Goal: Task Accomplishment & Management: Manage account settings

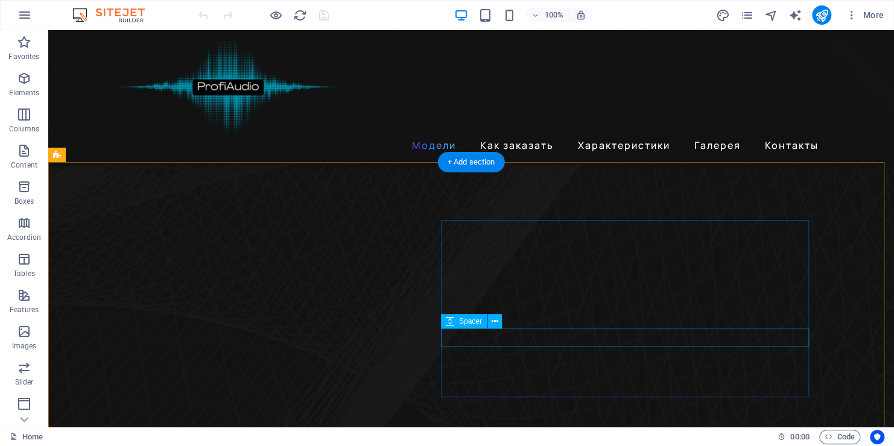
scroll to position [482, 0]
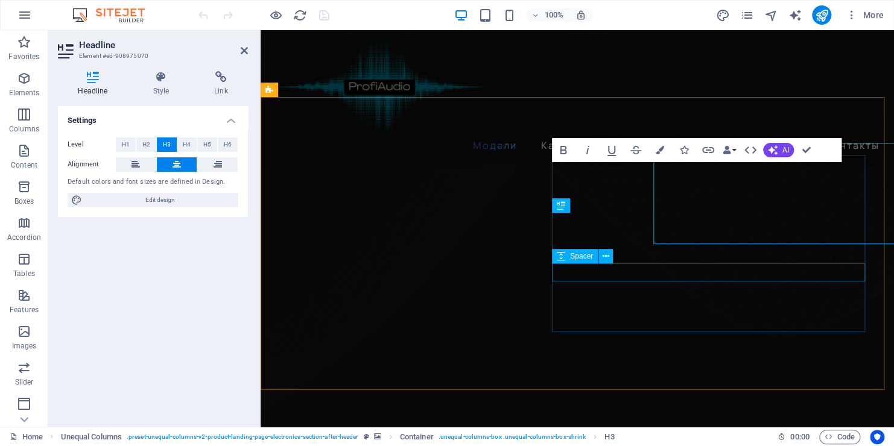
scroll to position [677, 0]
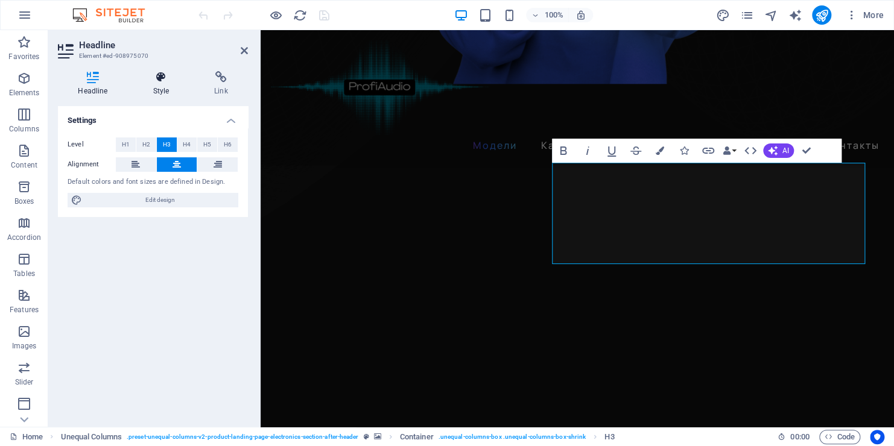
click at [161, 80] on icon at bounding box center [161, 77] width 57 height 12
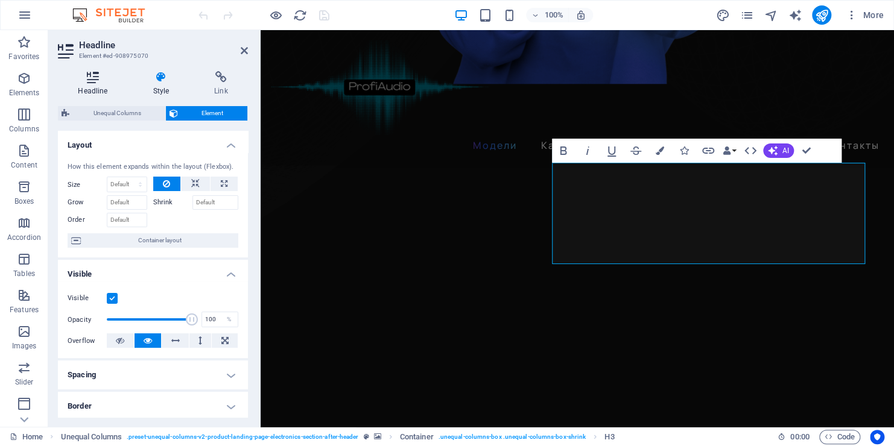
click at [96, 80] on icon at bounding box center [93, 77] width 70 height 12
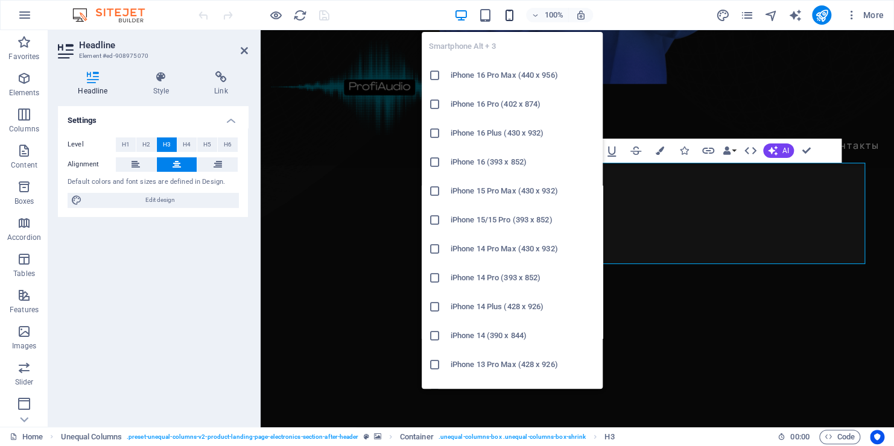
click at [513, 14] on icon "button" at bounding box center [509, 15] width 14 height 14
click at [513, 16] on icon "button" at bounding box center [509, 15] width 14 height 14
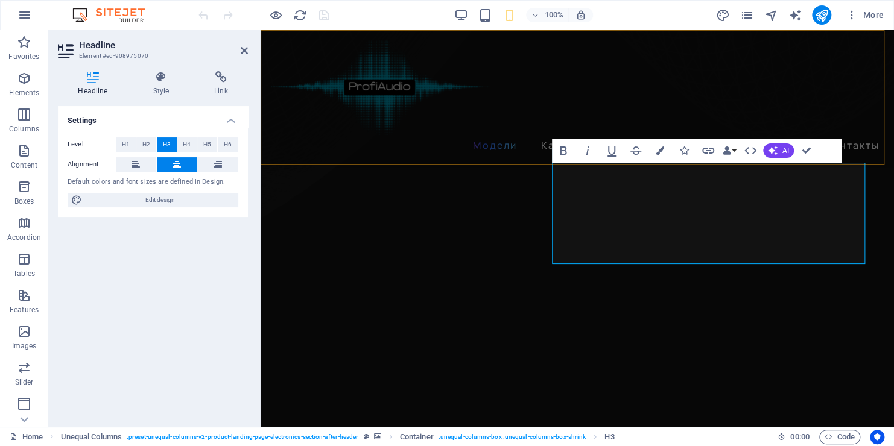
click at [692, 87] on div "Модели Как заказать Характеристики Галерея Контакты" at bounding box center [577, 97] width 633 height 134
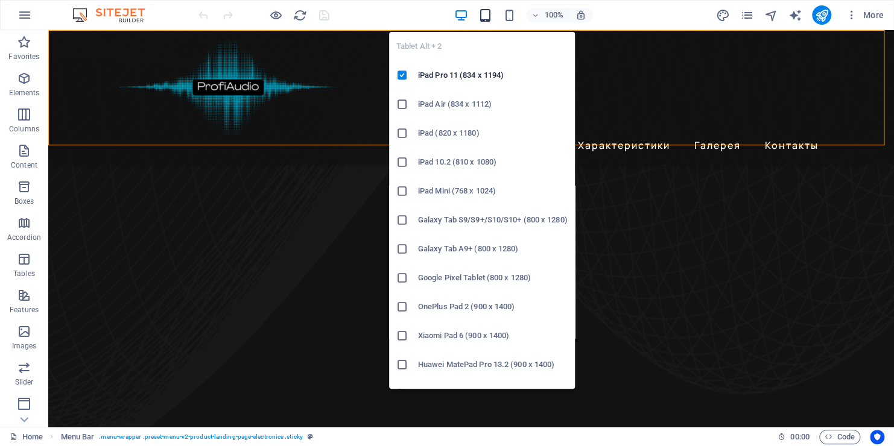
click at [485, 17] on icon "button" at bounding box center [485, 15] width 14 height 14
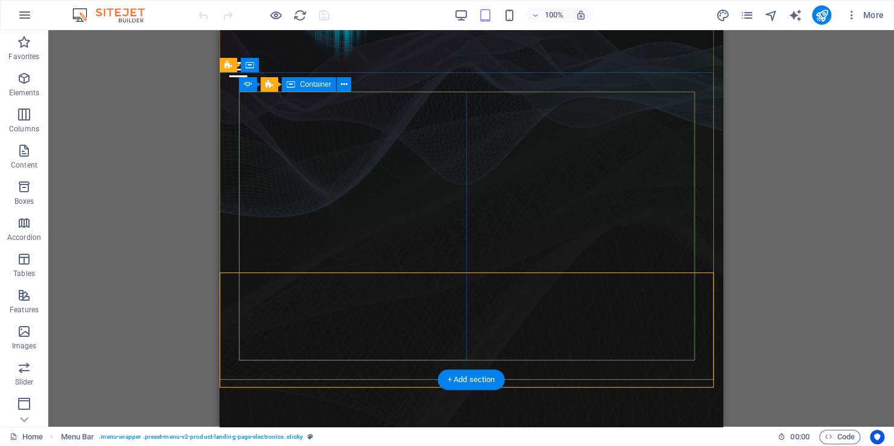
scroll to position [0, 0]
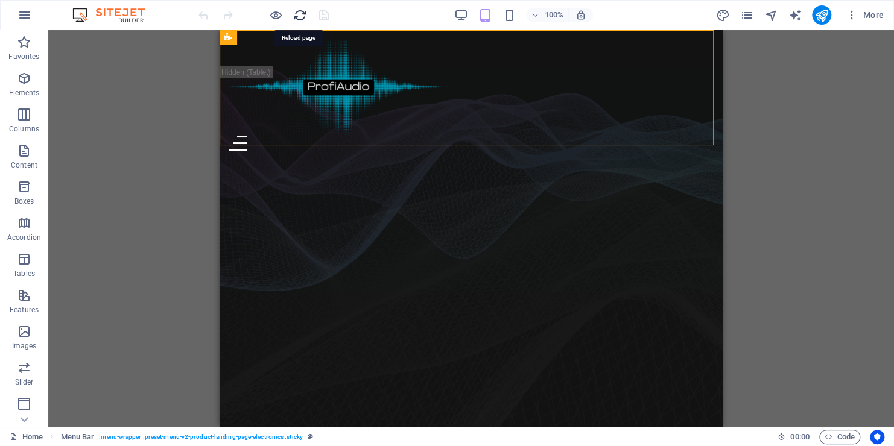
click at [297, 17] on icon "reload" at bounding box center [300, 15] width 14 height 14
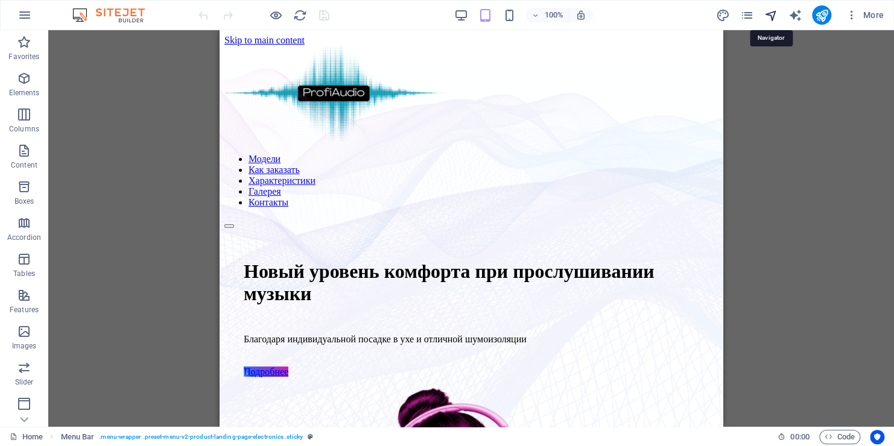
click at [769, 17] on icon "navigator" at bounding box center [770, 15] width 14 height 14
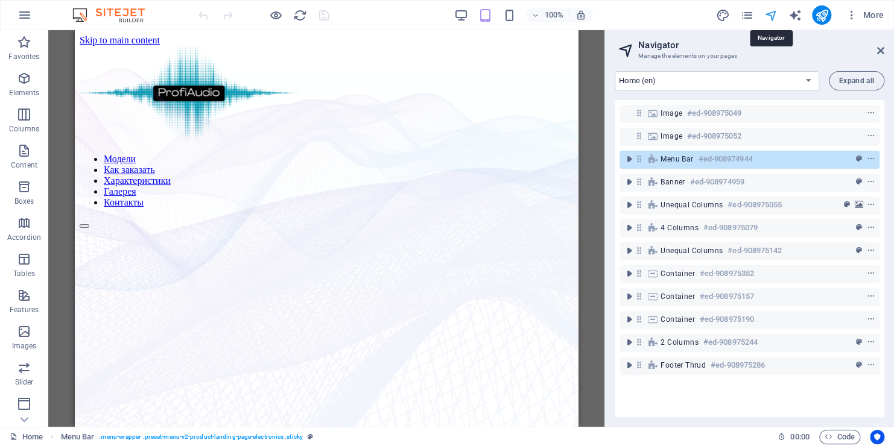
click at [769, 17] on icon "navigator" at bounding box center [770, 15] width 14 height 14
click at [795, 12] on icon "text_generator" at bounding box center [795, 15] width 14 height 14
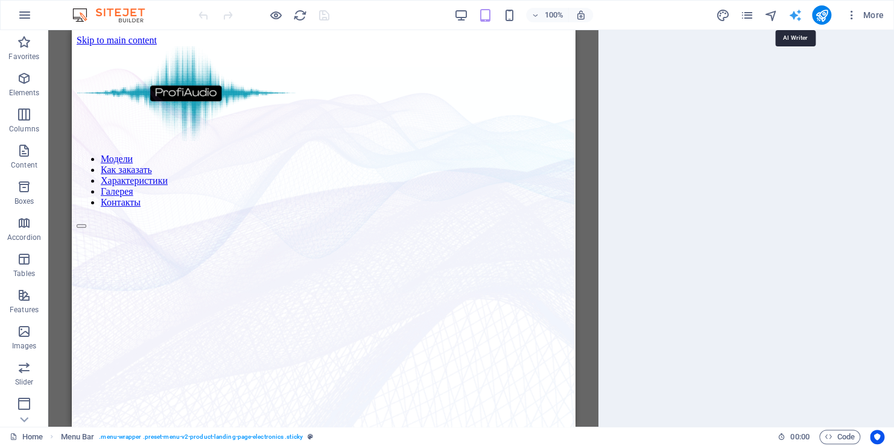
select select "English"
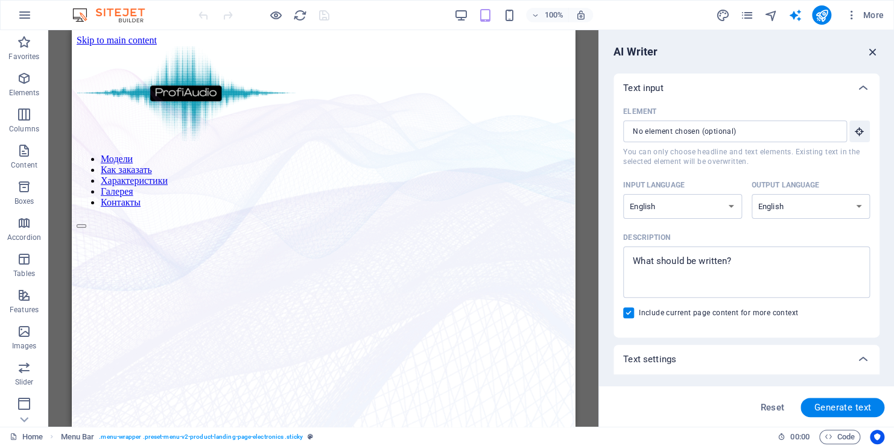
click at [873, 54] on icon "button" at bounding box center [872, 51] width 13 height 13
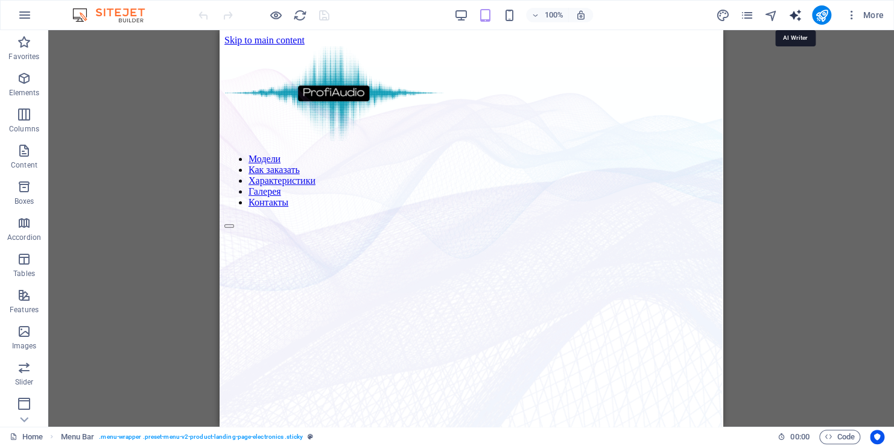
click at [797, 14] on icon "text_generator" at bounding box center [795, 15] width 14 height 14
select select "English"
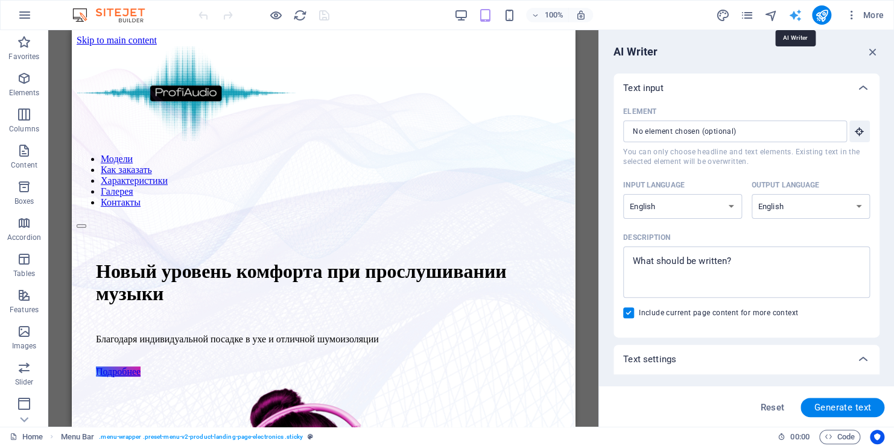
click at [797, 14] on icon "text_generator" at bounding box center [795, 15] width 14 height 14
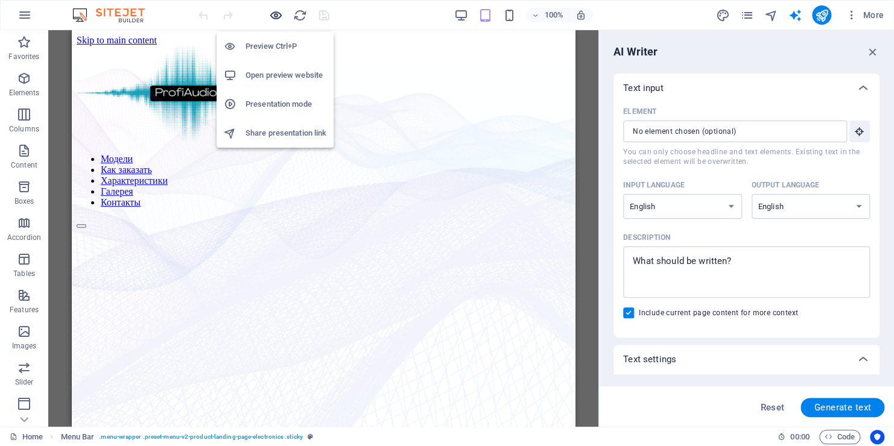
click at [271, 12] on icon "button" at bounding box center [276, 15] width 14 height 14
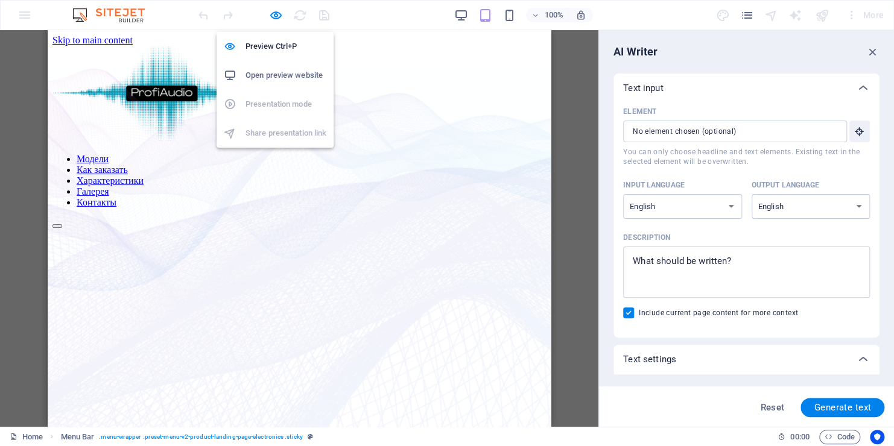
click at [282, 75] on h6 "Open preview website" at bounding box center [285, 75] width 81 height 14
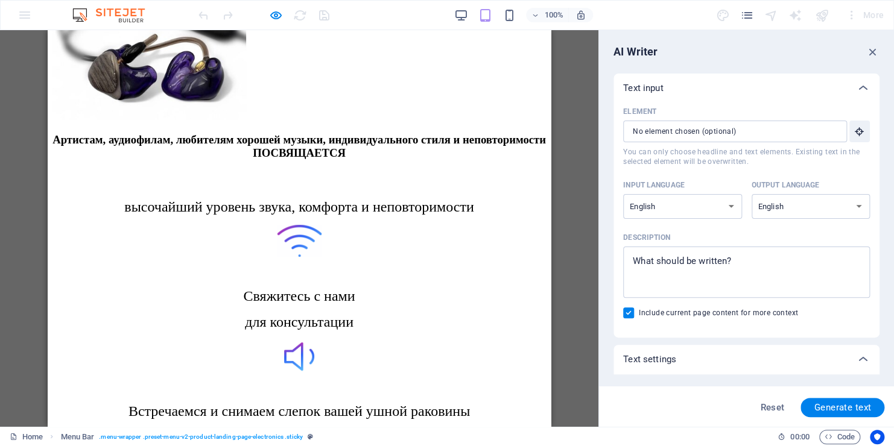
scroll to position [2593, 0]
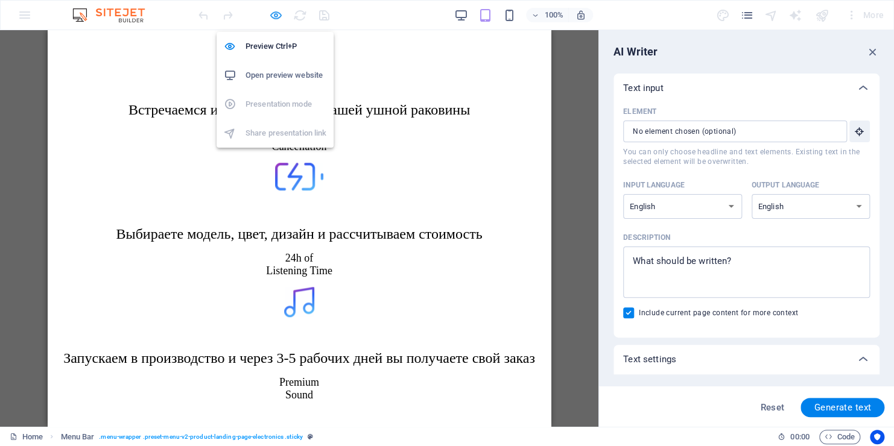
click at [278, 15] on icon "button" at bounding box center [276, 15] width 14 height 14
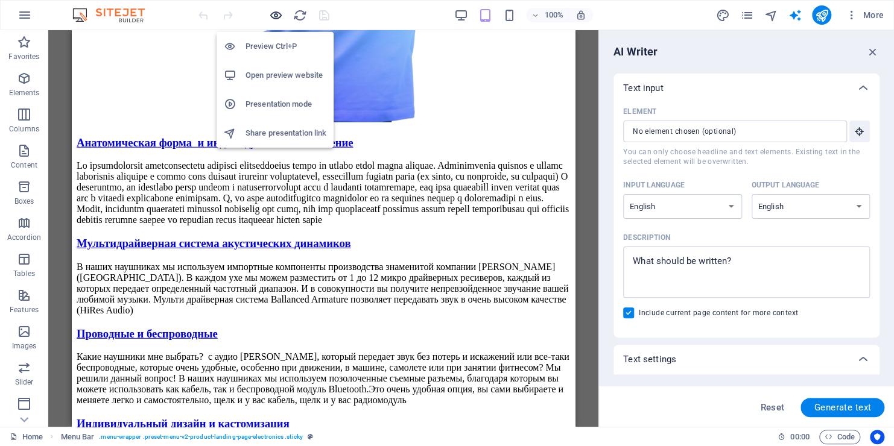
scroll to position [3782, 0]
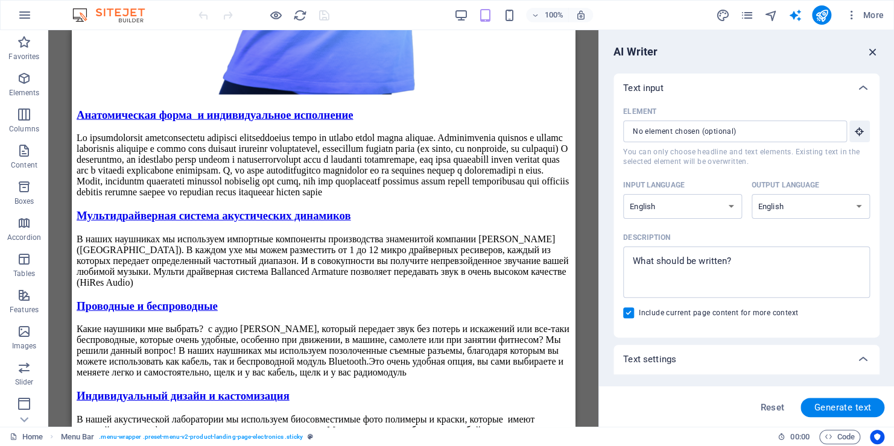
click at [868, 56] on icon "button" at bounding box center [872, 51] width 13 height 13
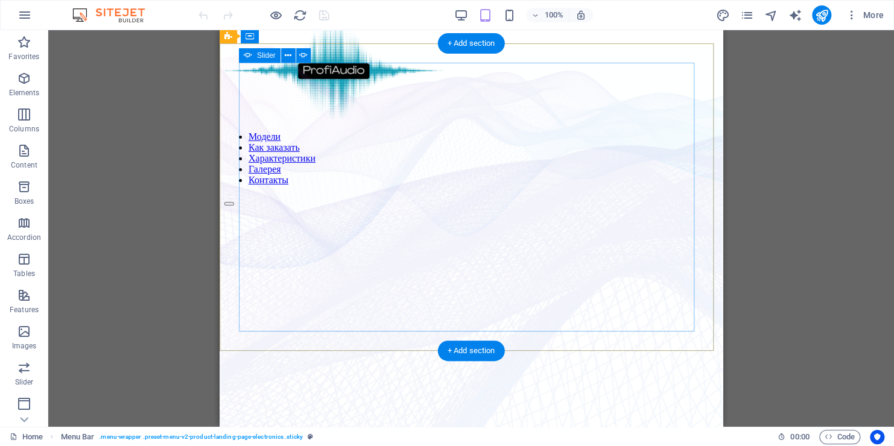
scroll to position [0, 0]
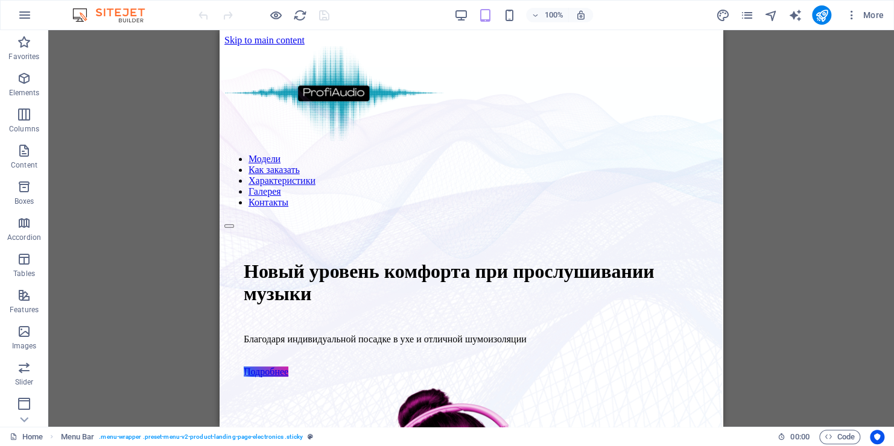
click at [143, 244] on div "Logo Menu Bar Banner Container Banner Slider Unequal Columns Banner Container S…" at bounding box center [470, 228] width 845 height 397
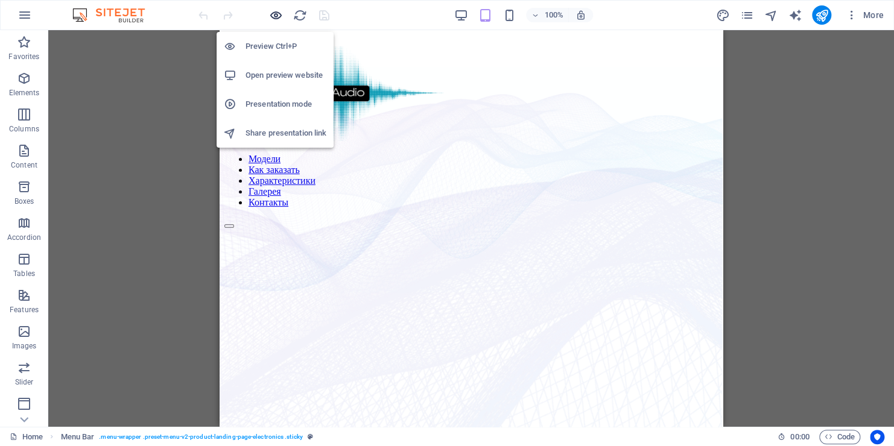
click at [276, 14] on icon "button" at bounding box center [276, 15] width 14 height 14
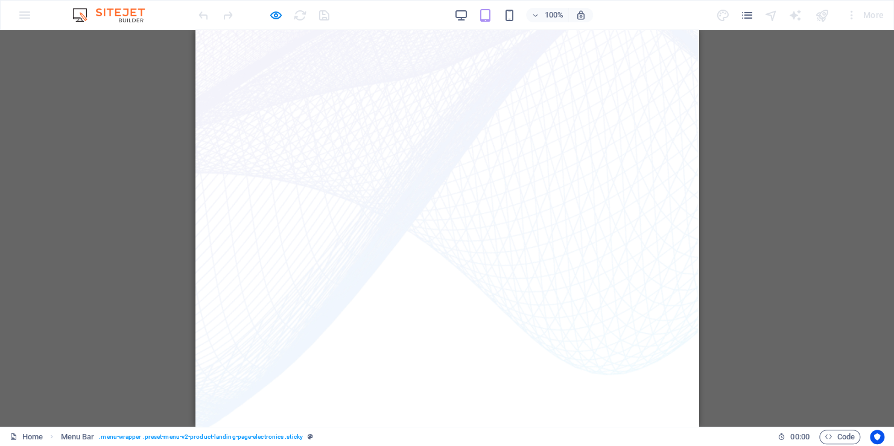
scroll to position [362, 0]
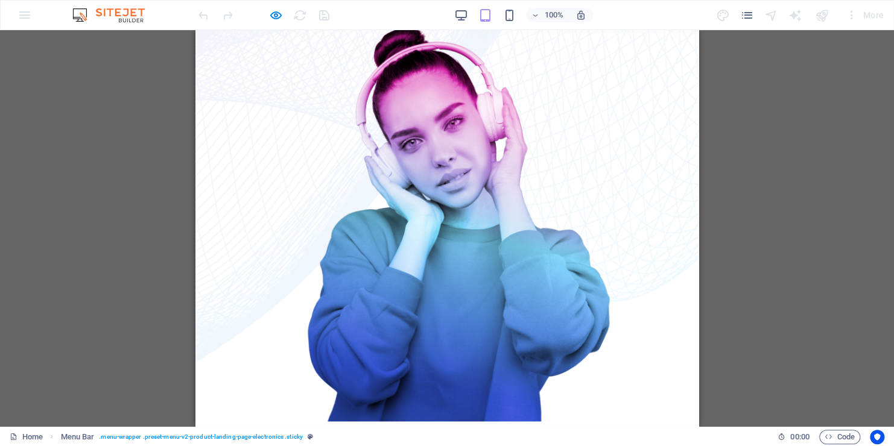
click at [537, 15] on icon "button" at bounding box center [535, 15] width 8 height 8
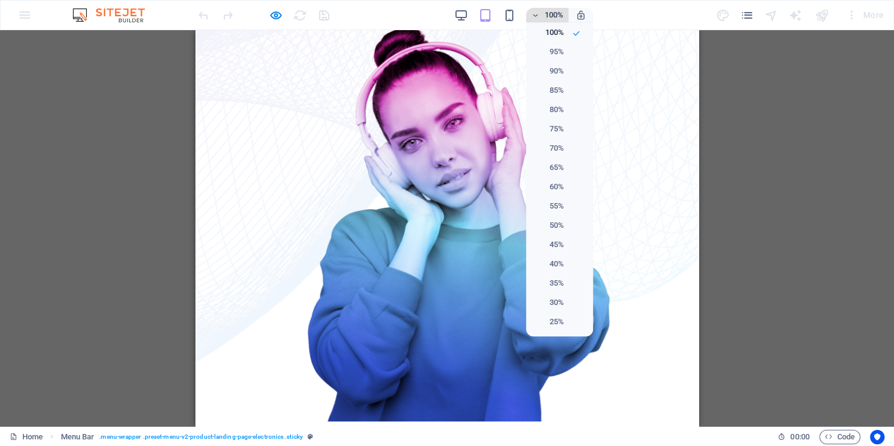
click at [537, 15] on div at bounding box center [447, 223] width 894 height 446
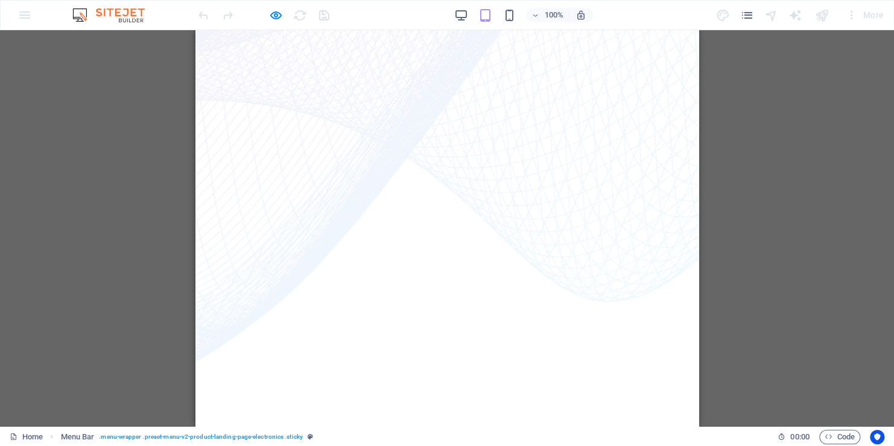
click at [273, 75] on h6 "Open preview website" at bounding box center [285, 75] width 81 height 14
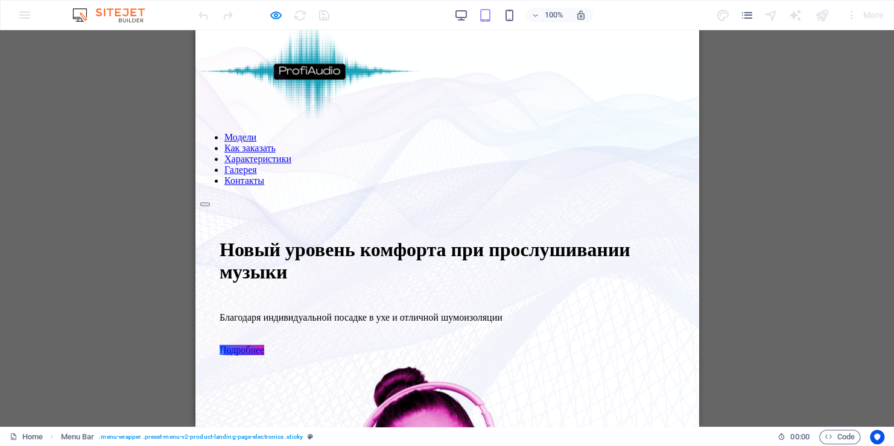
scroll to position [0, 0]
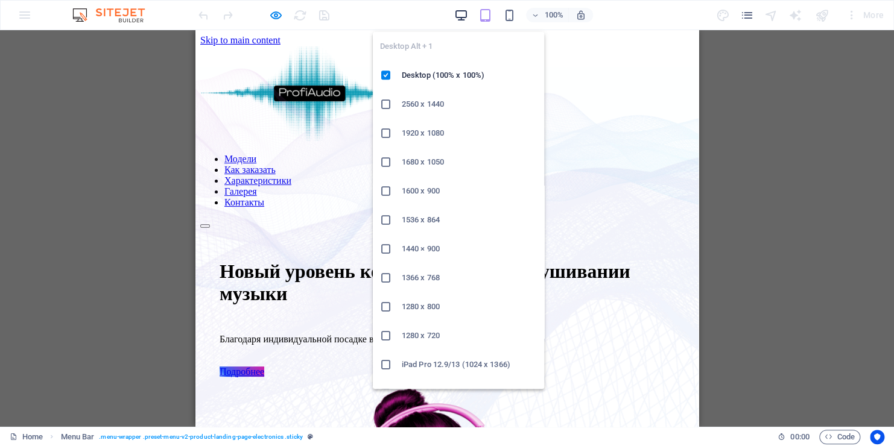
click at [458, 13] on icon "button" at bounding box center [460, 15] width 14 height 14
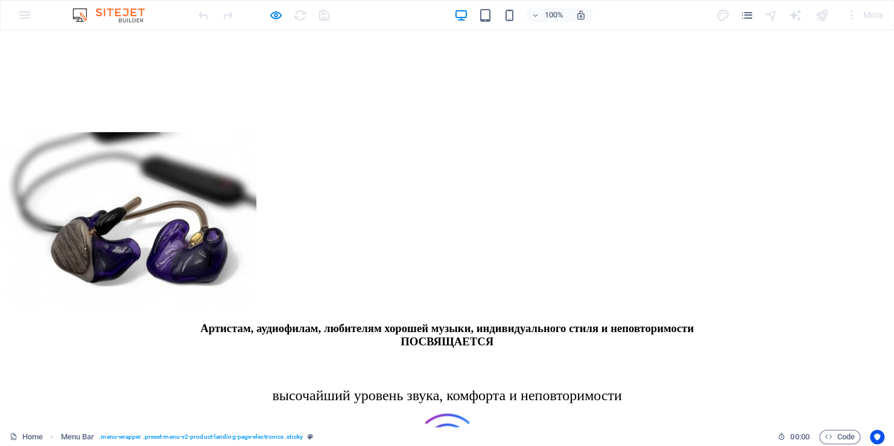
scroll to position [2730, 0]
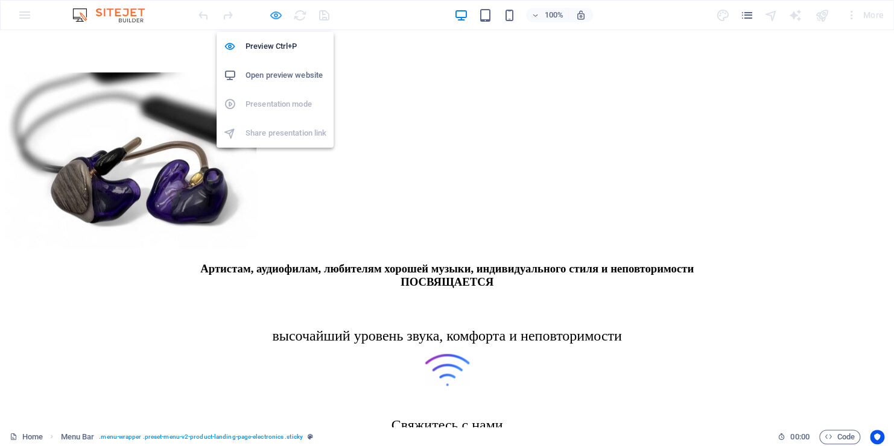
click at [277, 16] on icon "button" at bounding box center [276, 15] width 14 height 14
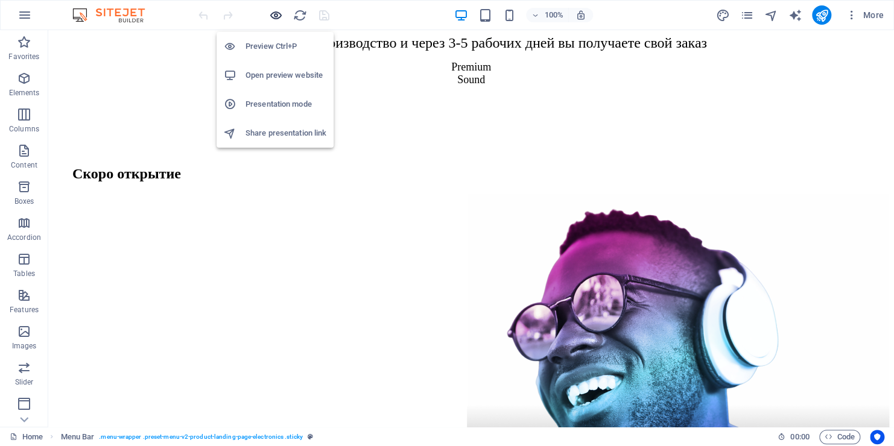
scroll to position [3548, 0]
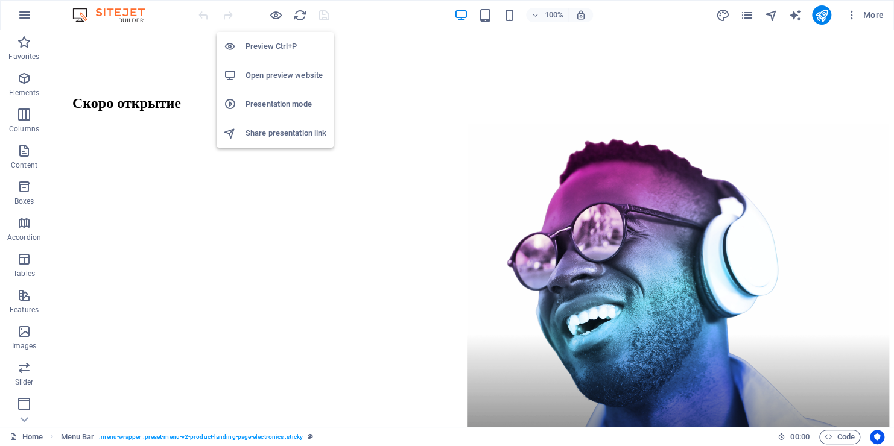
click at [287, 103] on h6 "Presentation mode" at bounding box center [285, 104] width 81 height 14
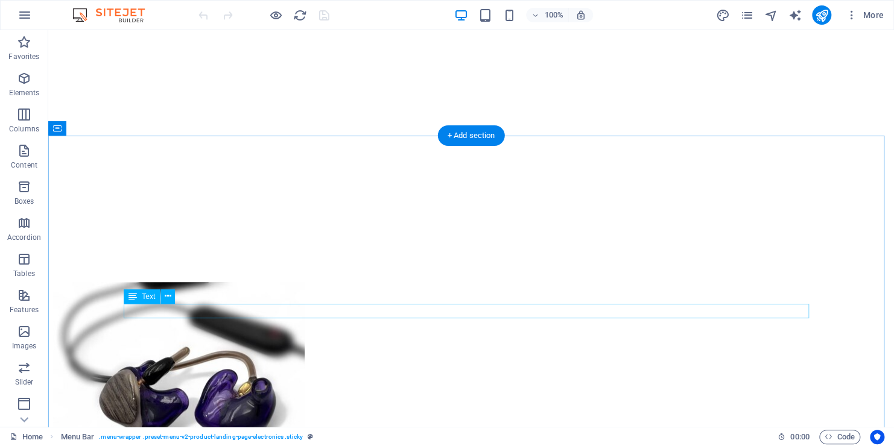
scroll to position [2522, 0]
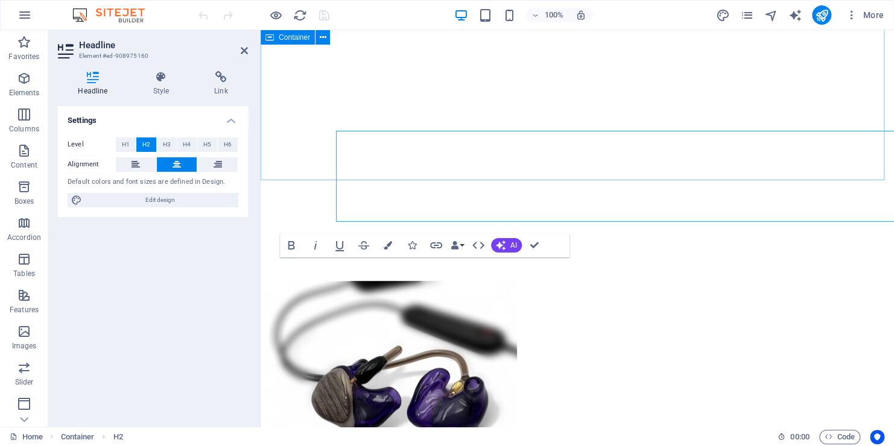
scroll to position [2714, 0]
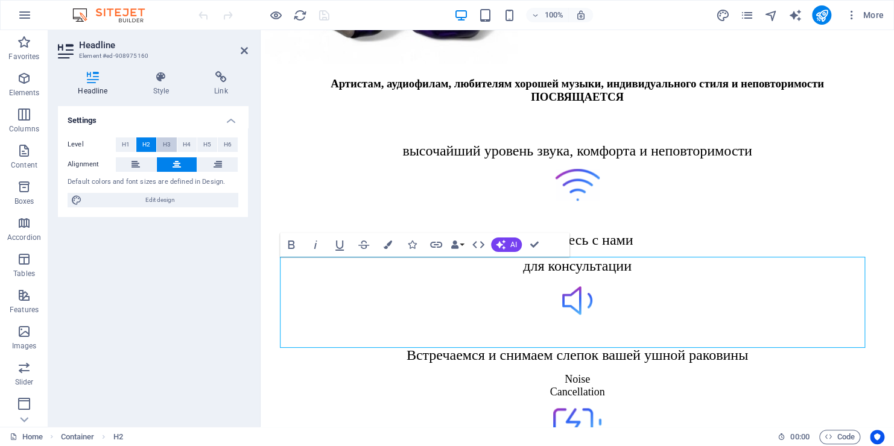
click at [169, 141] on span "H3" at bounding box center [167, 144] width 8 height 14
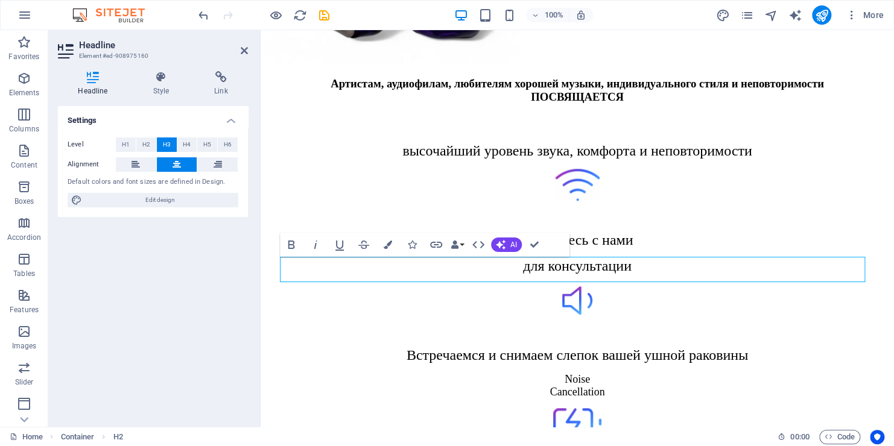
click at [169, 141] on span "H3" at bounding box center [167, 144] width 8 height 14
click at [188, 147] on span "H4" at bounding box center [187, 144] width 8 height 14
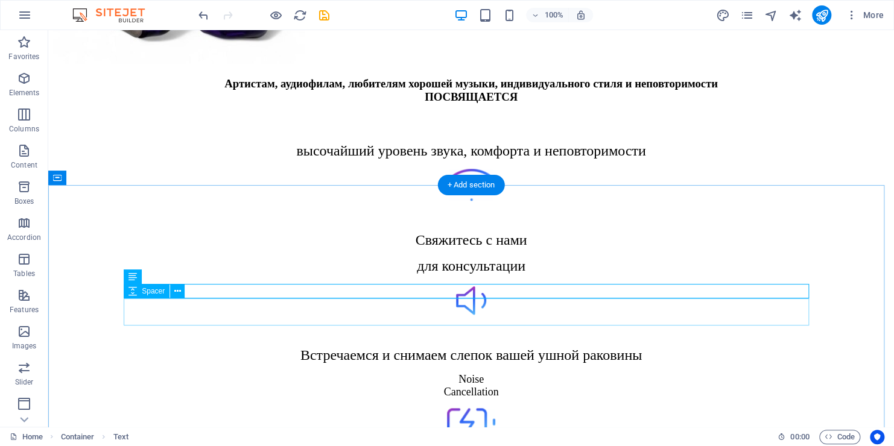
scroll to position [2407, 0]
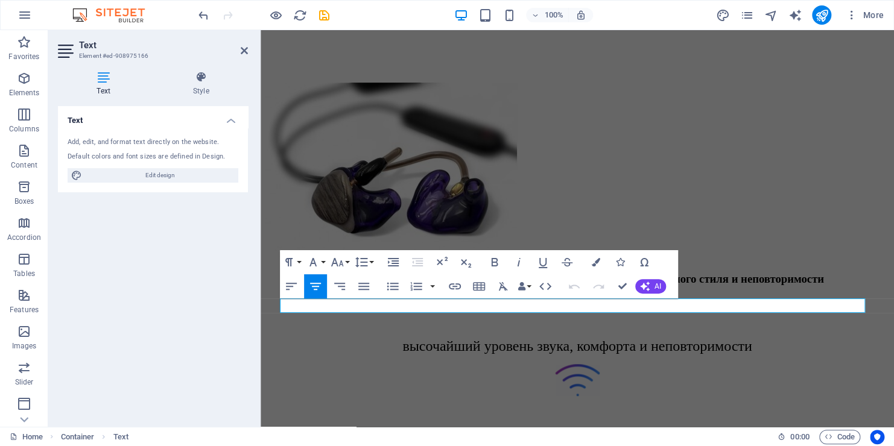
scroll to position [2714, 0]
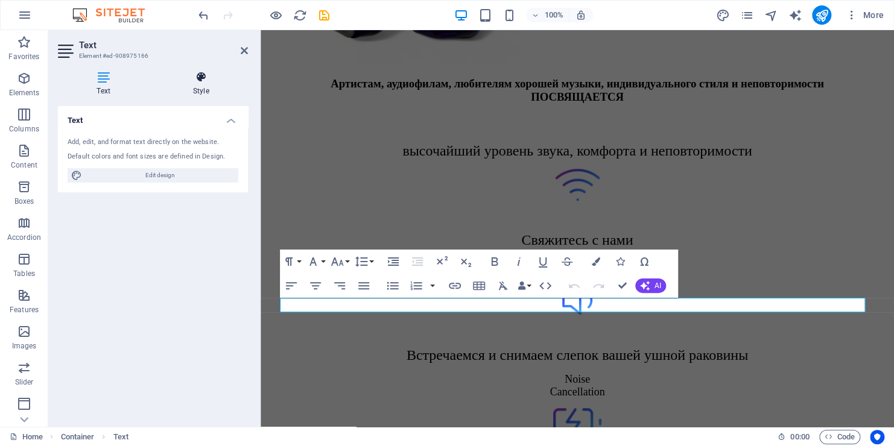
click at [196, 81] on icon at bounding box center [201, 77] width 94 height 12
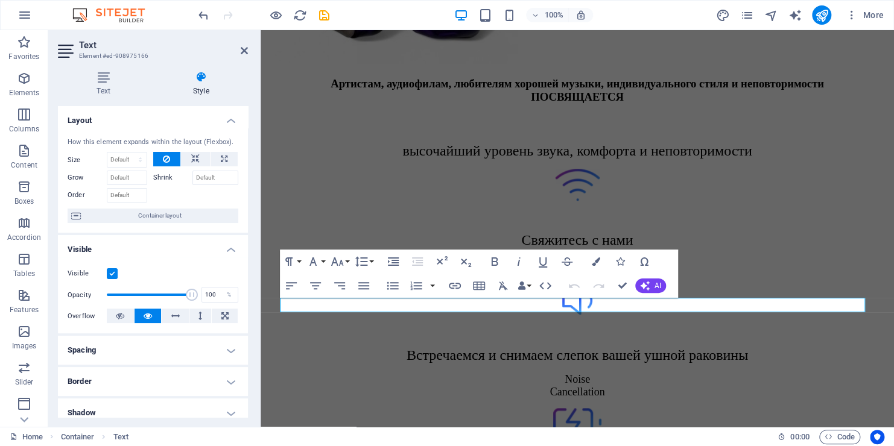
click at [113, 274] on label at bounding box center [112, 273] width 11 height 11
click at [0, 0] on input "Visible" at bounding box center [0, 0] width 0 height 0
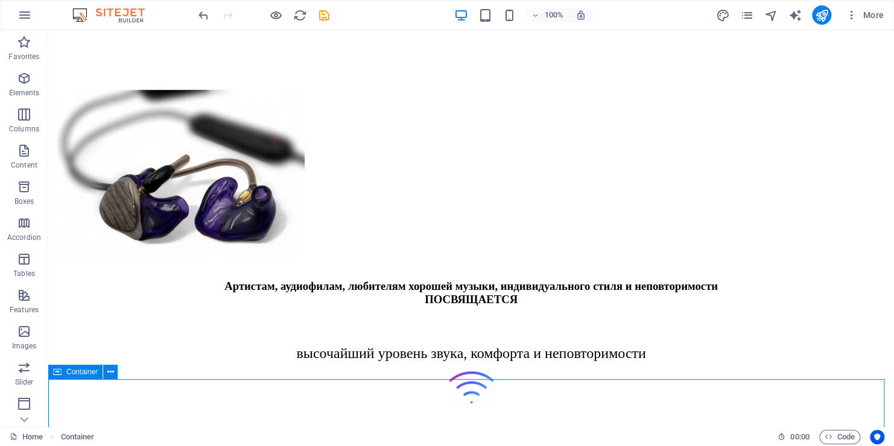
scroll to position [2407, 0]
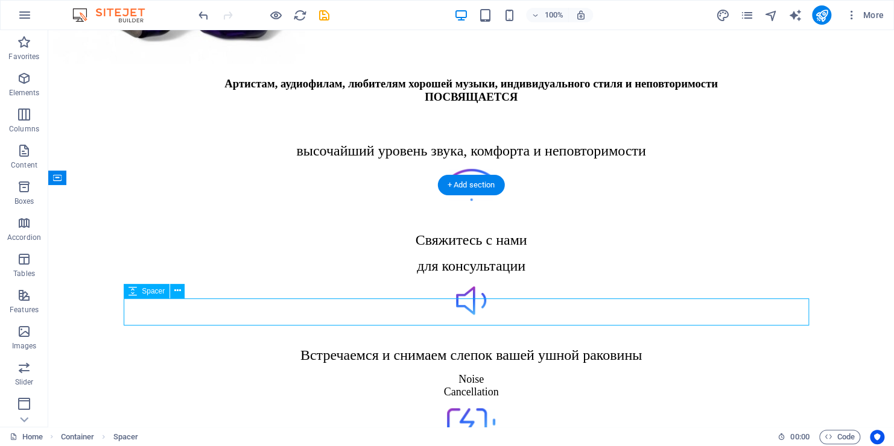
select select "px"
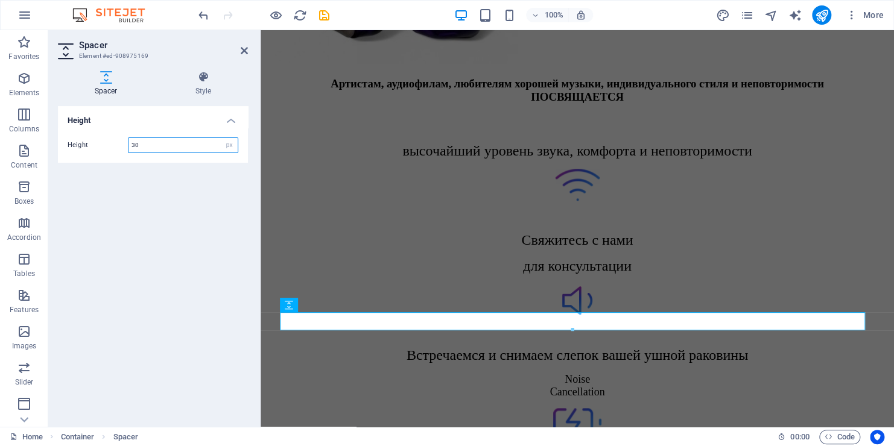
click at [150, 144] on input "30" at bounding box center [182, 145] width 109 height 14
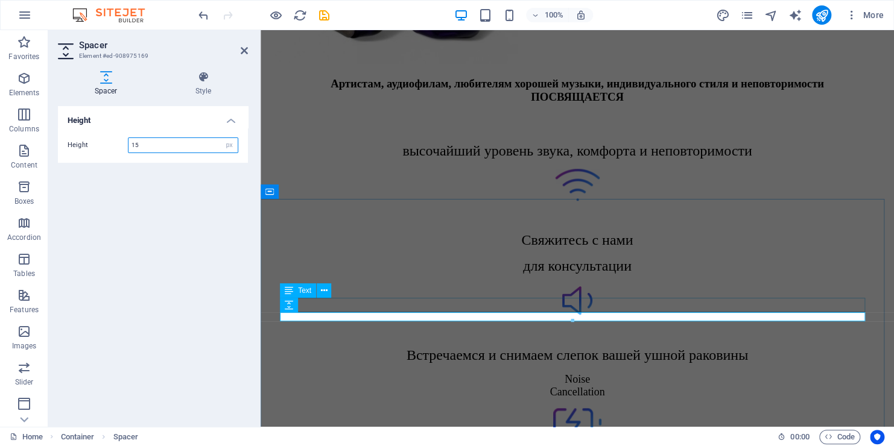
type input "15"
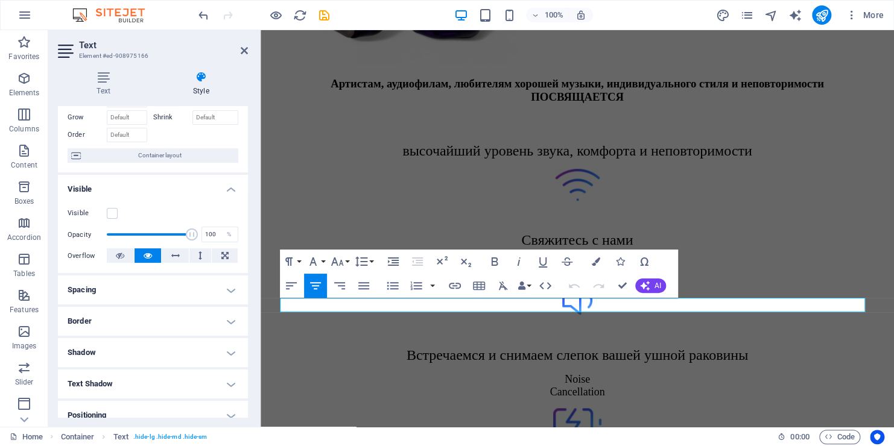
scroll to position [0, 0]
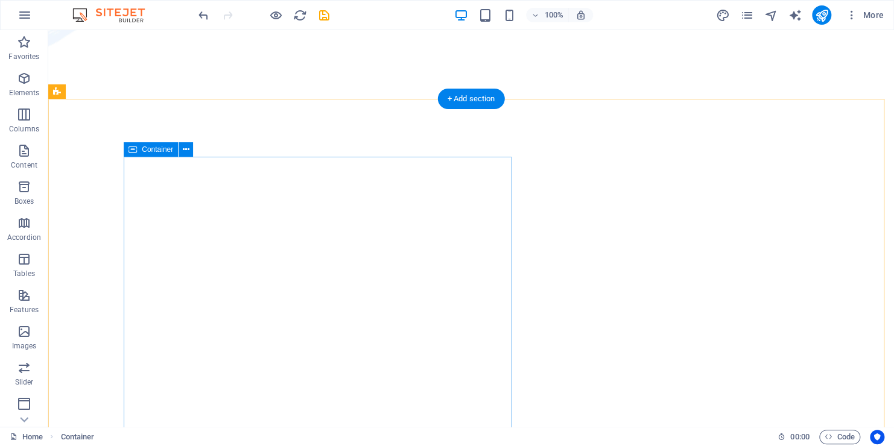
scroll to position [885, 0]
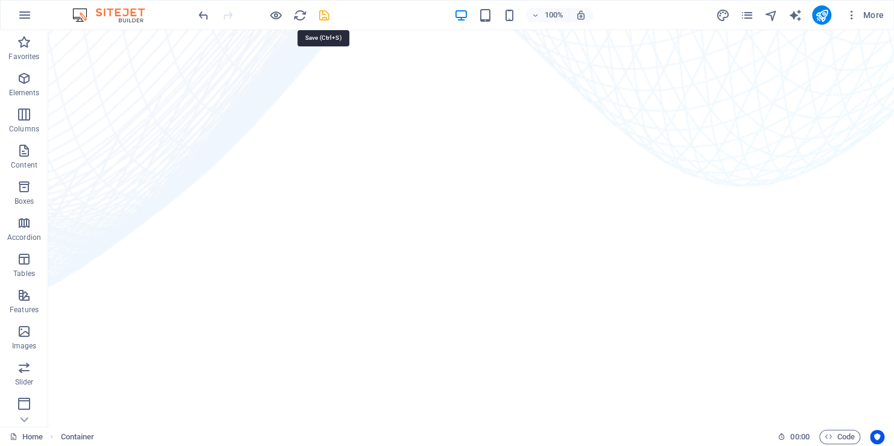
click at [321, 16] on icon "save" at bounding box center [324, 15] width 14 height 14
checkbox input "false"
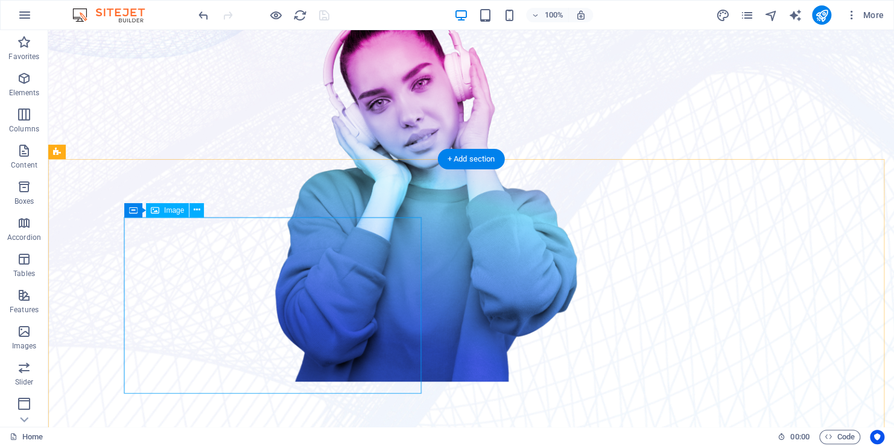
scroll to position [402, 0]
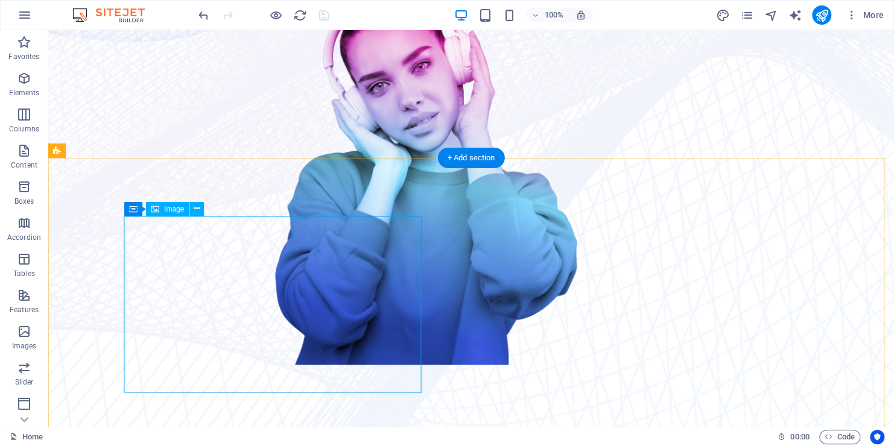
select select "px"
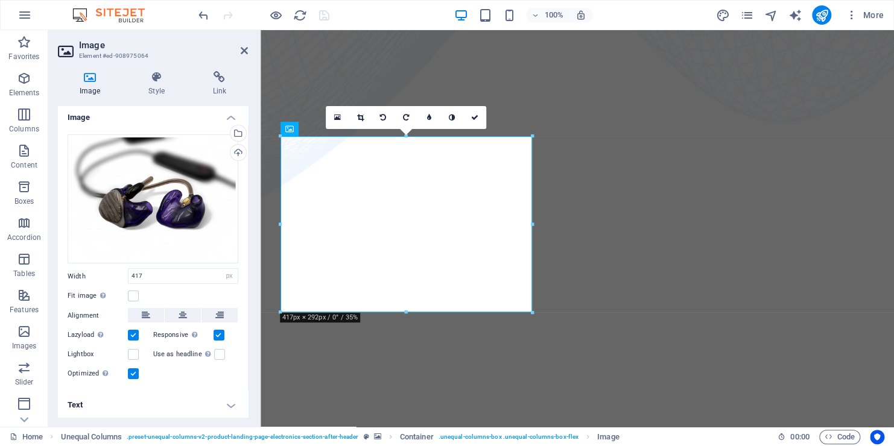
scroll to position [0, 0]
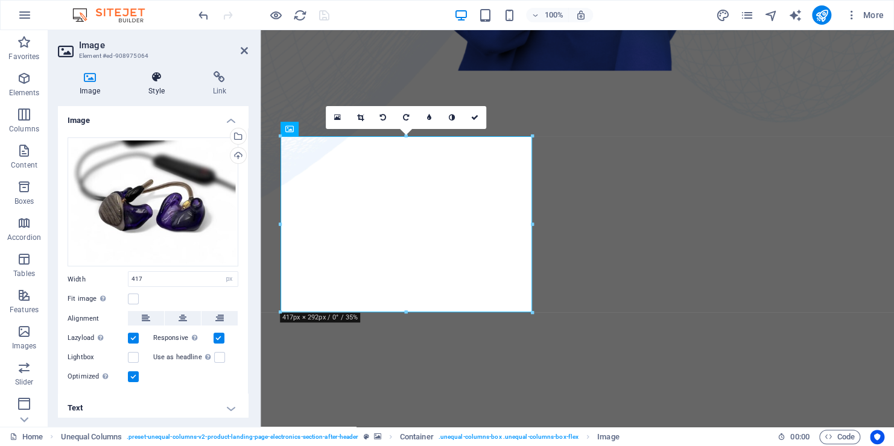
click at [151, 84] on h4 "Style" at bounding box center [159, 83] width 64 height 25
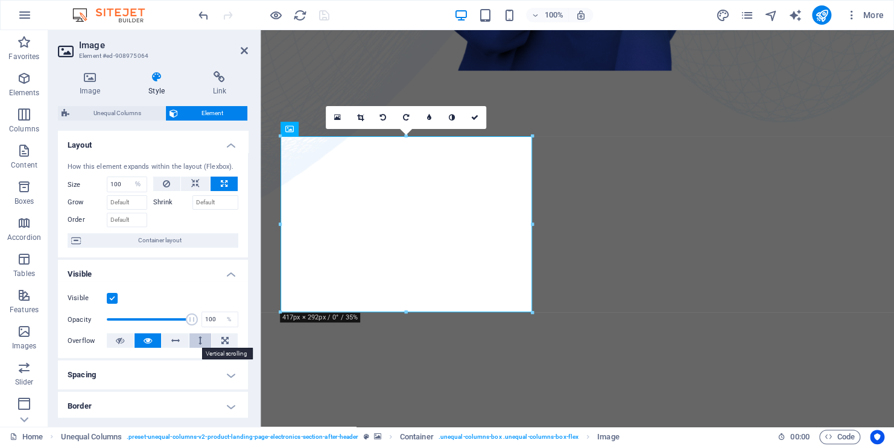
scroll to position [60, 0]
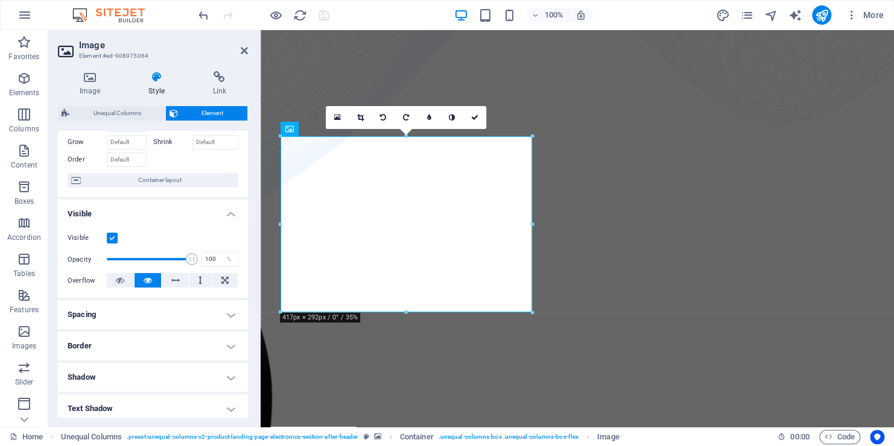
click at [229, 311] on h4 "Spacing" at bounding box center [153, 314] width 190 height 29
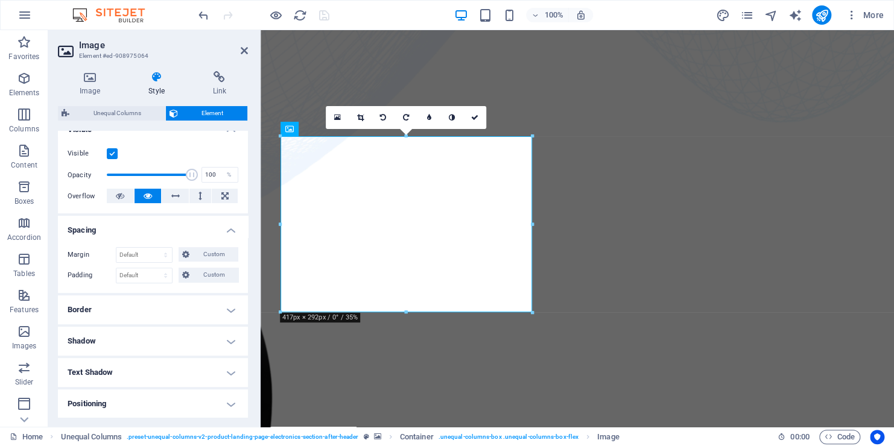
scroll to position [181, 0]
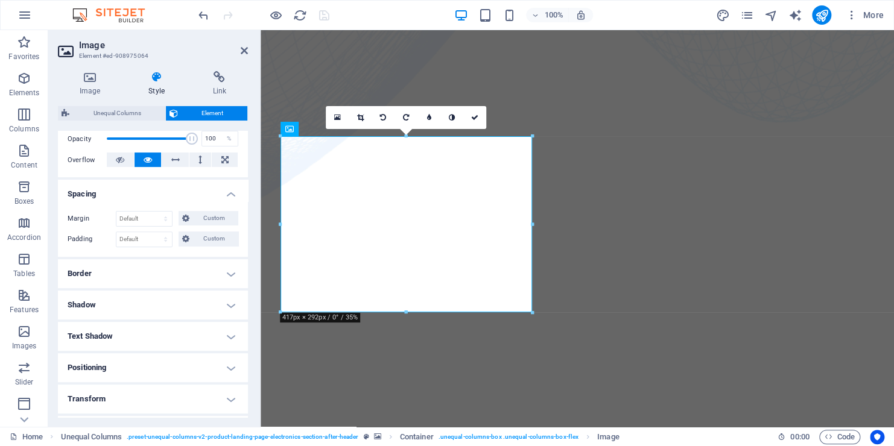
click at [235, 306] on h4 "Shadow" at bounding box center [153, 305] width 190 height 29
click at [150, 364] on h4 "Text Shadow" at bounding box center [153, 363] width 190 height 29
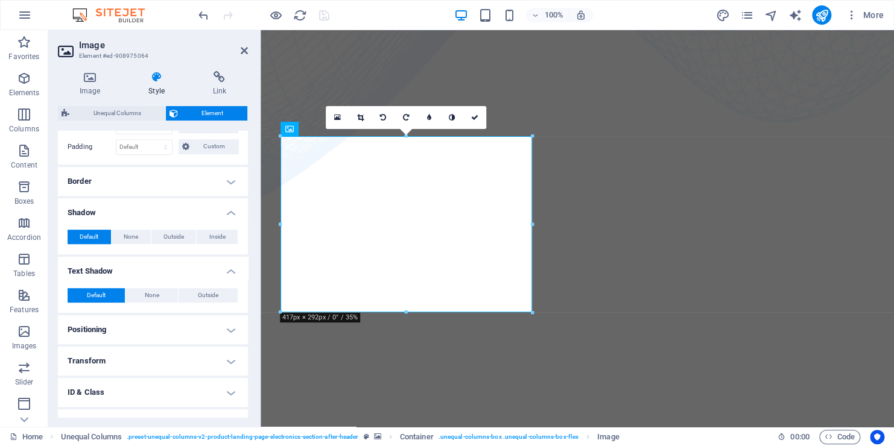
scroll to position [302, 0]
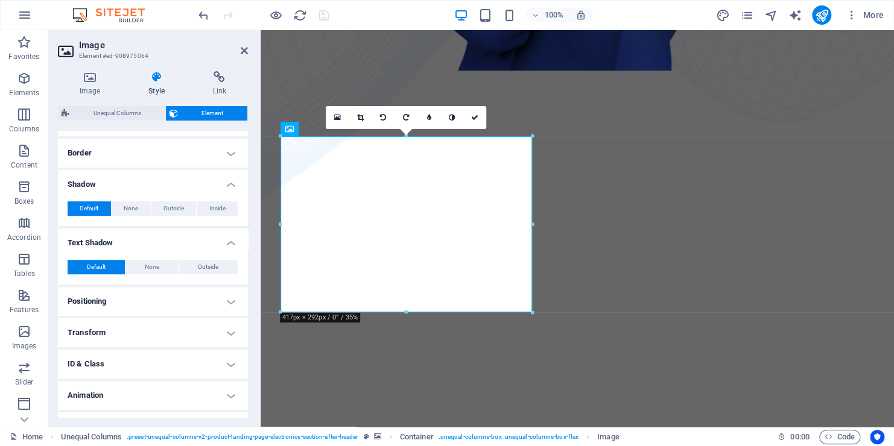
click at [159, 328] on h4 "Transform" at bounding box center [153, 332] width 190 height 29
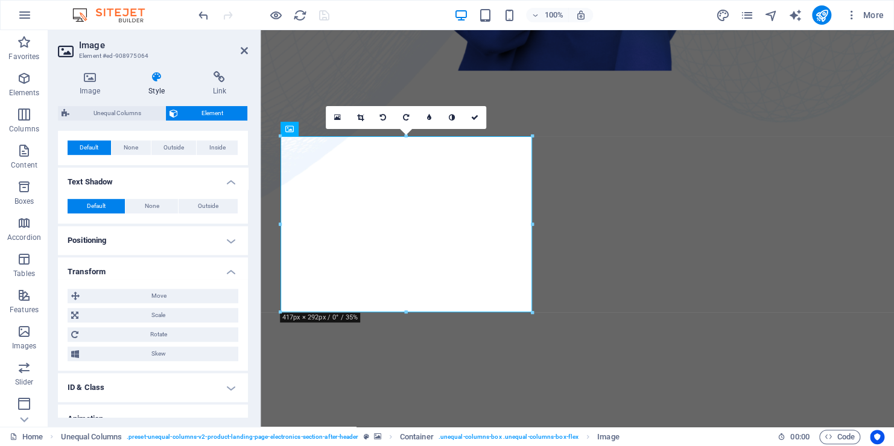
scroll to position [409, 0]
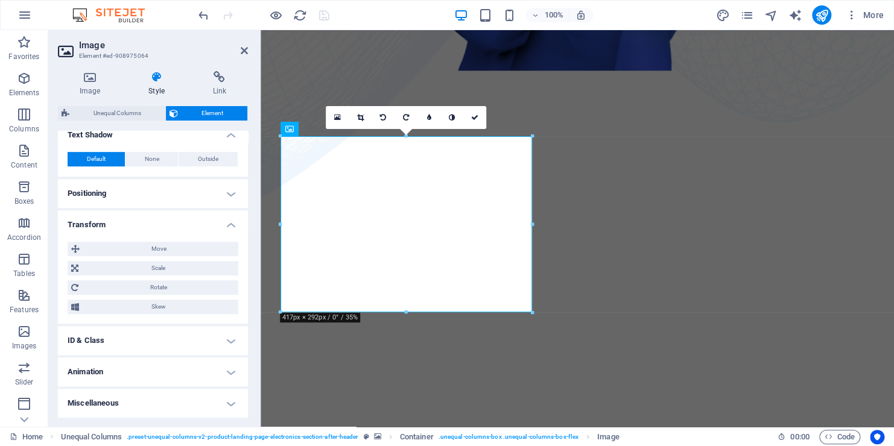
click at [164, 337] on h4 "ID & Class" at bounding box center [153, 340] width 190 height 29
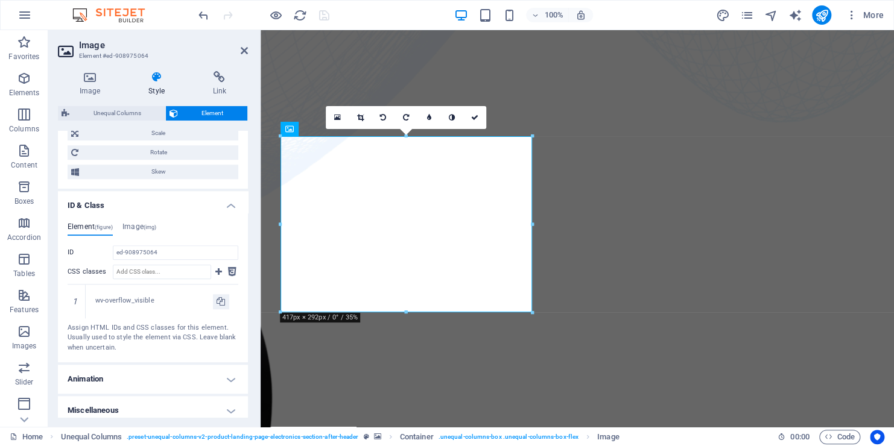
scroll to position [551, 0]
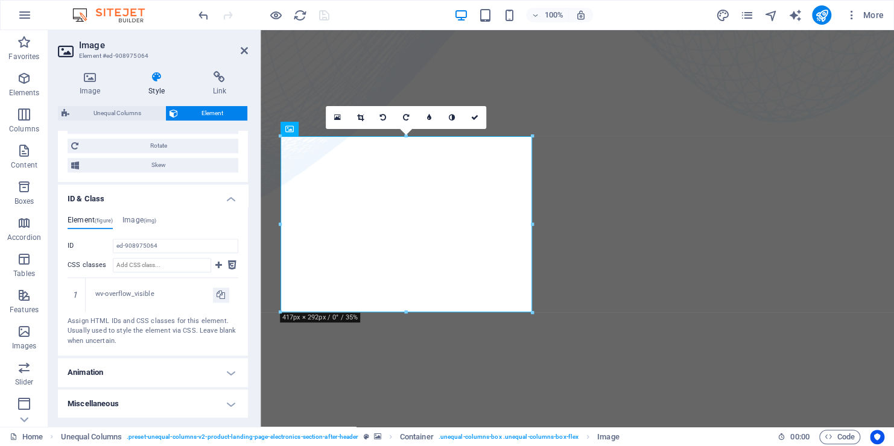
click at [165, 370] on h4 "Animation" at bounding box center [153, 372] width 190 height 29
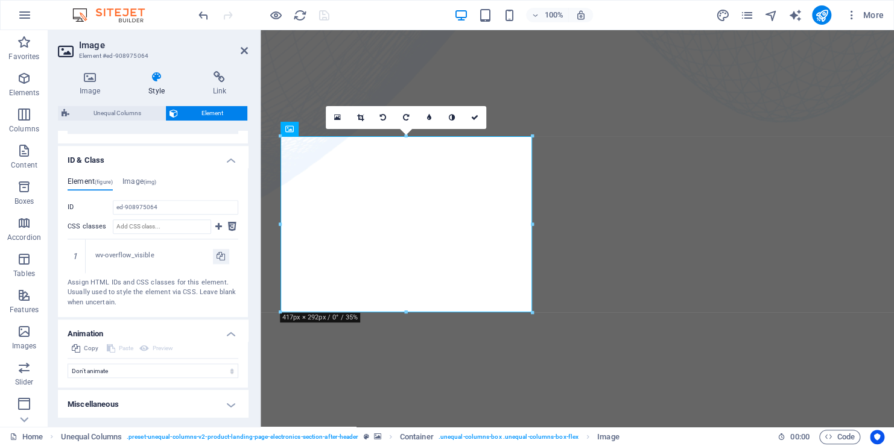
scroll to position [590, 0]
click at [168, 369] on select "Don't animate Show / Hide Slide up/down Zoom in/out Slide left to right Slide r…" at bounding box center [153, 370] width 171 height 14
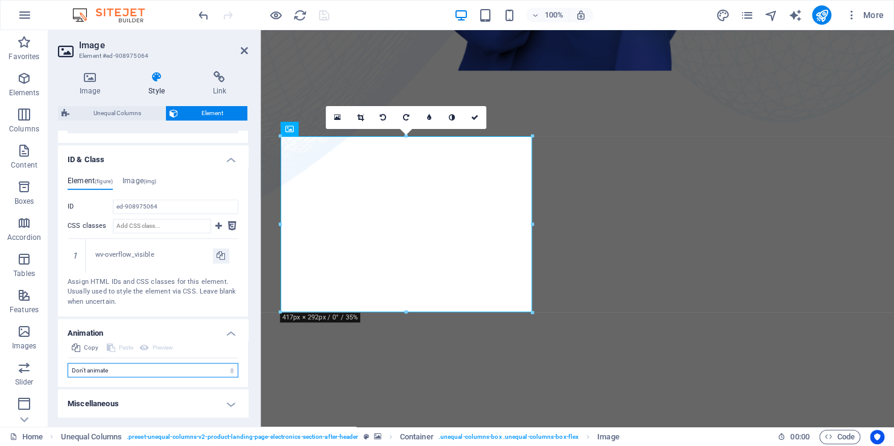
click at [168, 369] on select "Don't animate Show / Hide Slide up/down Zoom in/out Slide left to right Slide r…" at bounding box center [153, 370] width 171 height 14
click at [168, 402] on h4 "Miscellaneous" at bounding box center [153, 404] width 190 height 29
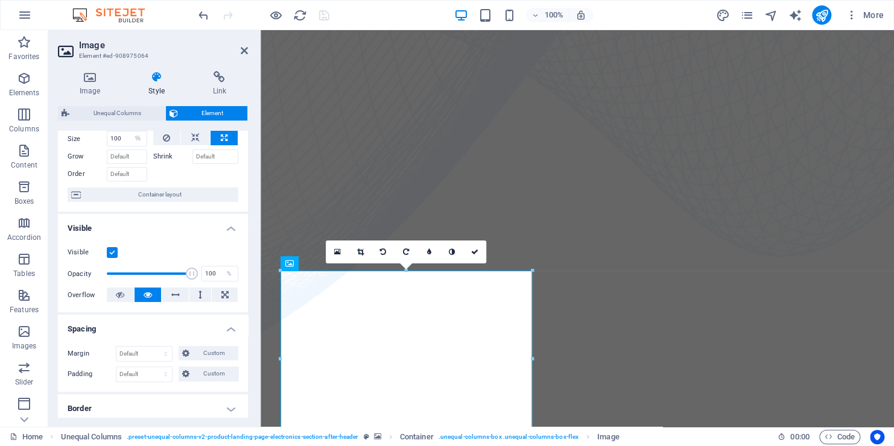
scroll to position [0, 0]
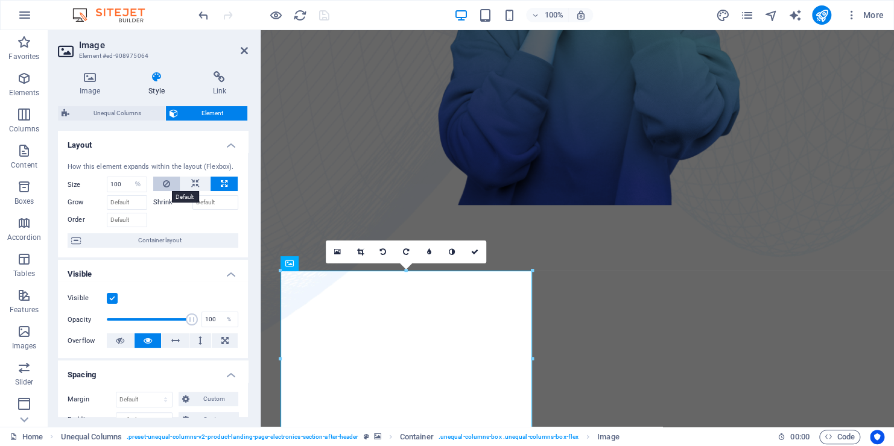
click at [166, 185] on icon at bounding box center [166, 184] width 7 height 14
select select "DISABLED_OPTION_VALUE"
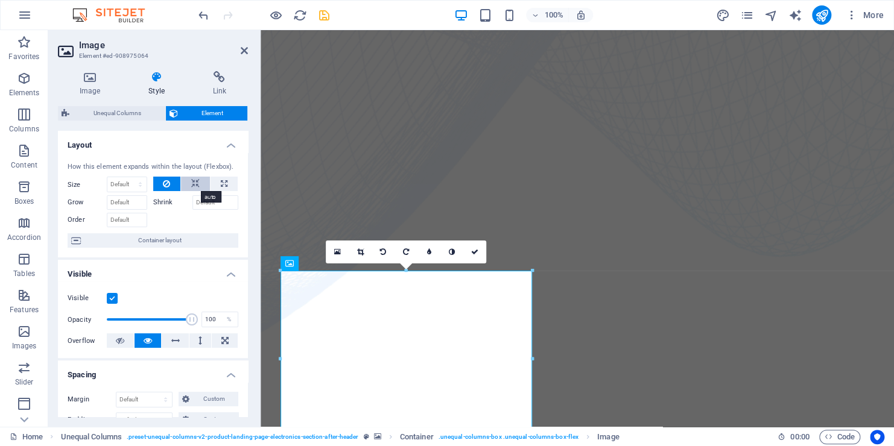
click at [194, 184] on icon at bounding box center [195, 184] width 8 height 14
click at [169, 183] on icon at bounding box center [166, 184] width 7 height 14
click at [326, 15] on icon "save" at bounding box center [324, 15] width 14 height 14
checkbox input "false"
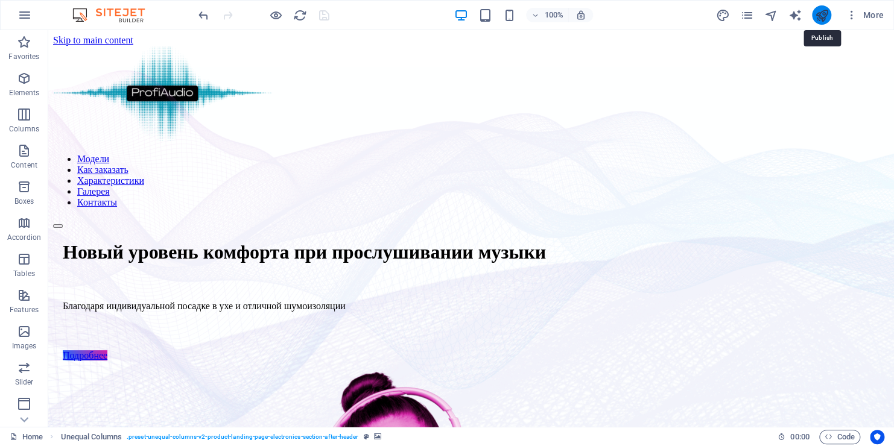
click at [820, 10] on icon "publish" at bounding box center [821, 15] width 14 height 14
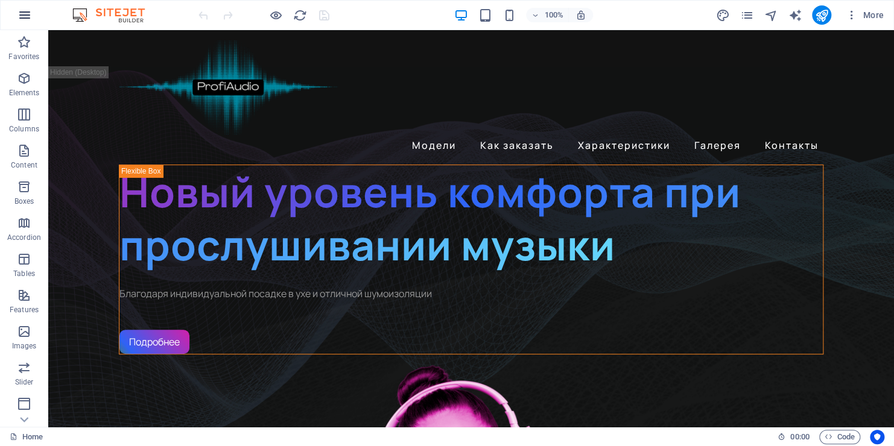
click at [21, 19] on icon "button" at bounding box center [24, 15] width 14 height 14
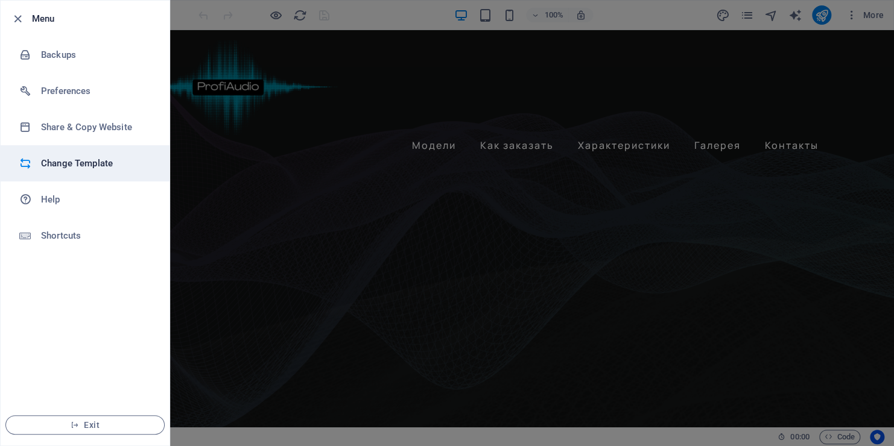
click at [42, 168] on h6 "Change Template" at bounding box center [97, 163] width 112 height 14
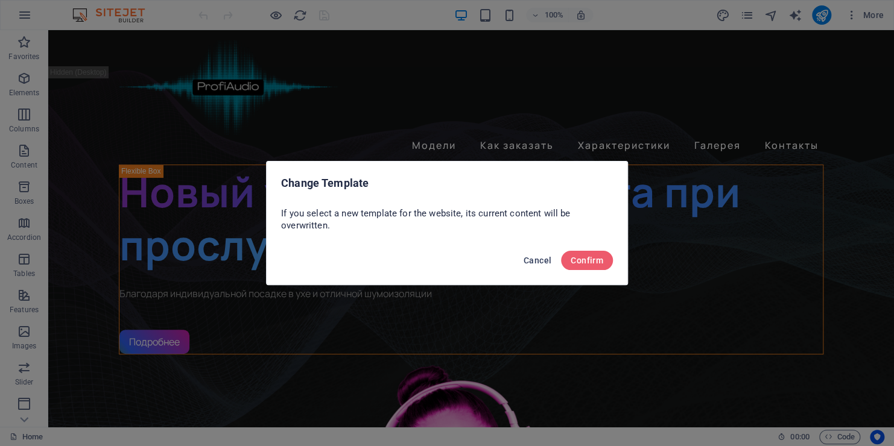
click at [536, 264] on span "Cancel" at bounding box center [537, 261] width 28 height 10
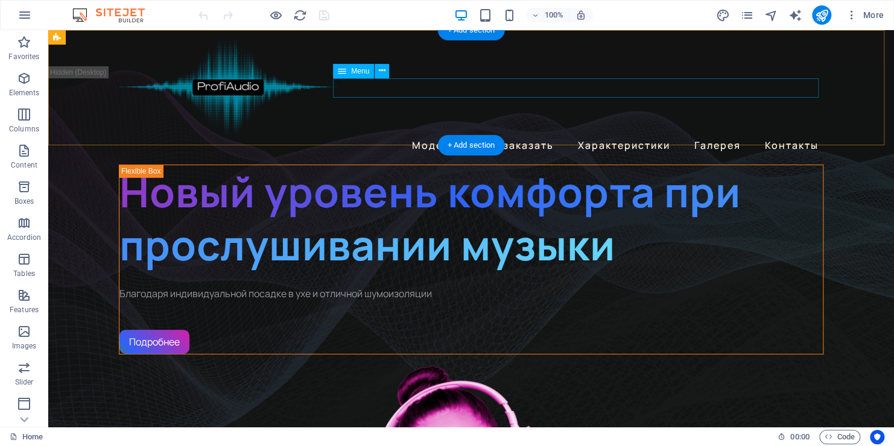
click at [774, 136] on nav "Модели Как заказать Характеристики Галерея Контакты" at bounding box center [471, 145] width 704 height 19
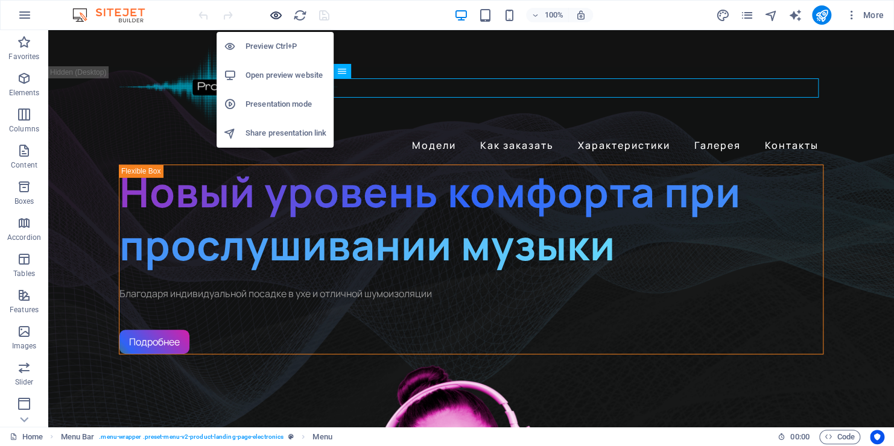
click at [277, 10] on icon "button" at bounding box center [276, 15] width 14 height 14
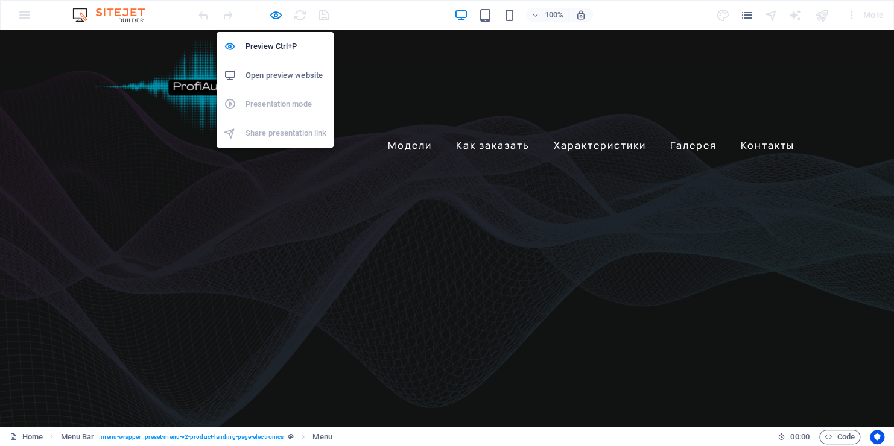
click at [259, 104] on ul "Preview Ctrl+P Open preview website Presentation mode Share presentation link" at bounding box center [274, 90] width 117 height 116
click at [243, 105] on ul "Preview Ctrl+P Open preview website Presentation mode Share presentation link" at bounding box center [274, 90] width 117 height 116
click at [279, 13] on icon "button" at bounding box center [276, 15] width 14 height 14
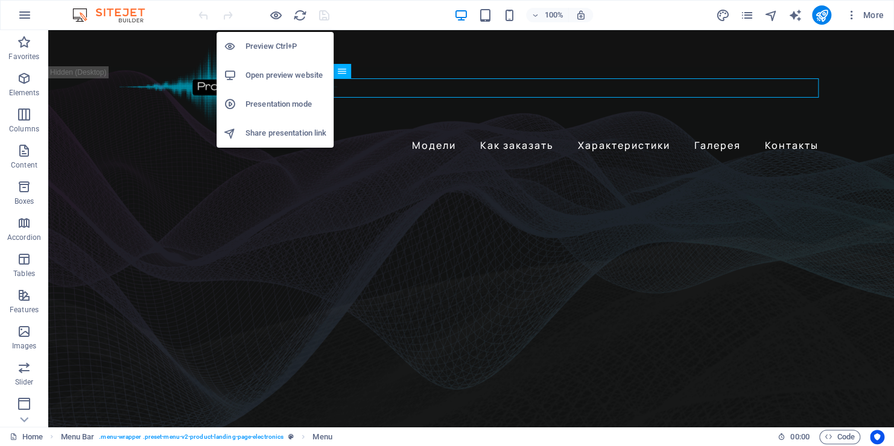
click at [255, 102] on h6 "Presentation mode" at bounding box center [285, 104] width 81 height 14
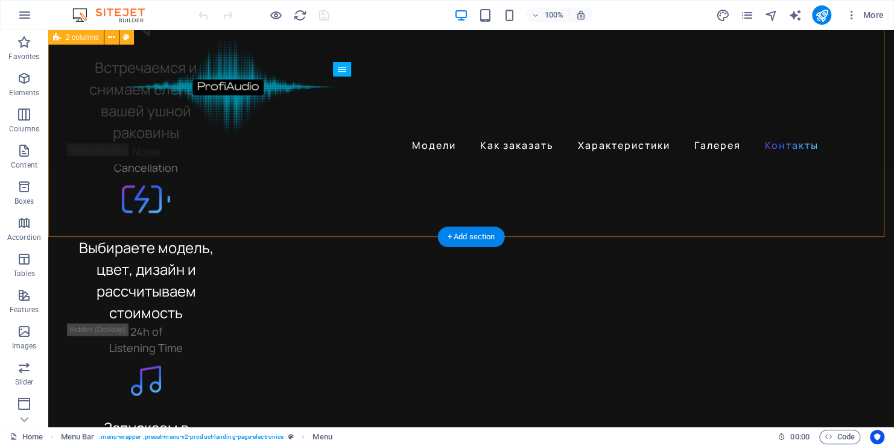
scroll to position [3460, 0]
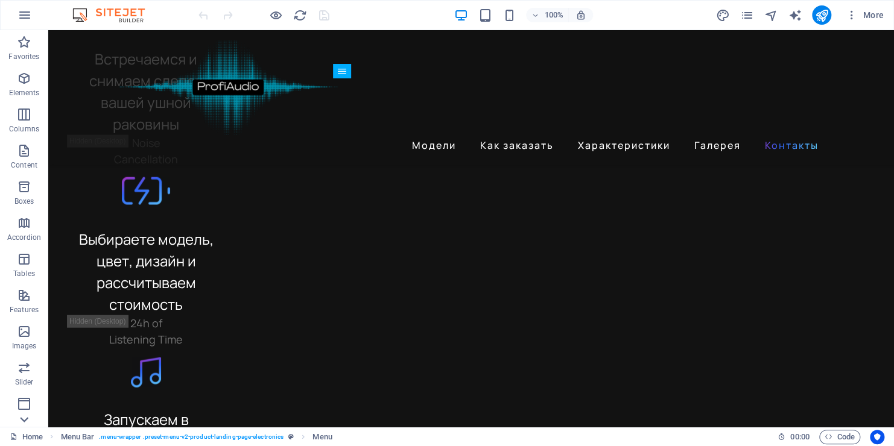
click at [27, 422] on icon at bounding box center [24, 419] width 17 height 17
click at [21, 405] on icon "button" at bounding box center [24, 403] width 14 height 14
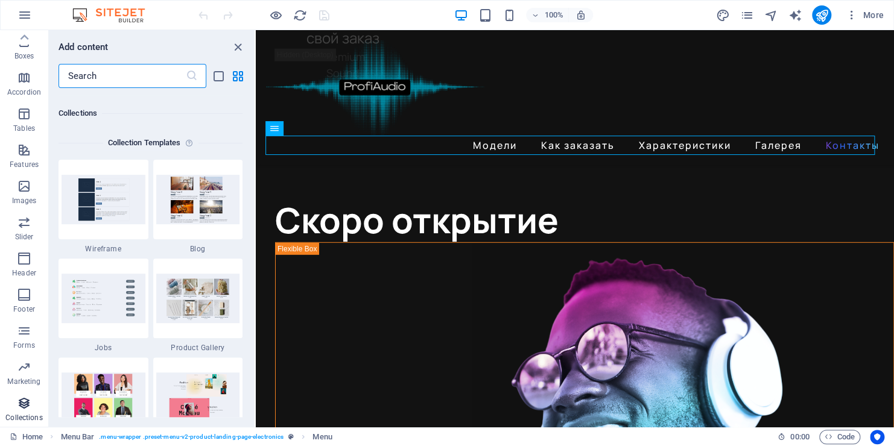
scroll to position [11039, 0]
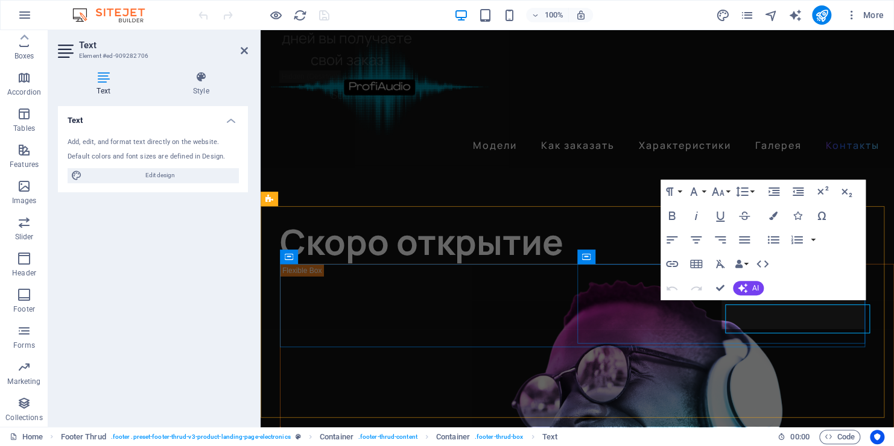
scroll to position [3751, 0]
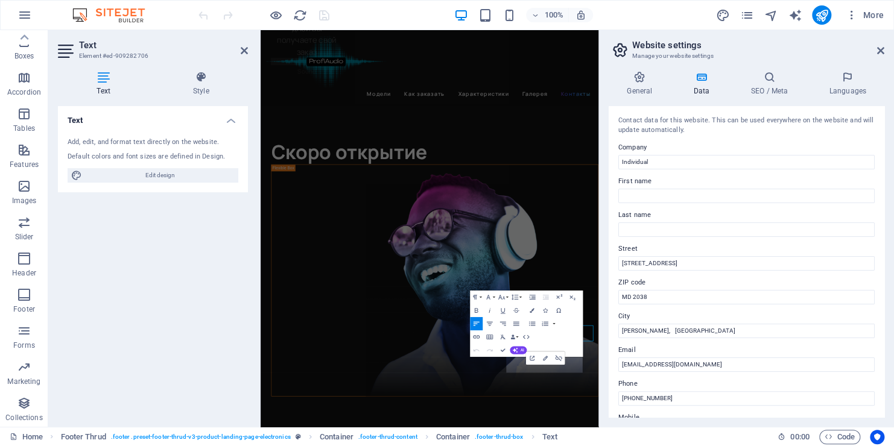
scroll to position [3484, 0]
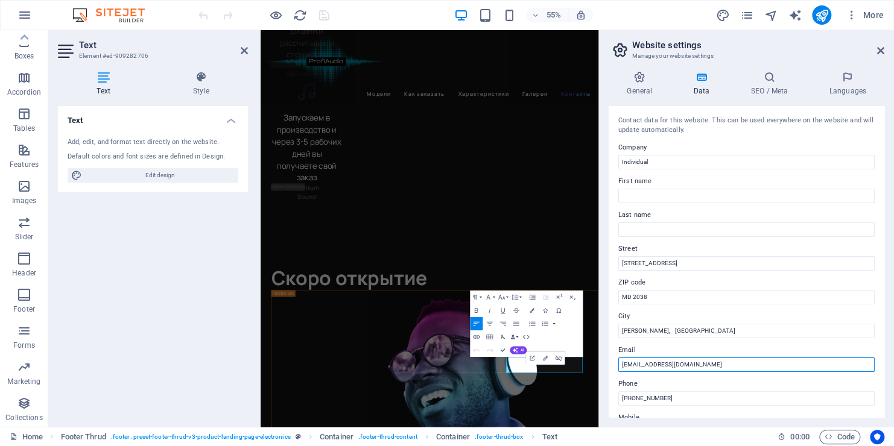
click at [654, 365] on input "profiaudiosrl@gmail.com" at bounding box center [746, 365] width 256 height 14
click at [681, 367] on input "info@gmail.com" at bounding box center [746, 365] width 256 height 14
type input "[EMAIL_ADDRESS]"
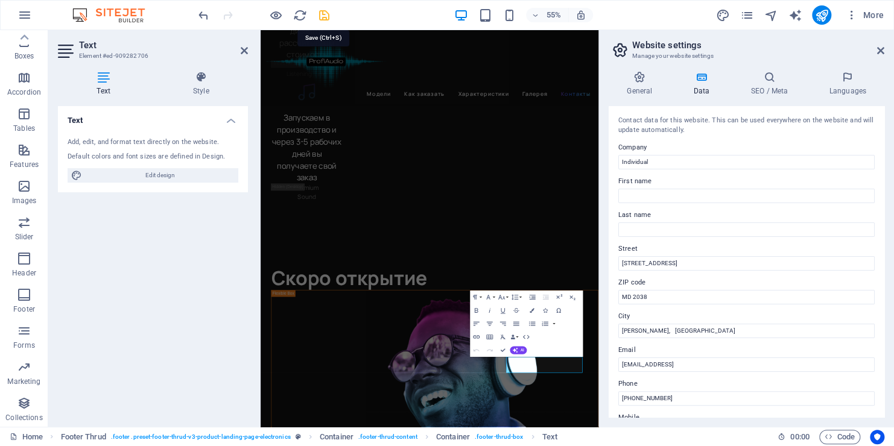
click at [329, 16] on icon "save" at bounding box center [324, 15] width 14 height 14
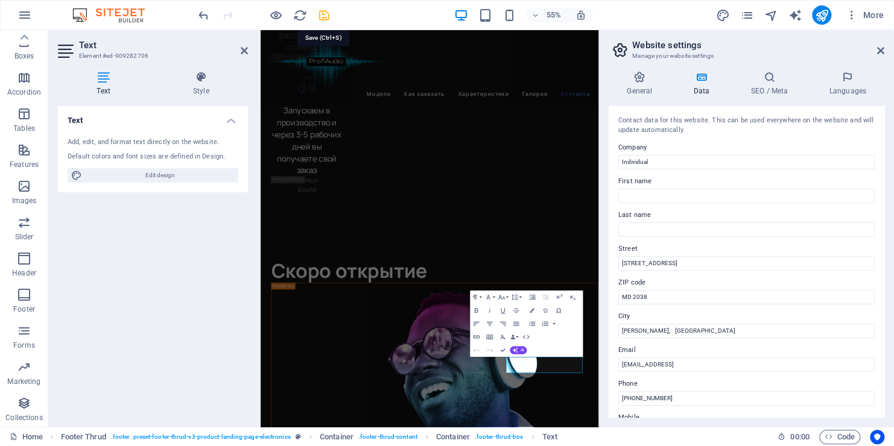
checkbox input "false"
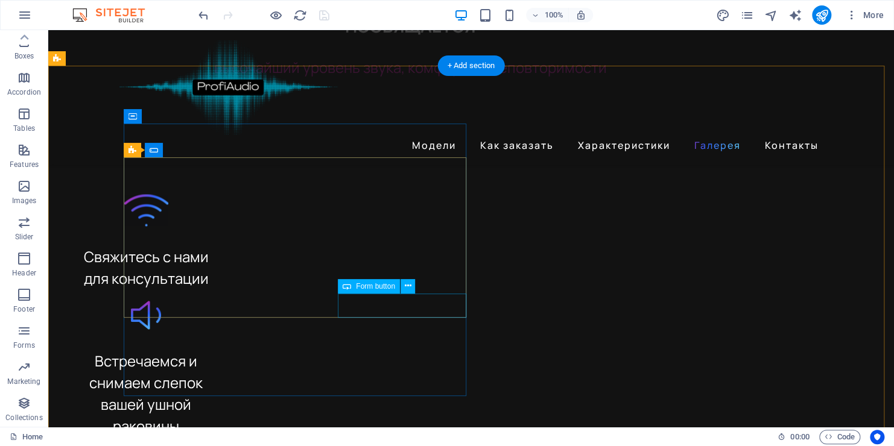
scroll to position [3460, 0]
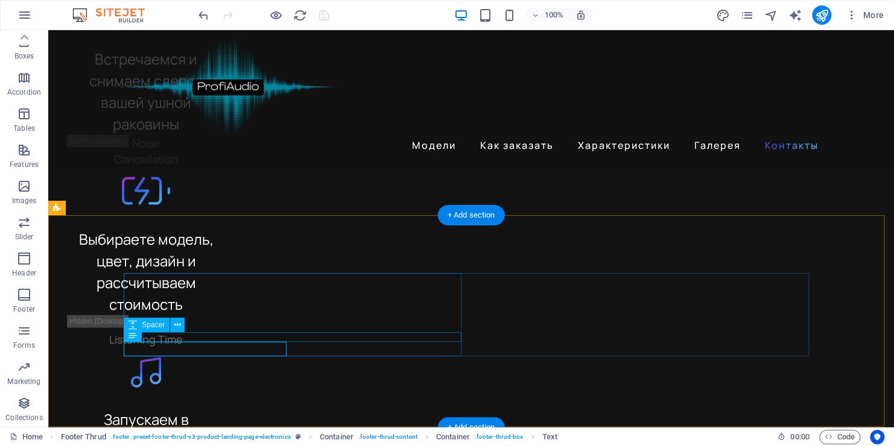
click at [133, 327] on icon at bounding box center [132, 325] width 8 height 14
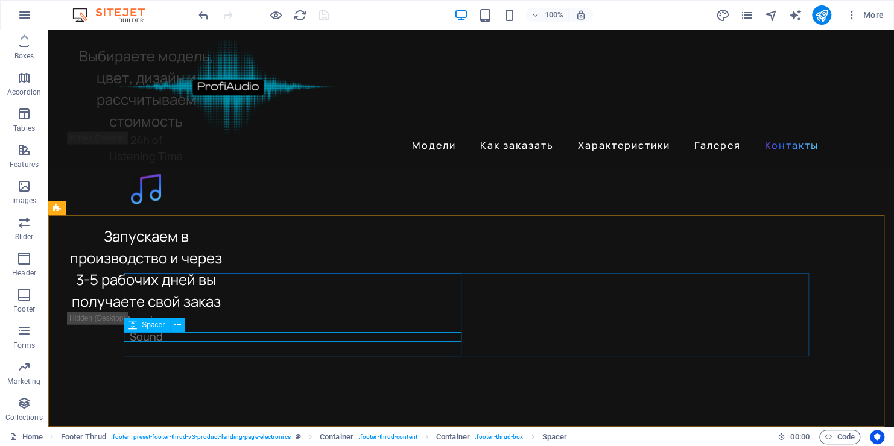
select select "px"
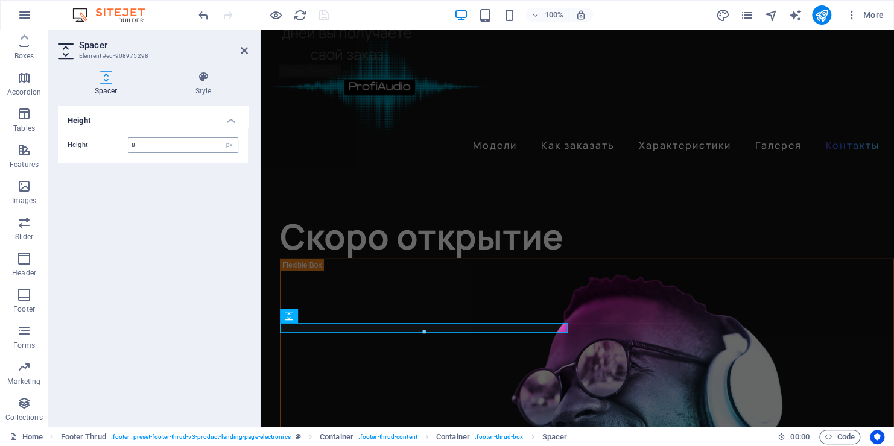
scroll to position [3747, 0]
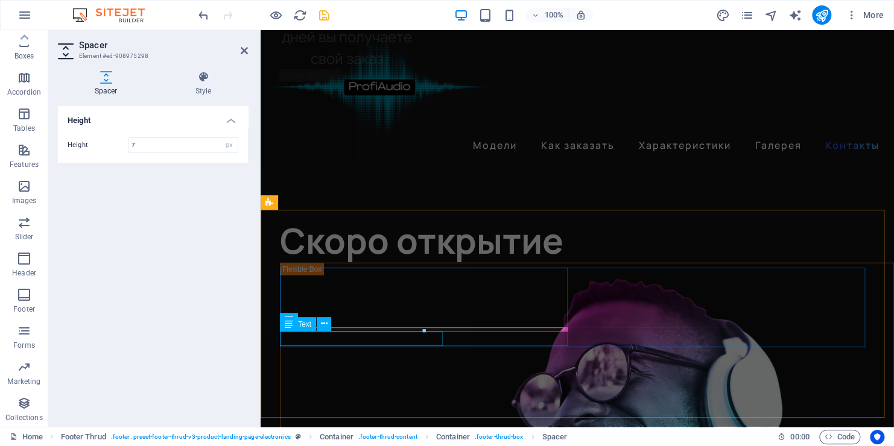
type input "7"
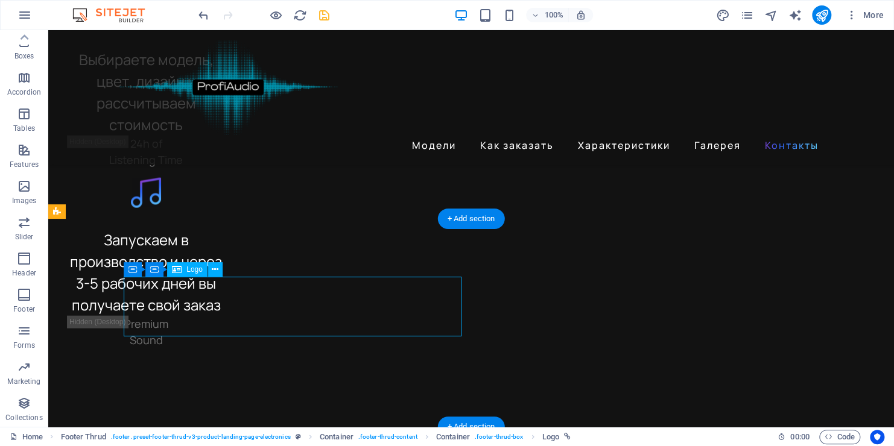
select select "px"
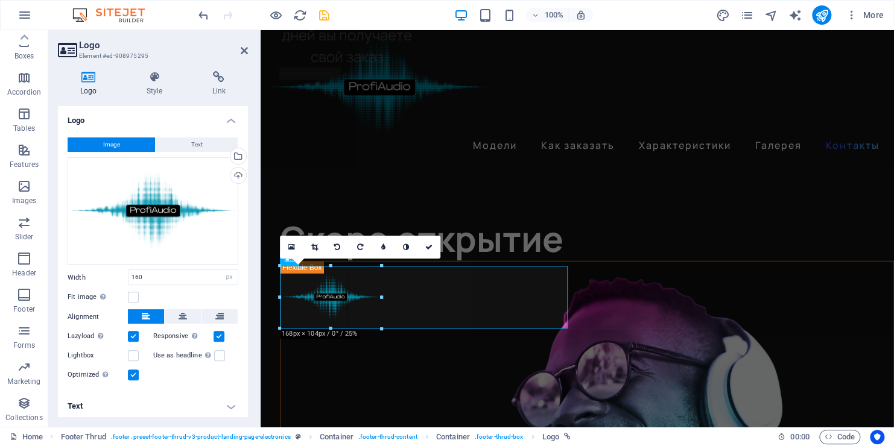
scroll to position [3747, 0]
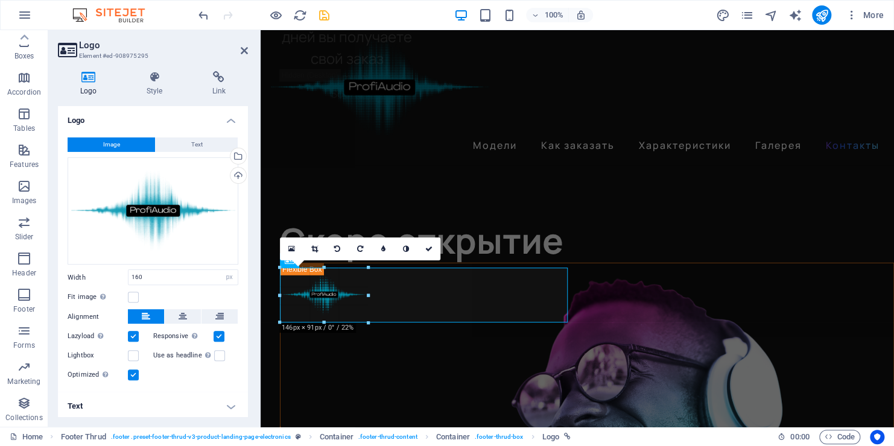
drag, startPoint x: 377, startPoint y: 298, endPoint x: 368, endPoint y: 296, distance: 8.6
type input "146"
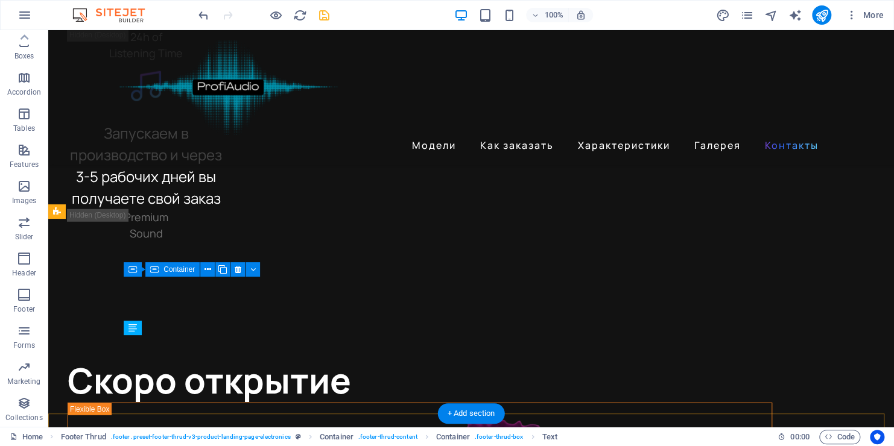
scroll to position [3457, 0]
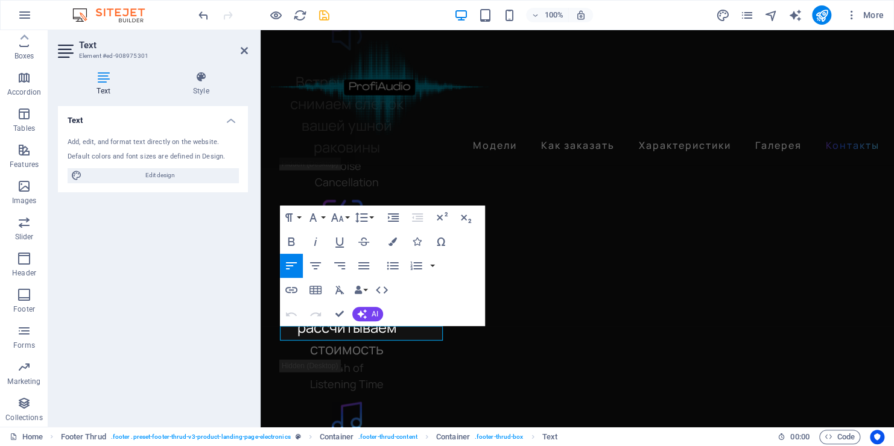
scroll to position [3747, 0]
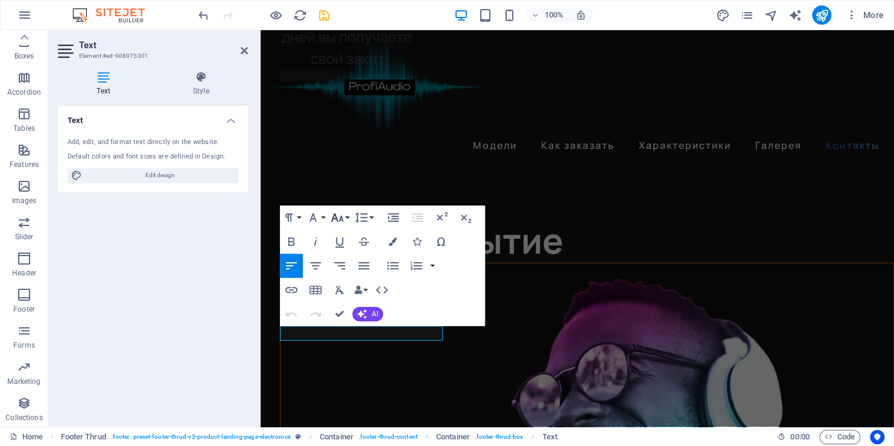
click at [346, 212] on button "Font Size" at bounding box center [339, 218] width 23 height 24
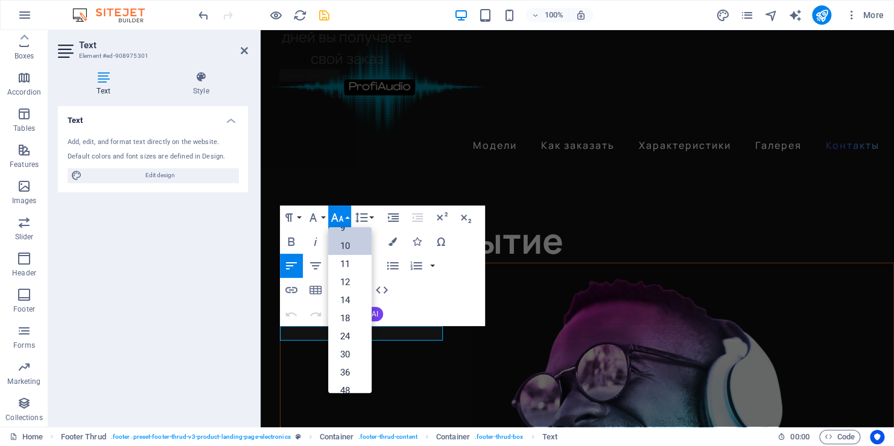
click at [347, 246] on link "10" at bounding box center [349, 246] width 43 height 18
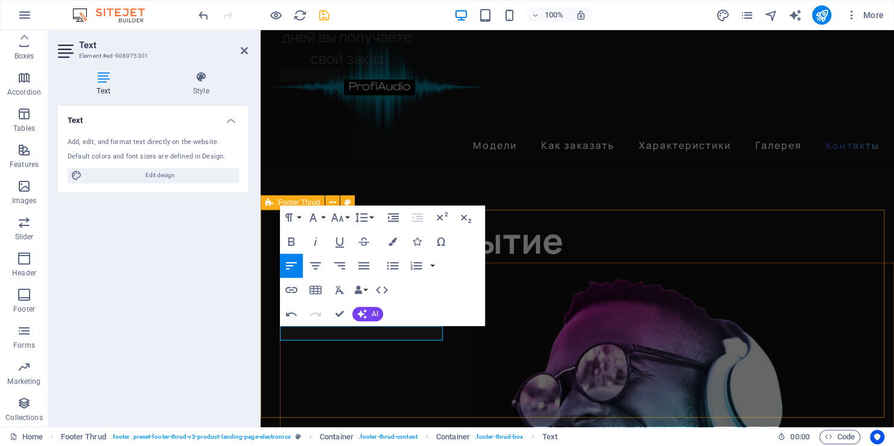
drag, startPoint x: 384, startPoint y: 339, endPoint x: 259, endPoint y: 329, distance: 125.2
click at [341, 216] on icon "button" at bounding box center [337, 217] width 14 height 14
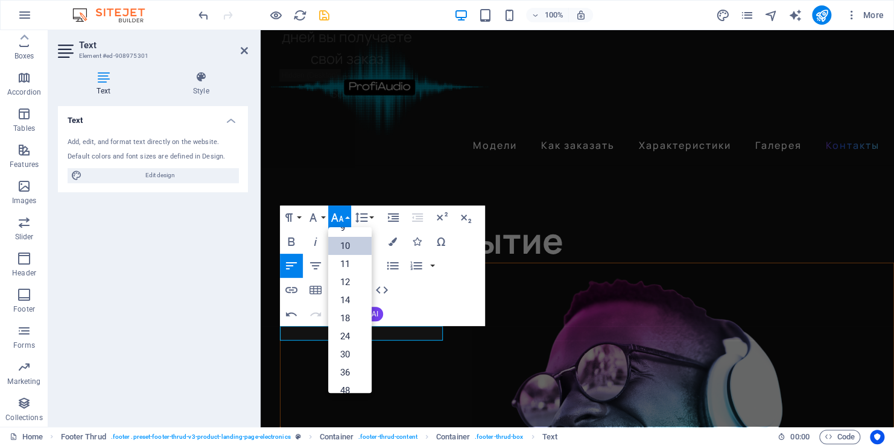
scroll to position [50, 0]
click at [348, 228] on link "10" at bounding box center [349, 227] width 43 height 18
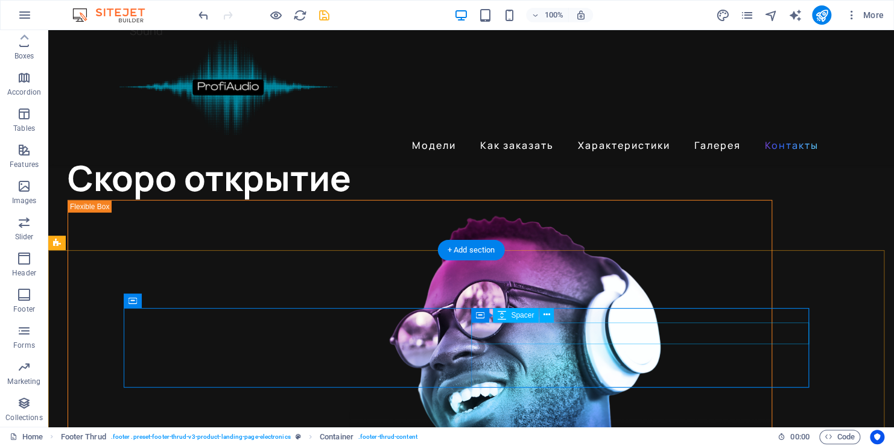
scroll to position [3425, 0]
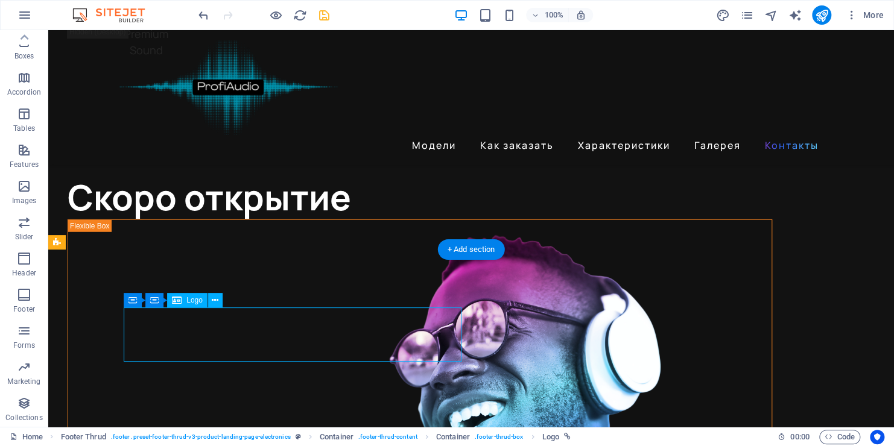
select select "px"
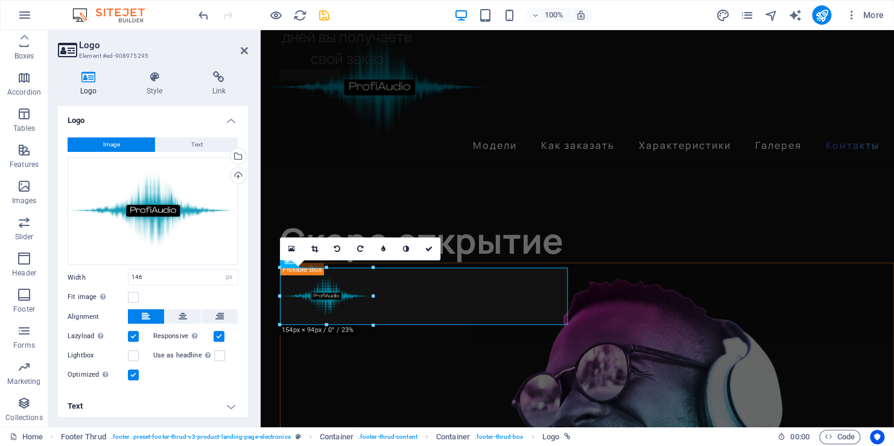
type input "156"
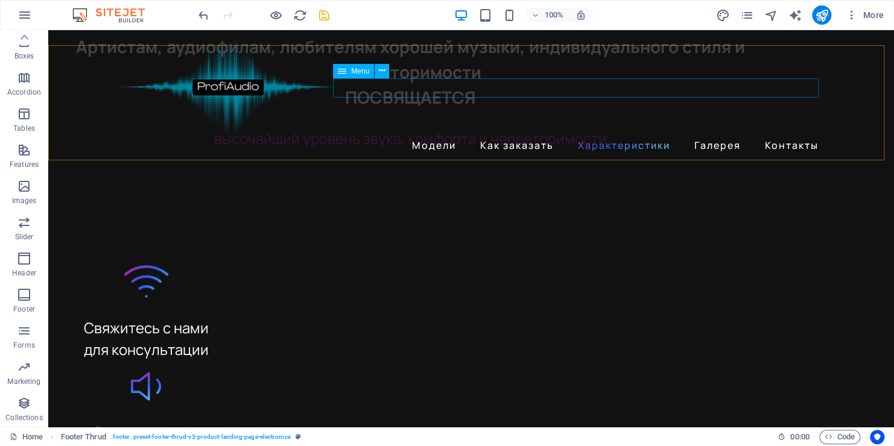
scroll to position [3003, 0]
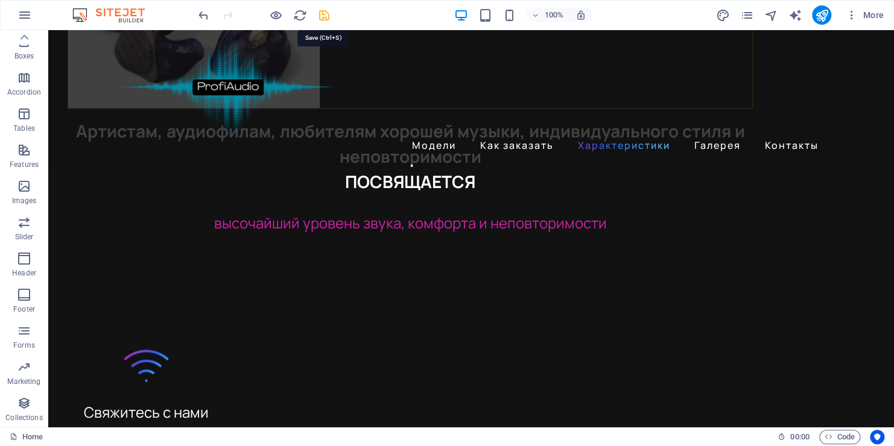
click at [318, 12] on icon "save" at bounding box center [324, 15] width 14 height 14
checkbox input "false"
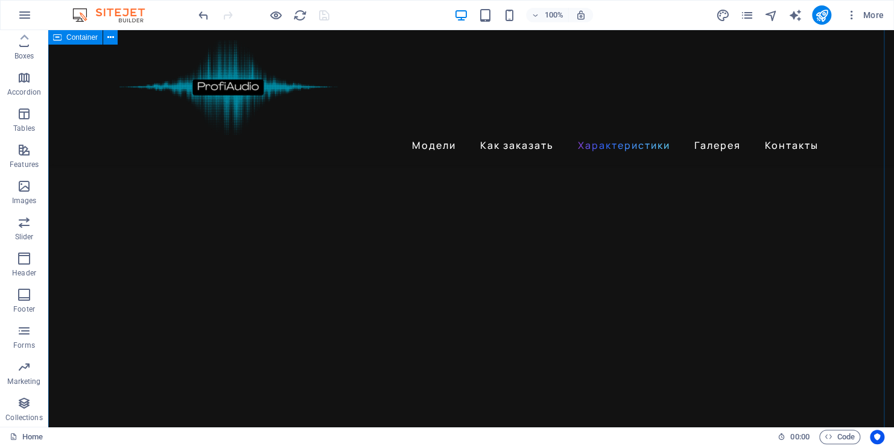
scroll to position [1616, 0]
click at [850, 17] on icon "button" at bounding box center [851, 15] width 12 height 12
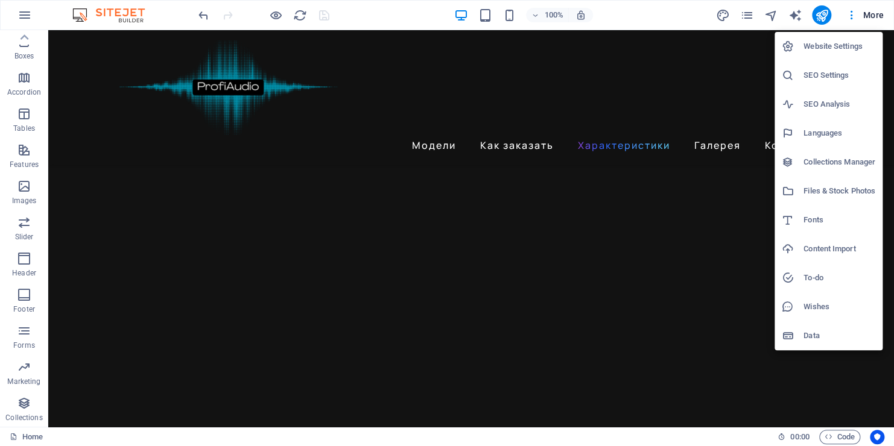
click at [870, 17] on div at bounding box center [447, 223] width 894 height 446
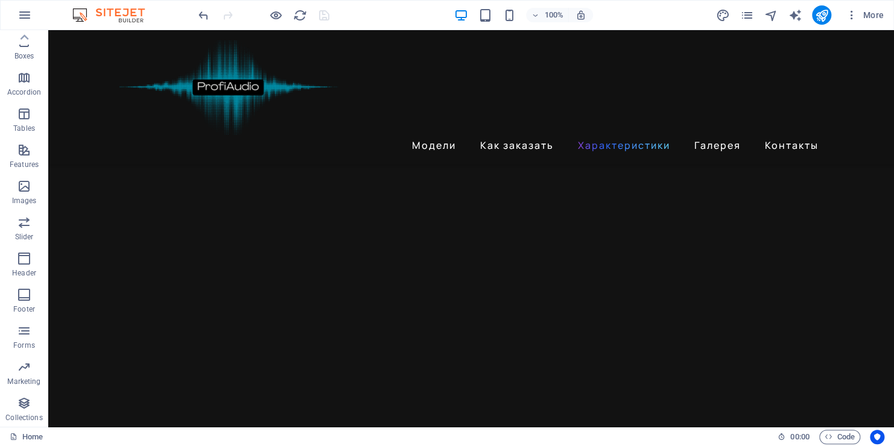
click at [870, 17] on span "More" at bounding box center [864, 15] width 38 height 12
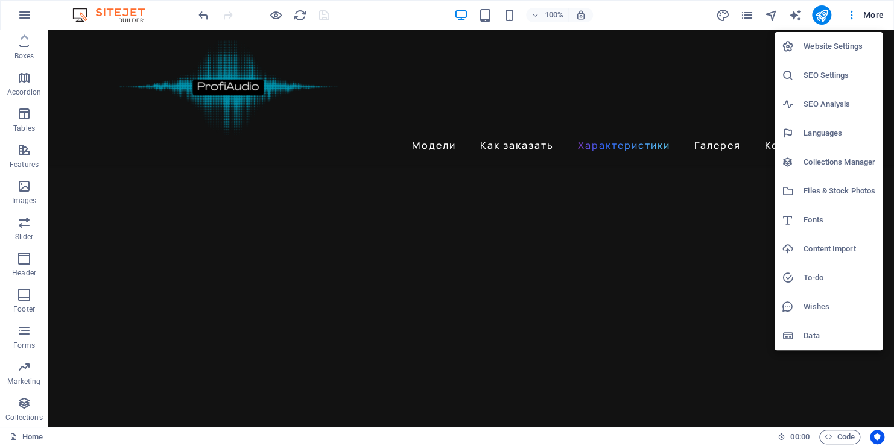
click at [870, 17] on div at bounding box center [447, 223] width 894 height 446
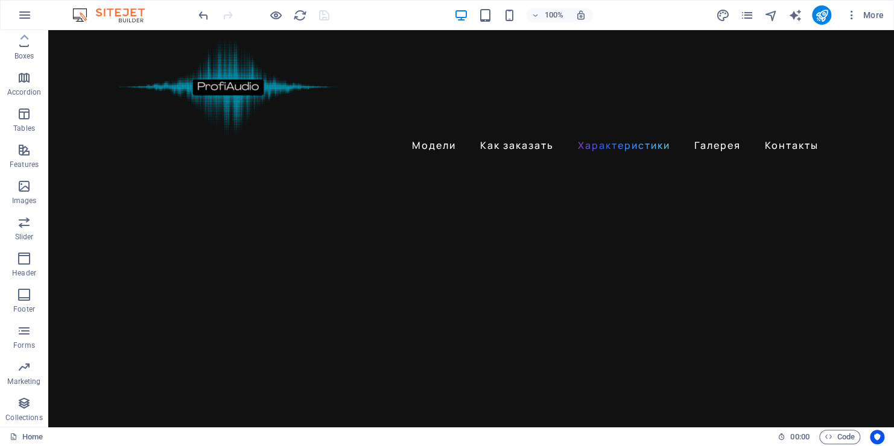
click at [119, 15] on img at bounding box center [114, 15] width 90 height 14
click at [26, 13] on icon "button" at bounding box center [24, 15] width 14 height 14
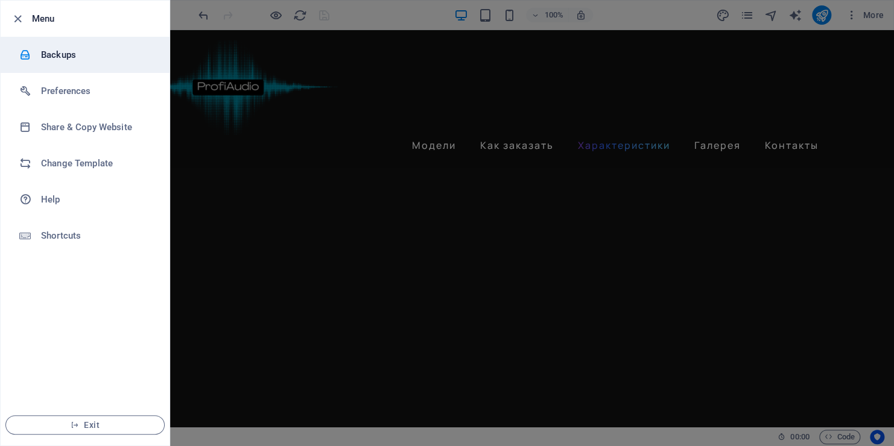
click at [37, 58] on div at bounding box center [30, 55] width 22 height 12
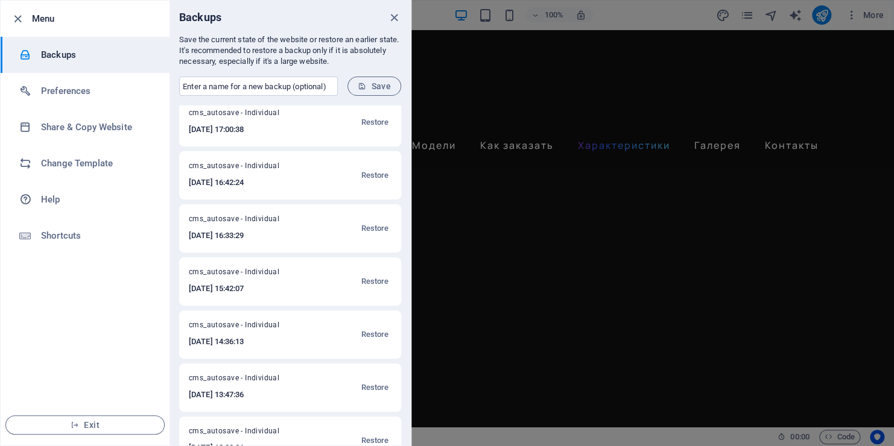
scroll to position [0, 0]
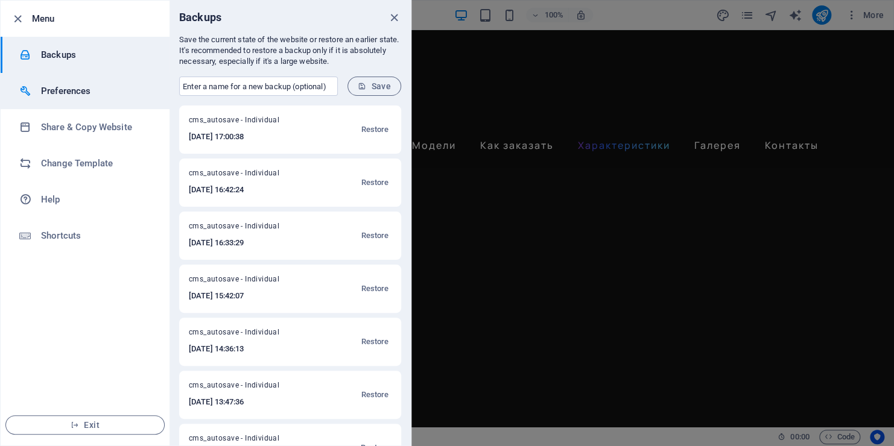
click at [39, 92] on div at bounding box center [30, 91] width 22 height 12
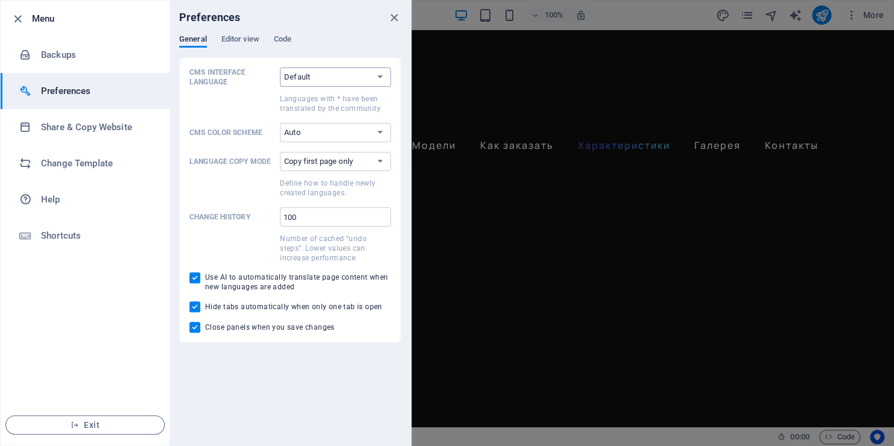
click at [385, 75] on select "Default Deutsch English Español Suomi* Français Magyar Italiano Nederlands Pols…" at bounding box center [335, 77] width 111 height 19
select select "ru"
click at [280, 68] on select "Default Deutsch English Español Suomi* Français Magyar Italiano Nederlands Pols…" at bounding box center [335, 77] width 111 height 19
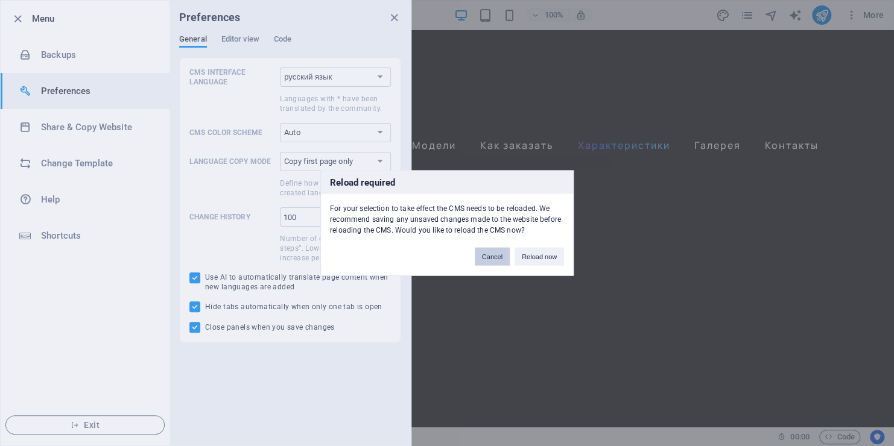
click at [500, 258] on button "Cancel" at bounding box center [492, 257] width 35 height 18
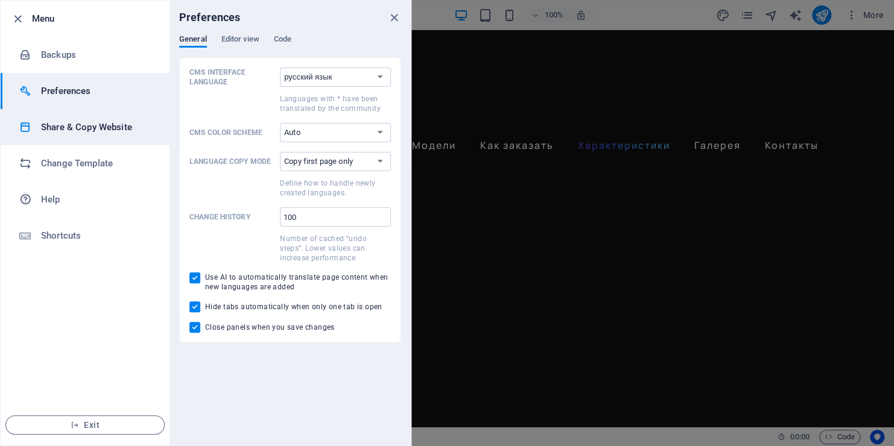
click at [48, 125] on h6 "Share & Copy Website" at bounding box center [97, 127] width 112 height 14
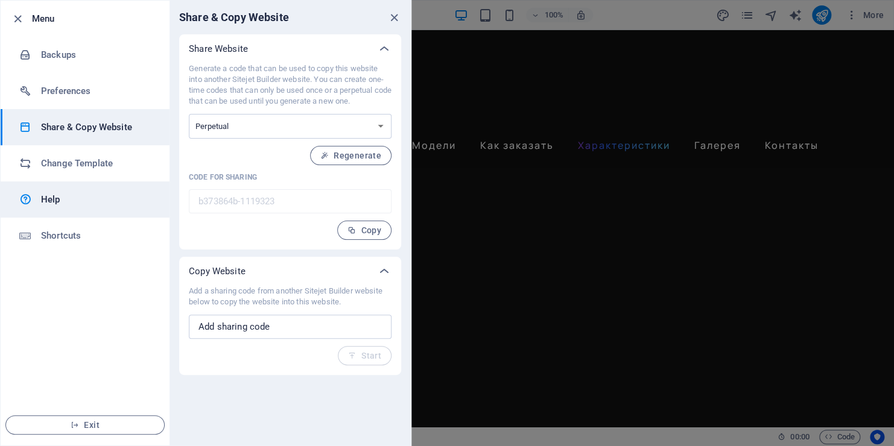
click at [56, 196] on h6 "Help" at bounding box center [97, 199] width 112 height 14
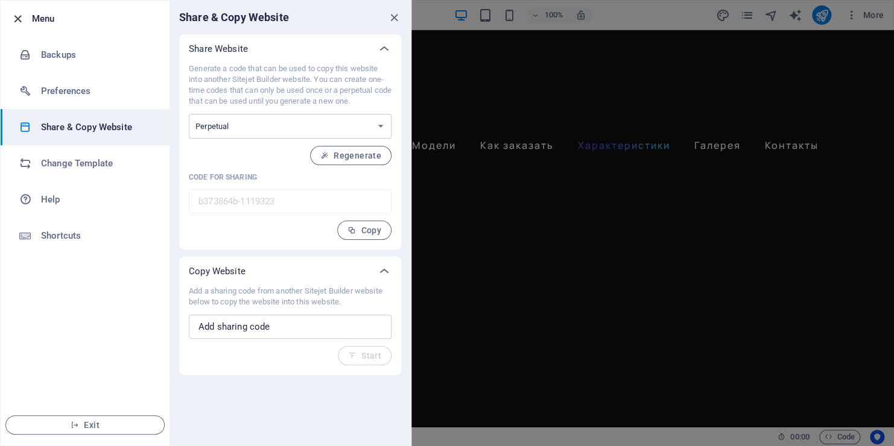
click at [20, 18] on icon "button" at bounding box center [18, 19] width 14 height 14
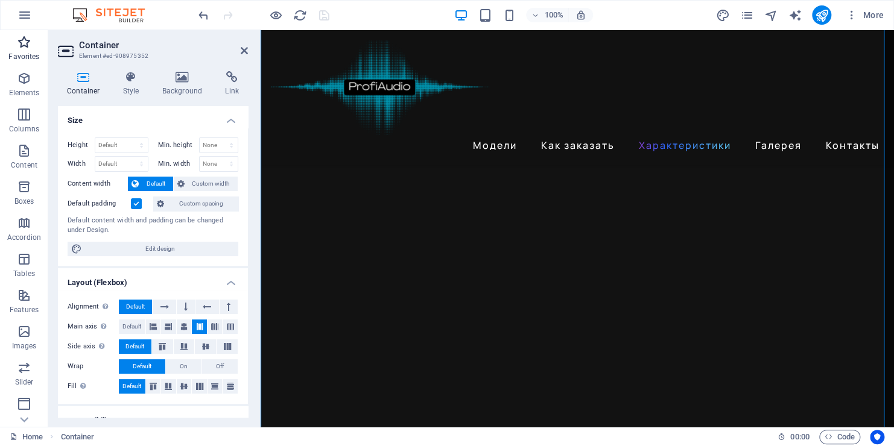
click at [34, 52] on p "Favorites" at bounding box center [23, 57] width 31 height 10
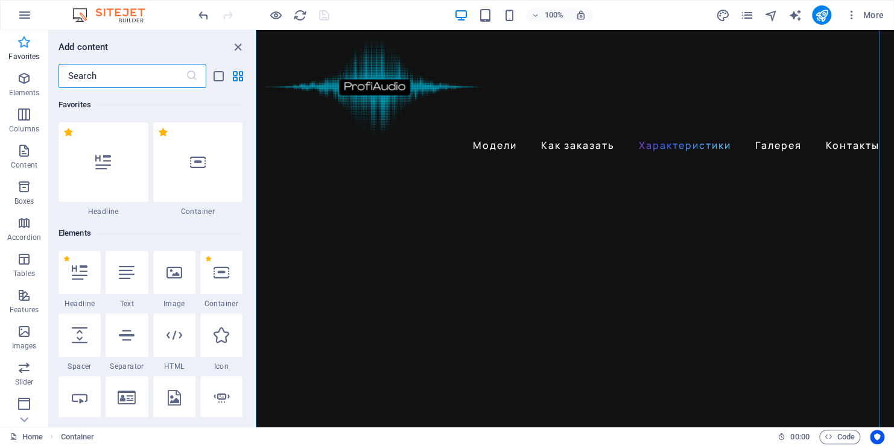
scroll to position [1930, 0]
click at [27, 71] on icon "button" at bounding box center [24, 78] width 14 height 14
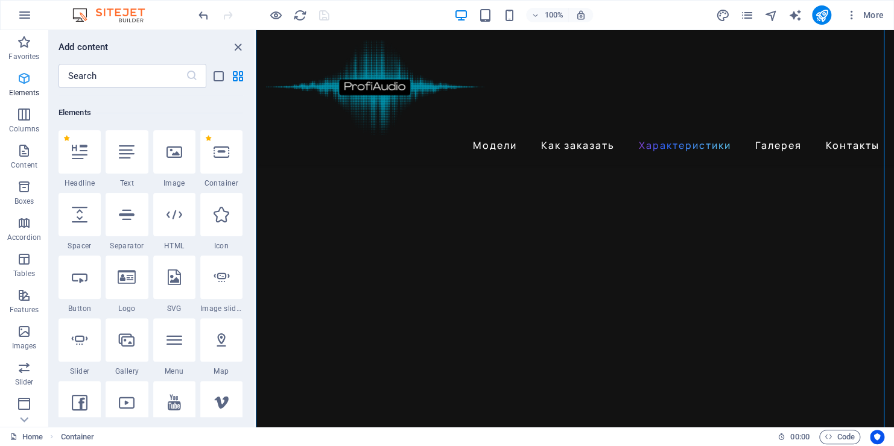
scroll to position [128, 0]
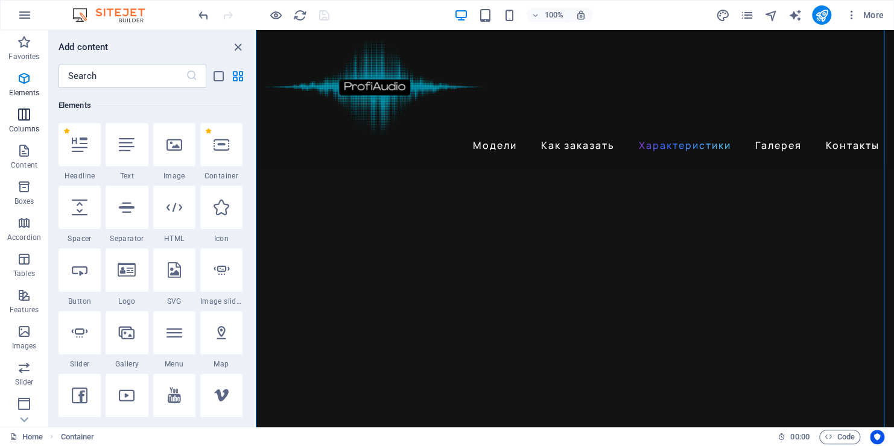
click at [28, 113] on icon "button" at bounding box center [24, 114] width 14 height 14
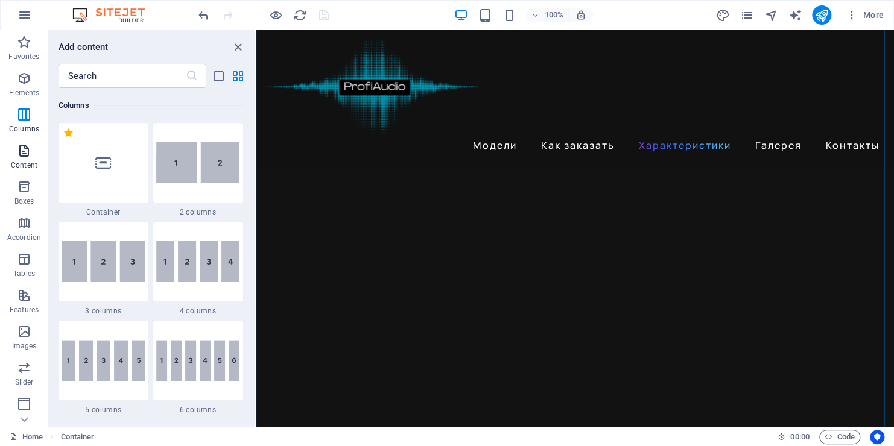
click at [23, 141] on button "Content" at bounding box center [24, 157] width 48 height 36
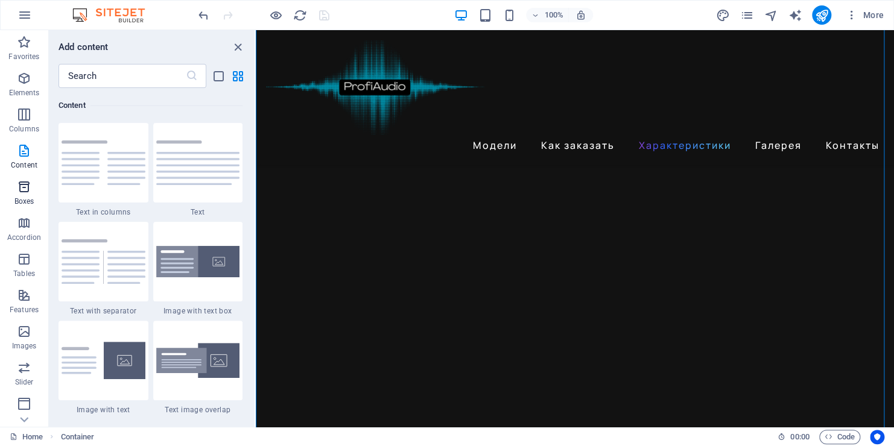
click at [27, 186] on icon "button" at bounding box center [24, 187] width 14 height 14
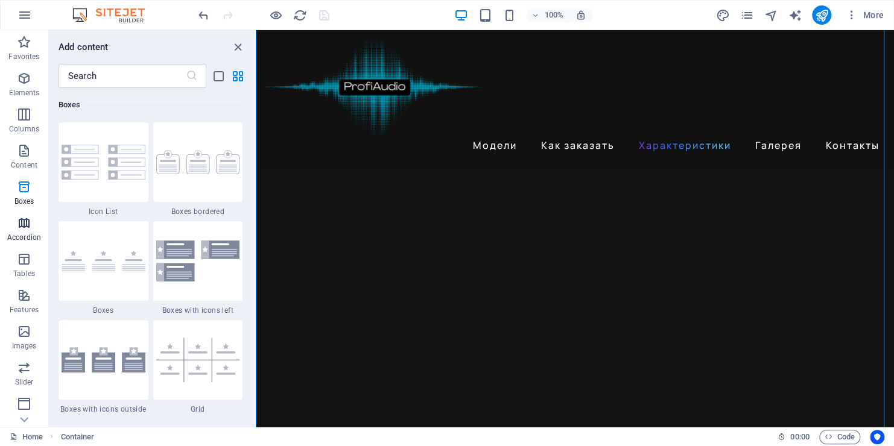
click at [31, 221] on span "Accordion" at bounding box center [24, 230] width 48 height 29
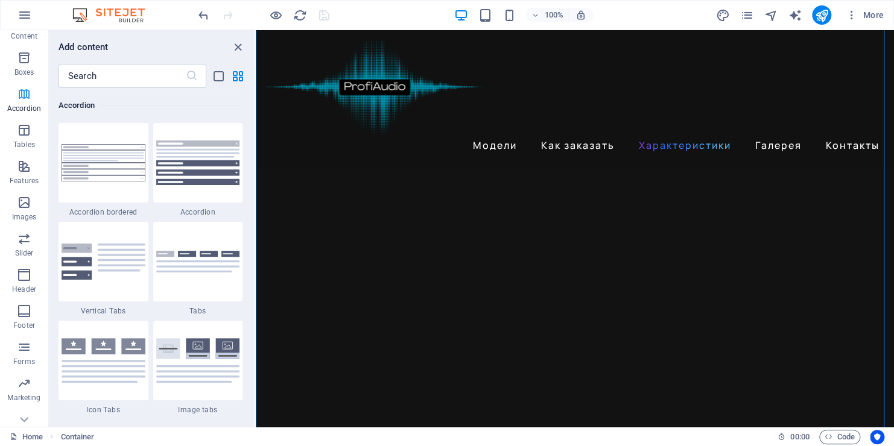
scroll to position [145, 0]
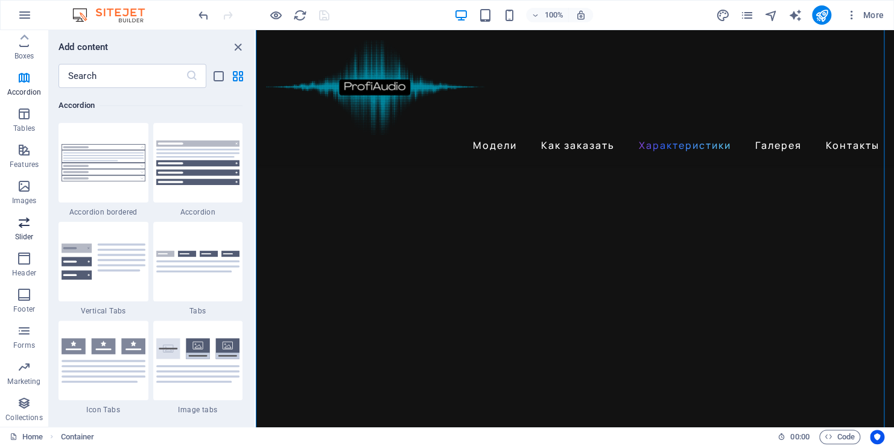
click at [24, 233] on p "Slider" at bounding box center [24, 237] width 19 height 10
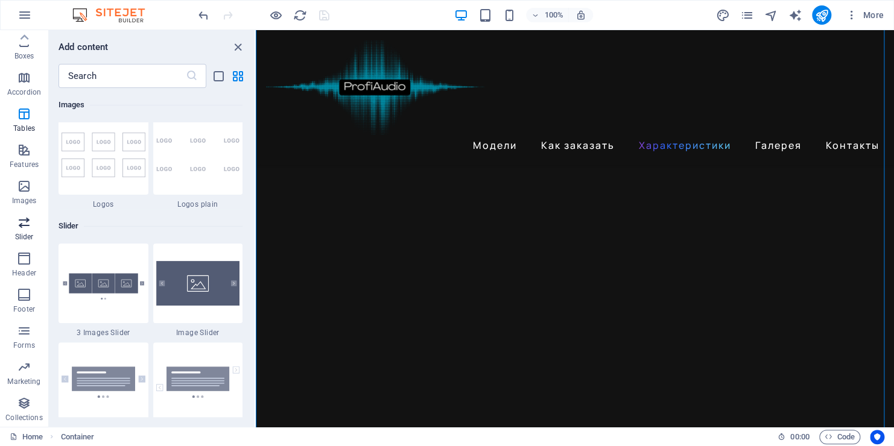
scroll to position [6836, 0]
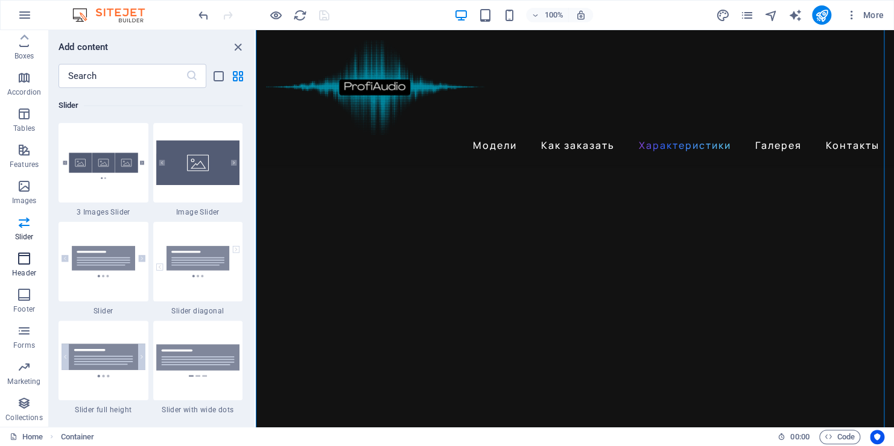
click at [22, 266] on span "Header" at bounding box center [24, 265] width 48 height 29
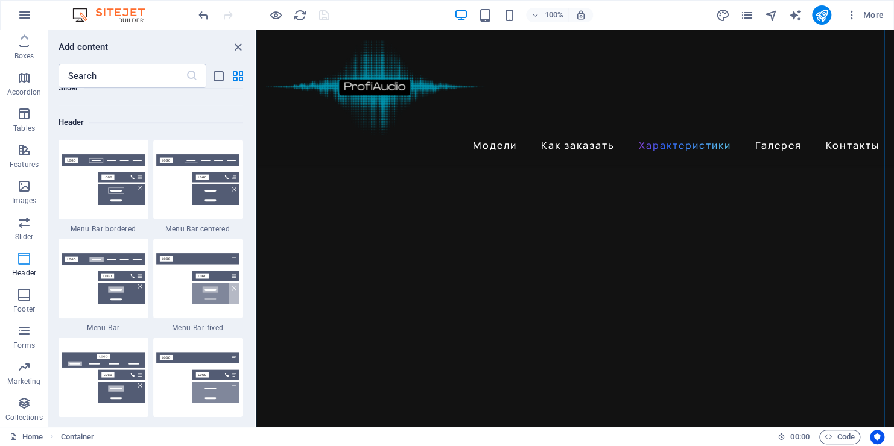
scroll to position [7261, 0]
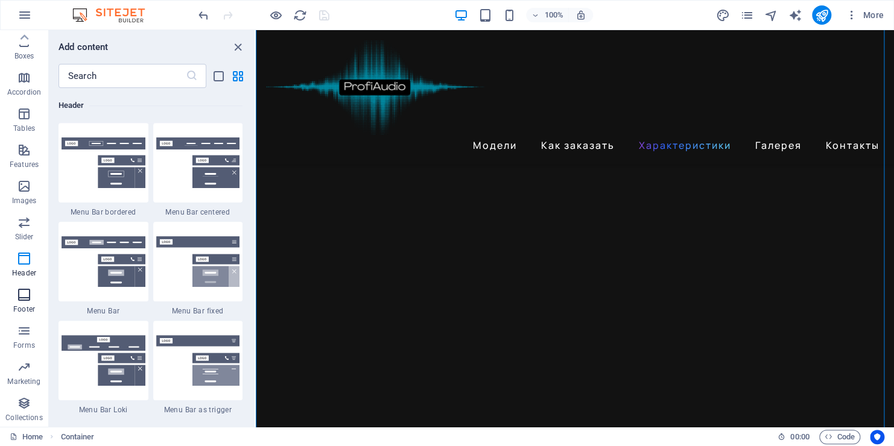
click at [27, 299] on icon "button" at bounding box center [24, 295] width 14 height 14
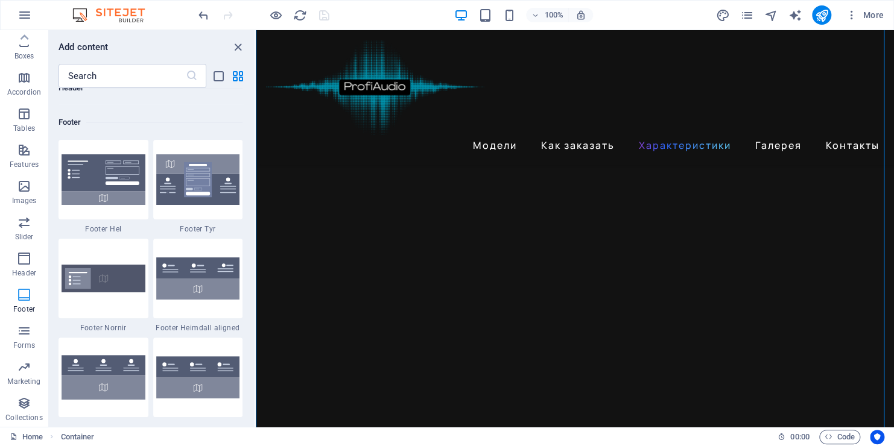
scroll to position [7983, 0]
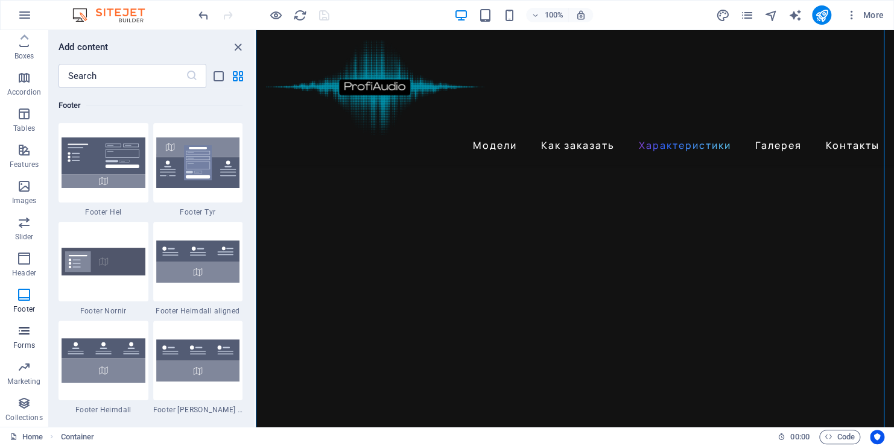
click at [25, 334] on icon "button" at bounding box center [24, 331] width 14 height 14
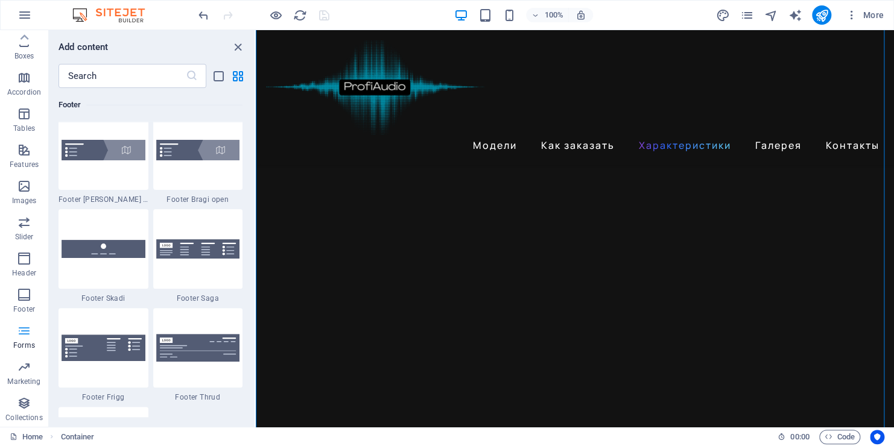
scroll to position [8804, 0]
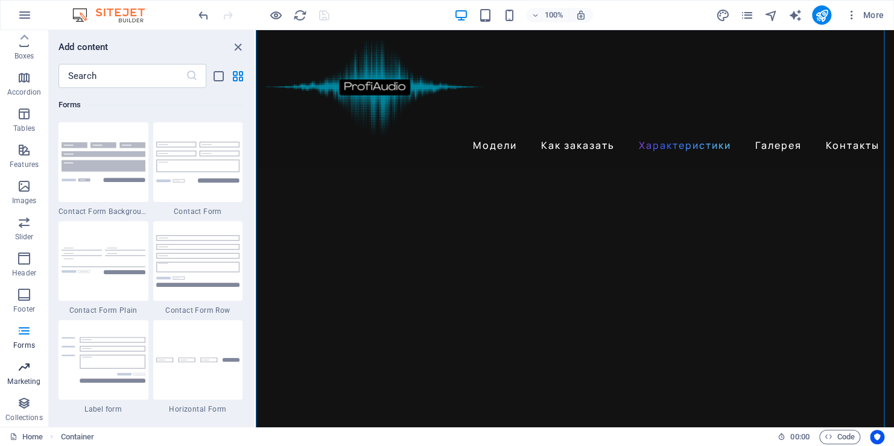
click at [31, 368] on span "Marketing" at bounding box center [24, 374] width 48 height 29
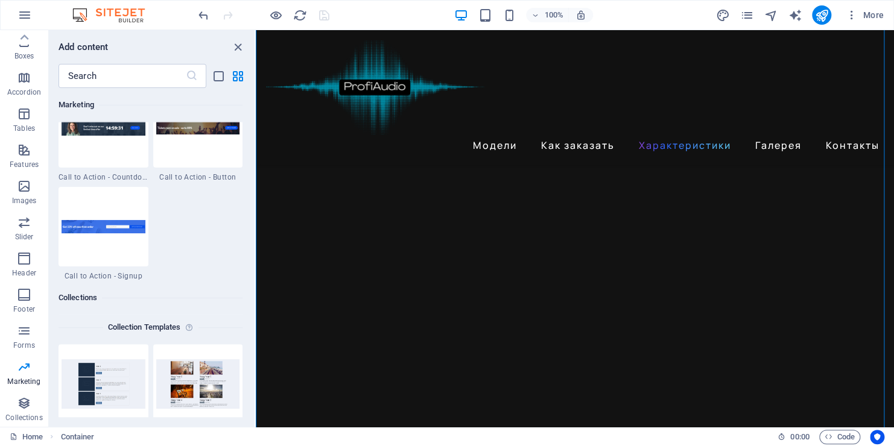
scroll to position [10847, 0]
click at [21, 405] on icon "button" at bounding box center [24, 403] width 14 height 14
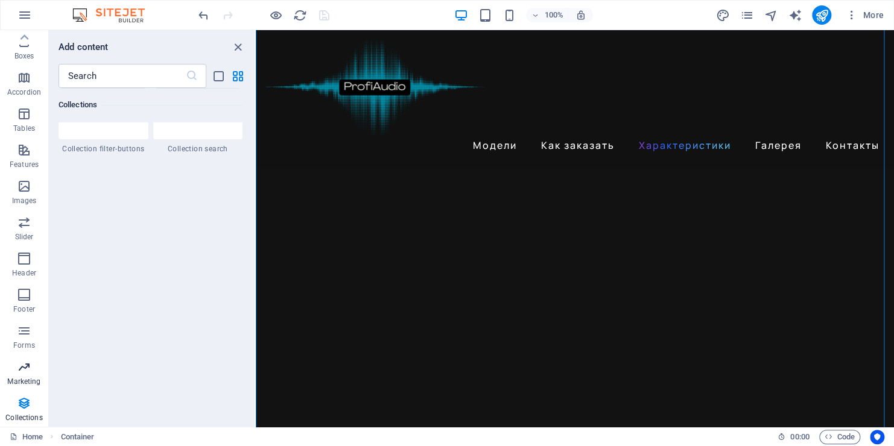
scroll to position [11556, 0]
click at [32, 437] on link "Home" at bounding box center [26, 437] width 33 height 14
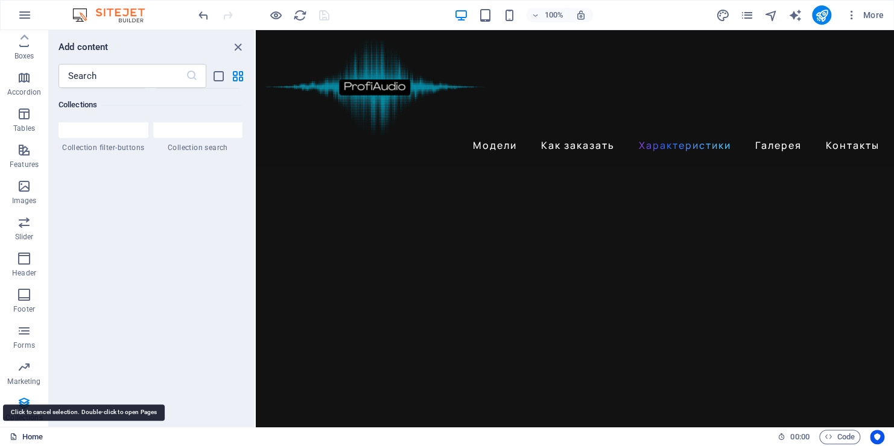
click at [32, 437] on link "Home" at bounding box center [26, 437] width 33 height 14
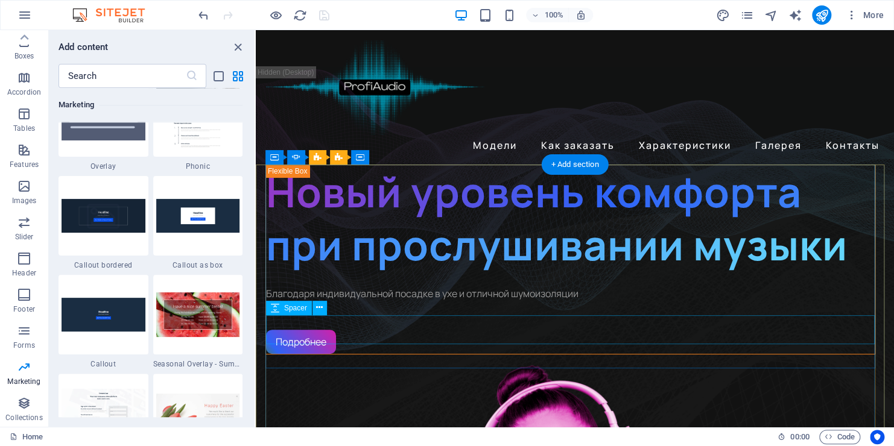
scroll to position [0, 0]
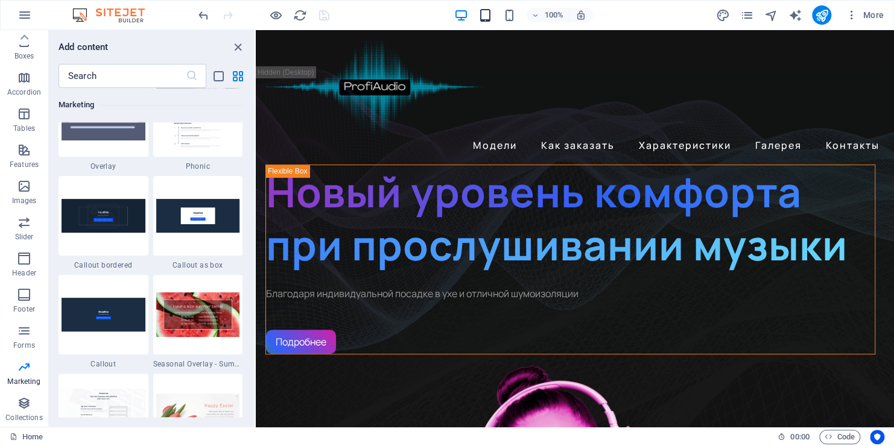
click at [488, 14] on icon "button" at bounding box center [485, 15] width 14 height 14
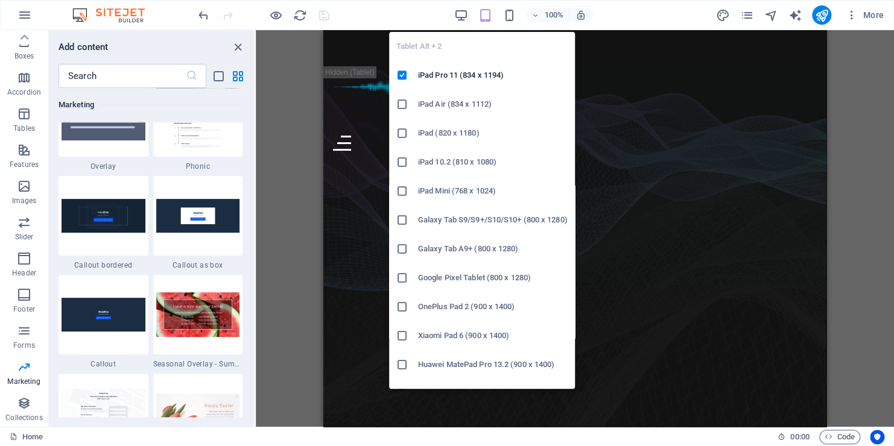
click at [399, 105] on icon at bounding box center [402, 104] width 12 height 12
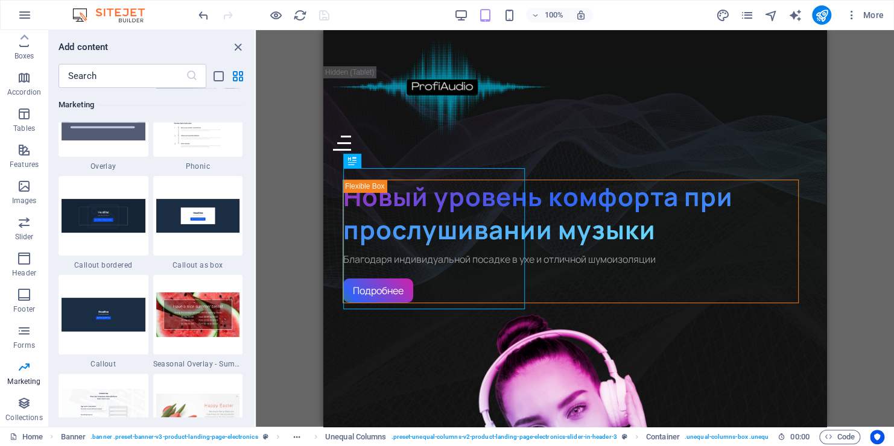
click at [278, 175] on div "Drag here to replace the existing content. Press “Ctrl” if you want to create a…" at bounding box center [575, 228] width 638 height 397
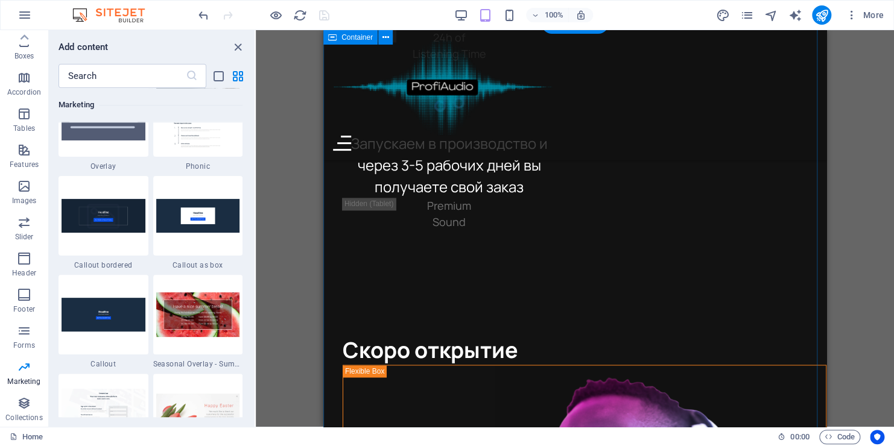
scroll to position [2955, 0]
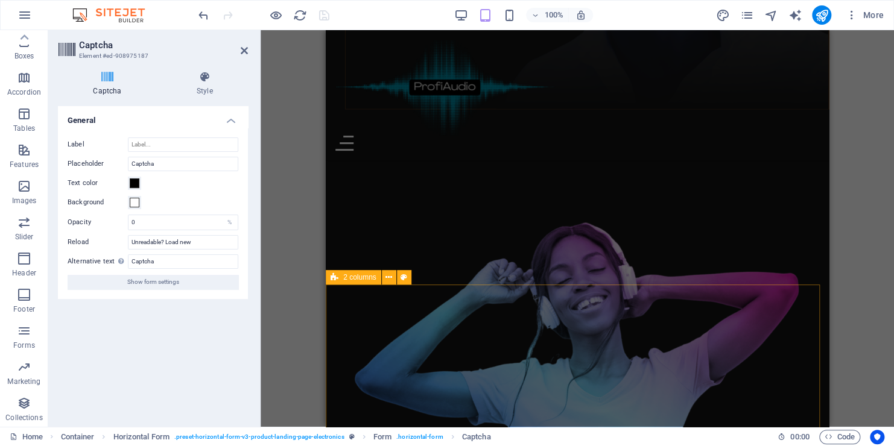
scroll to position [3618, 0]
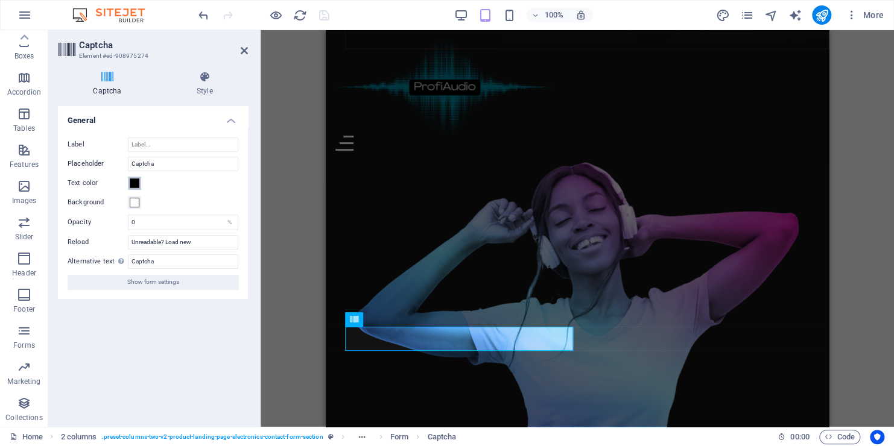
click at [136, 182] on span at bounding box center [135, 183] width 10 height 10
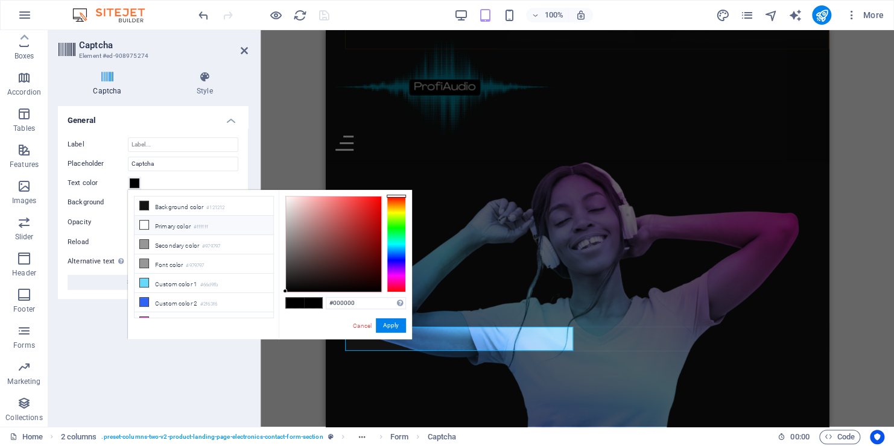
click at [144, 223] on icon at bounding box center [144, 225] width 8 height 8
type input "#ffffff"
click at [392, 325] on button "Apply" at bounding box center [391, 325] width 30 height 14
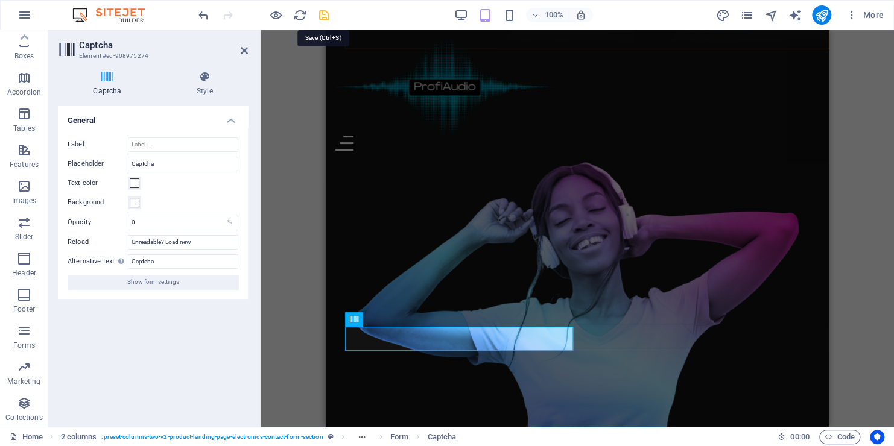
click at [322, 16] on icon "save" at bounding box center [324, 15] width 14 height 14
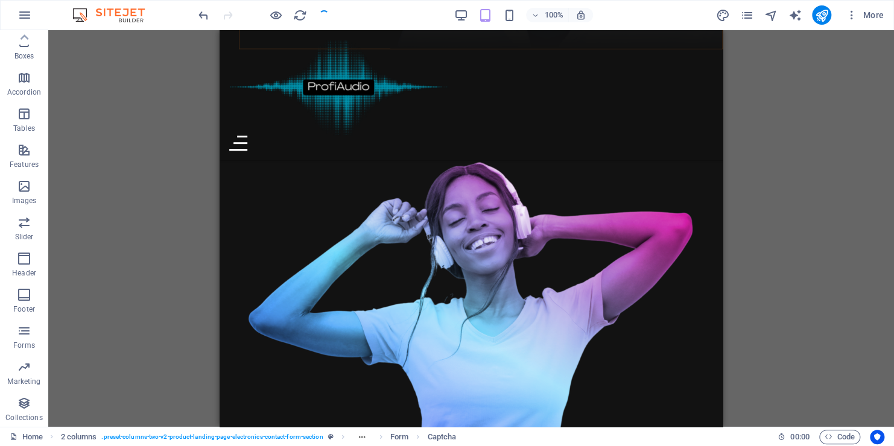
checkbox input "false"
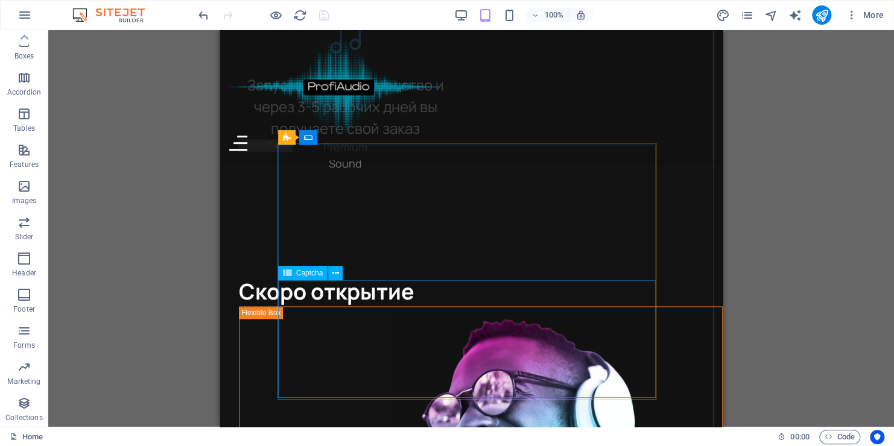
scroll to position [3033, 0]
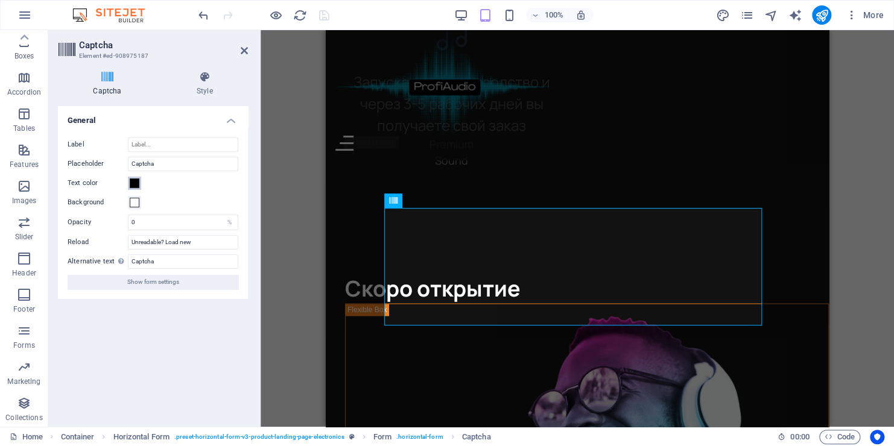
click at [141, 185] on button "Text color" at bounding box center [134, 183] width 13 height 13
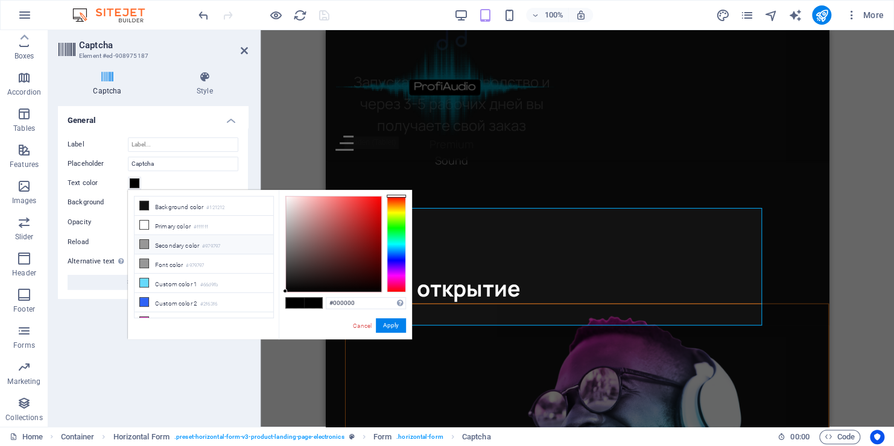
click at [144, 246] on icon at bounding box center [144, 244] width 8 height 8
click at [148, 221] on icon at bounding box center [144, 225] width 8 height 8
type input "#ffffff"
click at [386, 326] on button "Apply" at bounding box center [391, 325] width 30 height 14
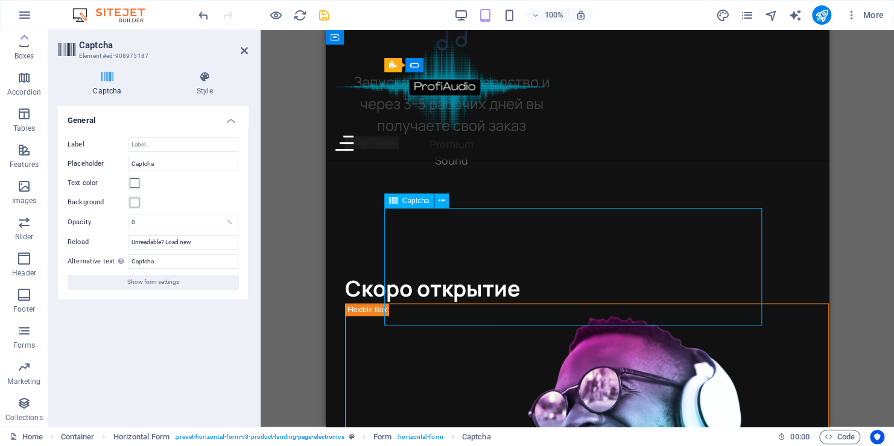
click at [210, 86] on h4 "Style" at bounding box center [205, 83] width 86 height 25
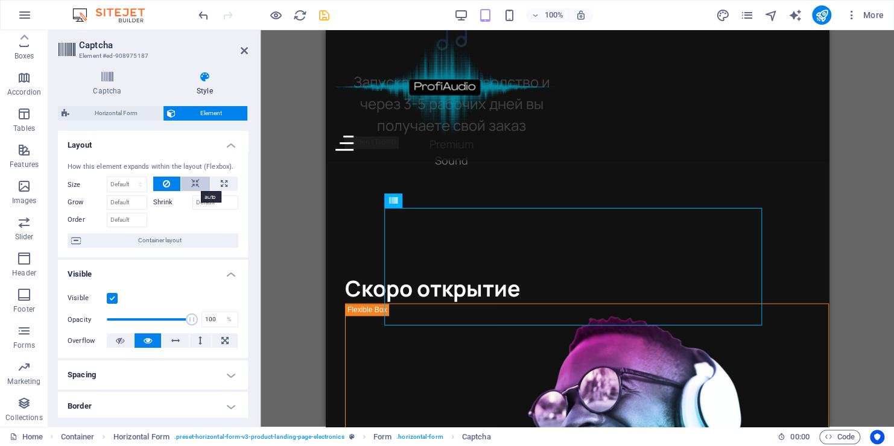
click at [195, 181] on icon at bounding box center [195, 184] width 8 height 14
click at [163, 182] on icon at bounding box center [166, 184] width 7 height 14
drag, startPoint x: 189, startPoint y: 321, endPoint x: 148, endPoint y: 327, distance: 41.4
click at [148, 327] on span at bounding box center [149, 320] width 85 height 18
type input "98"
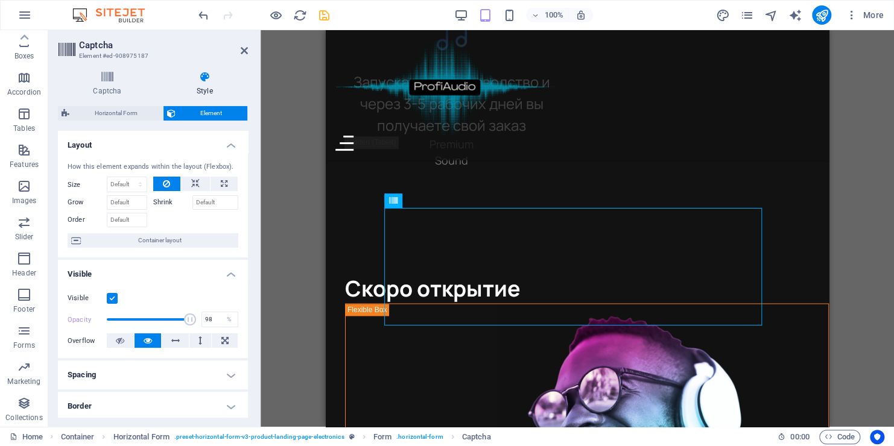
drag, startPoint x: 148, startPoint y: 317, endPoint x: 188, endPoint y: 316, distance: 39.8
click at [188, 316] on span at bounding box center [190, 320] width 12 height 12
click at [216, 336] on button at bounding box center [225, 340] width 26 height 14
click at [203, 338] on button at bounding box center [200, 340] width 22 height 14
click at [146, 338] on icon at bounding box center [148, 340] width 8 height 14
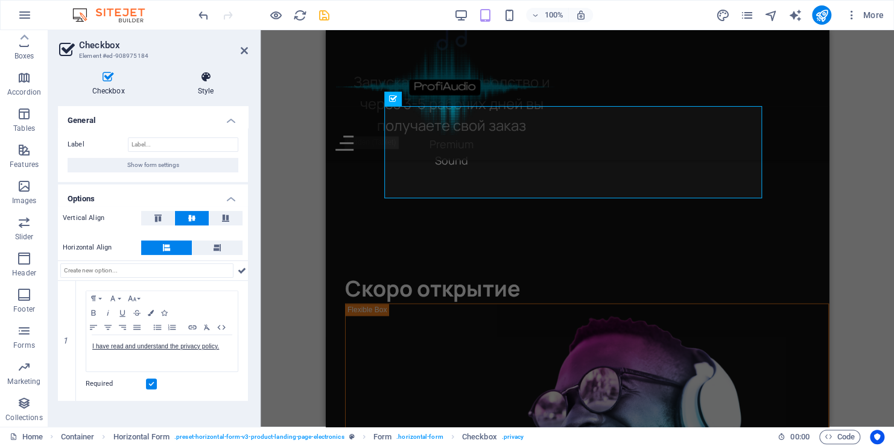
click at [207, 86] on h4 "Style" at bounding box center [205, 83] width 84 height 25
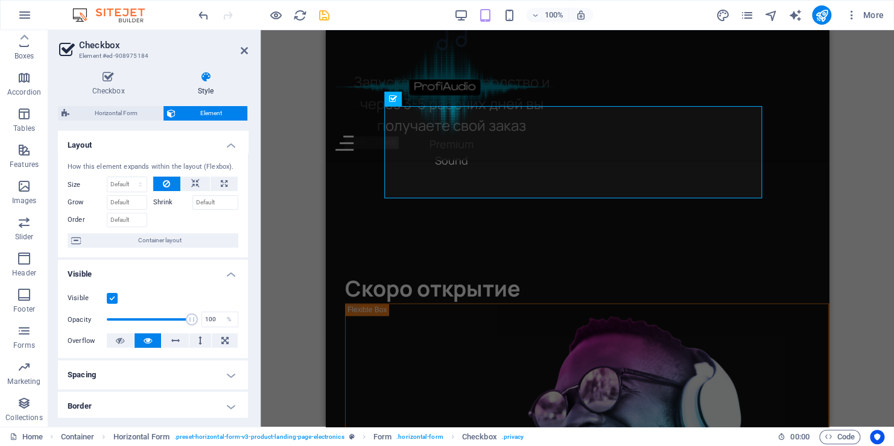
click at [192, 377] on h4 "Spacing" at bounding box center [153, 375] width 190 height 29
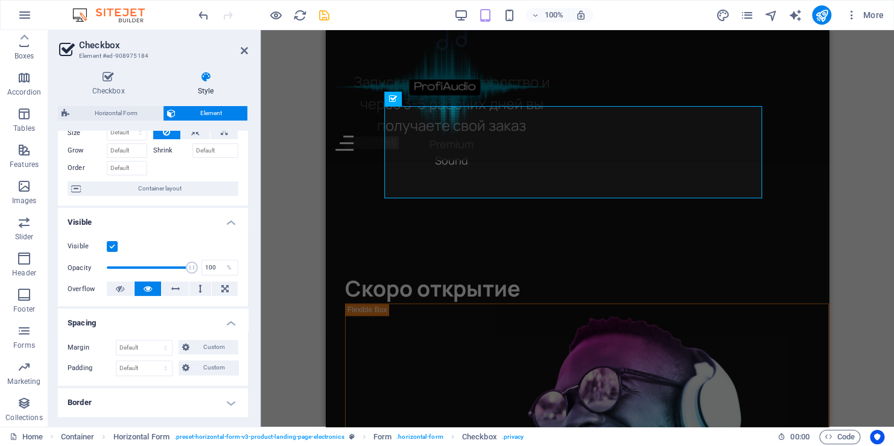
scroll to position [121, 0]
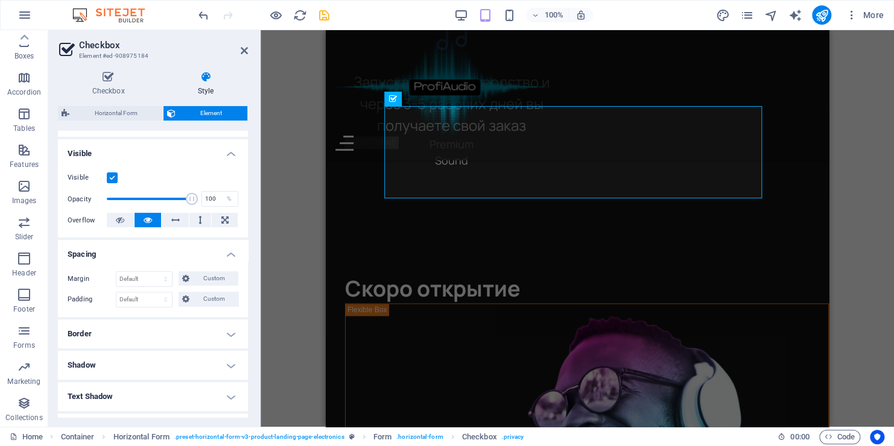
click at [182, 335] on h4 "Border" at bounding box center [153, 334] width 190 height 29
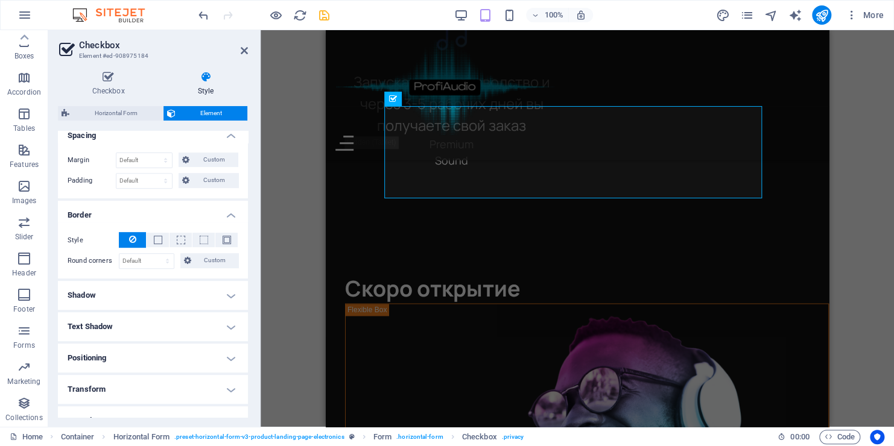
scroll to position [241, 0]
click at [162, 324] on h4 "Text Shadow" at bounding box center [153, 325] width 190 height 29
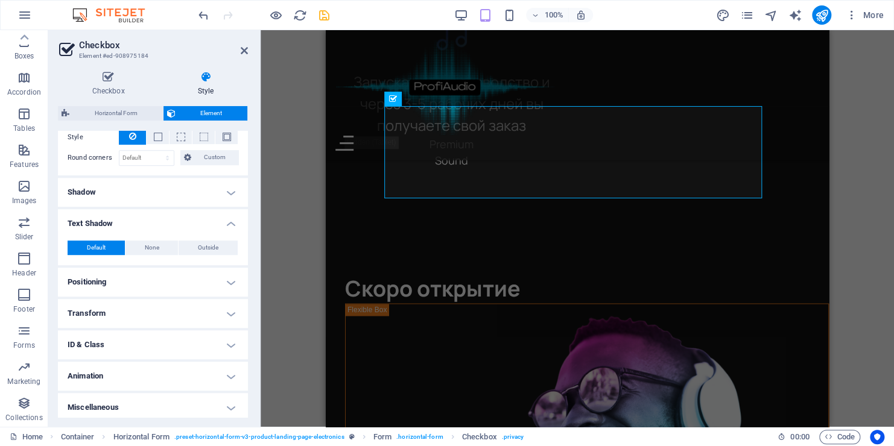
scroll to position [346, 0]
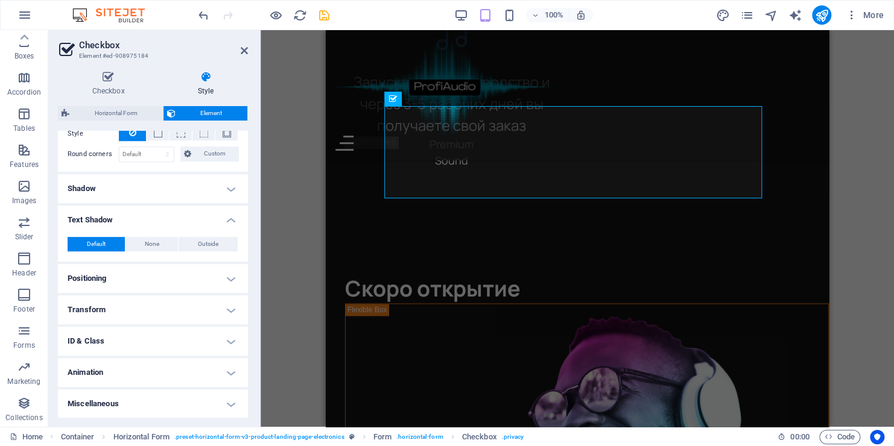
click at [171, 277] on h4 "Positioning" at bounding box center [153, 278] width 190 height 29
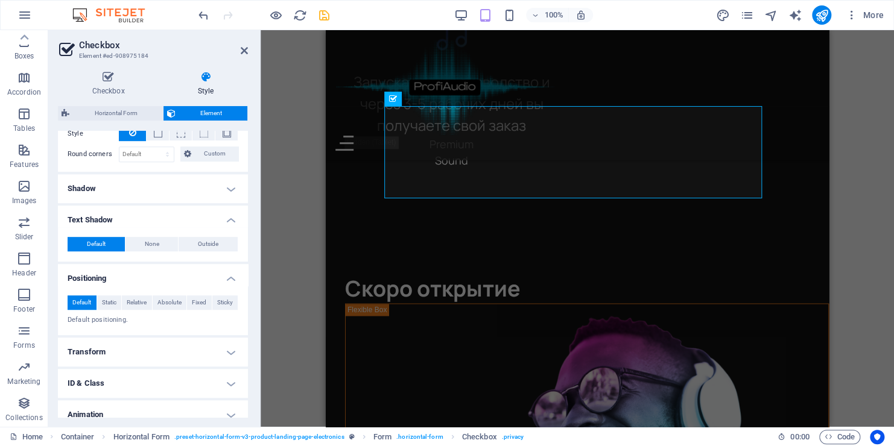
click at [112, 353] on h4 "Transform" at bounding box center [153, 352] width 190 height 29
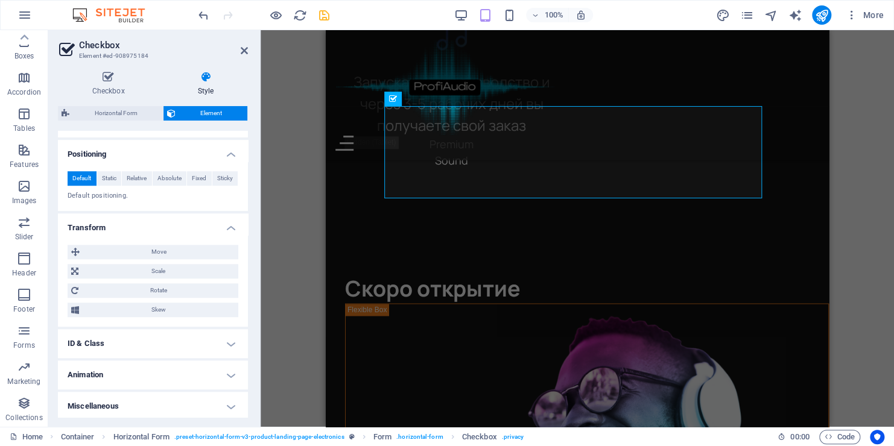
scroll to position [473, 0]
click at [115, 338] on h4 "ID & Class" at bounding box center [153, 341] width 190 height 29
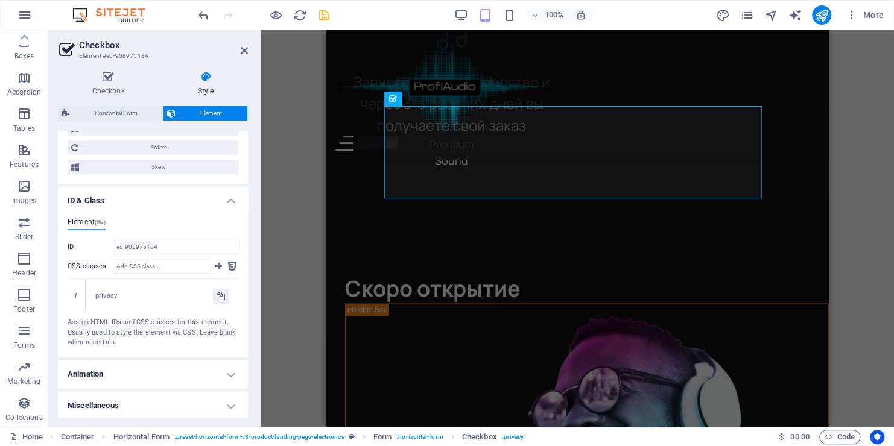
scroll to position [614, 0]
click at [121, 375] on h4 "Animation" at bounding box center [153, 373] width 190 height 29
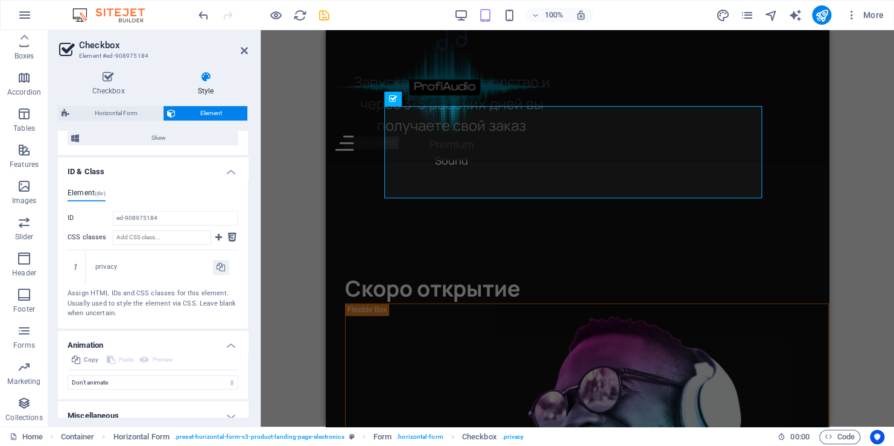
scroll to position [654, 0]
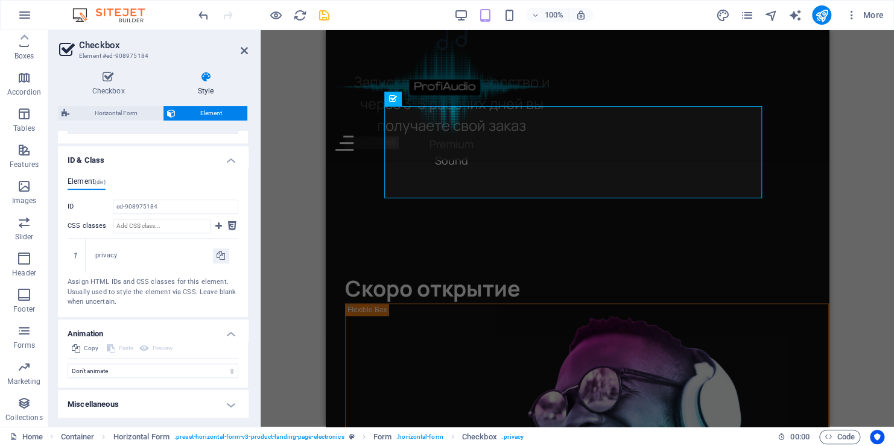
click at [119, 403] on h4 "Miscellaneous" at bounding box center [153, 404] width 190 height 29
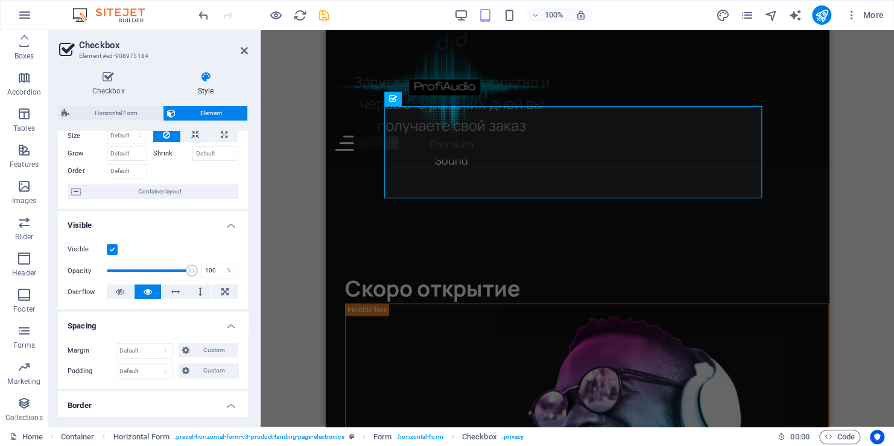
scroll to position [0, 0]
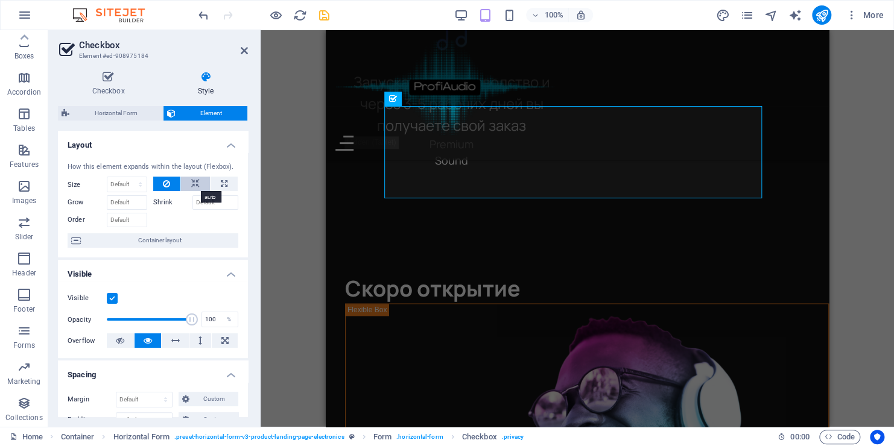
click at [191, 186] on icon at bounding box center [195, 184] width 8 height 14
click at [163, 186] on icon at bounding box center [166, 184] width 7 height 14
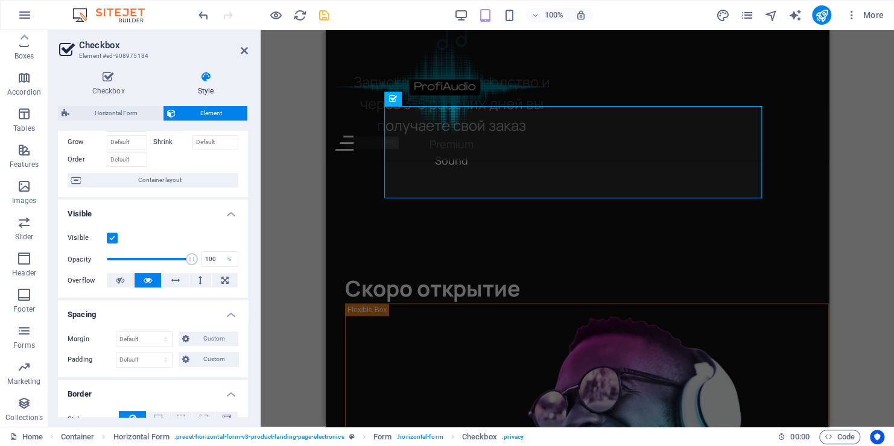
scroll to position [121, 0]
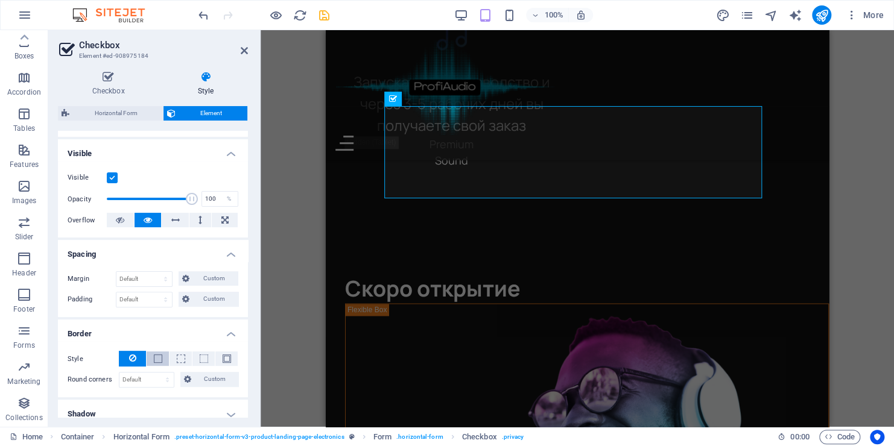
click at [159, 352] on button at bounding box center [158, 359] width 22 height 14
click at [139, 353] on button at bounding box center [132, 359] width 27 height 16
click at [180, 355] on span at bounding box center [181, 359] width 8 height 8
click at [130, 360] on icon at bounding box center [132, 358] width 7 height 14
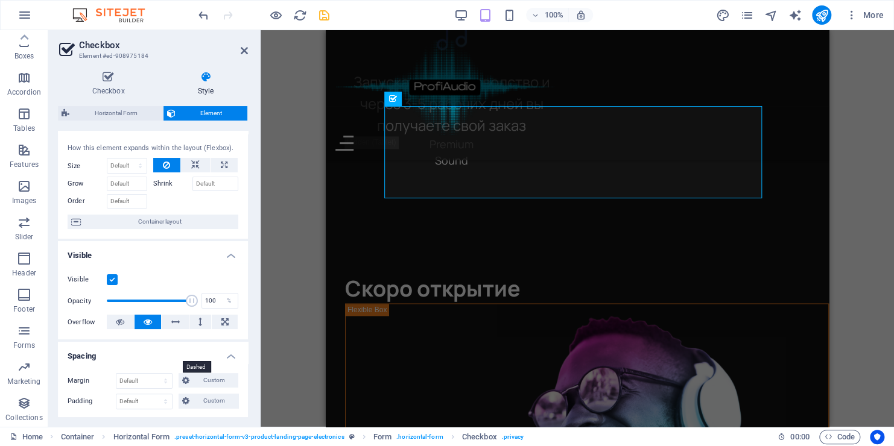
scroll to position [0, 0]
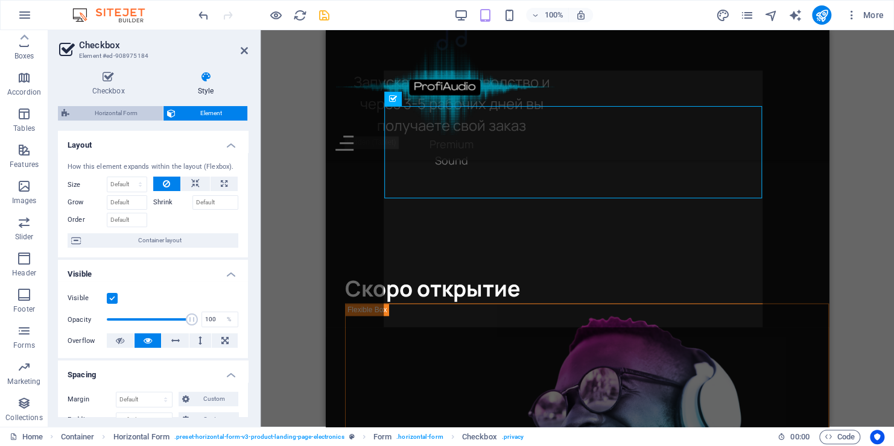
click at [109, 112] on span "Horizontal Form" at bounding box center [116, 113] width 86 height 14
select select "rem"
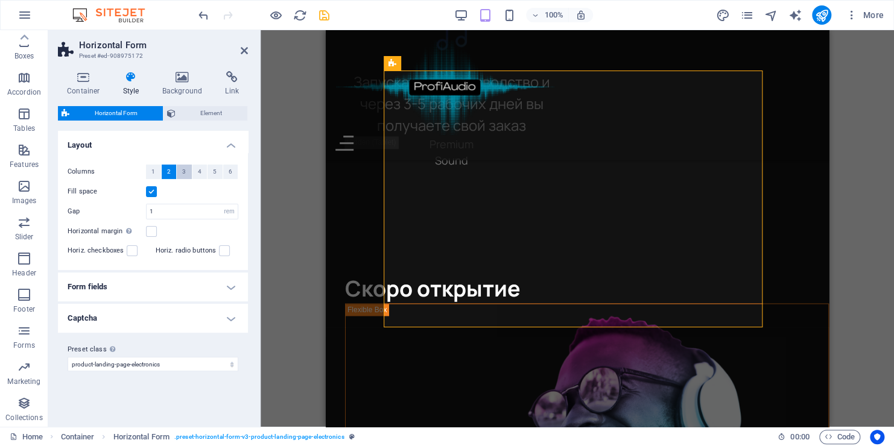
click at [183, 170] on span "3" at bounding box center [184, 172] width 4 height 14
click at [157, 168] on button "1" at bounding box center [153, 172] width 15 height 14
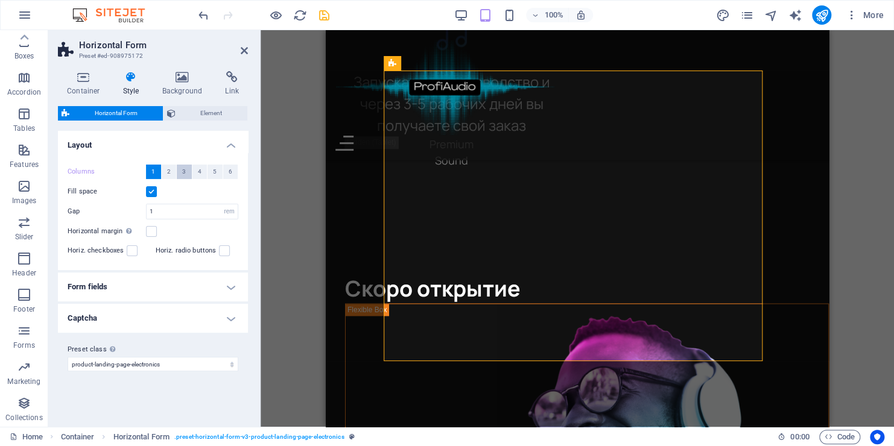
click at [184, 172] on span "3" at bounding box center [184, 172] width 4 height 14
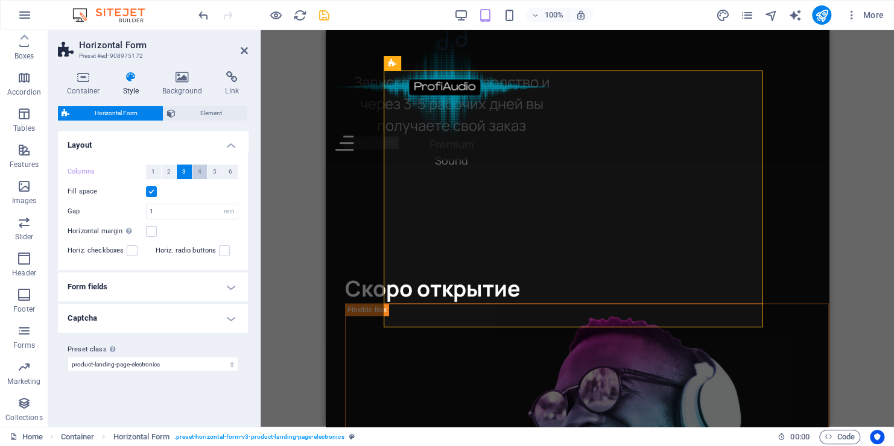
click at [198, 170] on span "4" at bounding box center [200, 172] width 4 height 14
click at [216, 170] on span "5" at bounding box center [215, 172] width 4 height 14
click at [155, 169] on span "1" at bounding box center [153, 172] width 4 height 14
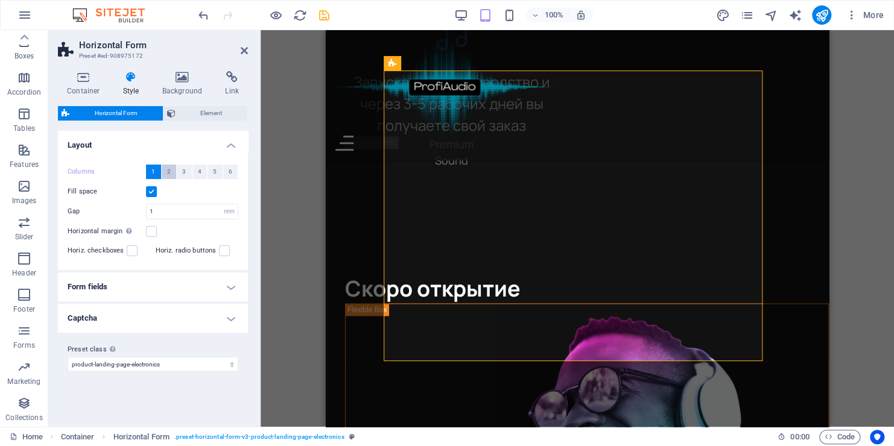
click at [172, 171] on button "2" at bounding box center [169, 172] width 15 height 14
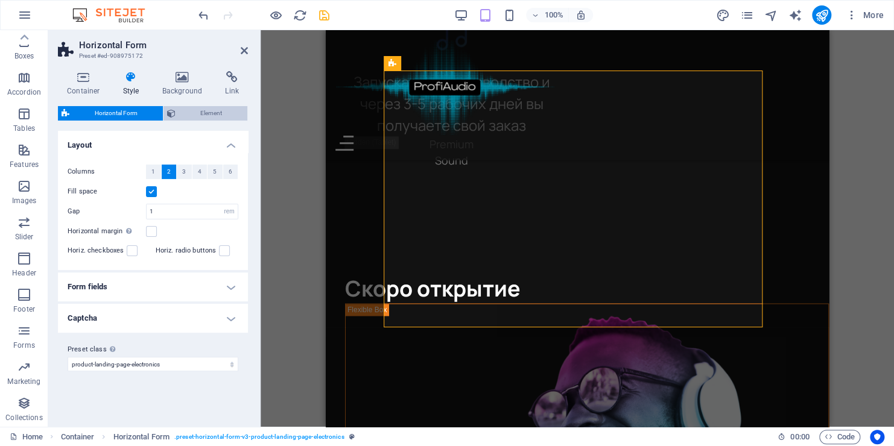
click at [174, 109] on icon at bounding box center [171, 113] width 8 height 14
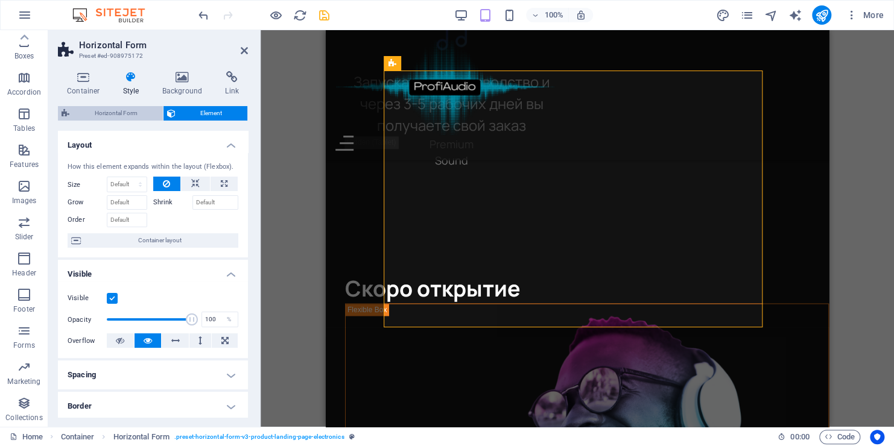
click at [144, 117] on span "Horizontal Form" at bounding box center [116, 113] width 86 height 14
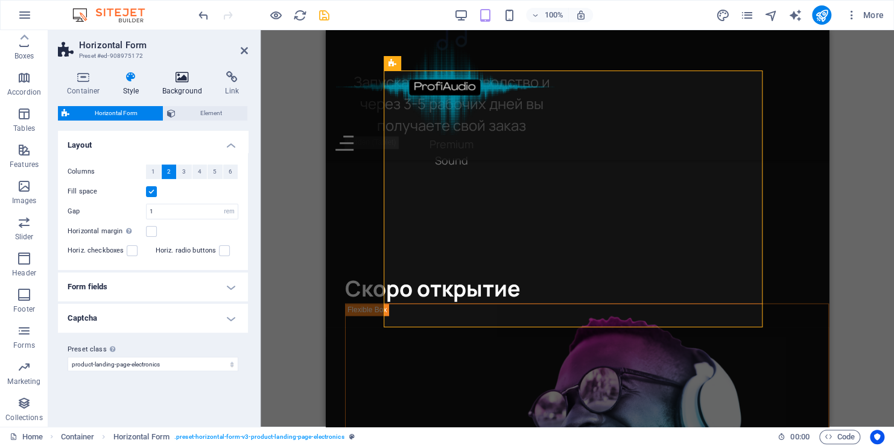
click at [177, 90] on h4 "Background" at bounding box center [184, 83] width 63 height 25
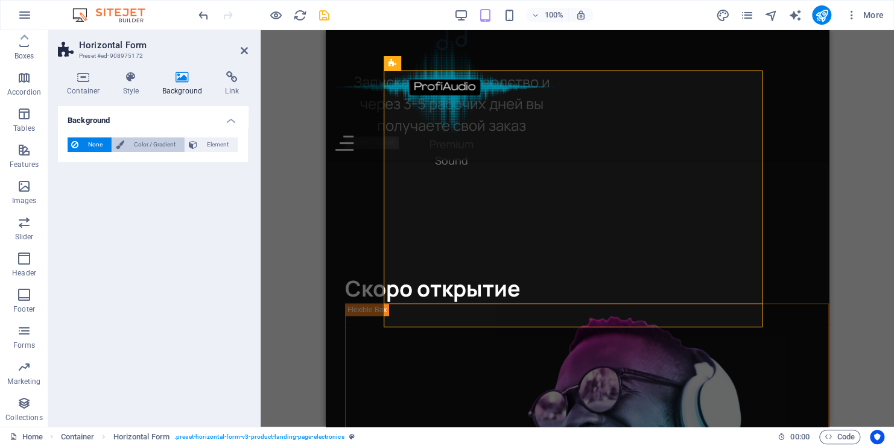
click at [152, 146] on span "Color / Gradient" at bounding box center [154, 144] width 53 height 14
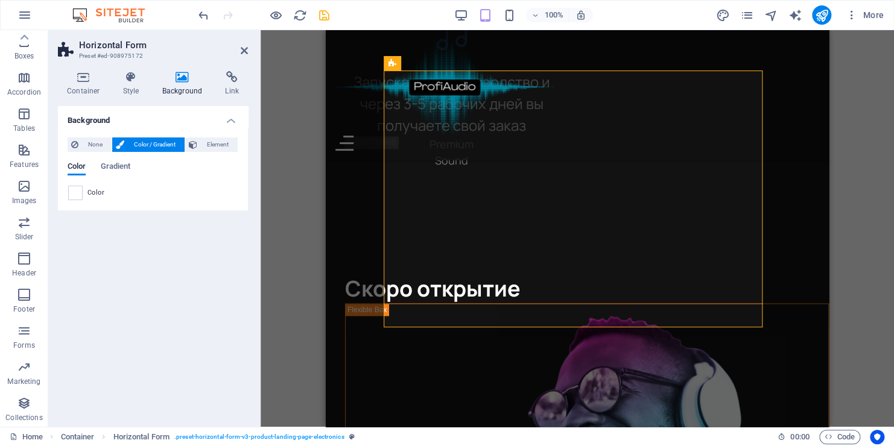
click at [152, 146] on span "Color / Gradient" at bounding box center [154, 144] width 53 height 14
click at [84, 147] on span "None" at bounding box center [95, 144] width 26 height 14
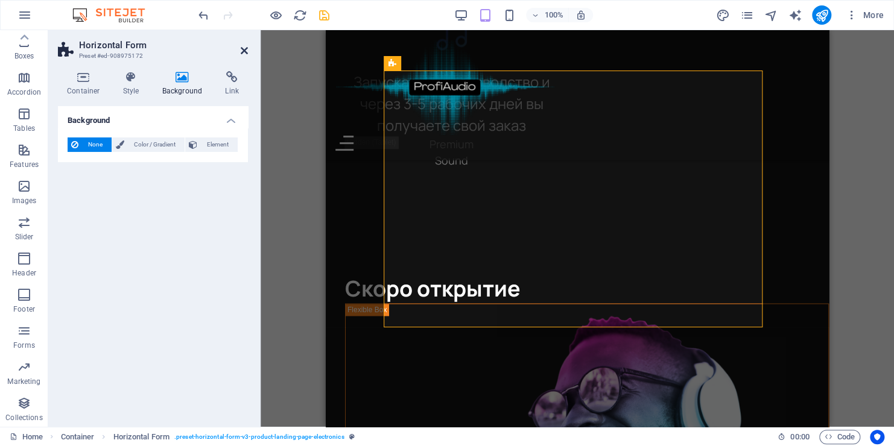
click at [246, 55] on icon at bounding box center [244, 51] width 7 height 10
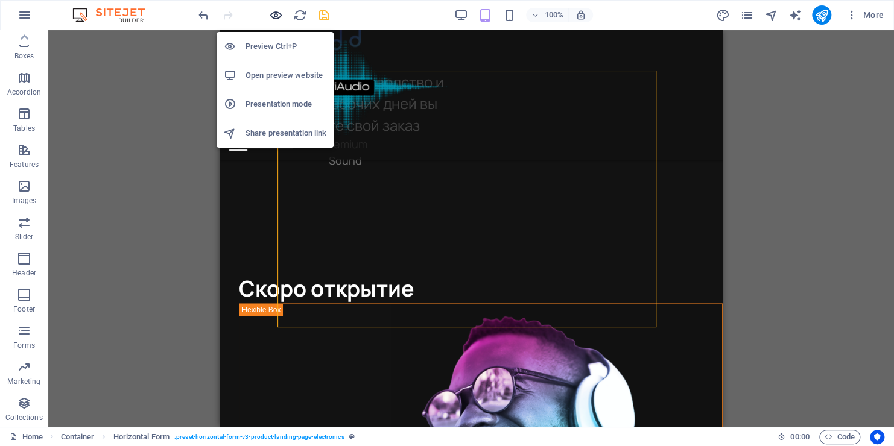
click at [279, 14] on icon "button" at bounding box center [276, 15] width 14 height 14
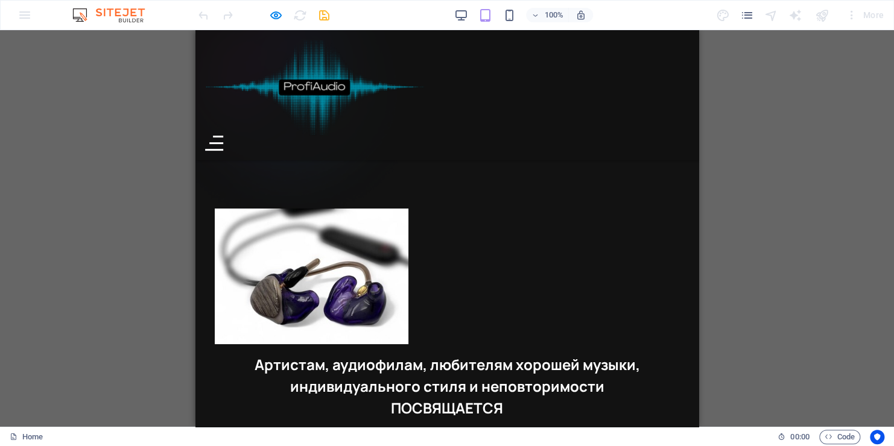
scroll to position [1971, 0]
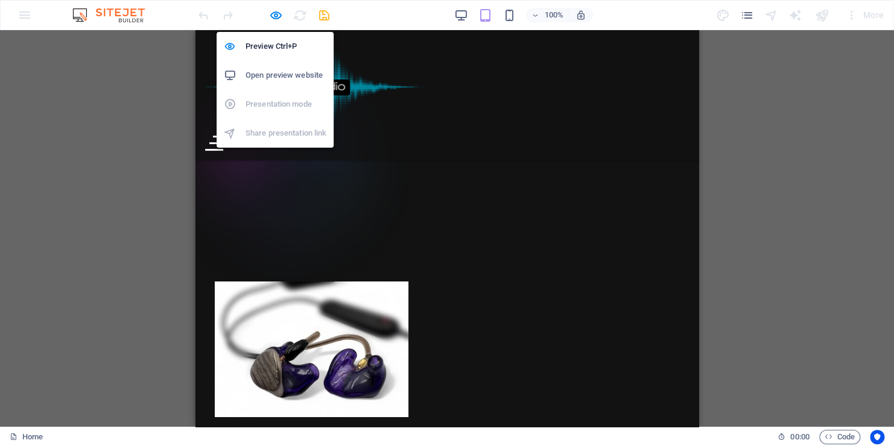
click at [285, 9] on div at bounding box center [263, 14] width 135 height 19
click at [275, 11] on icon "button" at bounding box center [276, 15] width 14 height 14
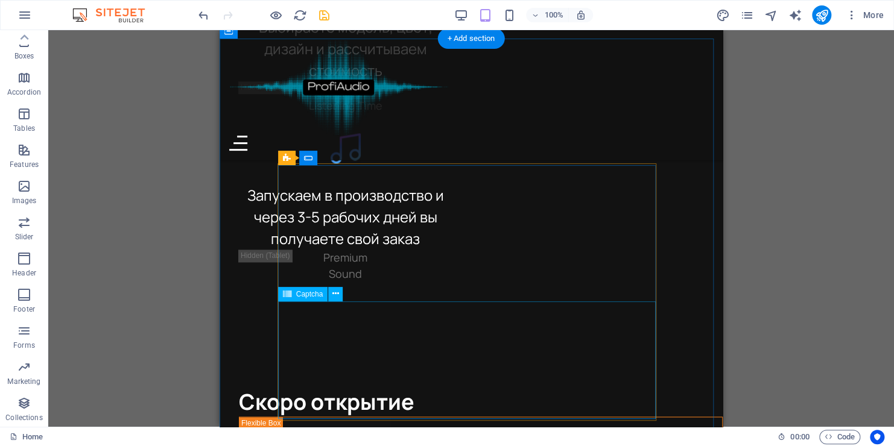
scroll to position [2940, 0]
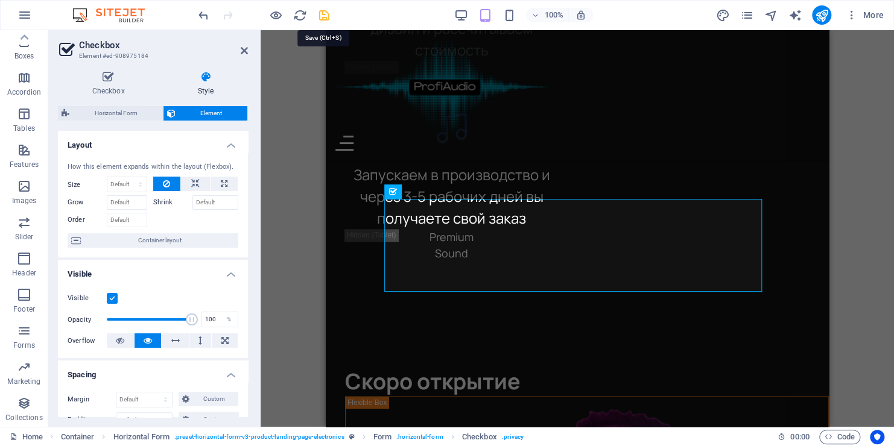
click at [326, 19] on icon "save" at bounding box center [324, 15] width 14 height 14
checkbox input "false"
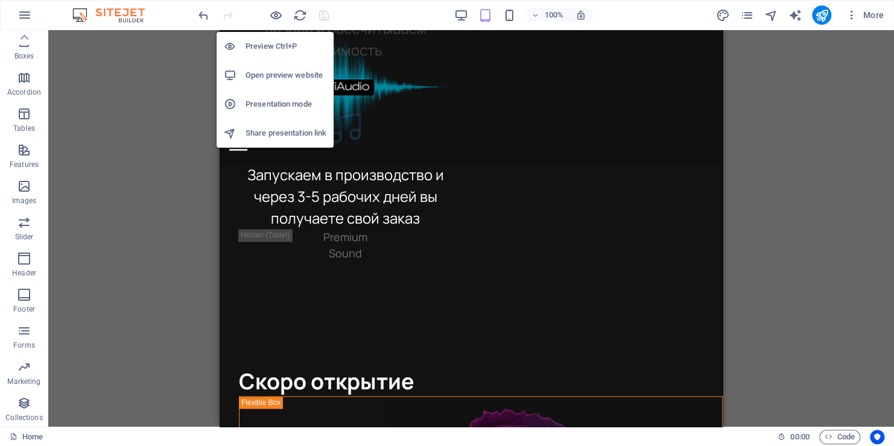
click at [271, 46] on h6 "Preview Ctrl+P" at bounding box center [285, 46] width 81 height 14
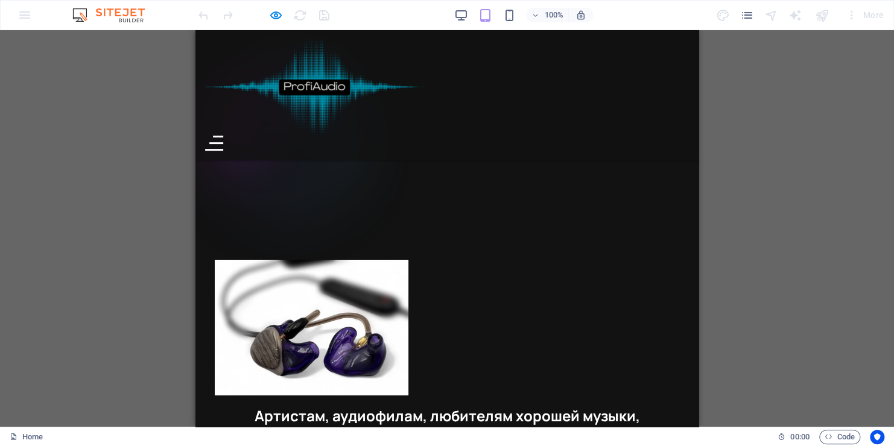
scroll to position [2010, 0]
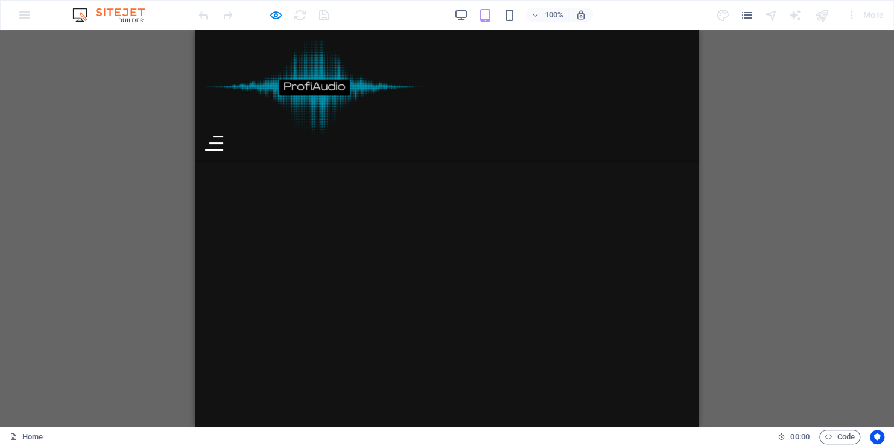
scroll to position [1105, 0]
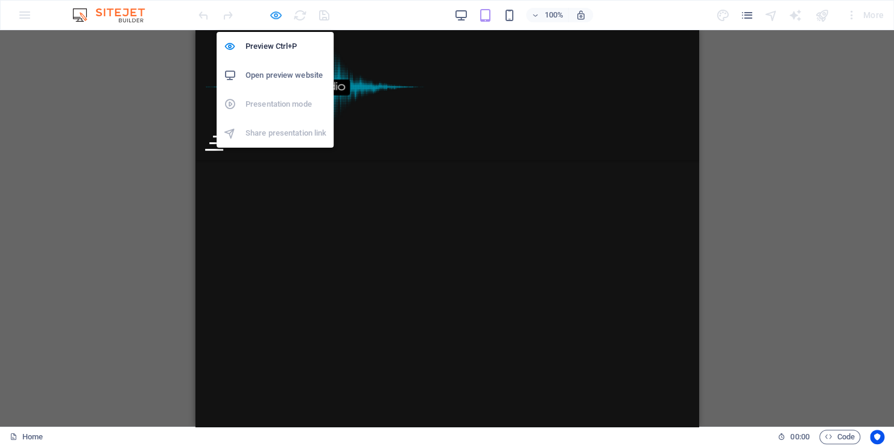
click at [277, 17] on icon "button" at bounding box center [276, 15] width 14 height 14
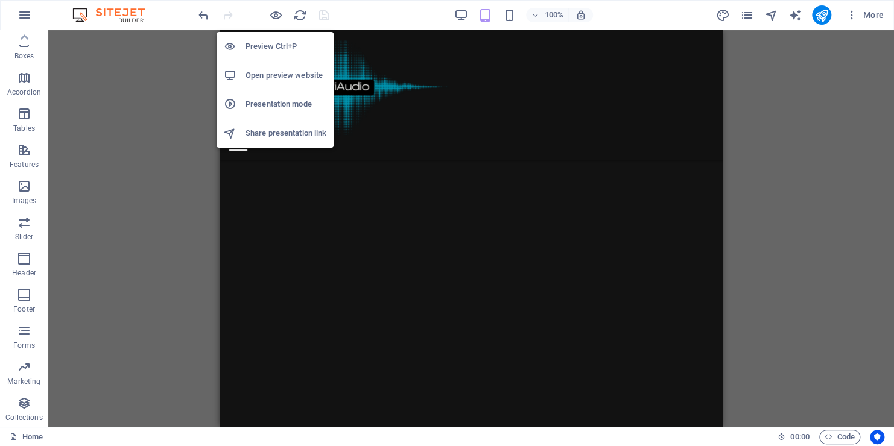
click at [264, 78] on h6 "Open preview website" at bounding box center [285, 75] width 81 height 14
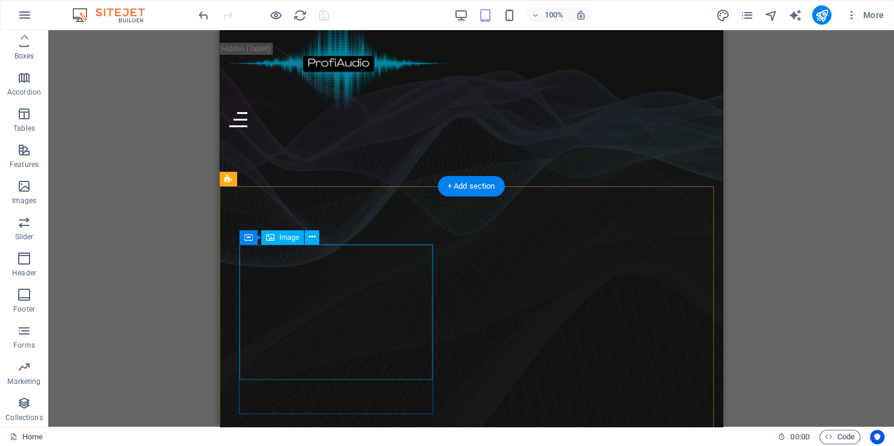
scroll to position [0, 0]
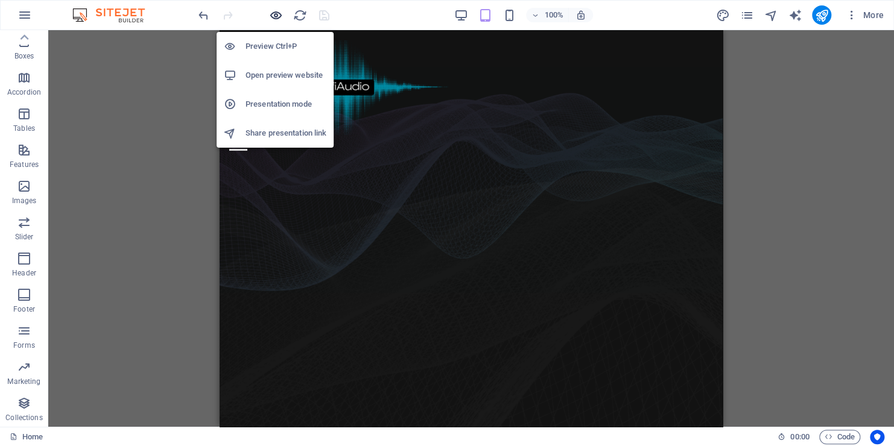
click at [272, 16] on icon "button" at bounding box center [276, 15] width 14 height 14
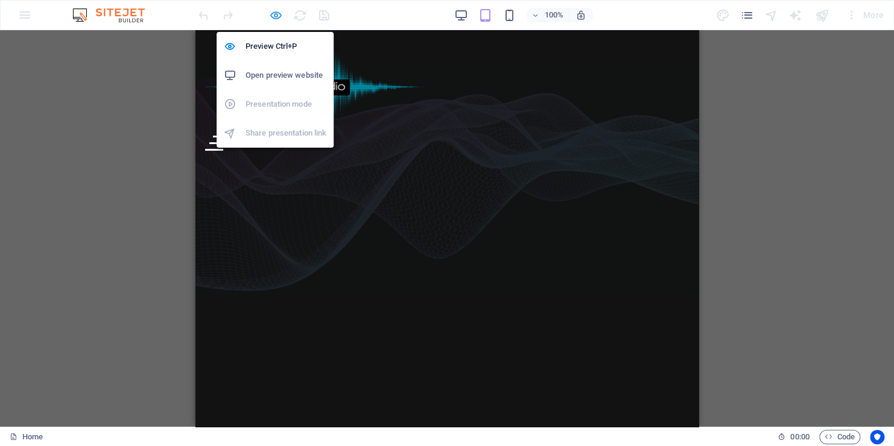
click at [272, 16] on icon "button" at bounding box center [276, 15] width 14 height 14
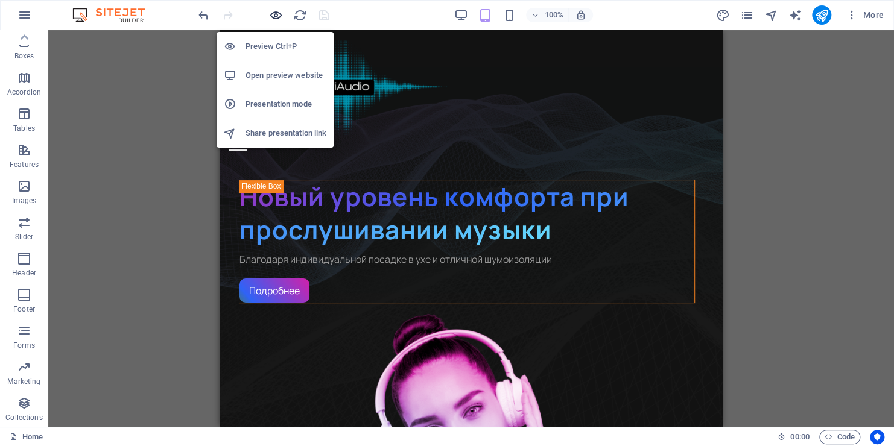
click at [272, 16] on icon "button" at bounding box center [276, 15] width 14 height 14
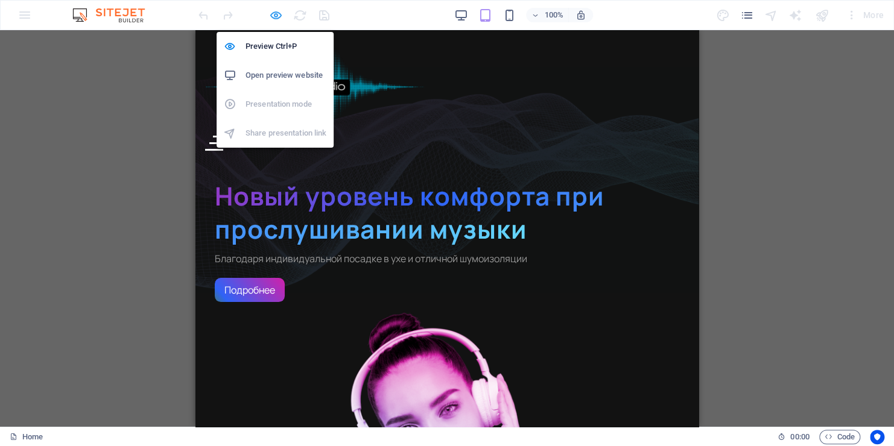
click at [272, 16] on icon "button" at bounding box center [276, 15] width 14 height 14
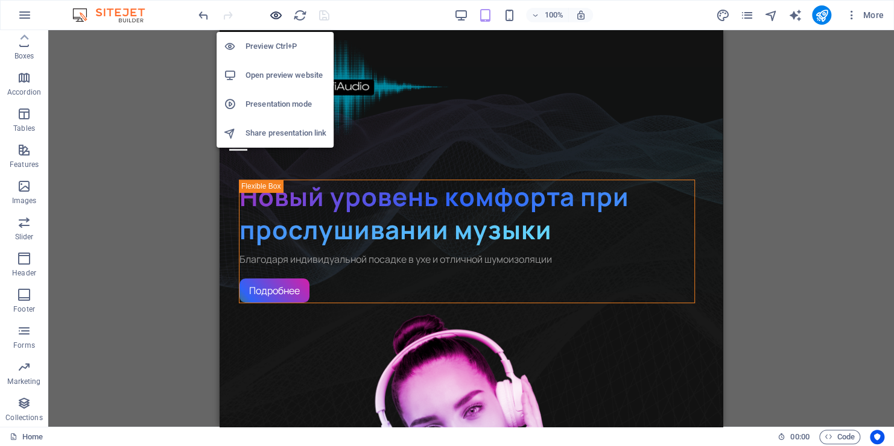
click at [272, 16] on icon "button" at bounding box center [276, 15] width 14 height 14
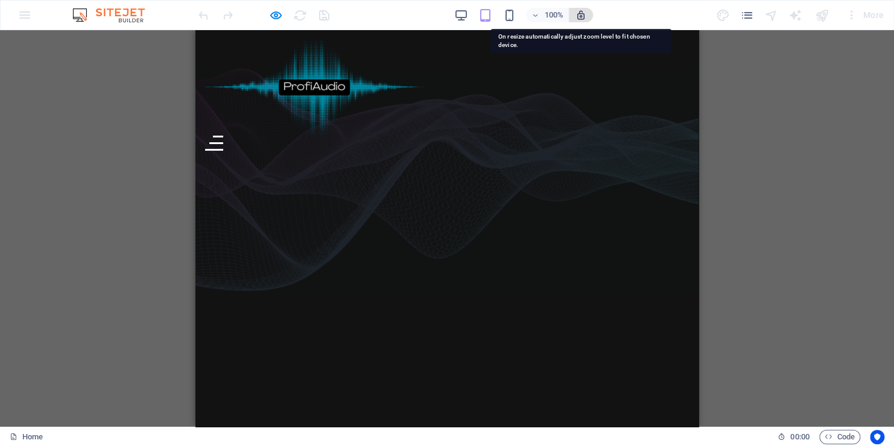
click at [583, 12] on icon "button" at bounding box center [580, 15] width 11 height 11
click at [582, 16] on icon "button" at bounding box center [580, 15] width 11 height 11
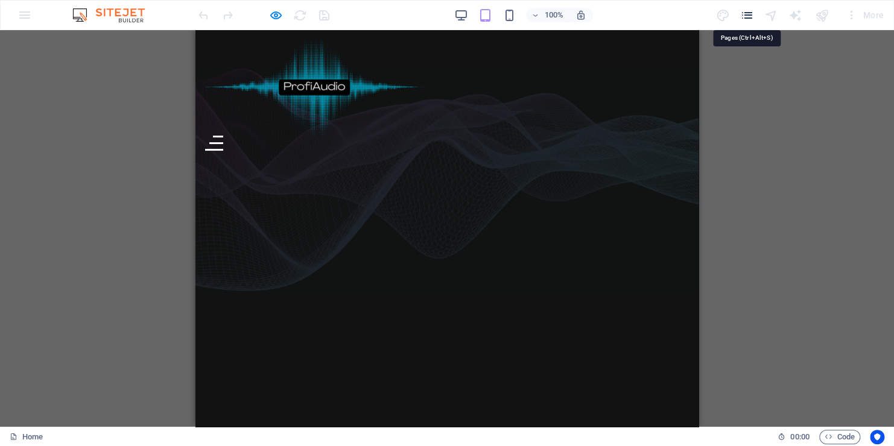
click at [748, 17] on icon "pages" at bounding box center [746, 15] width 14 height 14
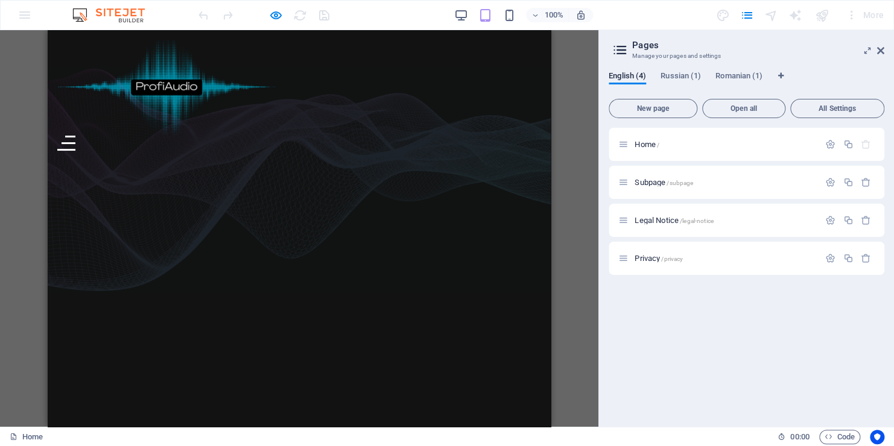
click at [624, 49] on icon at bounding box center [620, 50] width 18 height 17
click at [830, 11] on div at bounding box center [821, 14] width 19 height 19
click at [883, 49] on aside "Pages Manage your pages and settings English (4) Russian (1) Romanian (1) New p…" at bounding box center [745, 228] width 295 height 397
click at [877, 52] on icon at bounding box center [880, 51] width 7 height 10
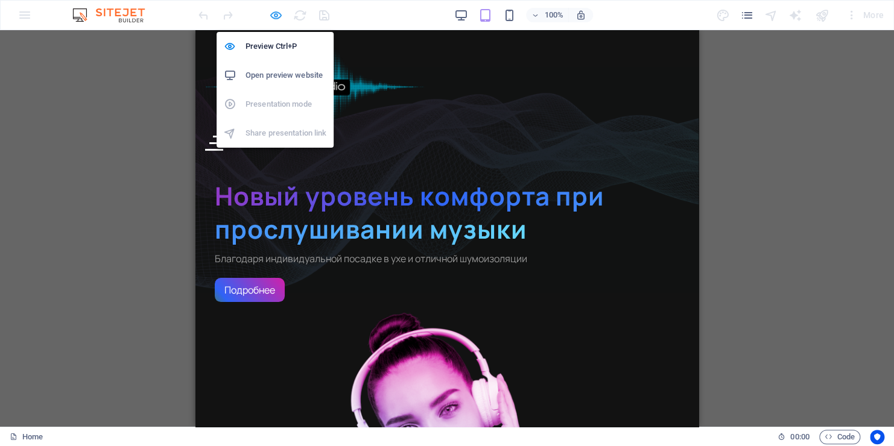
click at [276, 13] on icon "button" at bounding box center [276, 15] width 14 height 14
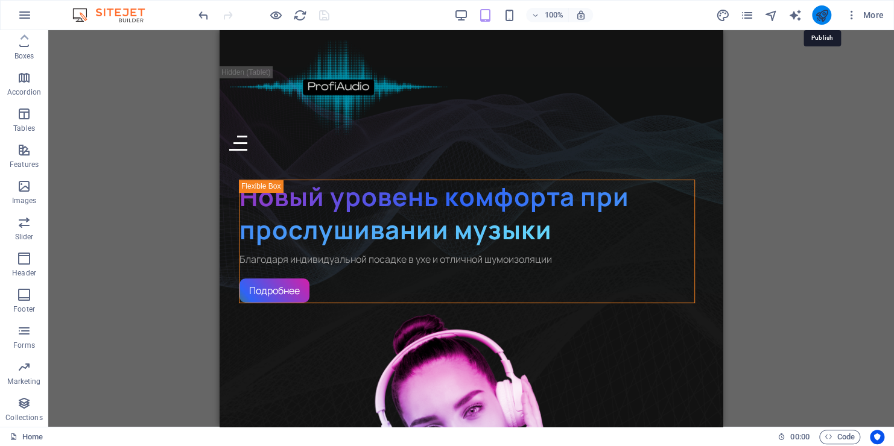
click at [816, 14] on icon "publish" at bounding box center [821, 15] width 14 height 14
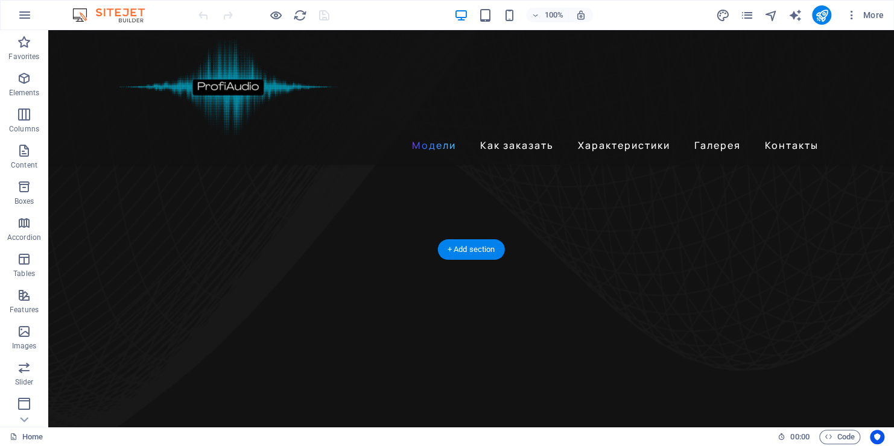
scroll to position [844, 0]
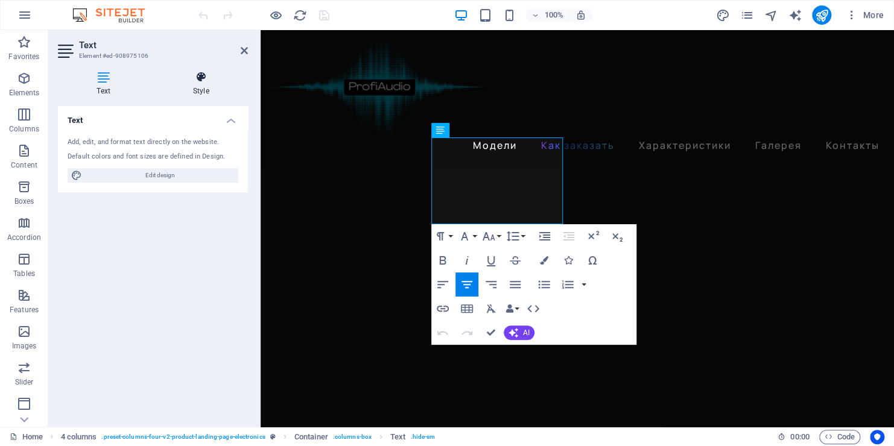
click at [215, 90] on h4 "Style" at bounding box center [201, 83] width 94 height 25
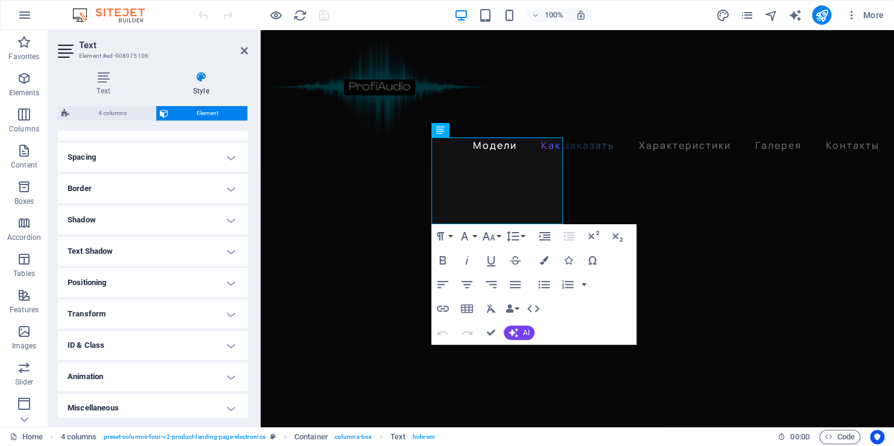
scroll to position [223, 0]
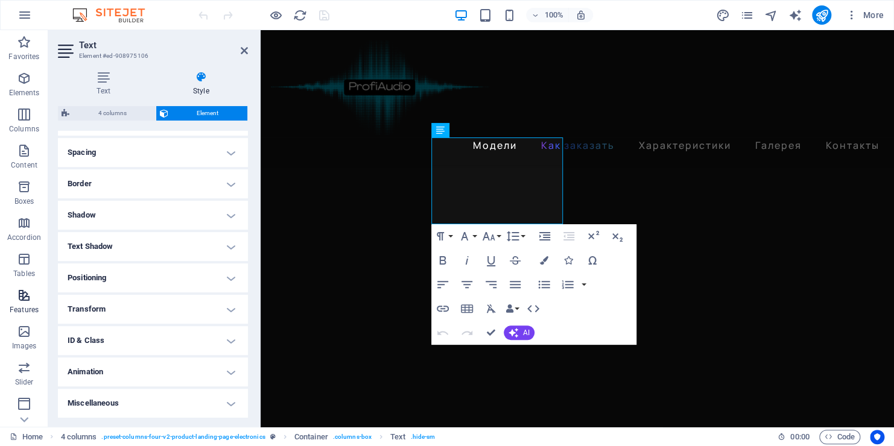
click at [19, 303] on span "Features" at bounding box center [24, 302] width 48 height 29
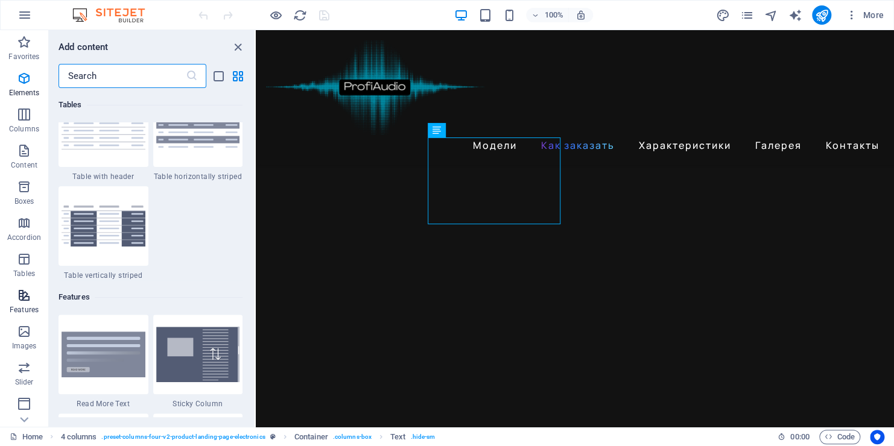
scroll to position [4701, 0]
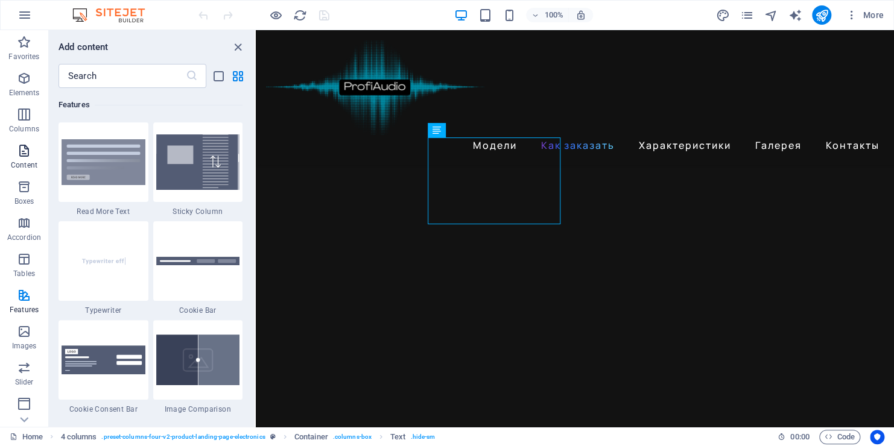
click at [34, 168] on p "Content" at bounding box center [24, 165] width 27 height 10
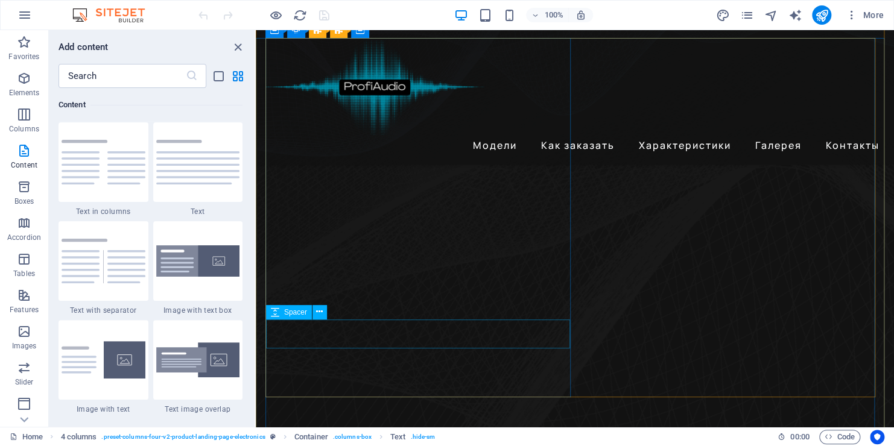
scroll to position [0, 0]
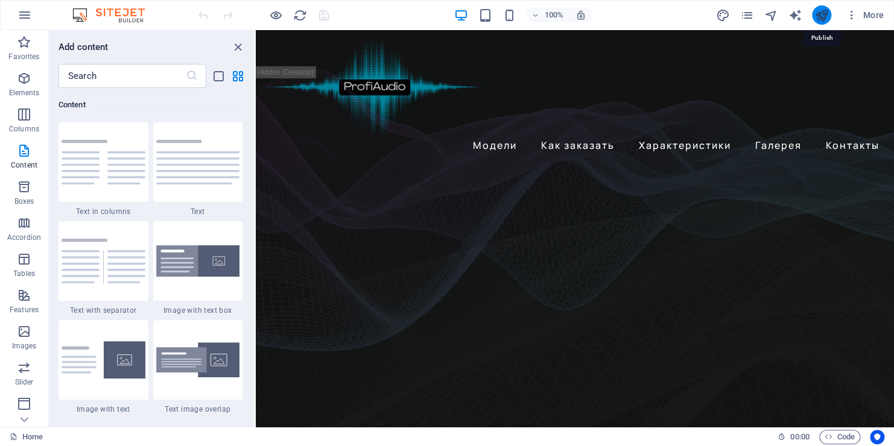
click at [815, 21] on icon "publish" at bounding box center [821, 15] width 14 height 14
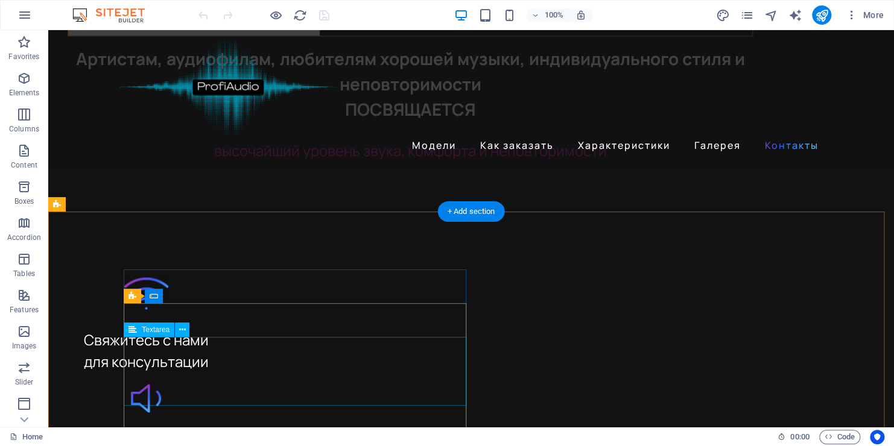
scroll to position [3457, 0]
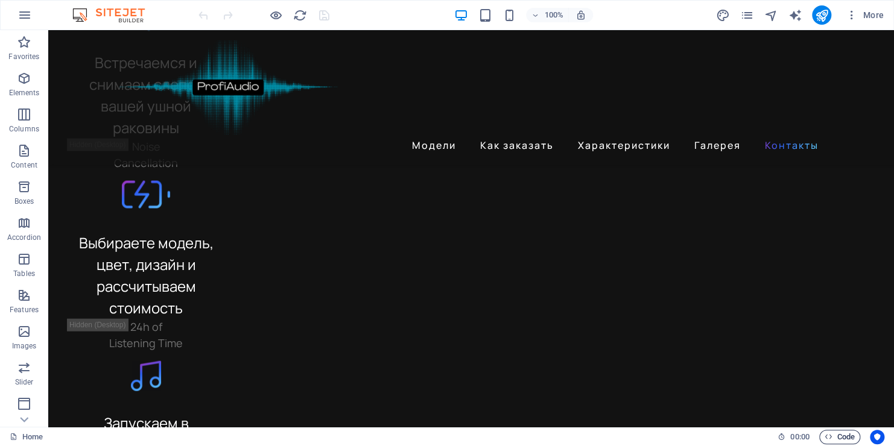
click at [854, 440] on span "Code" at bounding box center [839, 437] width 30 height 14
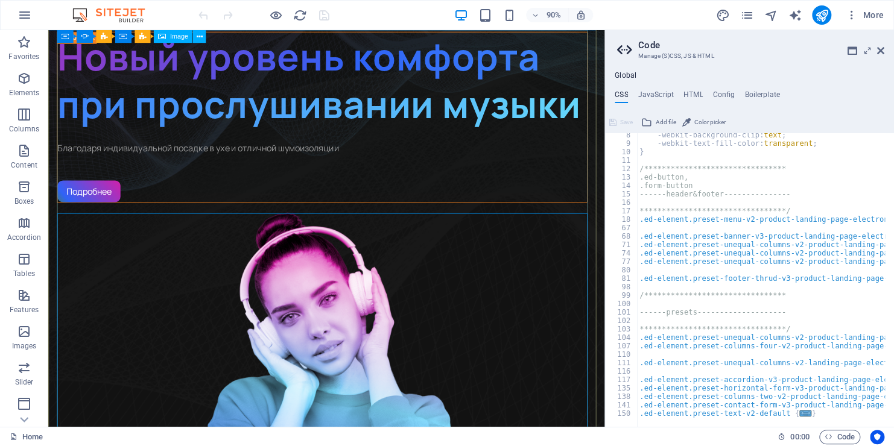
scroll to position [0, 0]
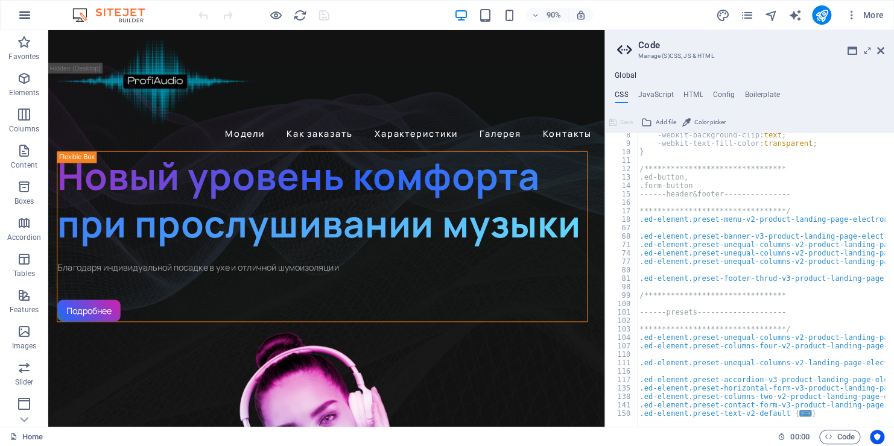
click at [20, 11] on icon "button" at bounding box center [24, 15] width 14 height 14
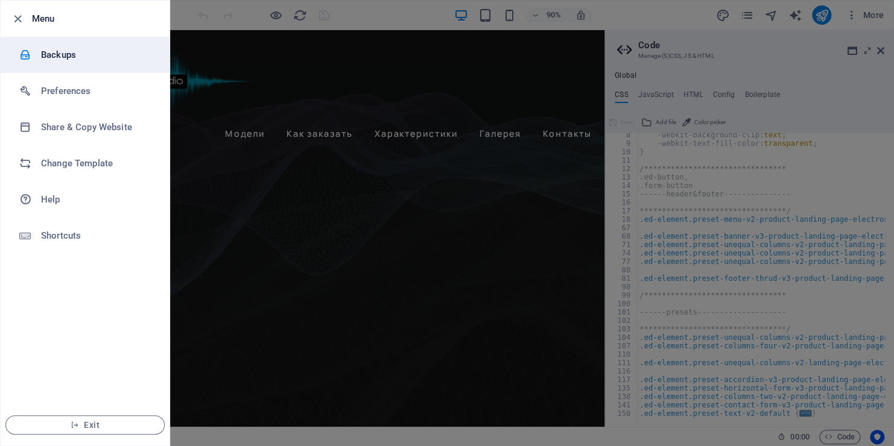
click at [56, 54] on h6 "Backups" at bounding box center [97, 55] width 112 height 14
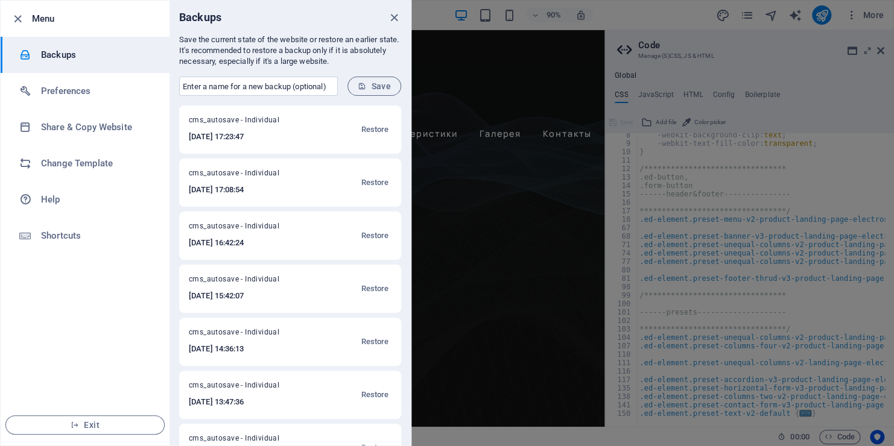
click at [208, 137] on h6 "2025-10-01 17:23:47" at bounding box center [248, 137] width 118 height 14
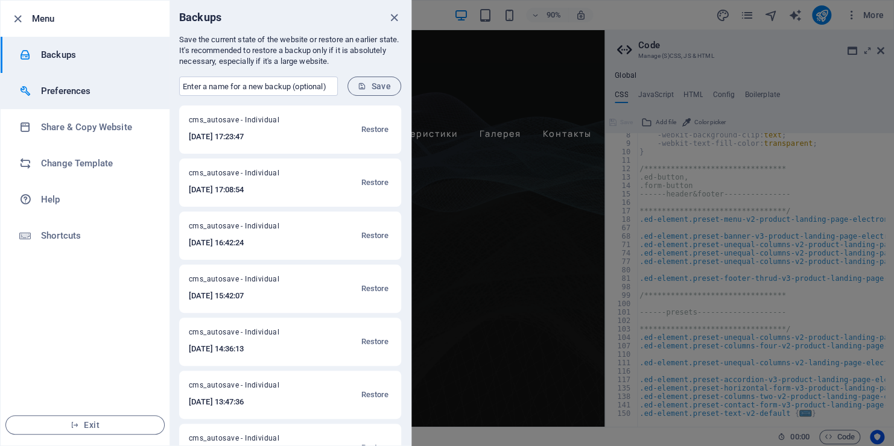
click at [84, 96] on h6 "Preferences" at bounding box center [97, 91] width 112 height 14
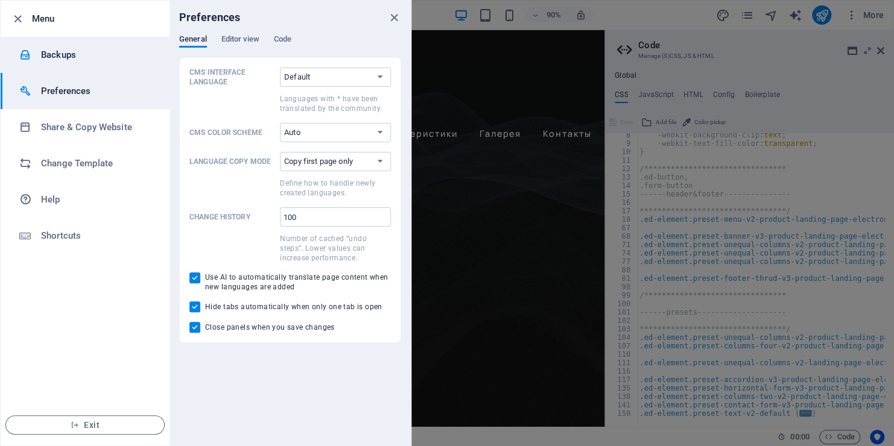
click at [77, 54] on h6 "Backups" at bounding box center [97, 55] width 112 height 14
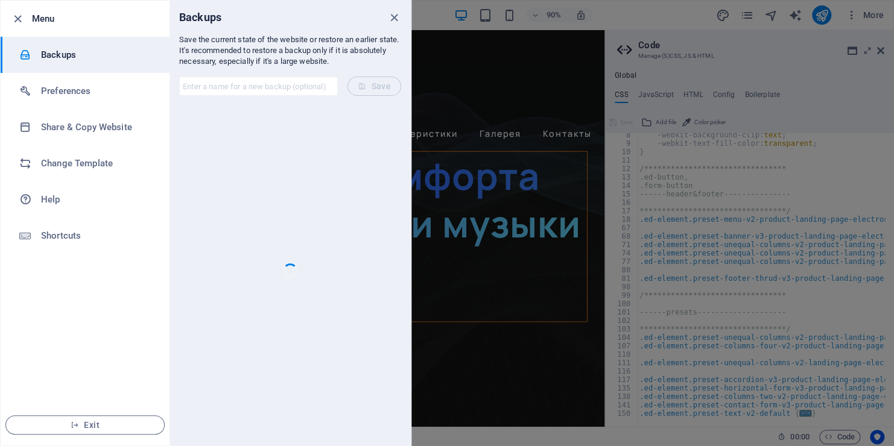
click at [63, 22] on h6 "Menu" at bounding box center [96, 18] width 128 height 14
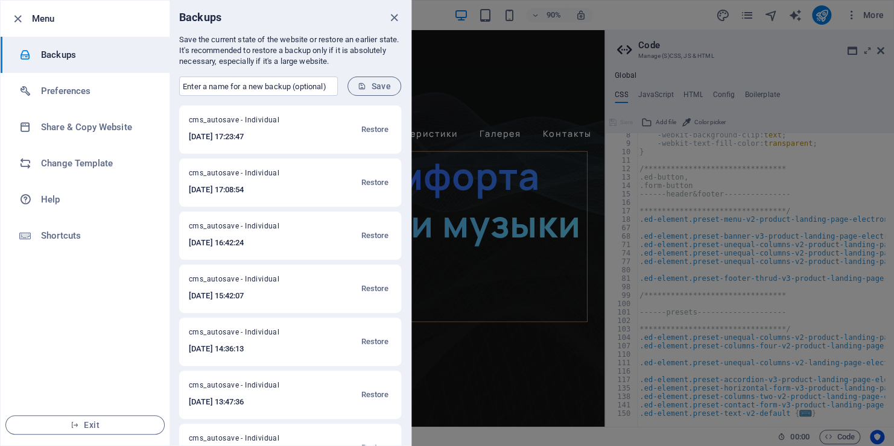
click at [45, 16] on h6 "Menu" at bounding box center [96, 18] width 128 height 14
click at [17, 17] on icon "button" at bounding box center [18, 19] width 14 height 14
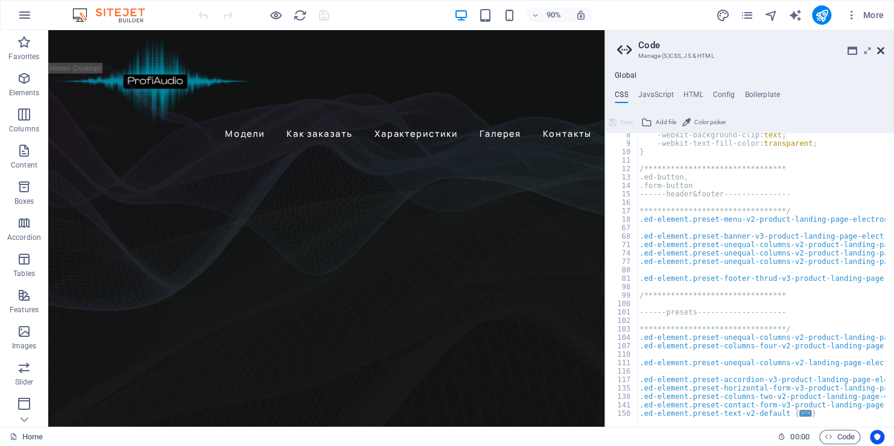
click at [877, 49] on icon at bounding box center [880, 51] width 7 height 10
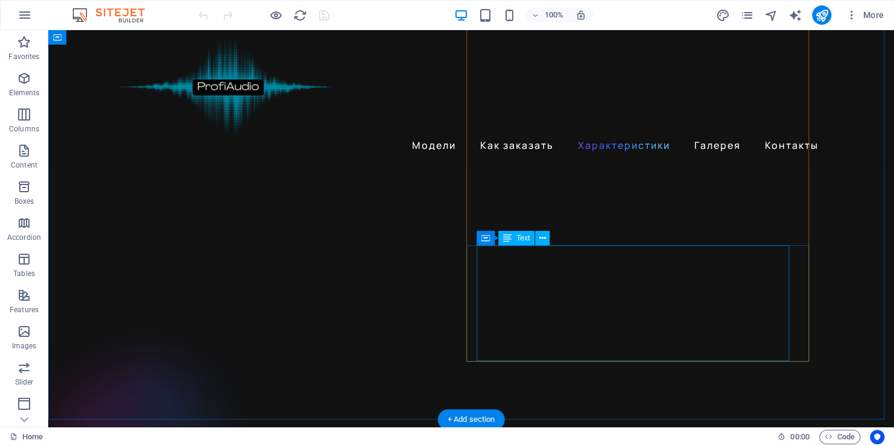
scroll to position [2472, 0]
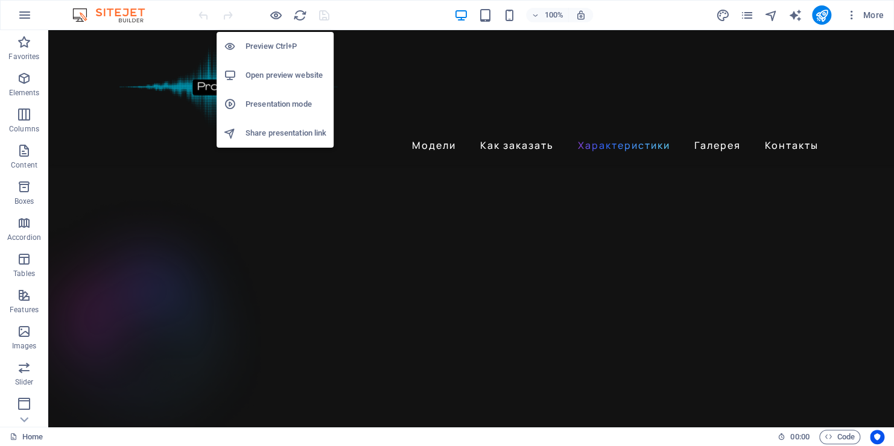
click at [265, 49] on h6 "Preview Ctrl+P" at bounding box center [285, 46] width 81 height 14
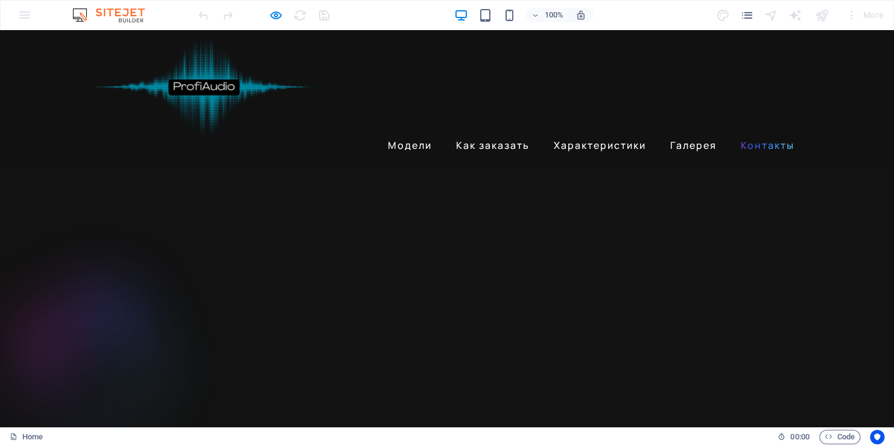
scroll to position [2624, 0]
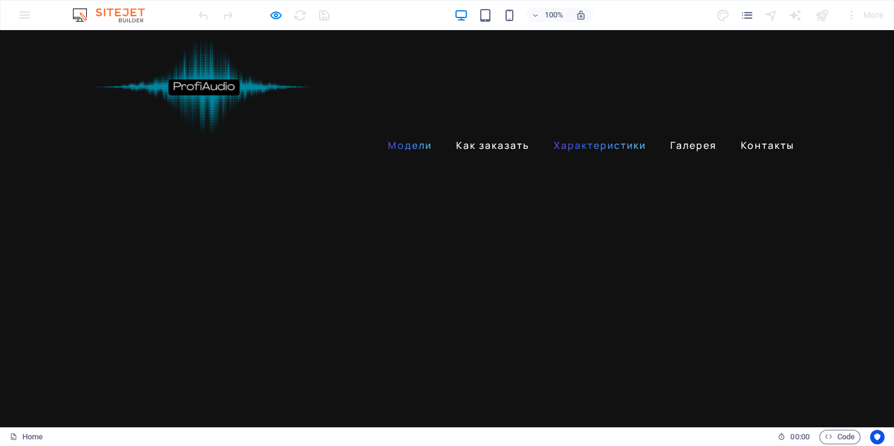
click at [408, 136] on link "Модели" at bounding box center [410, 145] width 54 height 19
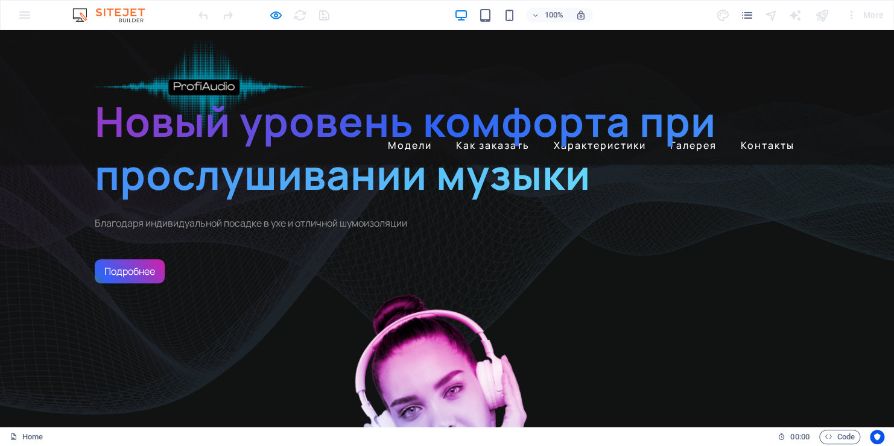
scroll to position [0, 0]
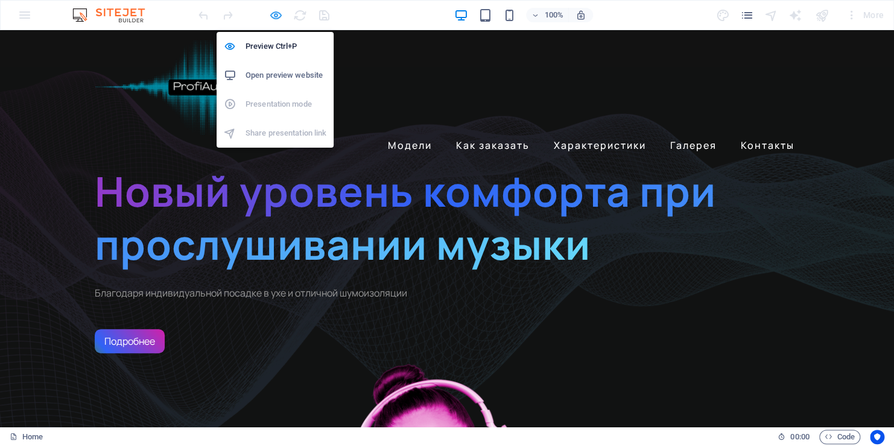
click at [271, 14] on icon "button" at bounding box center [276, 15] width 14 height 14
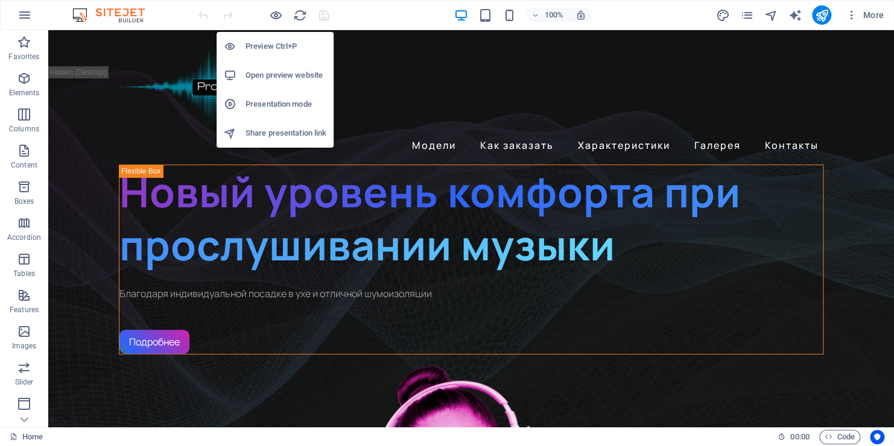
click at [264, 73] on h6 "Open preview website" at bounding box center [285, 75] width 81 height 14
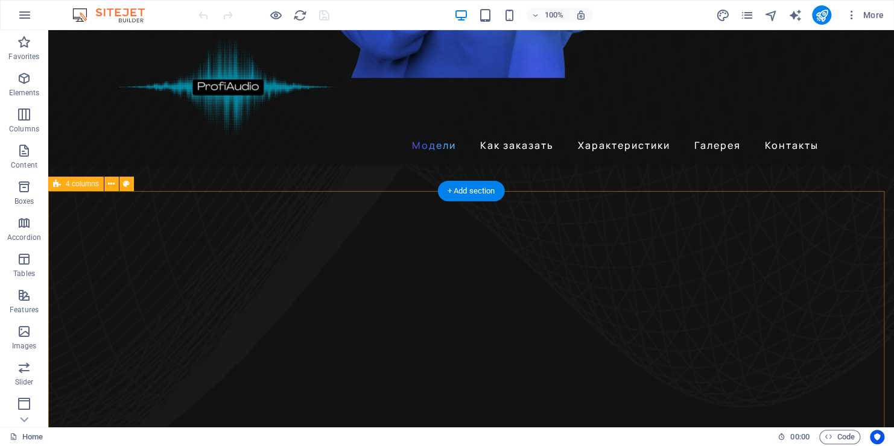
scroll to position [965, 0]
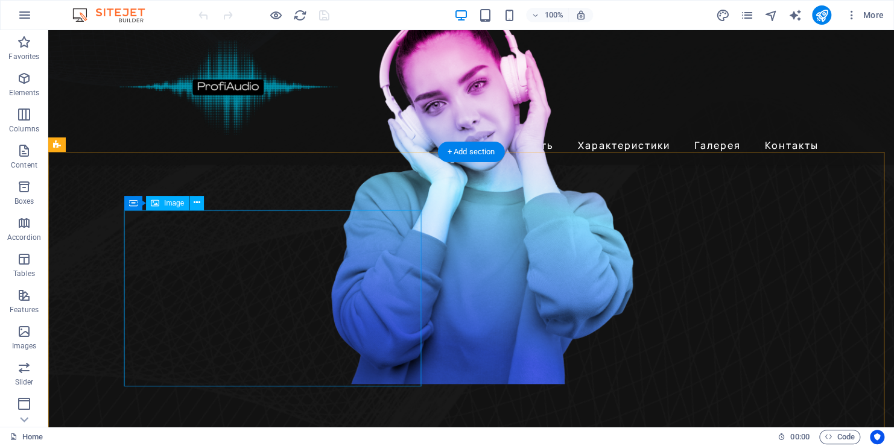
scroll to position [422, 0]
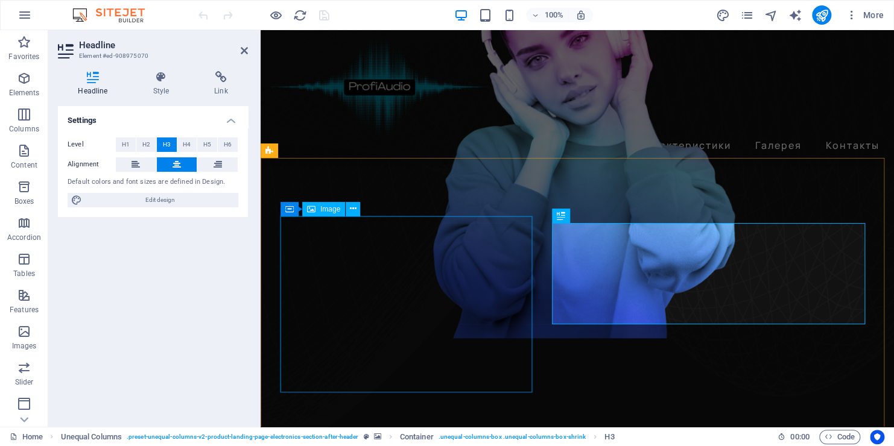
scroll to position [616, 0]
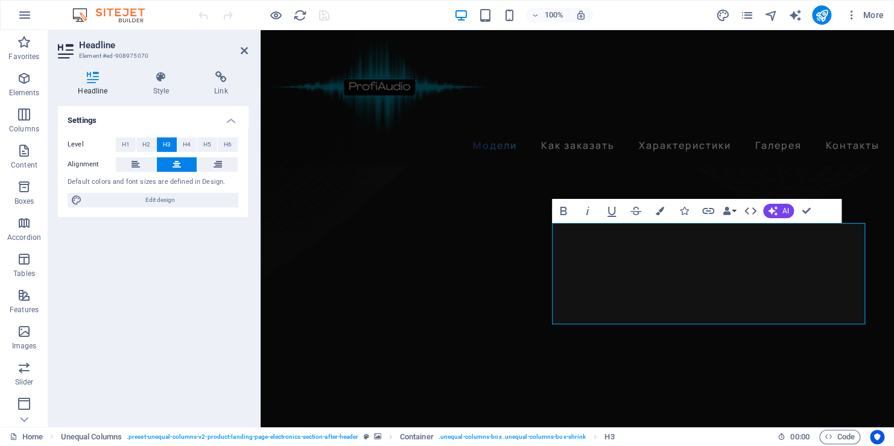
click at [122, 56] on h3 "Element #ed-908975070" at bounding box center [151, 56] width 145 height 11
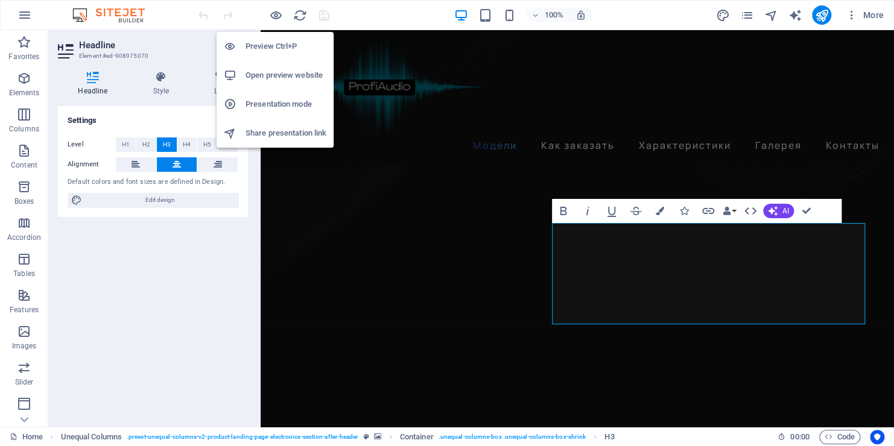
click at [254, 77] on h6 "Open preview website" at bounding box center [285, 75] width 81 height 14
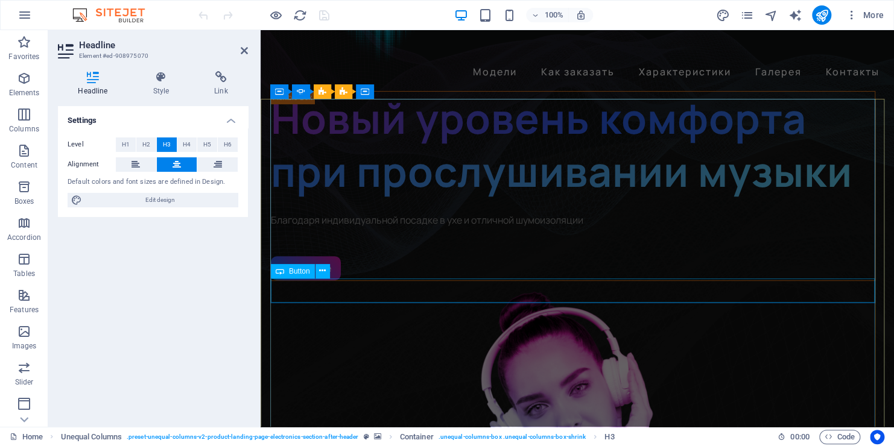
scroll to position [0, 0]
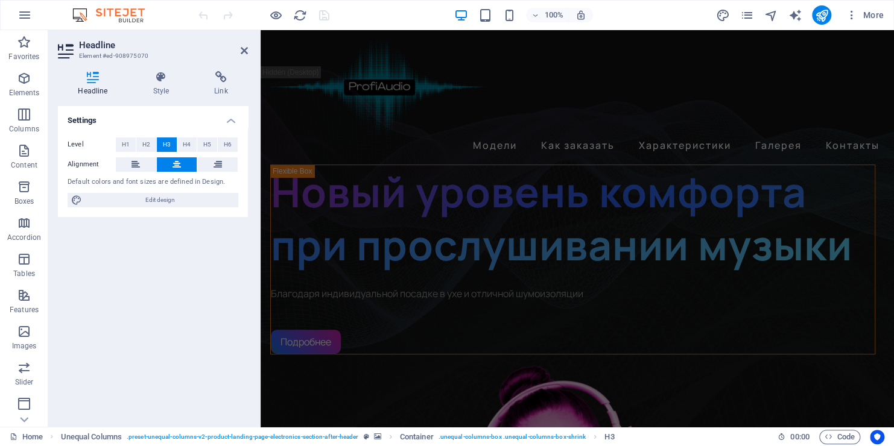
click at [162, 309] on div "Settings Level H1 H2 H3 H4 H5 H6 Alignment Default colors and font sizes are de…" at bounding box center [153, 261] width 190 height 311
click at [494, 14] on div "100%" at bounding box center [522, 14] width 139 height 19
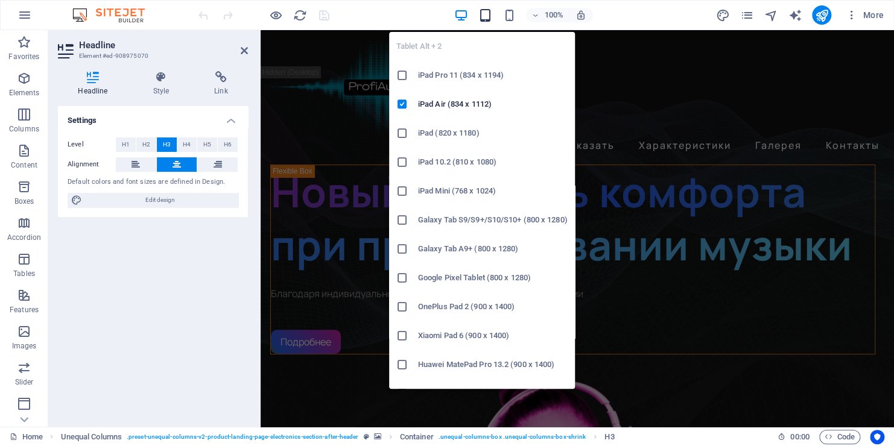
click at [486, 17] on icon "button" at bounding box center [485, 15] width 14 height 14
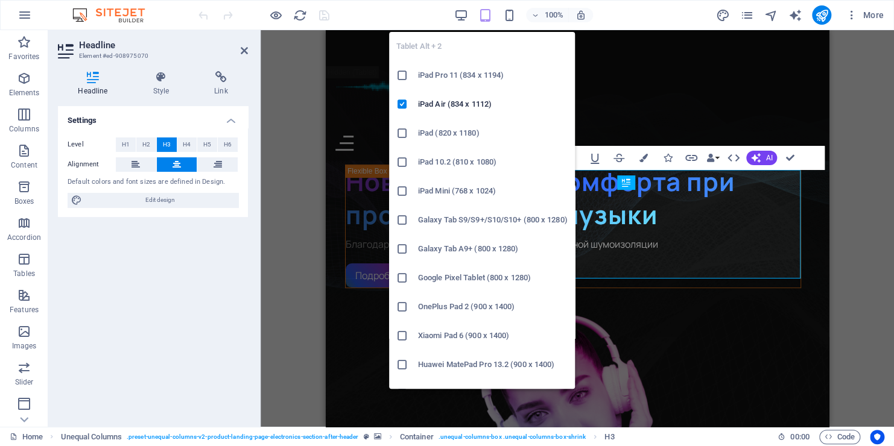
scroll to position [428, 0]
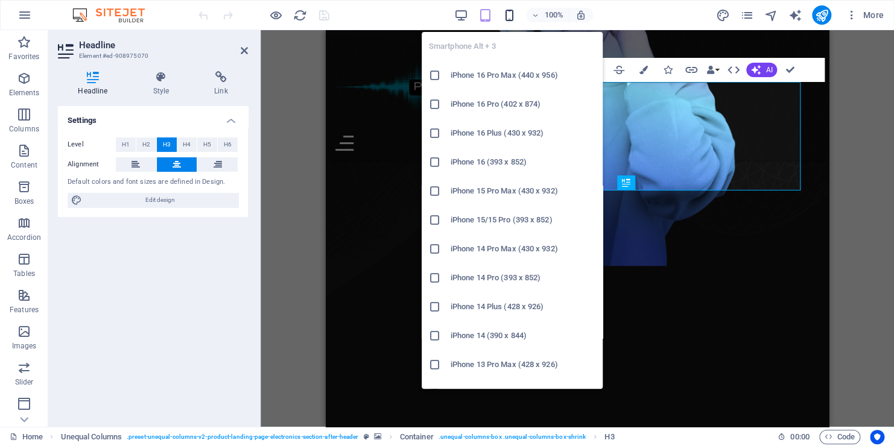
click at [507, 14] on icon "button" at bounding box center [509, 15] width 14 height 14
click at [470, 310] on h6 "iPhone 14 Plus (428 x 926)" at bounding box center [522, 307] width 145 height 14
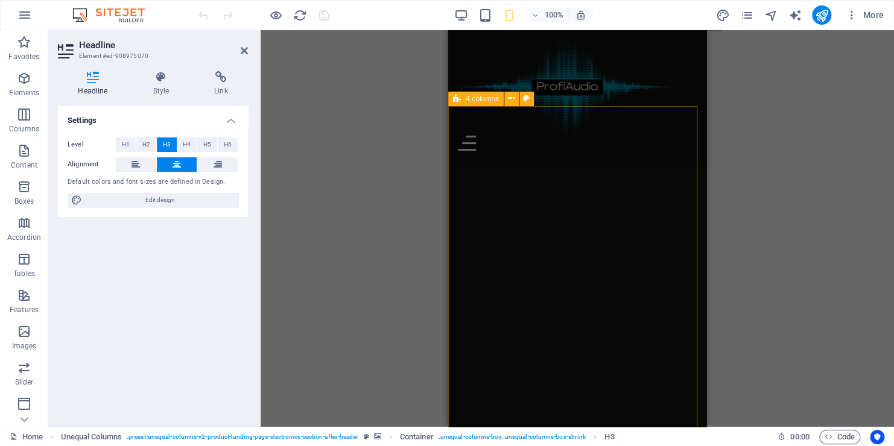
scroll to position [1206, 0]
click at [164, 82] on icon at bounding box center [161, 77] width 57 height 12
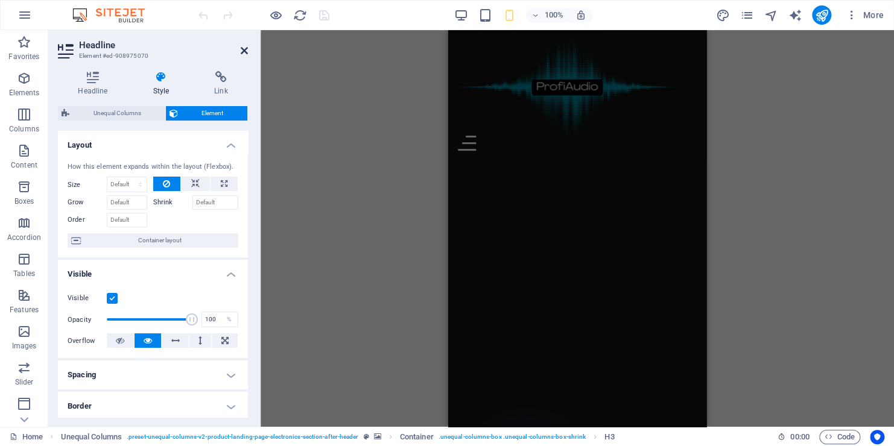
click at [241, 46] on icon at bounding box center [244, 51] width 7 height 10
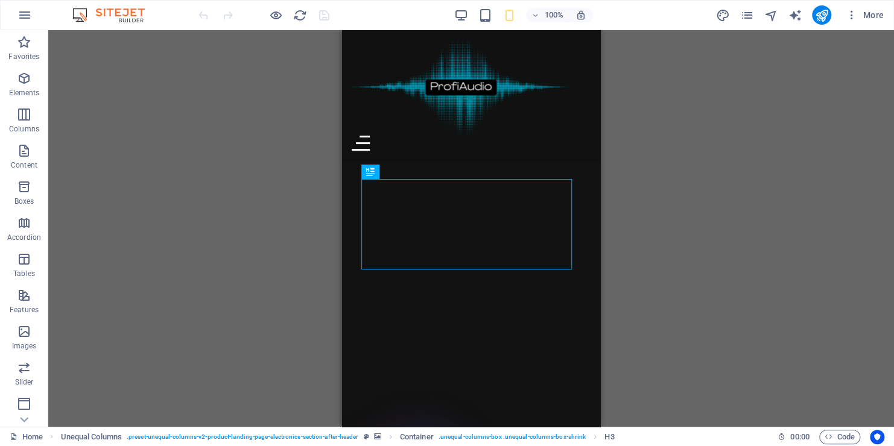
scroll to position [668, 0]
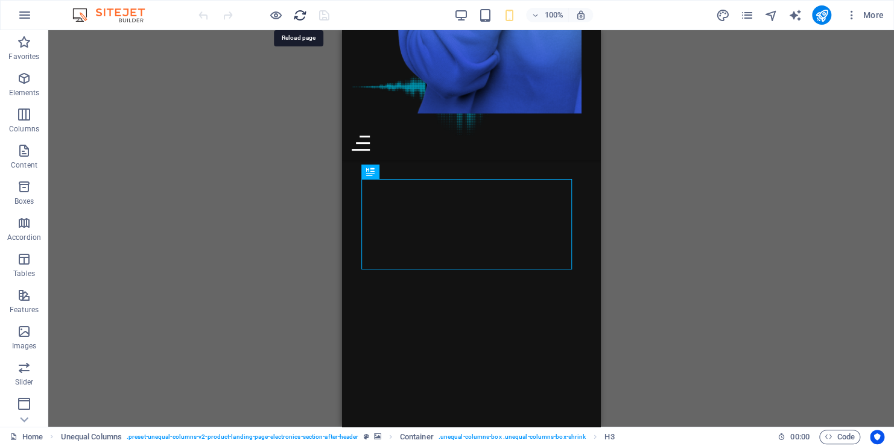
click at [296, 17] on icon "reload" at bounding box center [300, 15] width 14 height 14
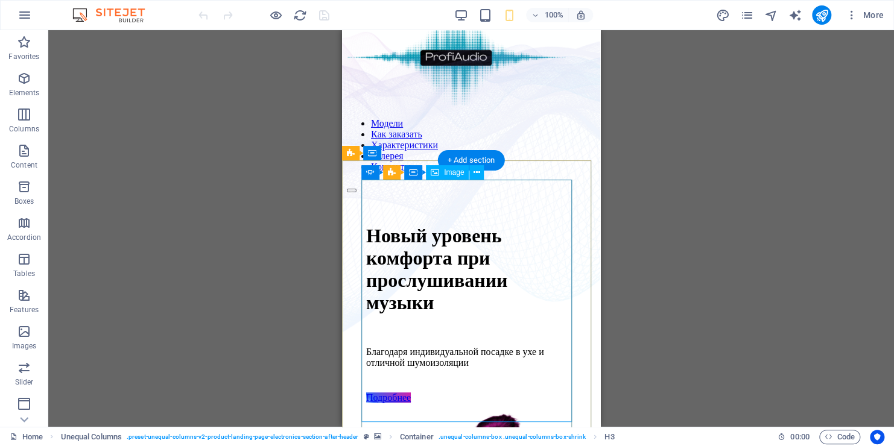
scroll to position [0, 0]
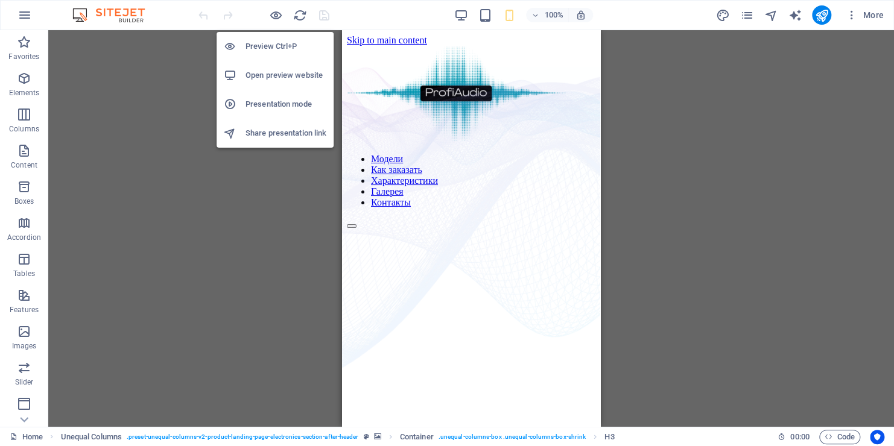
click at [263, 45] on h6 "Preview Ctrl+P" at bounding box center [285, 46] width 81 height 14
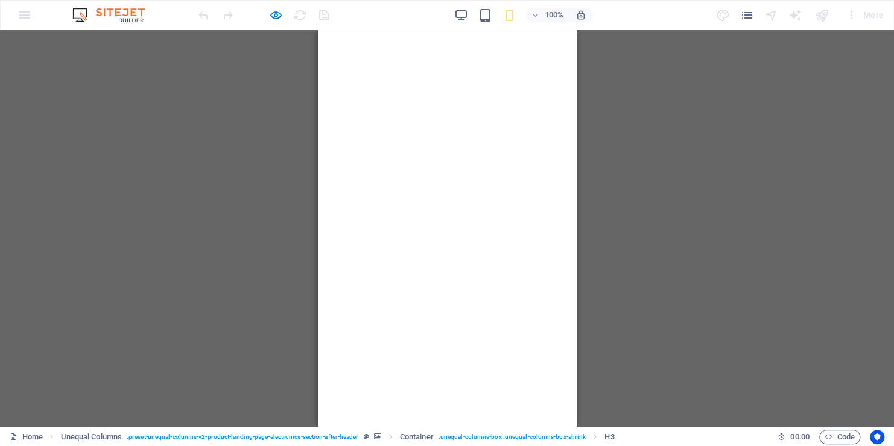
scroll to position [1387, 0]
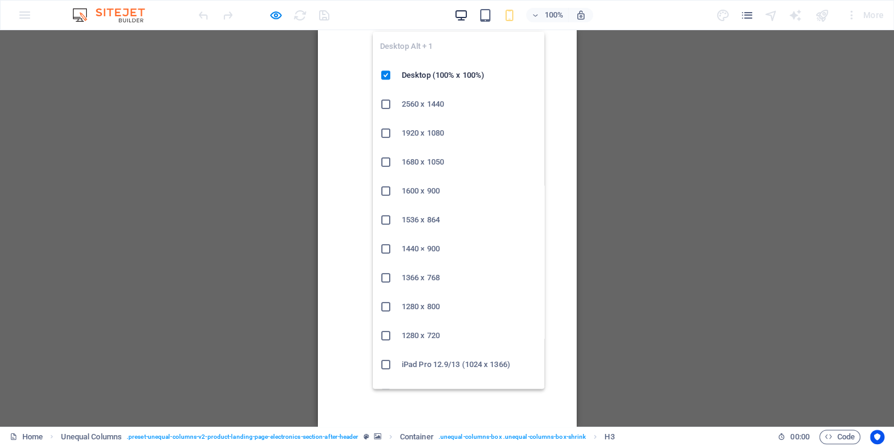
click at [458, 14] on icon "button" at bounding box center [460, 15] width 14 height 14
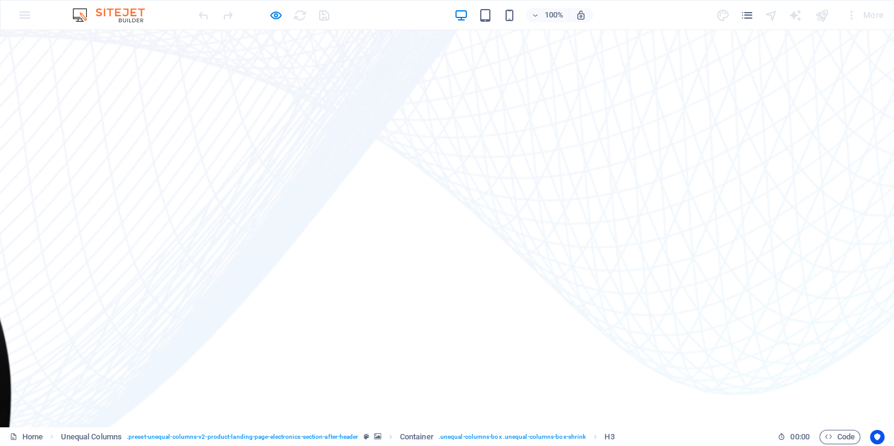
scroll to position [733, 0]
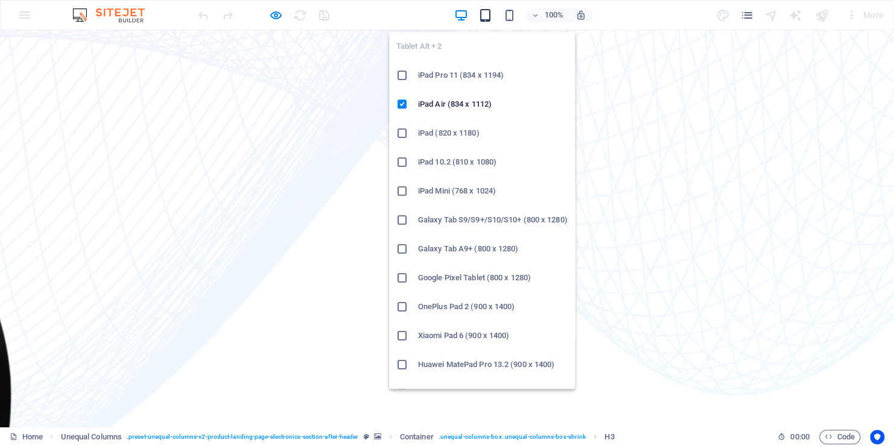
click at [488, 16] on icon "button" at bounding box center [485, 15] width 14 height 14
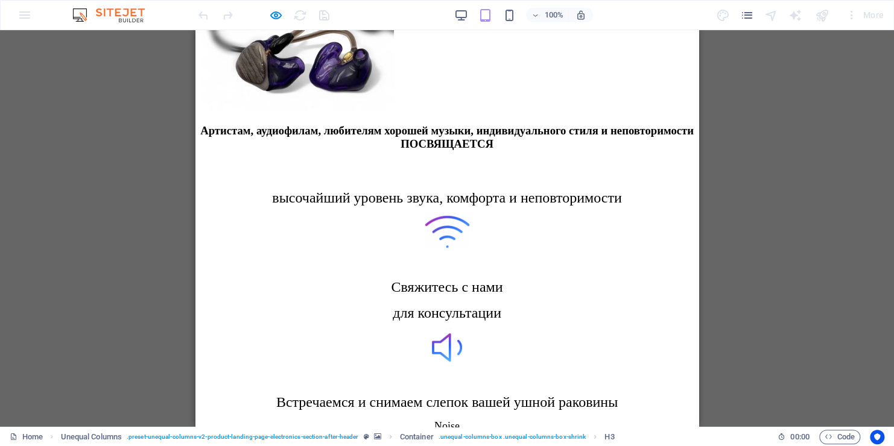
scroll to position [2240, 0]
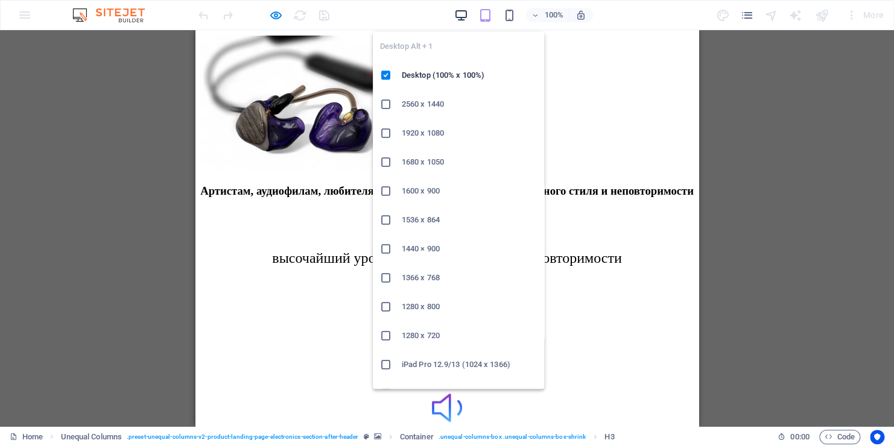
click at [460, 8] on icon "button" at bounding box center [460, 15] width 14 height 14
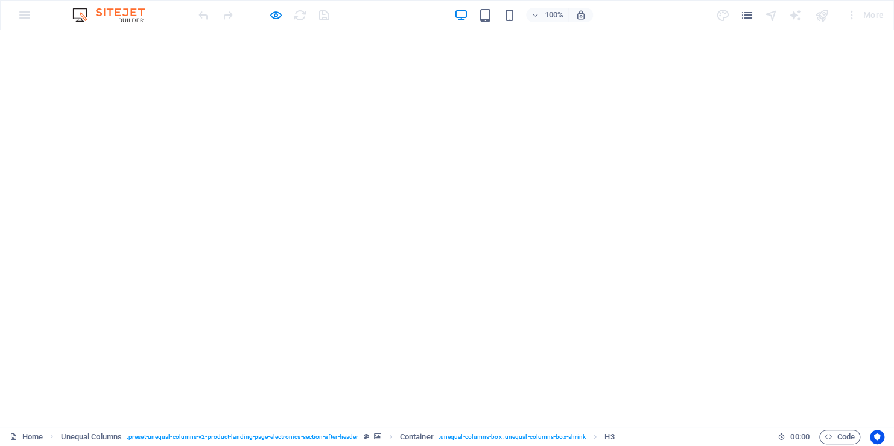
scroll to position [1465, 0]
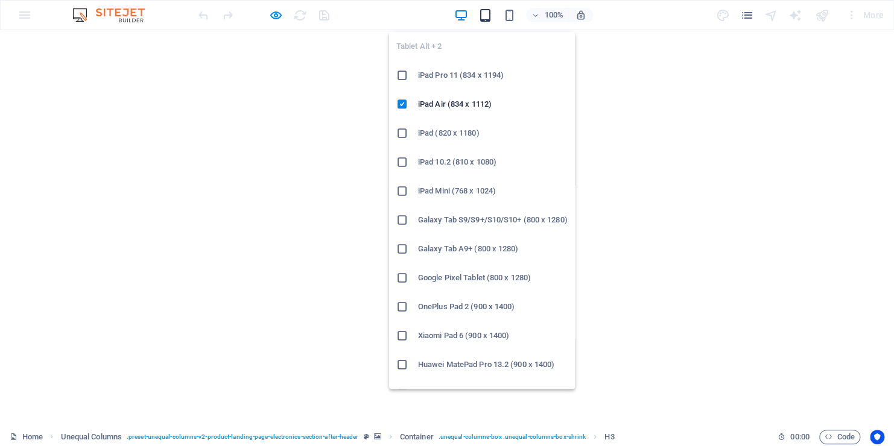
click at [484, 14] on icon "button" at bounding box center [485, 15] width 14 height 14
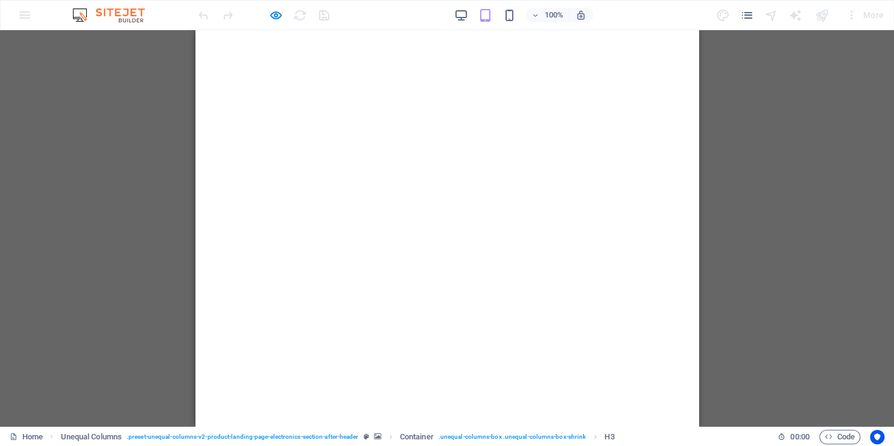
click at [444, 16] on div "100% More" at bounding box center [542, 14] width 692 height 19
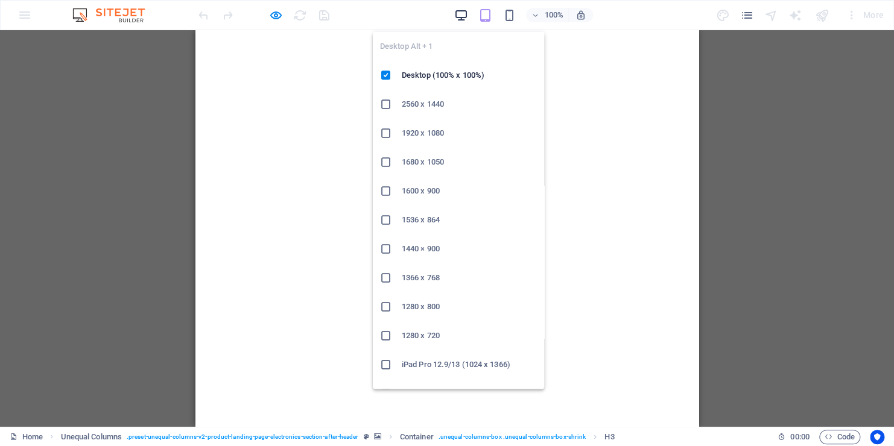
click at [461, 16] on icon "button" at bounding box center [460, 15] width 14 height 14
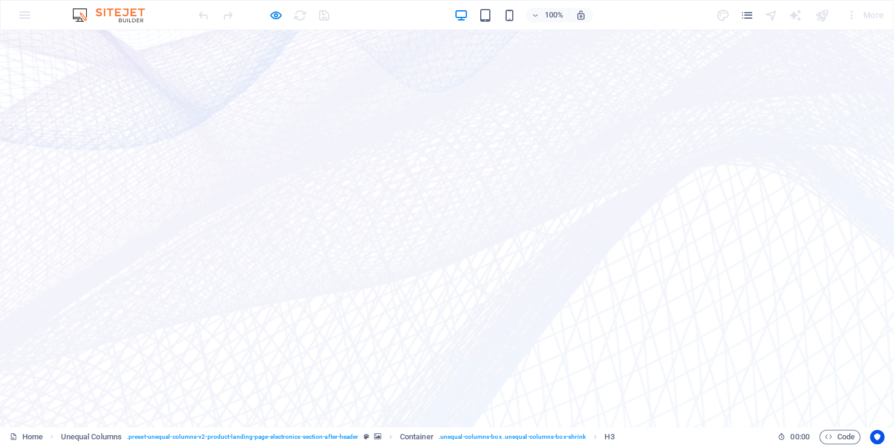
scroll to position [0, 0]
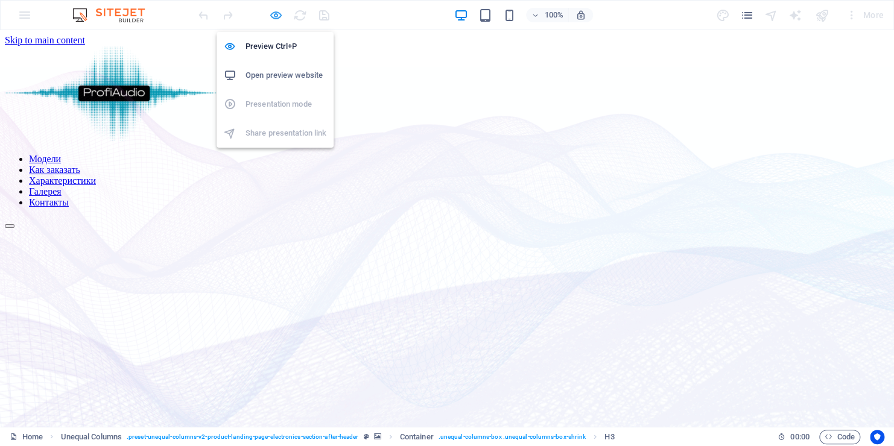
click at [272, 14] on icon "button" at bounding box center [276, 15] width 14 height 14
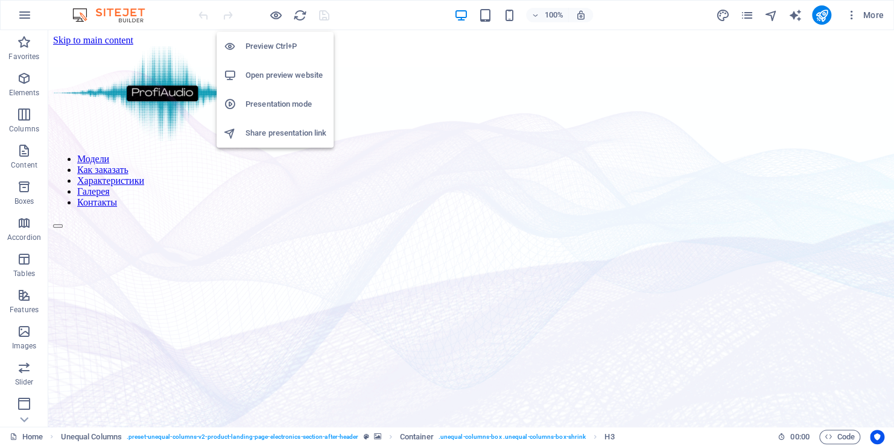
click at [267, 74] on h6 "Open preview website" at bounding box center [285, 75] width 81 height 14
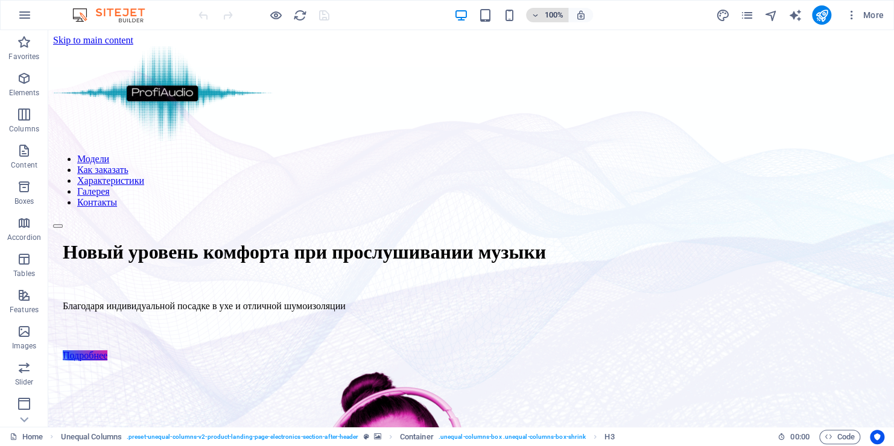
click at [536, 15] on icon "button" at bounding box center [535, 15] width 8 height 8
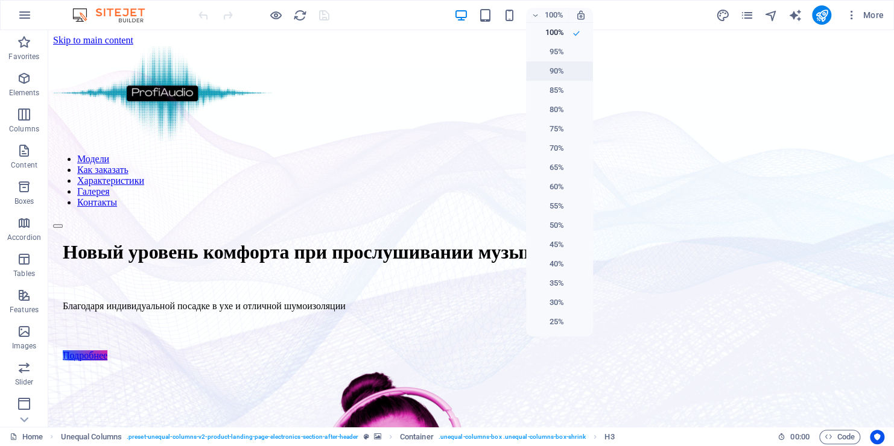
click at [547, 70] on h6 "90%" at bounding box center [548, 71] width 31 height 14
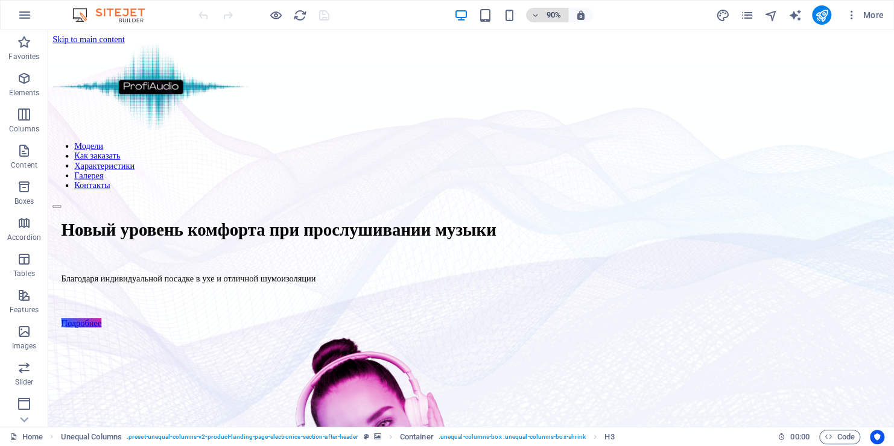
click at [534, 11] on icon "button" at bounding box center [535, 15] width 8 height 8
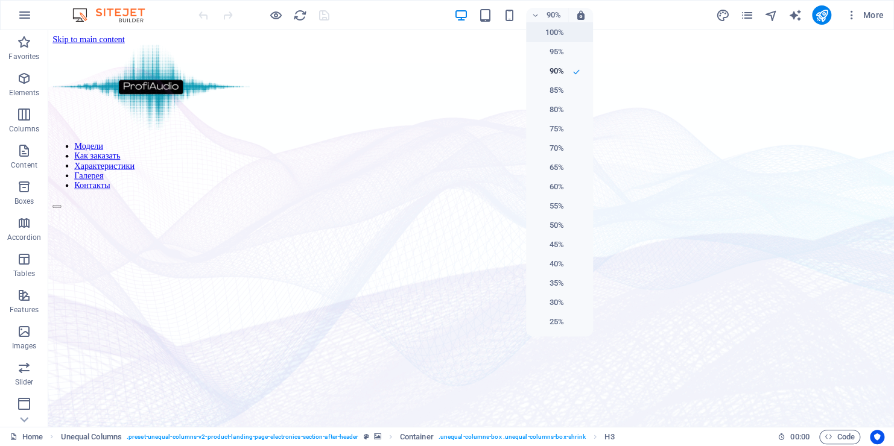
click at [543, 28] on h6 "100%" at bounding box center [548, 32] width 31 height 14
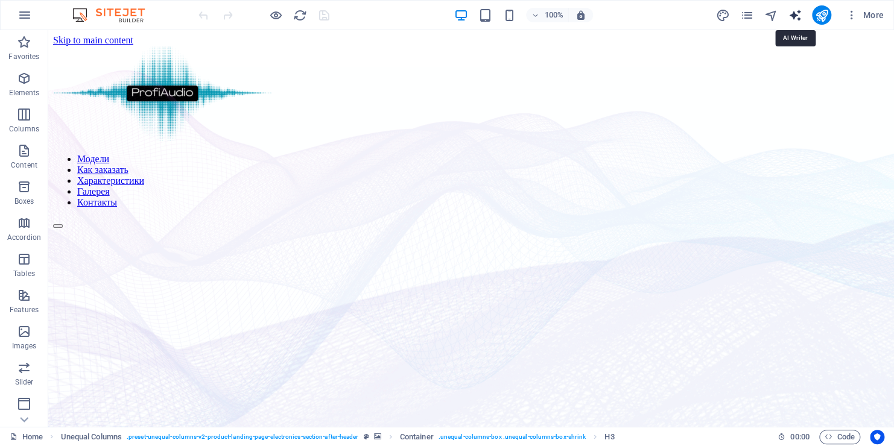
click at [789, 16] on icon "text_generator" at bounding box center [795, 15] width 14 height 14
select select "English"
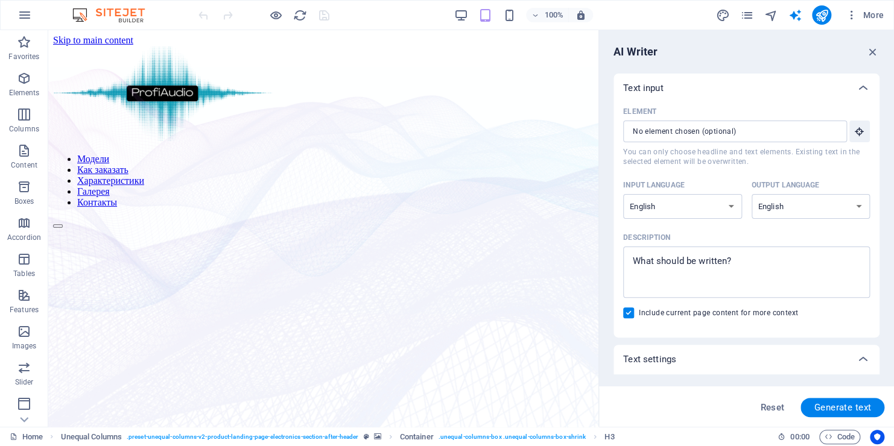
click at [862, 49] on div "AI Writer" at bounding box center [746, 52] width 266 height 14
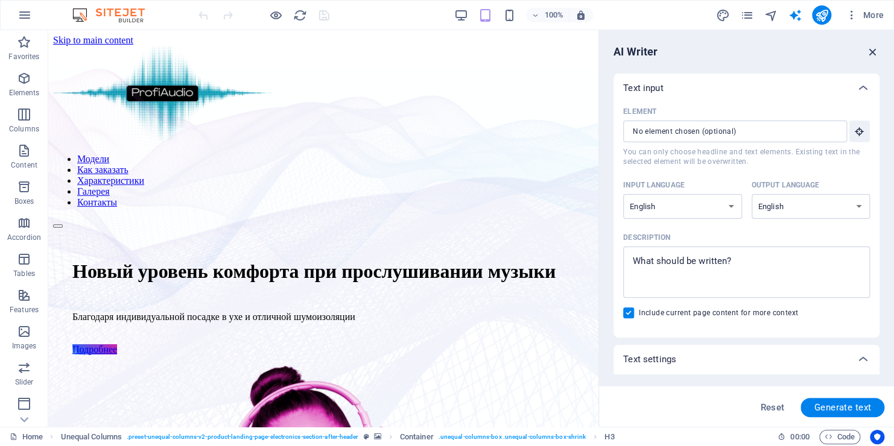
click at [871, 51] on icon "button" at bounding box center [872, 51] width 13 height 13
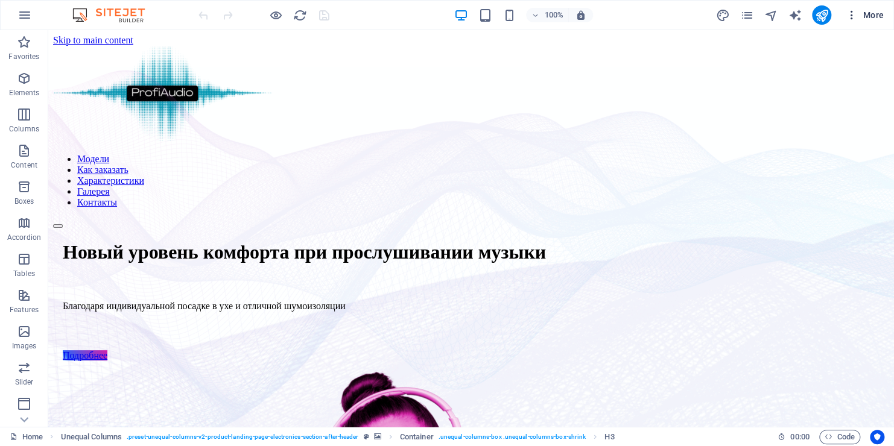
click at [850, 20] on icon "button" at bounding box center [851, 15] width 12 height 12
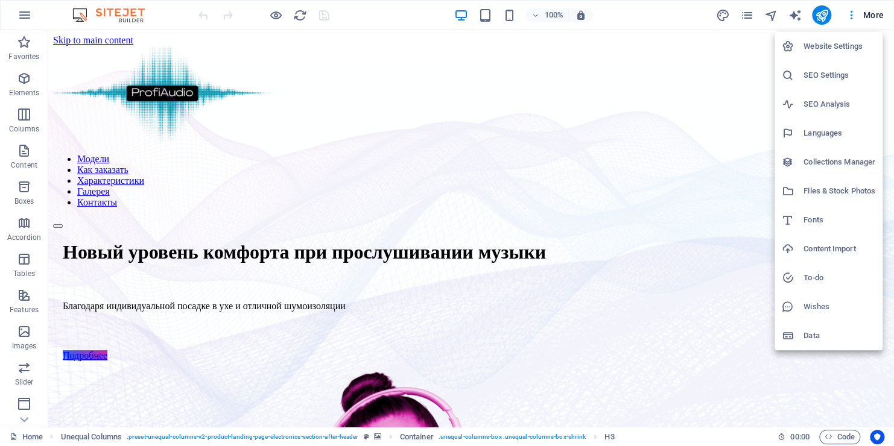
click at [872, 14] on div at bounding box center [447, 223] width 894 height 446
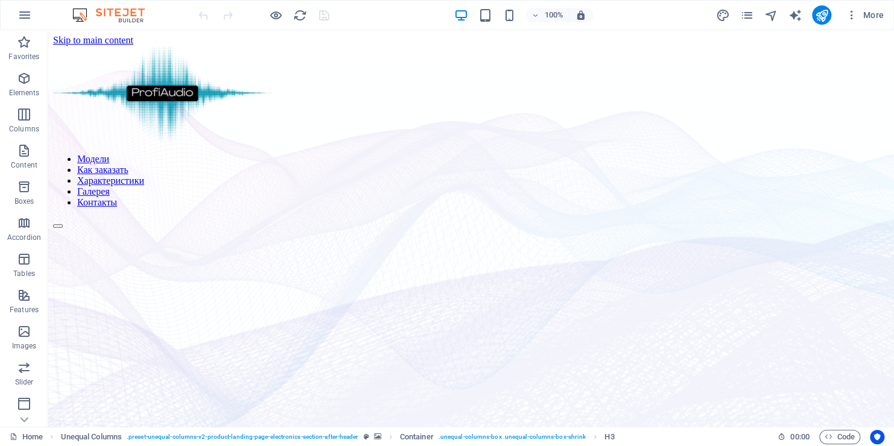
click at [872, 14] on span "More" at bounding box center [864, 15] width 38 height 12
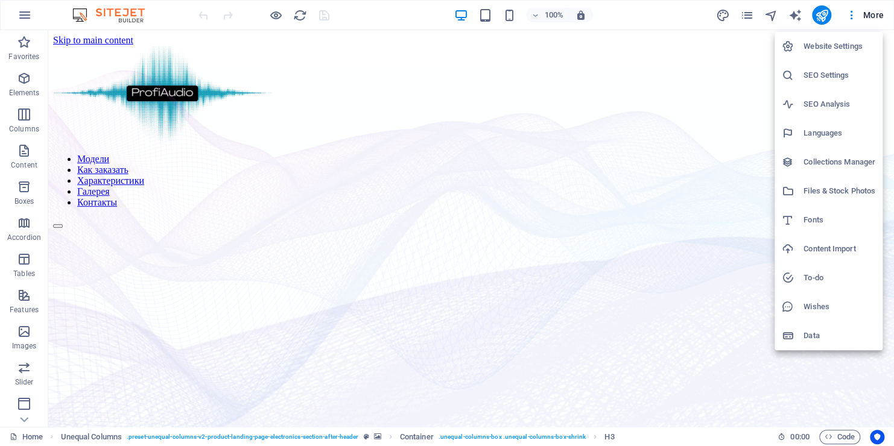
click at [86, 17] on div at bounding box center [447, 223] width 894 height 446
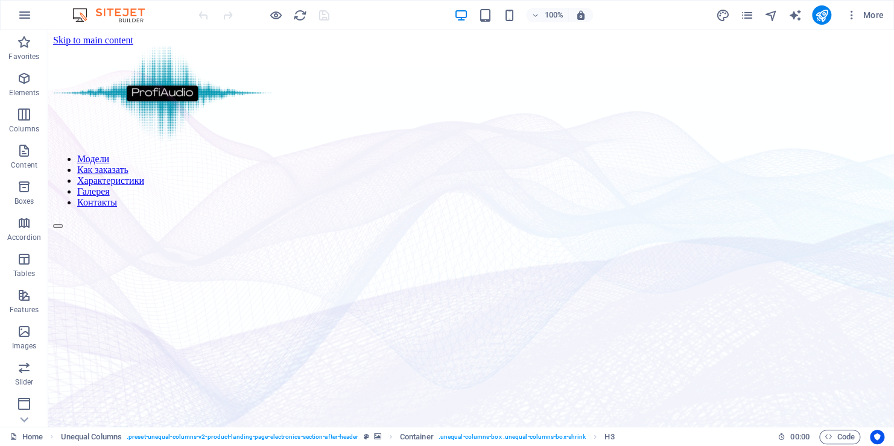
click at [86, 17] on img at bounding box center [114, 15] width 90 height 14
click at [118, 15] on img at bounding box center [114, 15] width 90 height 14
click at [27, 61] on p "Favorites" at bounding box center [23, 57] width 31 height 10
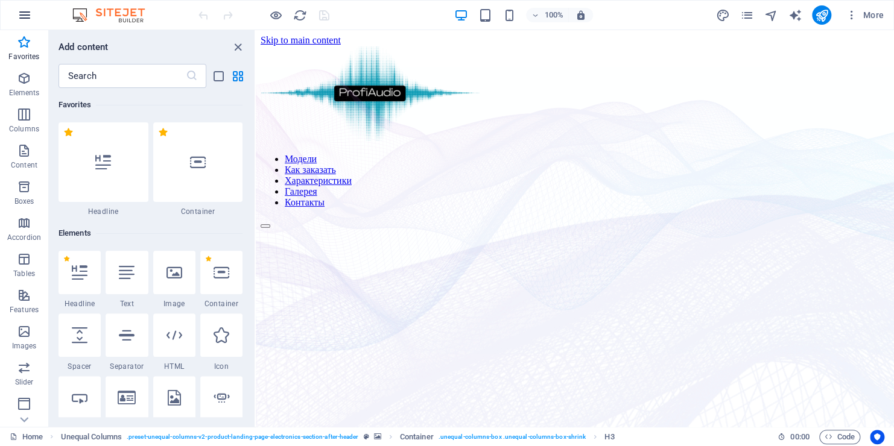
click at [31, 15] on icon "button" at bounding box center [24, 15] width 14 height 14
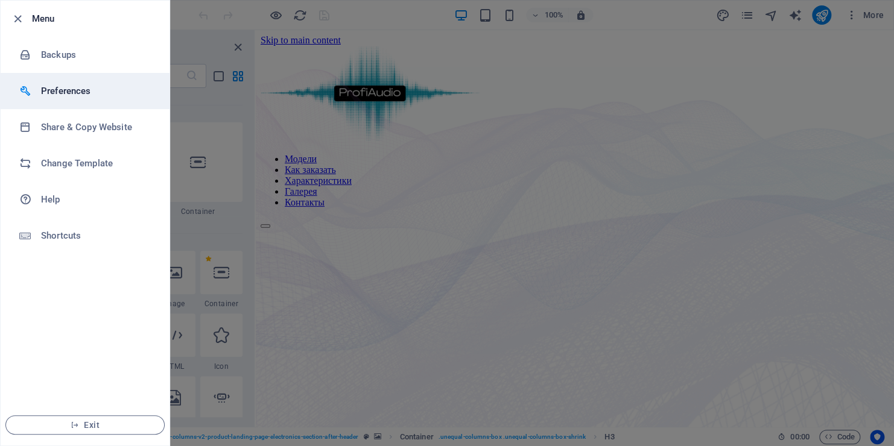
click at [54, 92] on h6 "Preferences" at bounding box center [97, 91] width 112 height 14
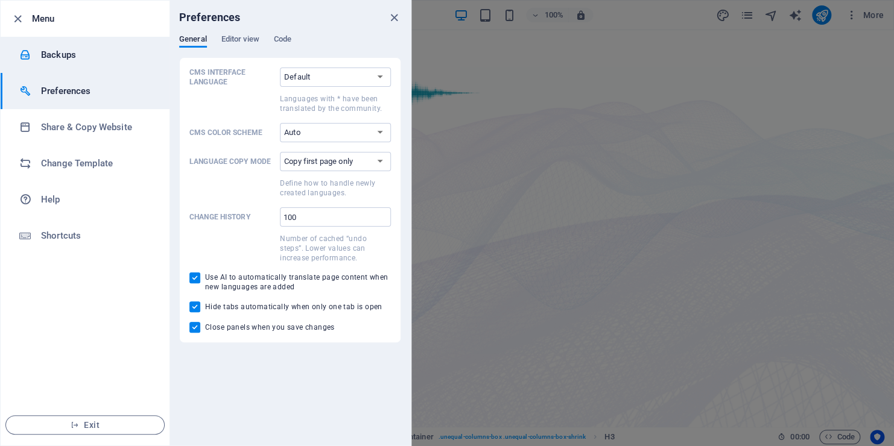
click at [51, 58] on h6 "Backups" at bounding box center [97, 55] width 112 height 14
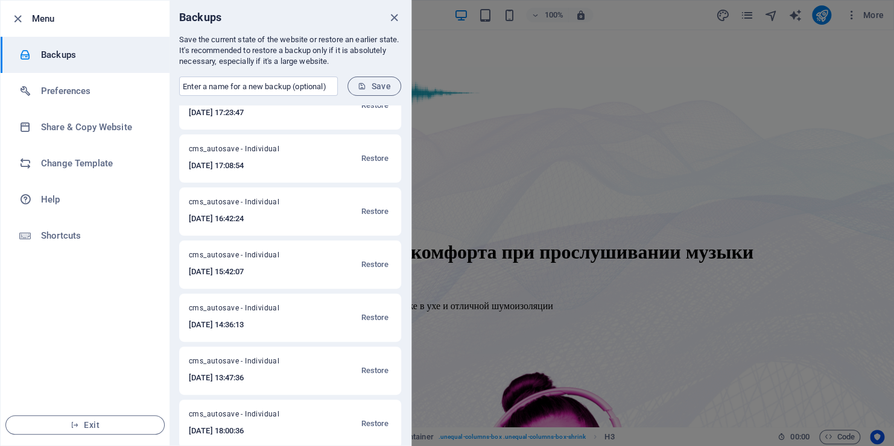
scroll to position [36, 0]
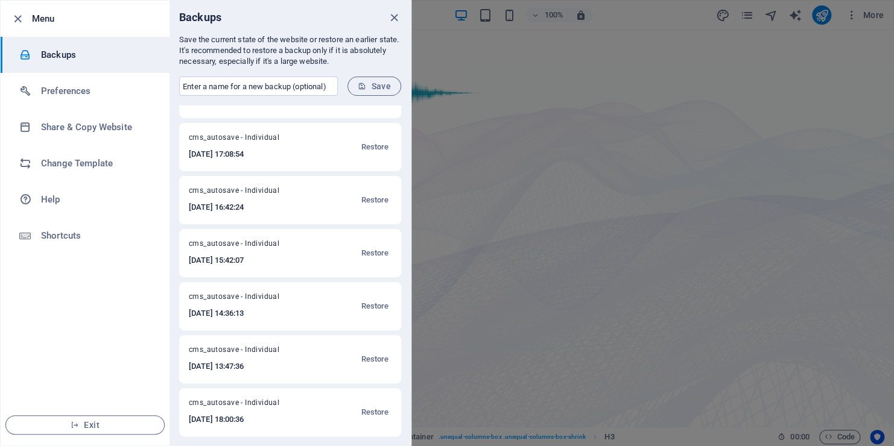
click at [202, 142] on span "cms_autosave - Individual" at bounding box center [248, 140] width 118 height 14
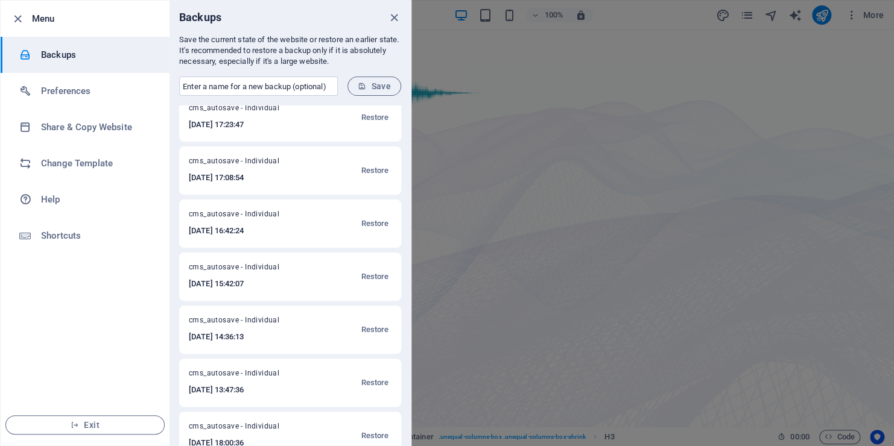
scroll to position [0, 0]
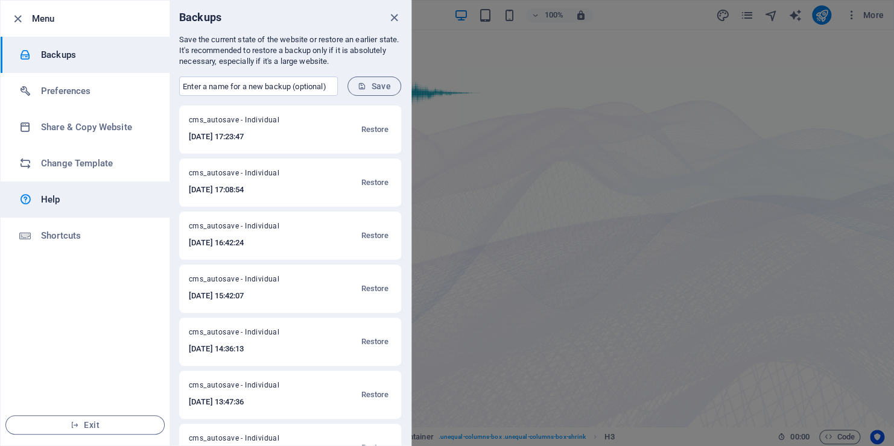
click at [58, 204] on h6 "Help" at bounding box center [97, 199] width 112 height 14
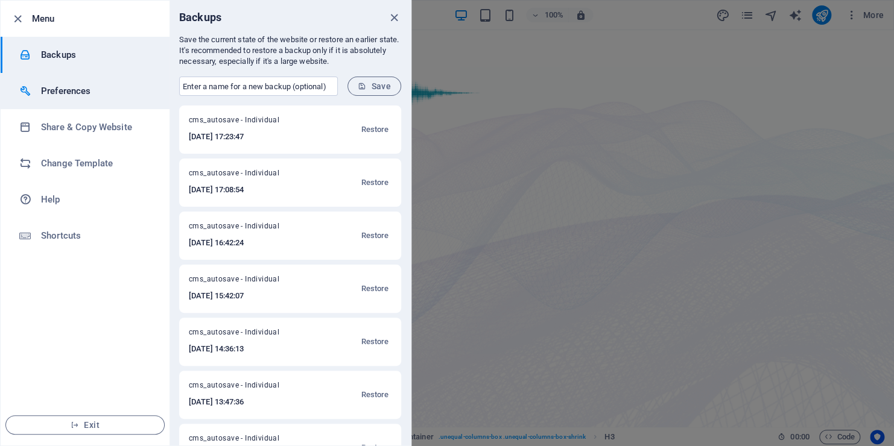
click at [104, 87] on h6 "Preferences" at bounding box center [97, 91] width 112 height 14
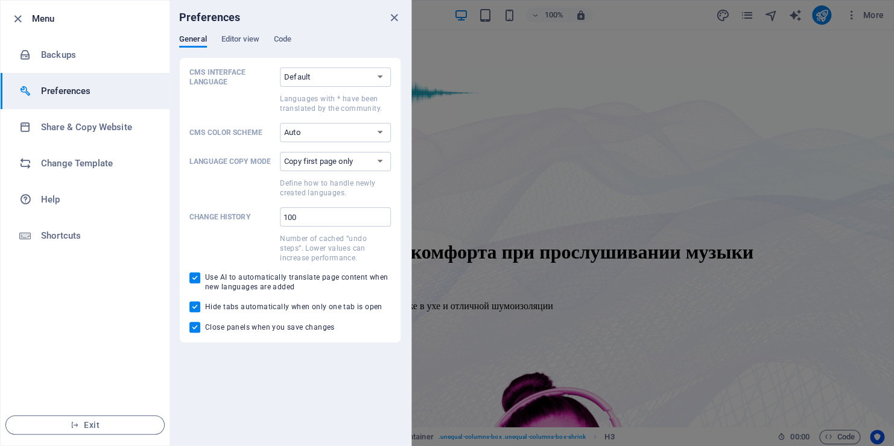
click at [218, 40] on div "General Editor view Code" at bounding box center [290, 45] width 222 height 23
click at [227, 40] on span "Editor view" at bounding box center [240, 40] width 38 height 17
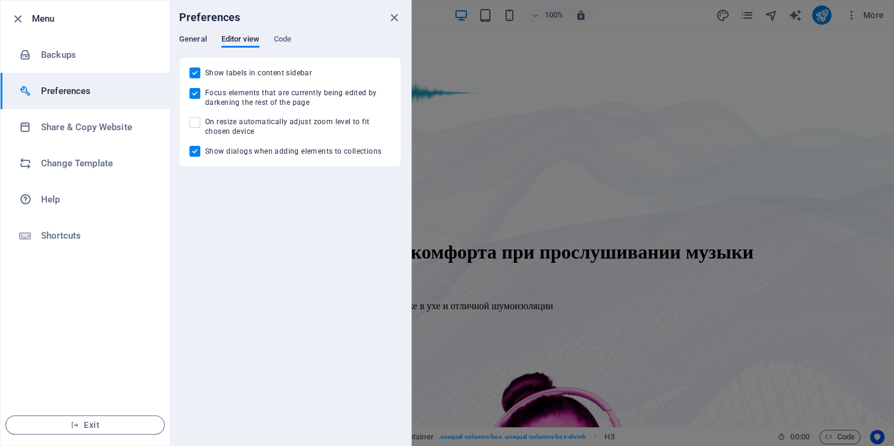
click at [201, 41] on span "General" at bounding box center [193, 40] width 28 height 17
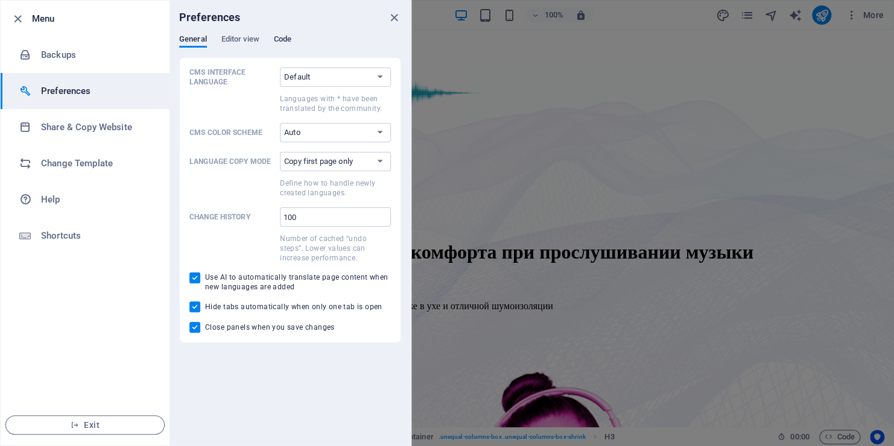
click at [291, 42] on span "Code" at bounding box center [282, 40] width 17 height 17
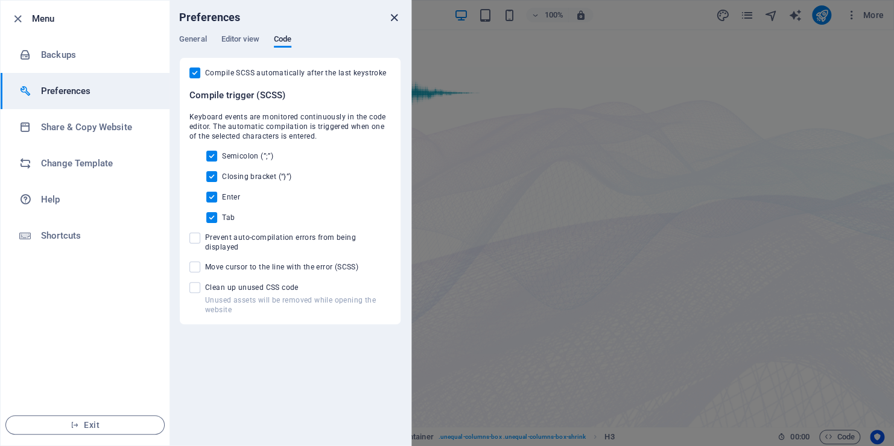
click at [396, 16] on icon "close" at bounding box center [394, 18] width 14 height 14
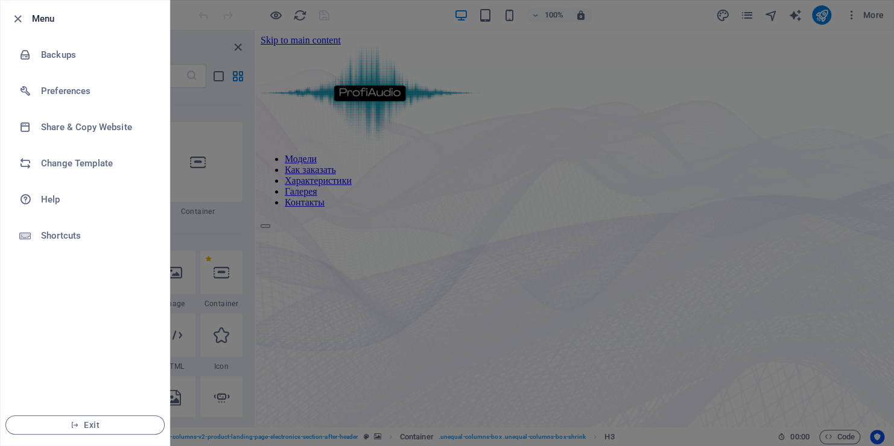
click at [525, 75] on div at bounding box center [447, 223] width 894 height 446
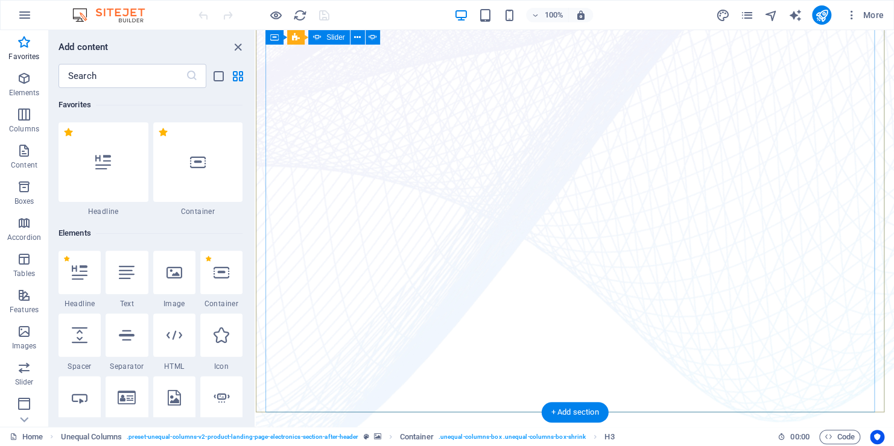
scroll to position [362, 0]
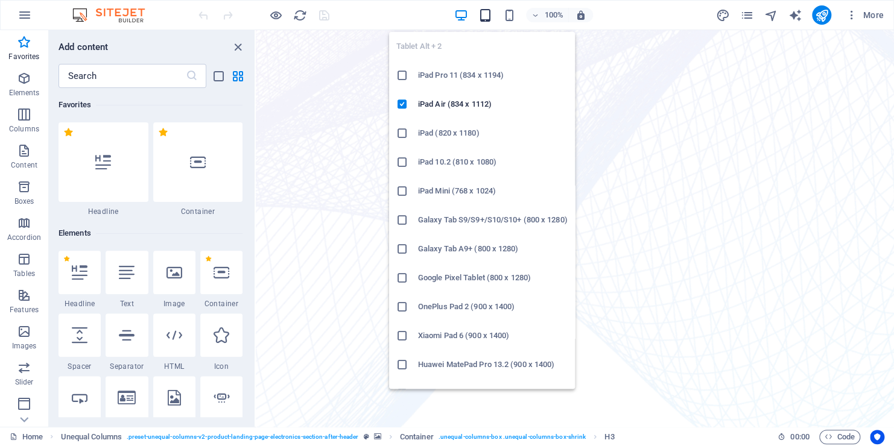
click at [487, 17] on icon "button" at bounding box center [485, 15] width 14 height 14
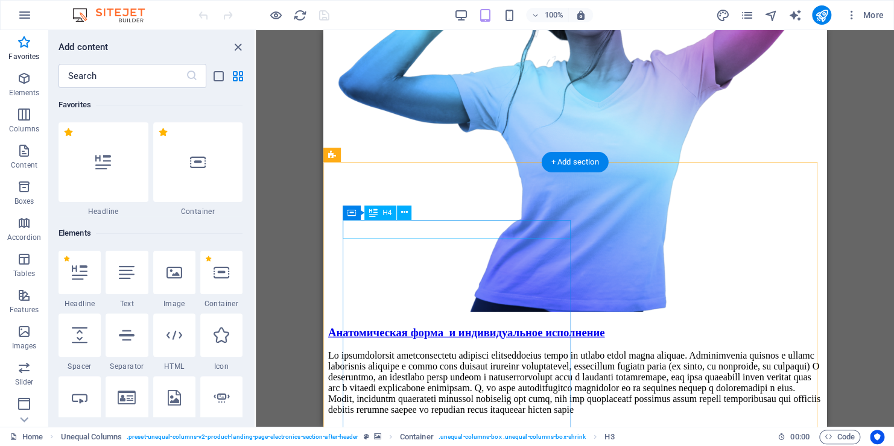
scroll to position [3859, 0]
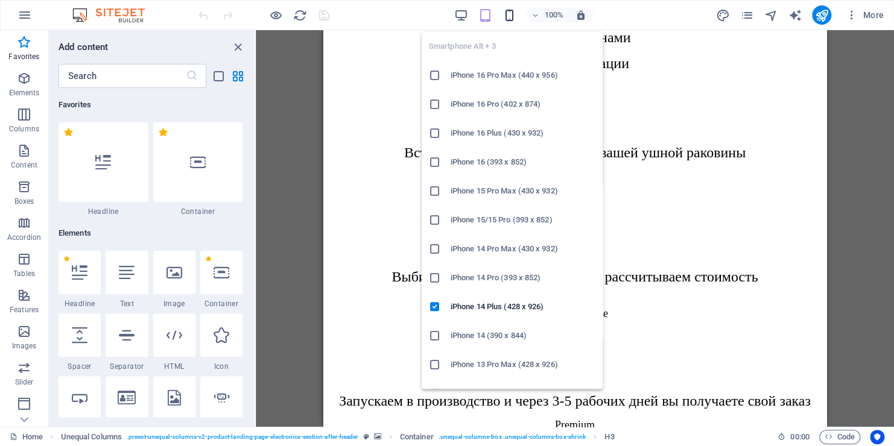
click at [514, 11] on icon "button" at bounding box center [509, 15] width 14 height 14
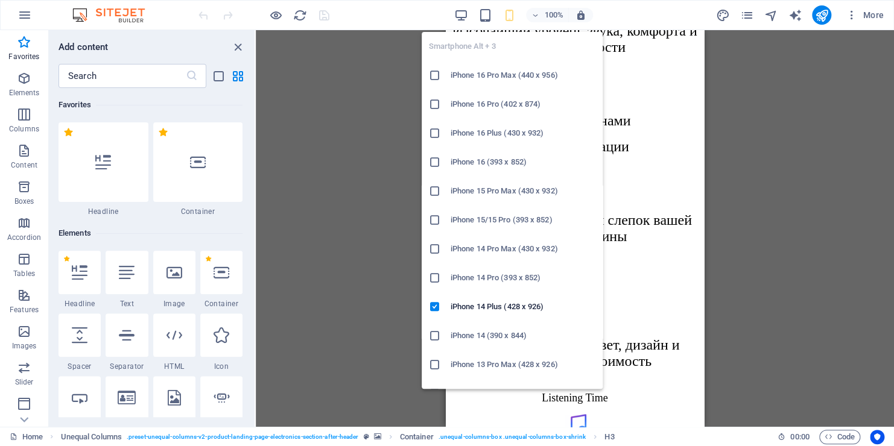
scroll to position [2354, 0]
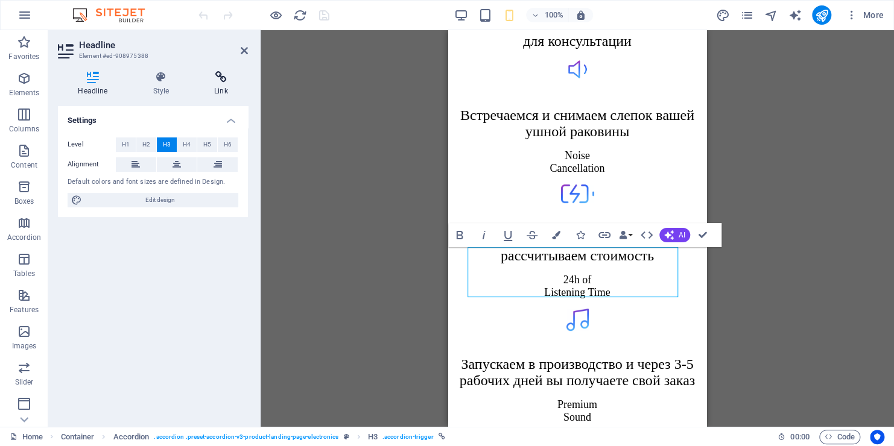
click at [230, 87] on h4 "Link" at bounding box center [221, 83] width 54 height 25
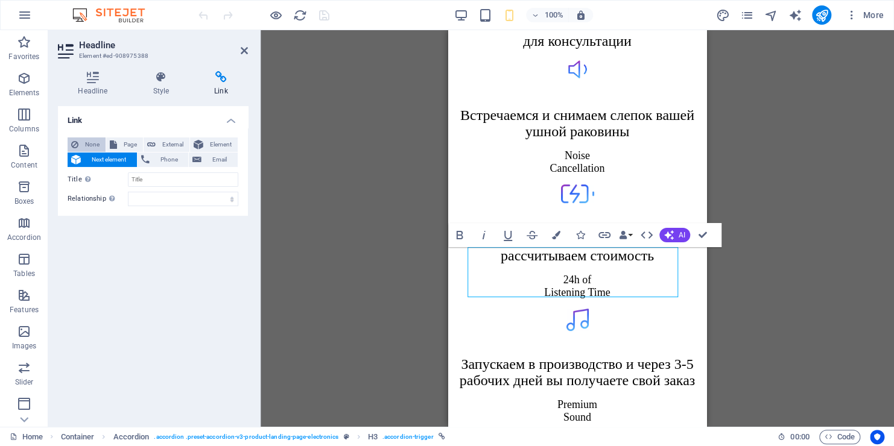
click at [98, 145] on span "None" at bounding box center [92, 144] width 20 height 14
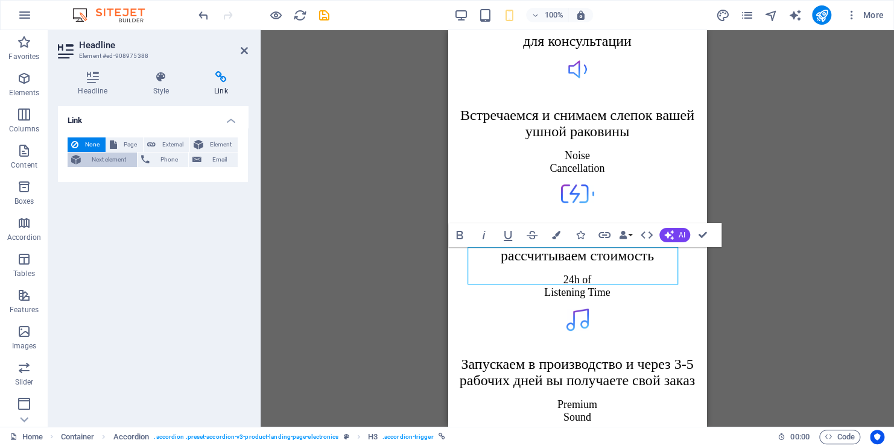
click at [99, 156] on span "Next element" at bounding box center [108, 160] width 49 height 14
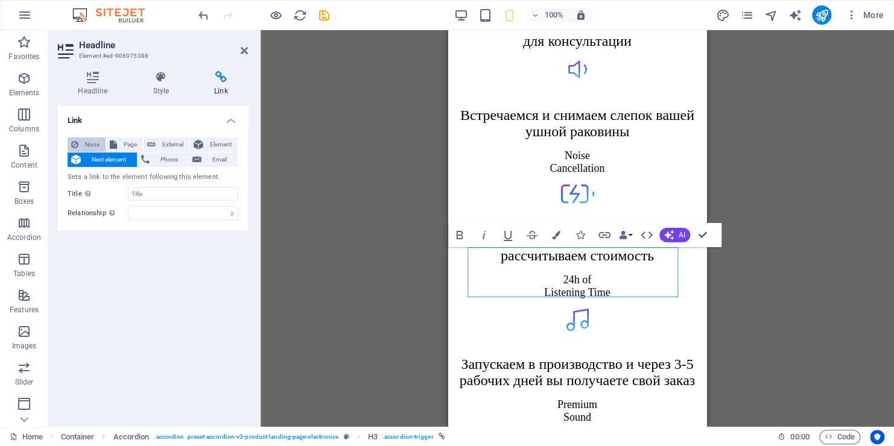
click at [96, 145] on span "None" at bounding box center [92, 144] width 20 height 14
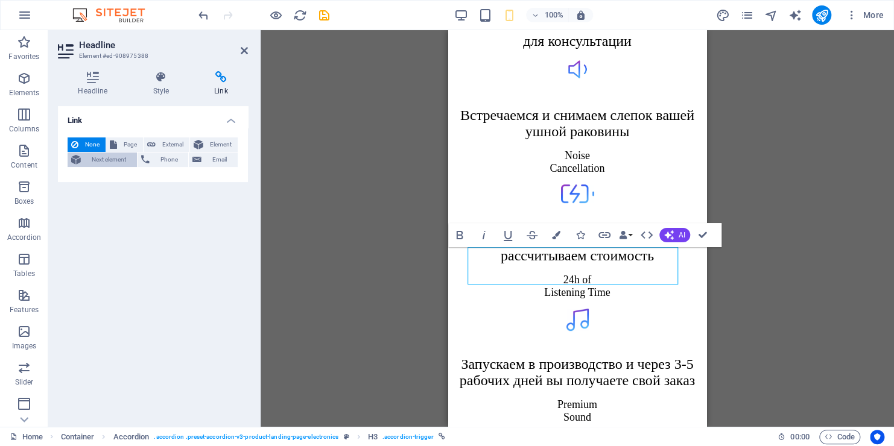
click at [97, 157] on span "Next element" at bounding box center [108, 160] width 49 height 14
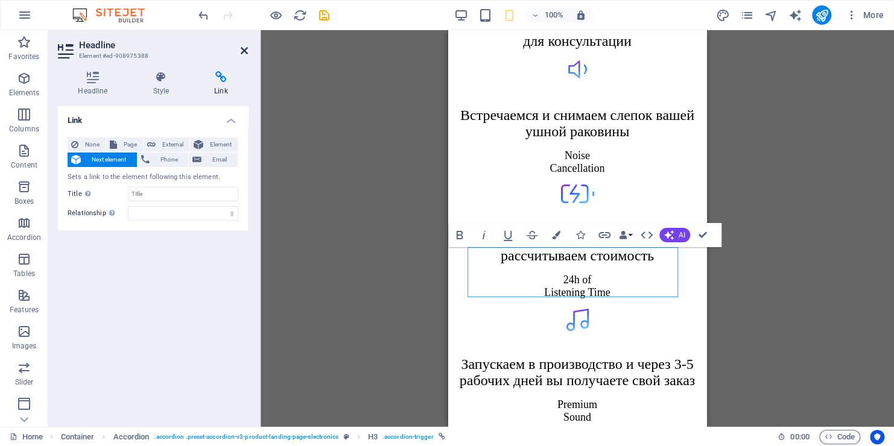
click at [243, 51] on icon at bounding box center [244, 51] width 7 height 10
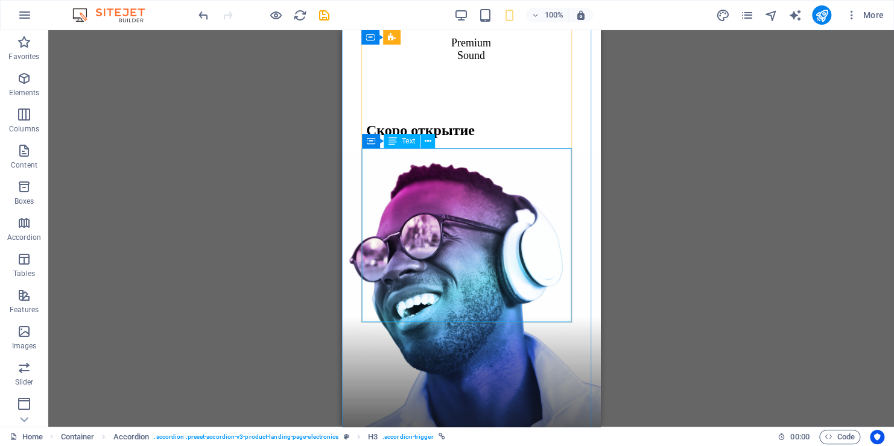
scroll to position [3078, 0]
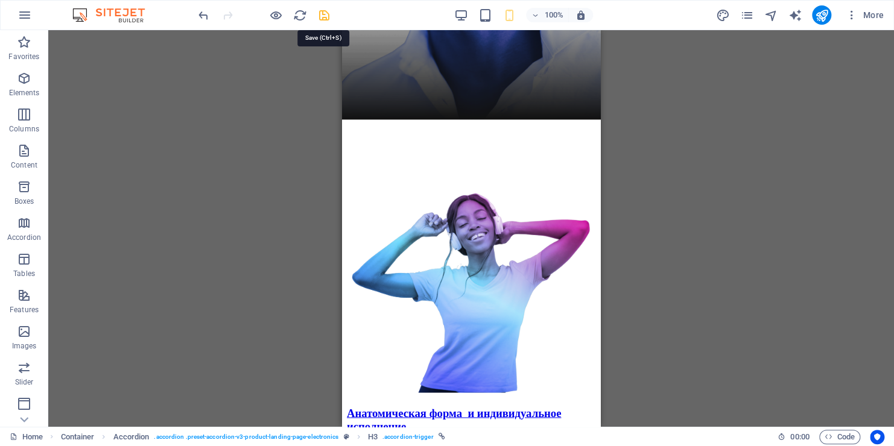
click at [323, 17] on icon "save" at bounding box center [324, 15] width 14 height 14
checkbox input "false"
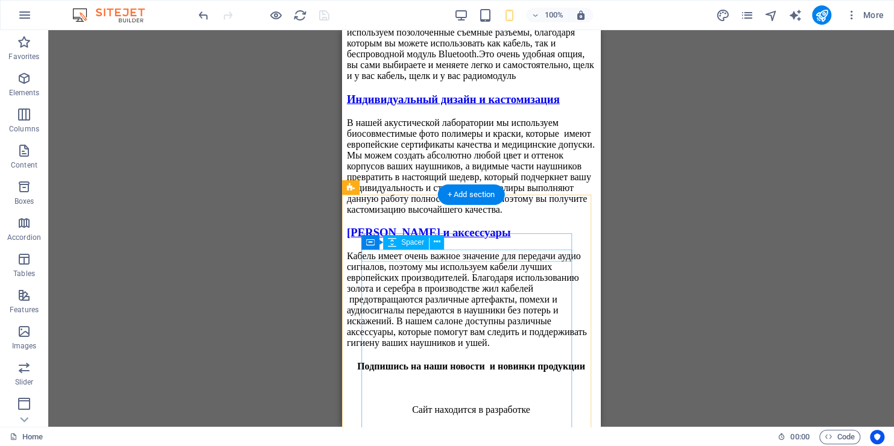
scroll to position [4163, 0]
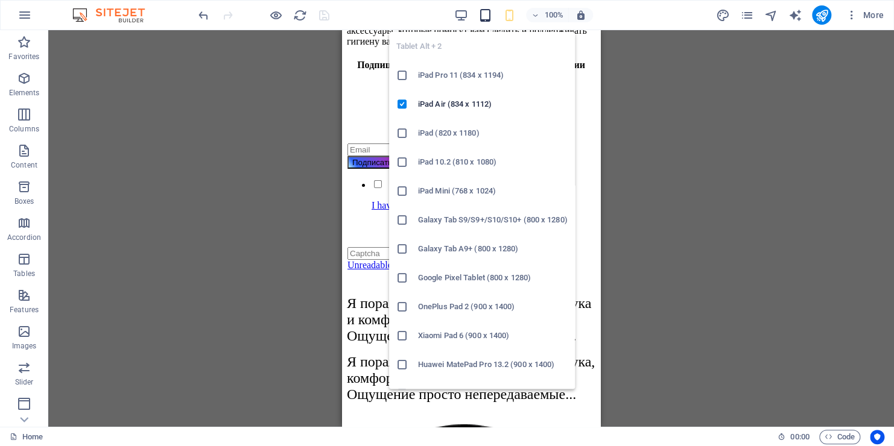
click at [488, 16] on icon "button" at bounding box center [485, 15] width 14 height 14
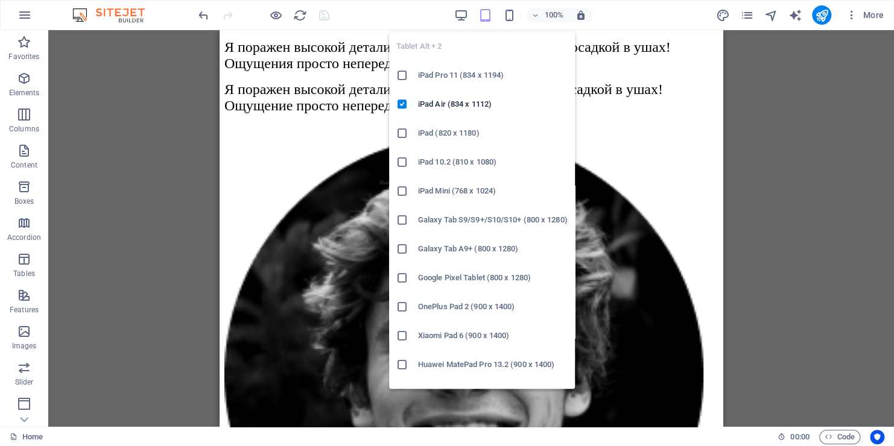
scroll to position [3877, 0]
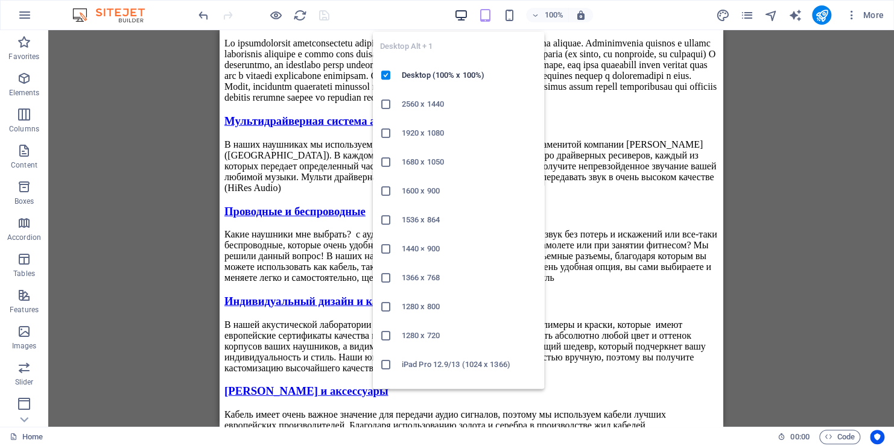
click at [466, 17] on icon "button" at bounding box center [460, 15] width 14 height 14
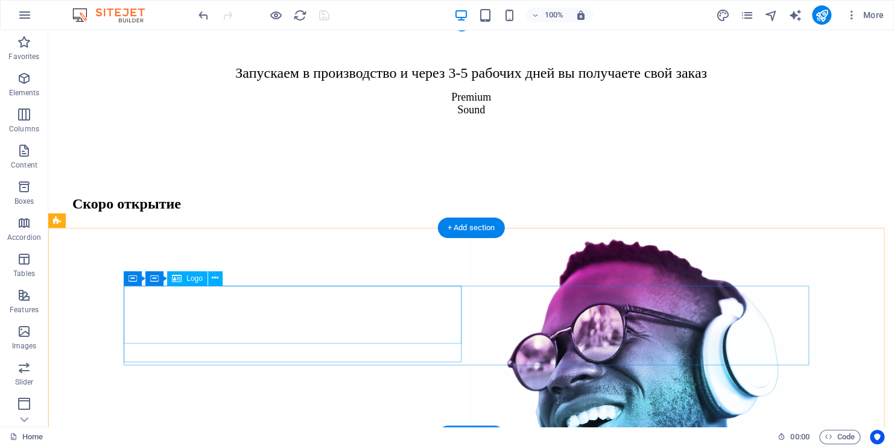
scroll to position [3457, 0]
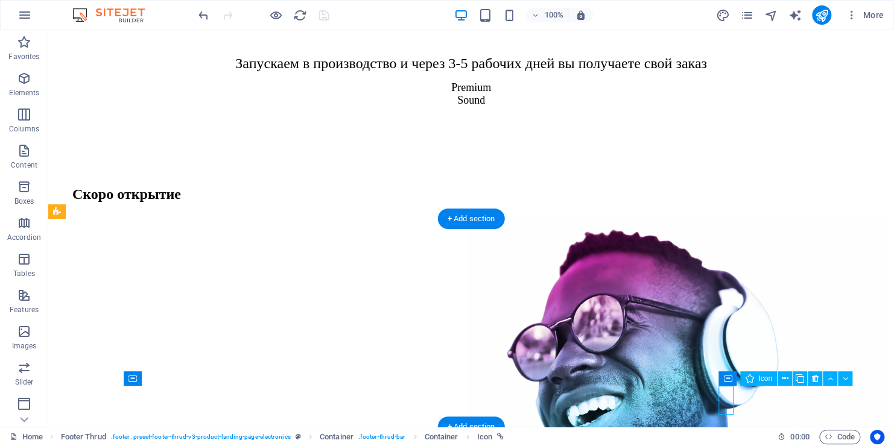
select select "xMidYMid"
select select "px"
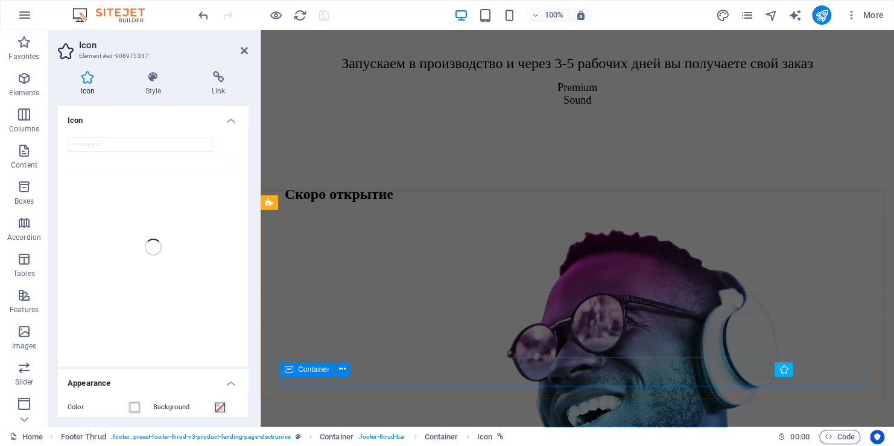
scroll to position [3747, 0]
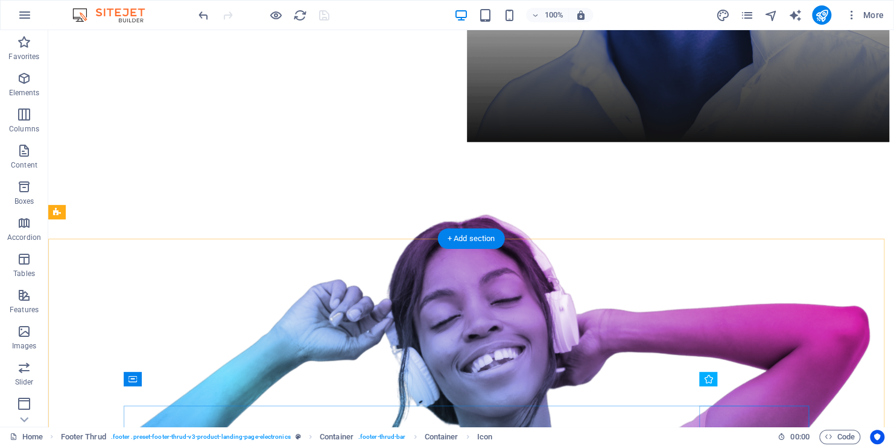
scroll to position [3457, 0]
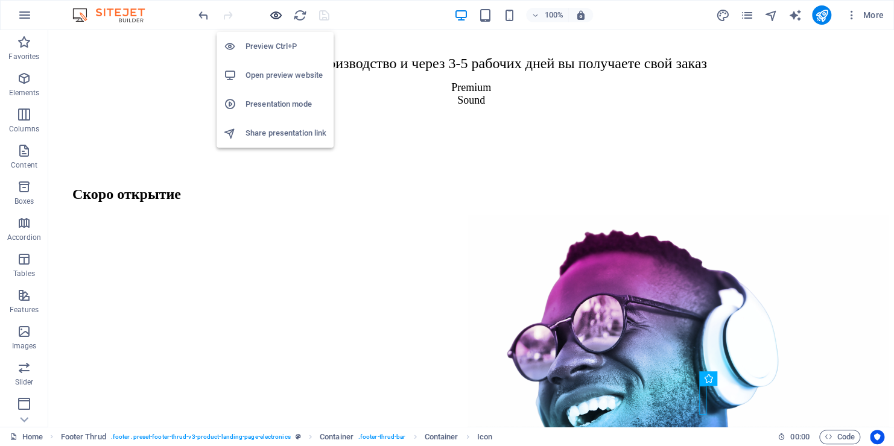
click at [273, 17] on icon "button" at bounding box center [276, 15] width 14 height 14
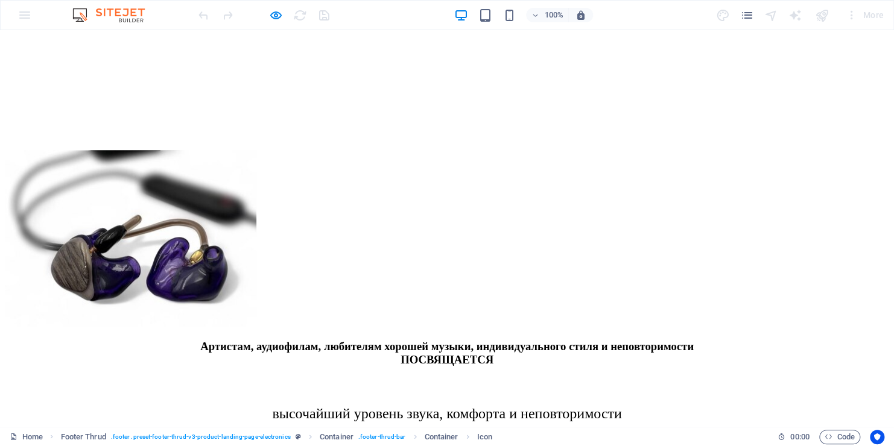
scroll to position [2624, 0]
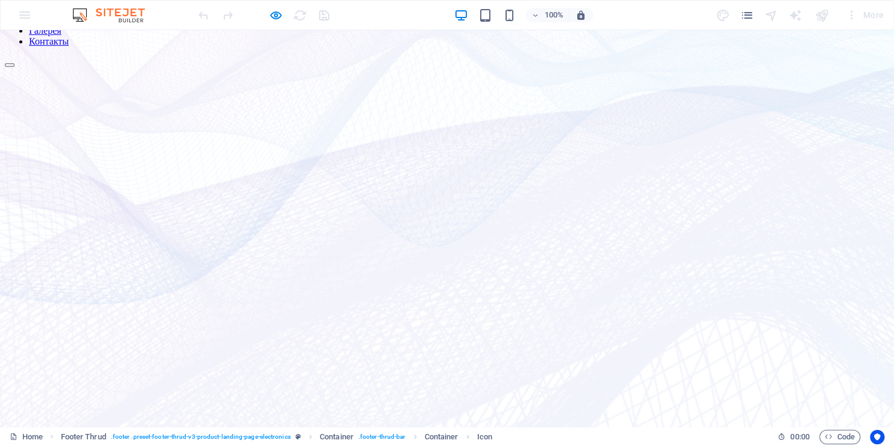
scroll to position [241, 0]
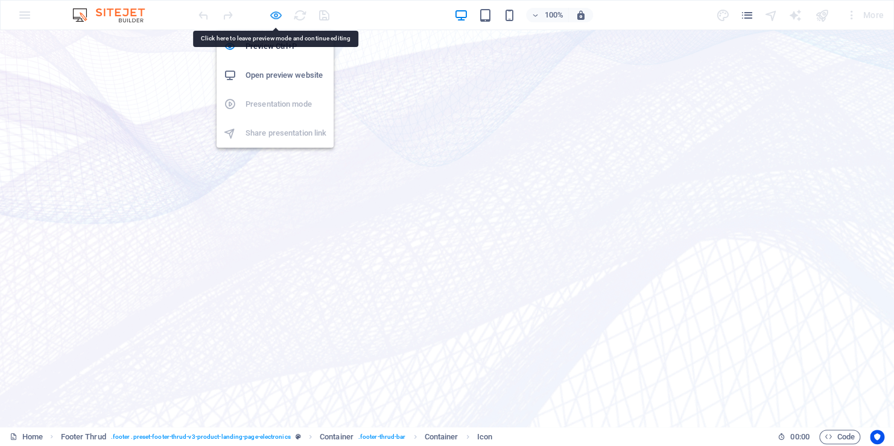
click at [273, 11] on icon "button" at bounding box center [276, 15] width 14 height 14
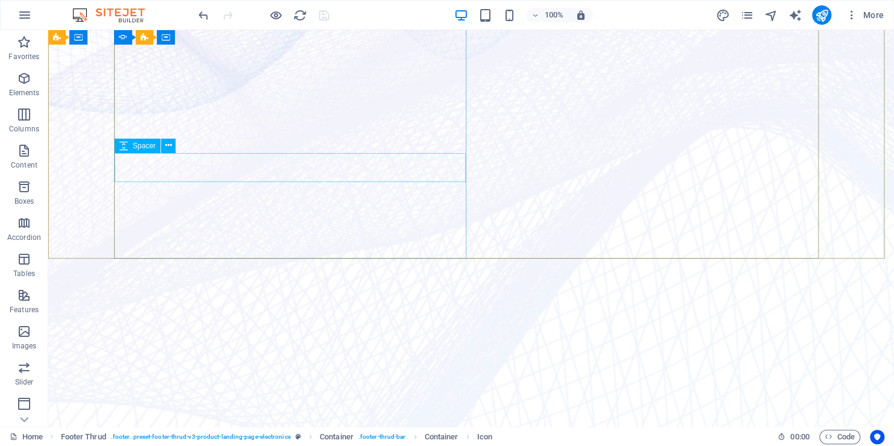
scroll to position [302, 0]
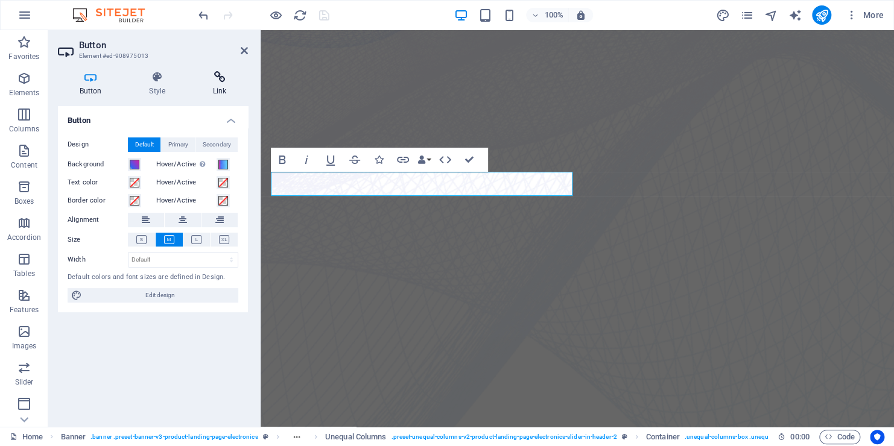
click at [220, 84] on h4 "Link" at bounding box center [219, 83] width 57 height 25
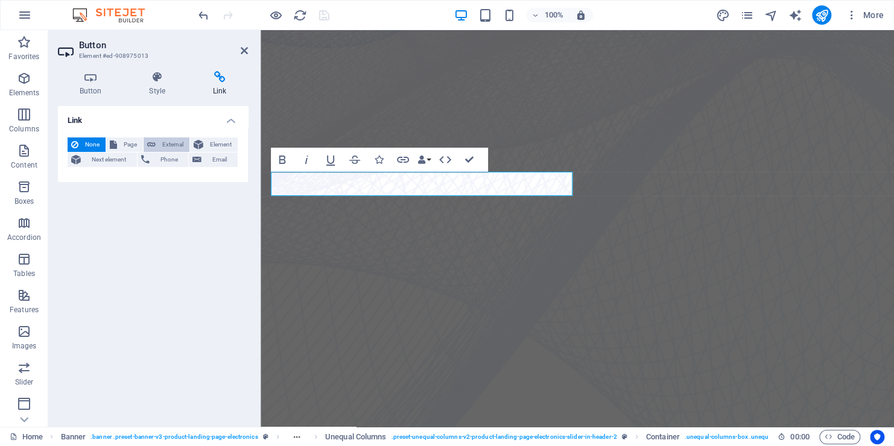
click at [169, 143] on span "External" at bounding box center [172, 144] width 27 height 14
select select "blank"
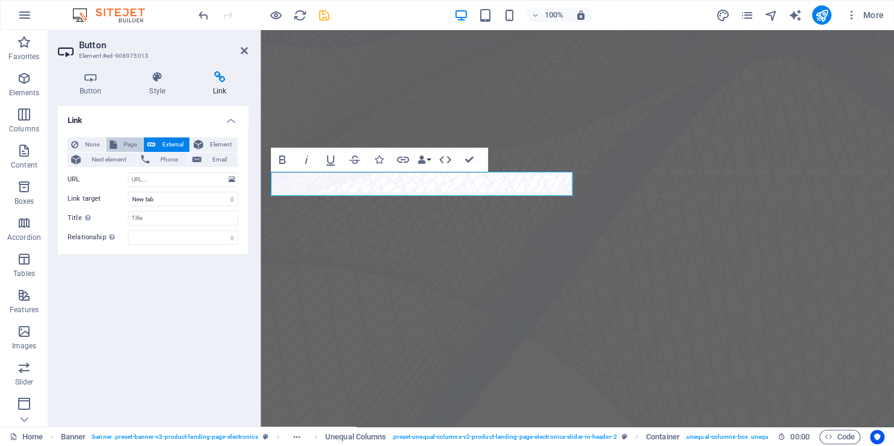
click at [122, 145] on span "Page" at bounding box center [130, 144] width 19 height 14
select select
click at [210, 145] on span "Element" at bounding box center [220, 144] width 27 height 14
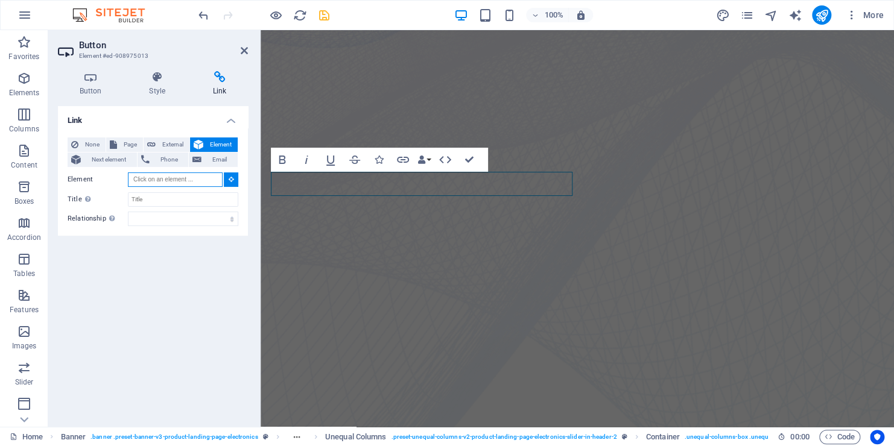
click at [210, 181] on input "Element" at bounding box center [175, 179] width 95 height 14
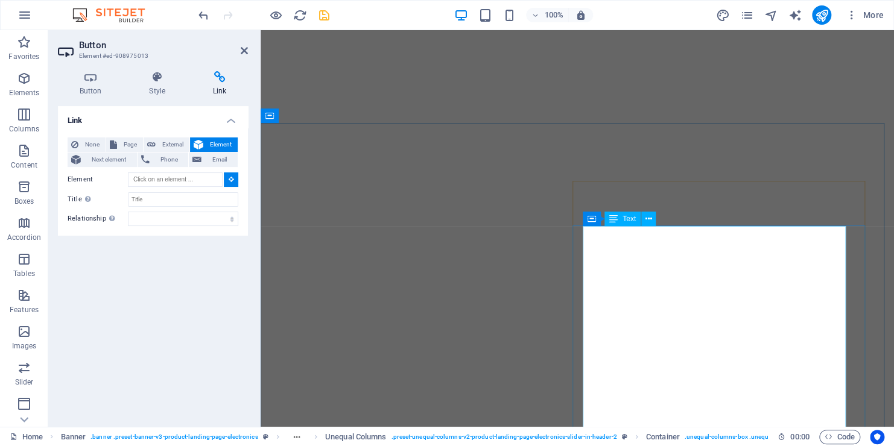
scroll to position [1614, 0]
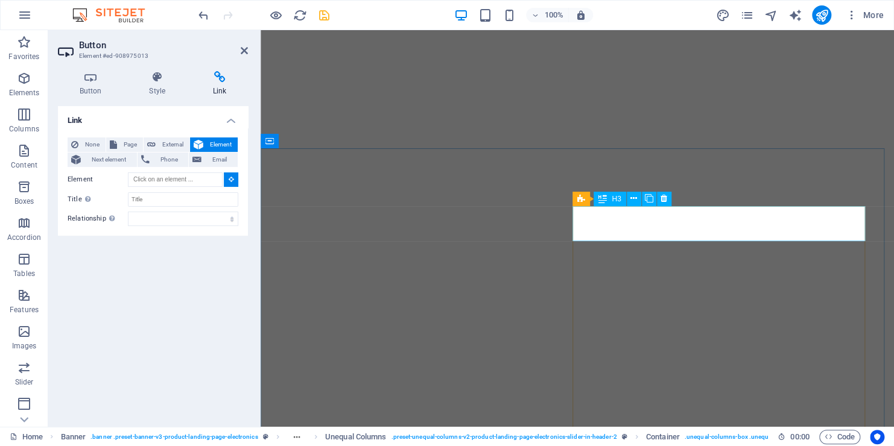
type input "#ed-908975361"
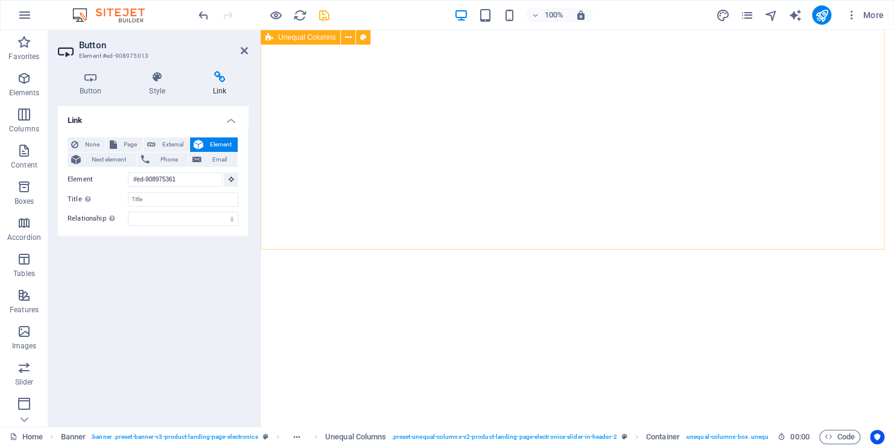
scroll to position [261, 0]
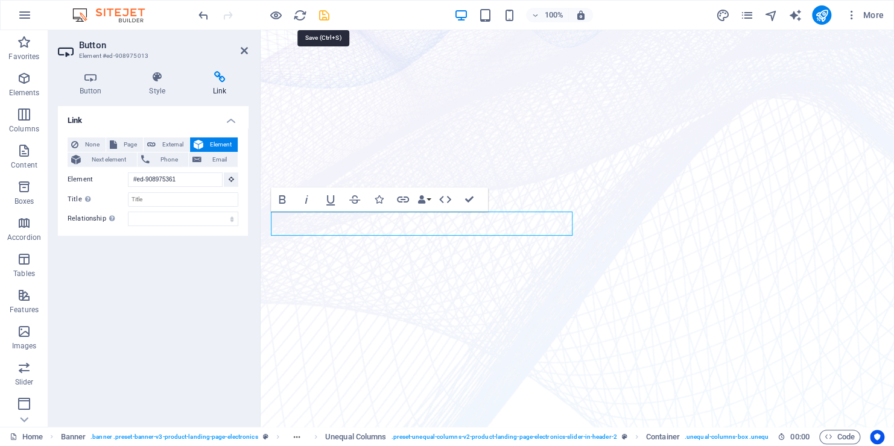
click at [327, 14] on icon "save" at bounding box center [324, 15] width 14 height 14
checkbox input "false"
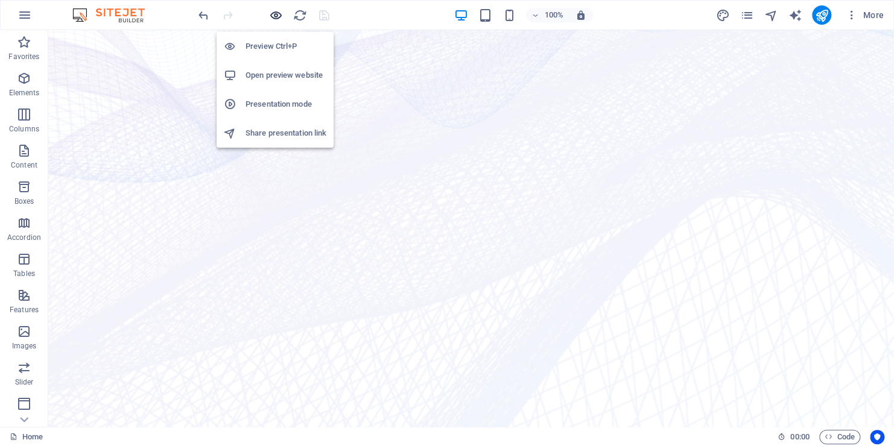
click at [277, 12] on icon "button" at bounding box center [276, 15] width 14 height 14
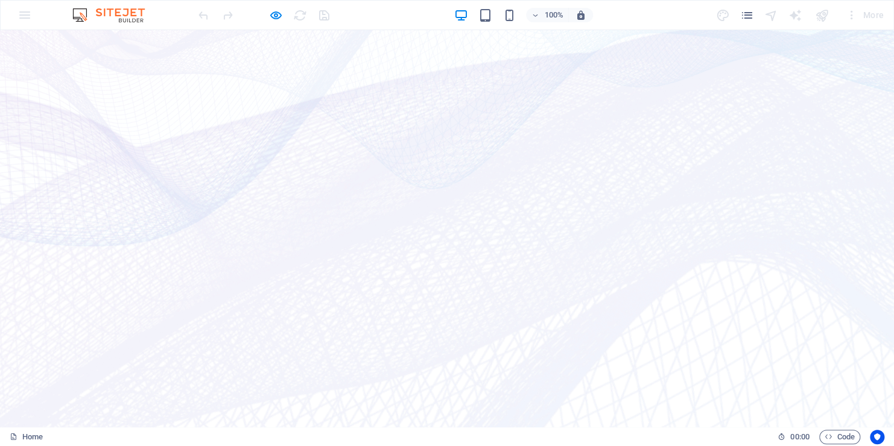
scroll to position [201, 0]
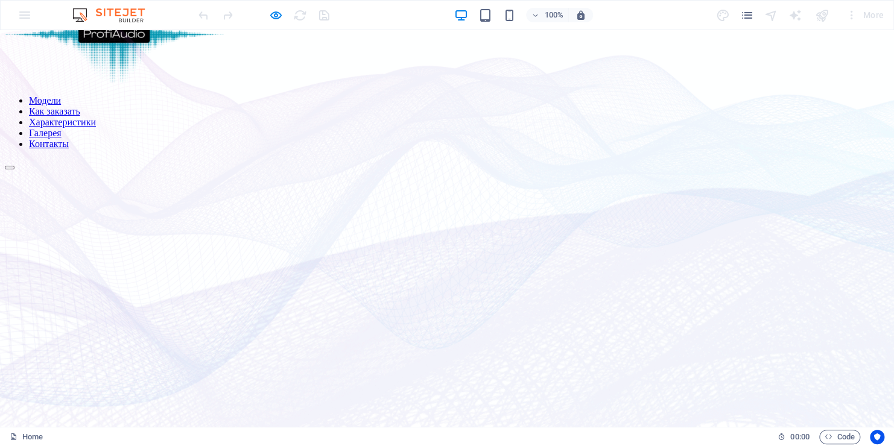
scroll to position [0, 0]
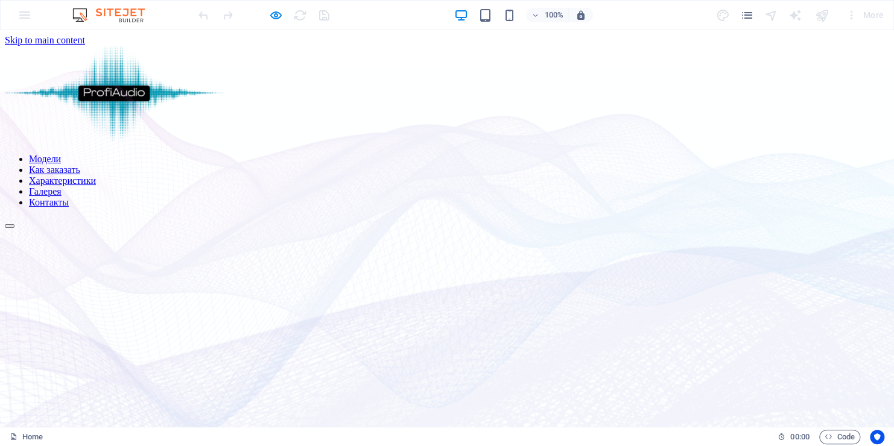
click at [61, 154] on link "Модели" at bounding box center [45, 159] width 32 height 10
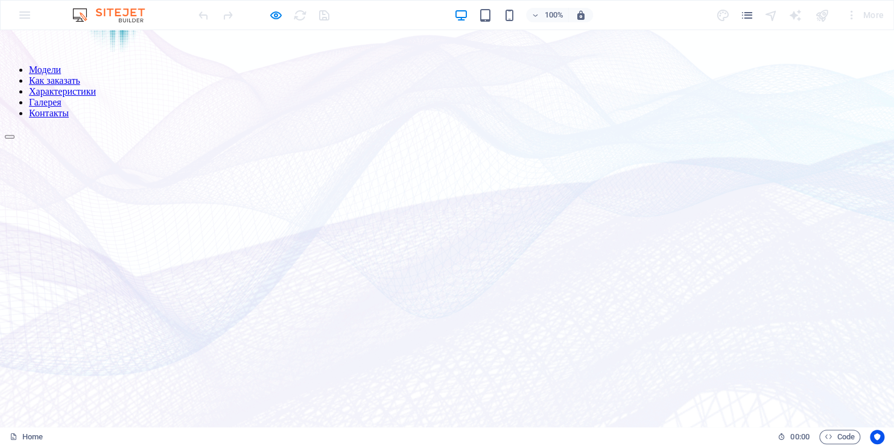
scroll to position [181, 0]
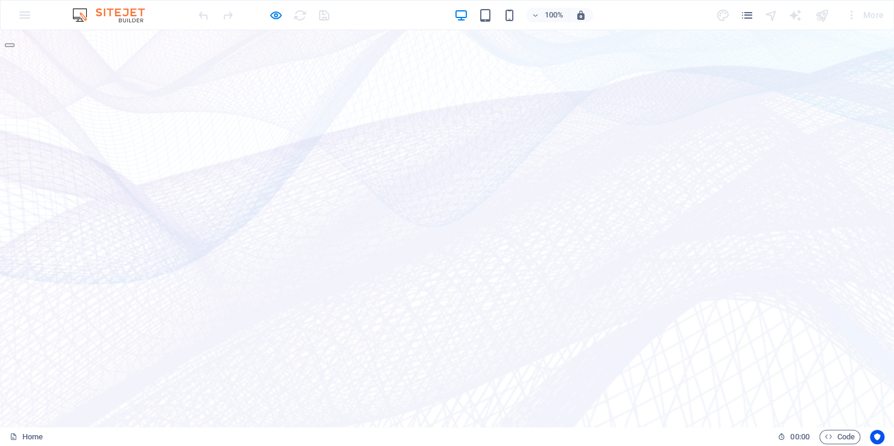
click at [274, 14] on icon "button" at bounding box center [276, 15] width 14 height 14
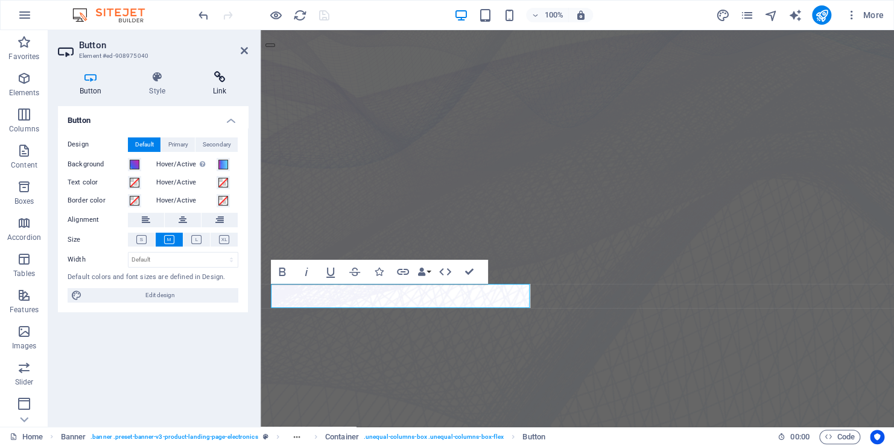
click at [218, 86] on h4 "Link" at bounding box center [219, 83] width 57 height 25
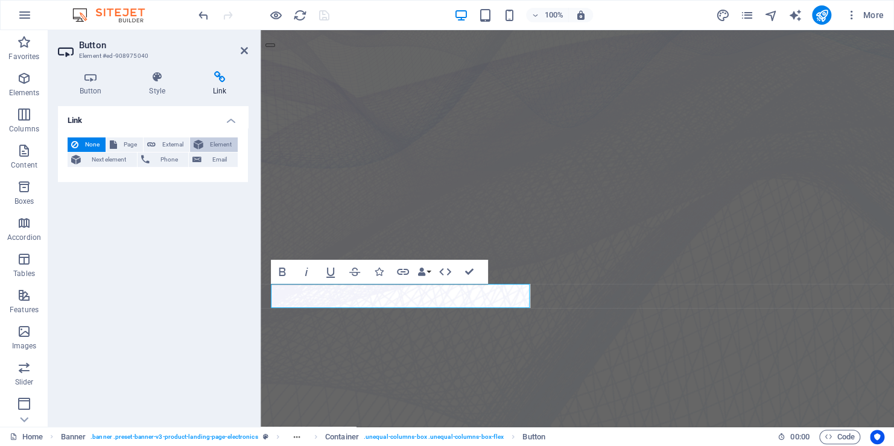
click at [212, 145] on span "Element" at bounding box center [220, 144] width 27 height 14
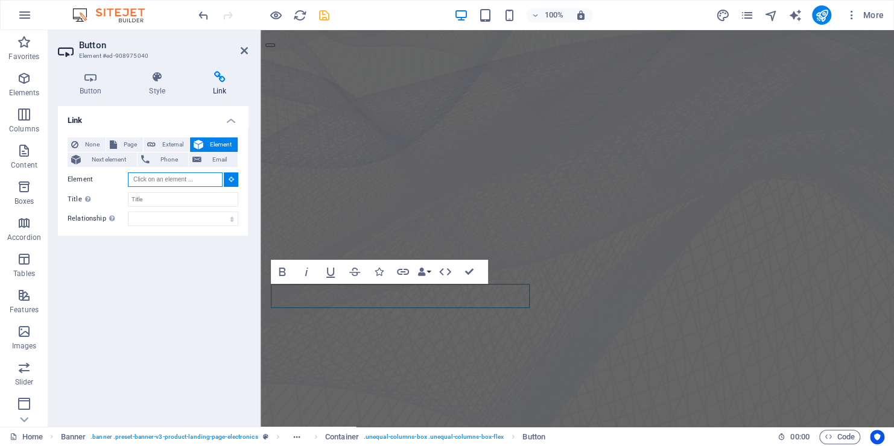
click at [195, 177] on input "Element" at bounding box center [175, 179] width 95 height 14
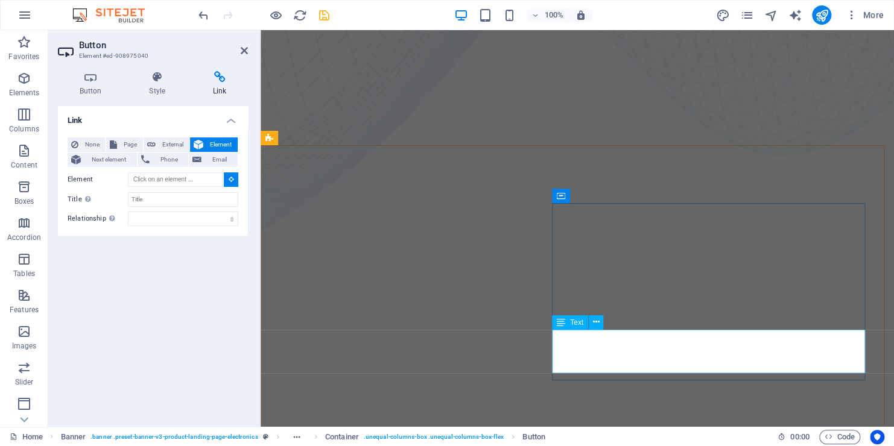
scroll to position [603, 0]
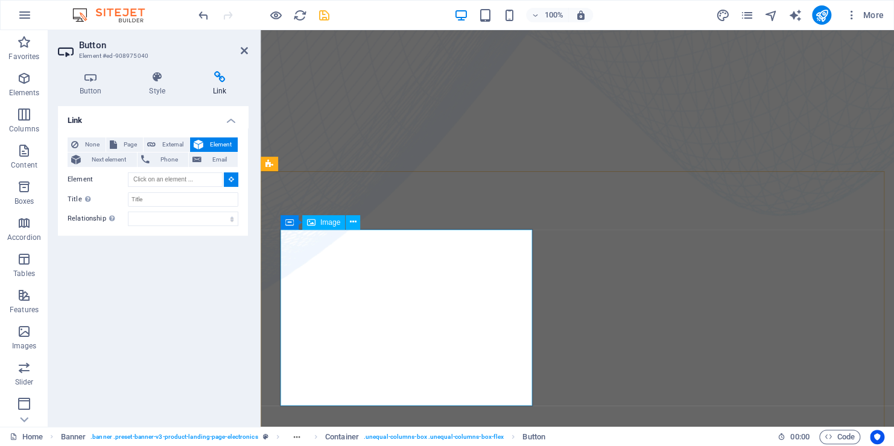
type input "#ed-908975064"
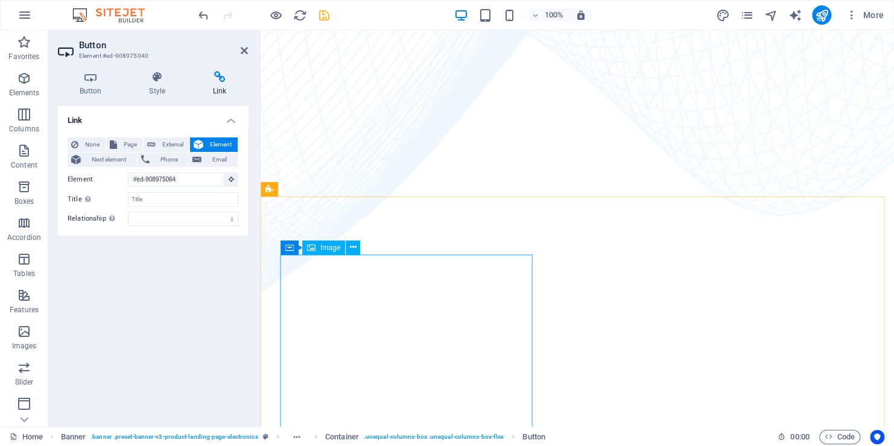
scroll to position [253, 0]
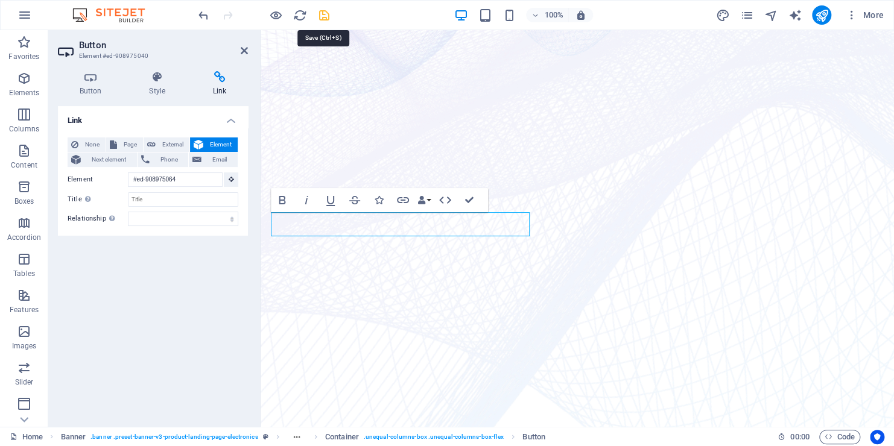
click at [327, 13] on icon "save" at bounding box center [324, 15] width 14 height 14
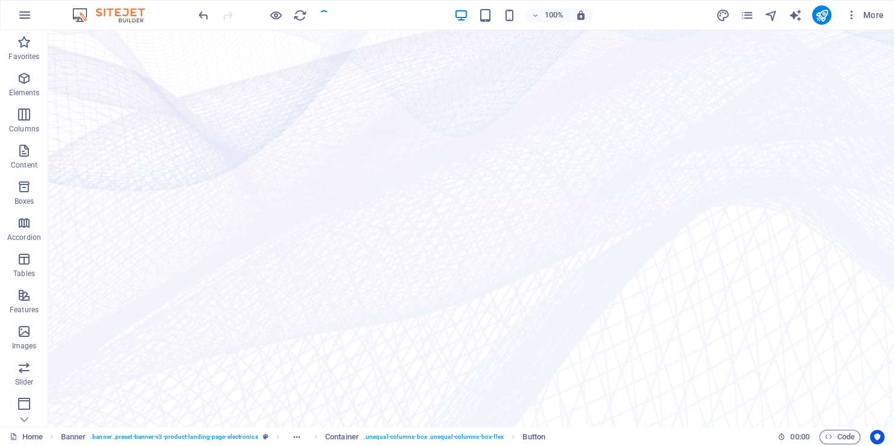
checkbox input "false"
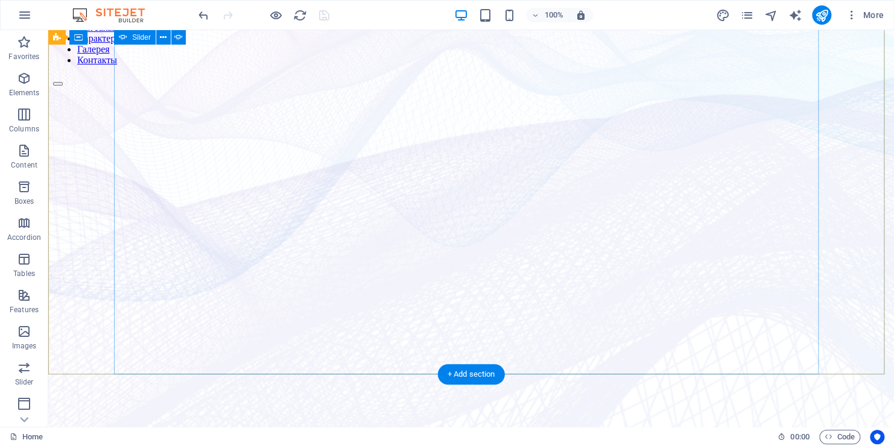
scroll to position [192, 0]
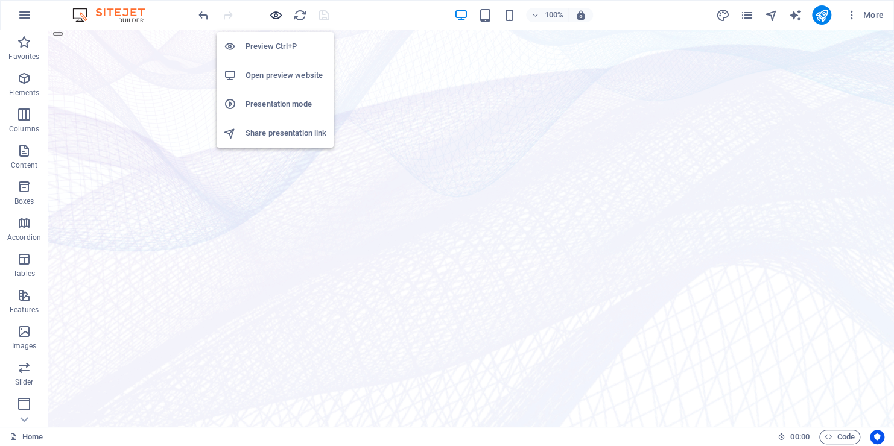
click at [276, 12] on icon "button" at bounding box center [276, 15] width 14 height 14
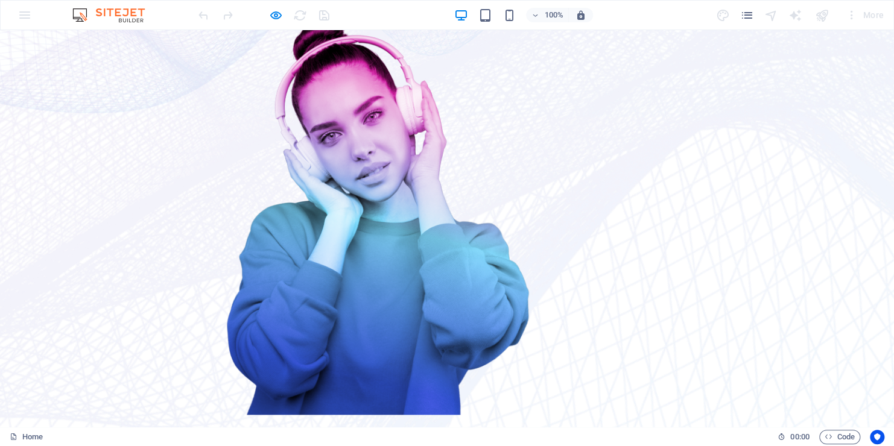
scroll to position [232, 0]
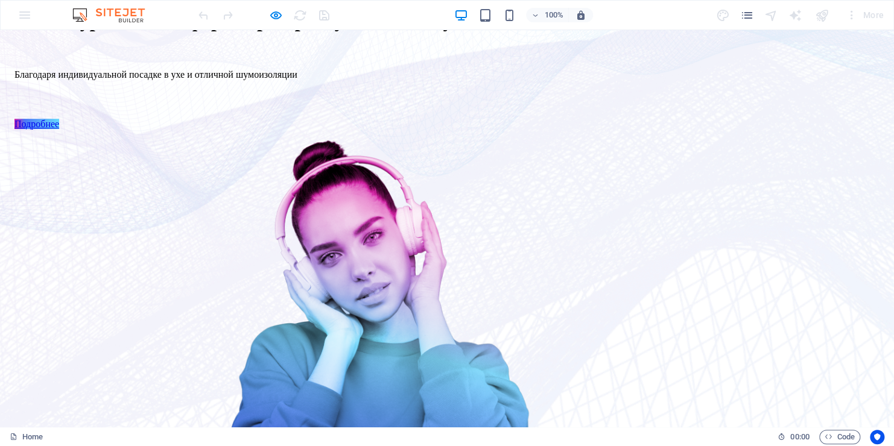
click at [59, 129] on link "Подробнее" at bounding box center [36, 124] width 45 height 10
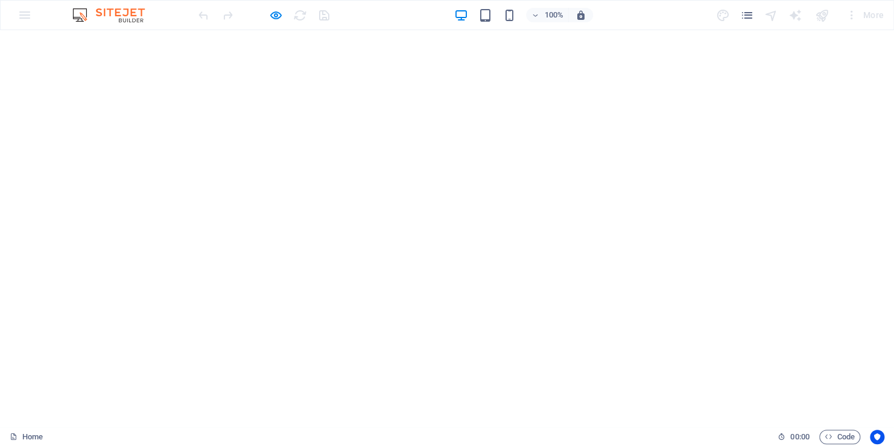
scroll to position [1619, 0]
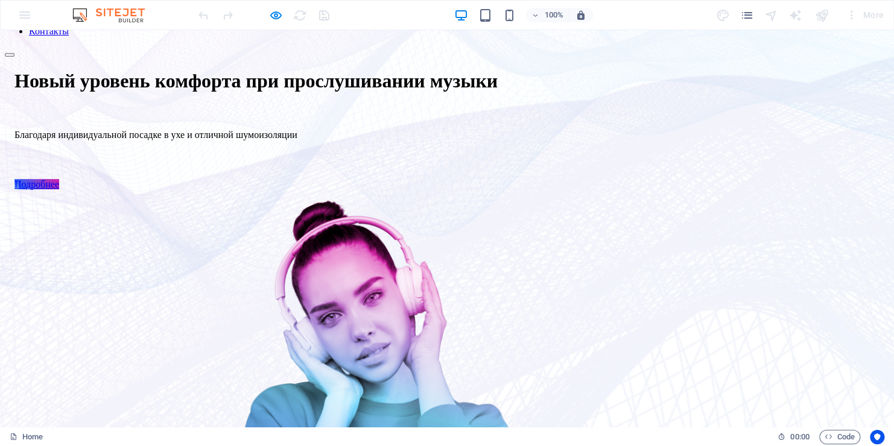
scroll to position [0, 0]
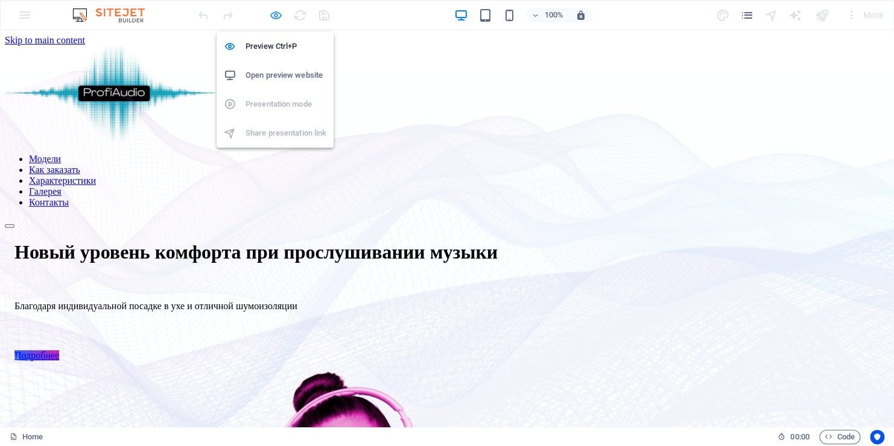
click at [277, 13] on icon "button" at bounding box center [276, 15] width 14 height 14
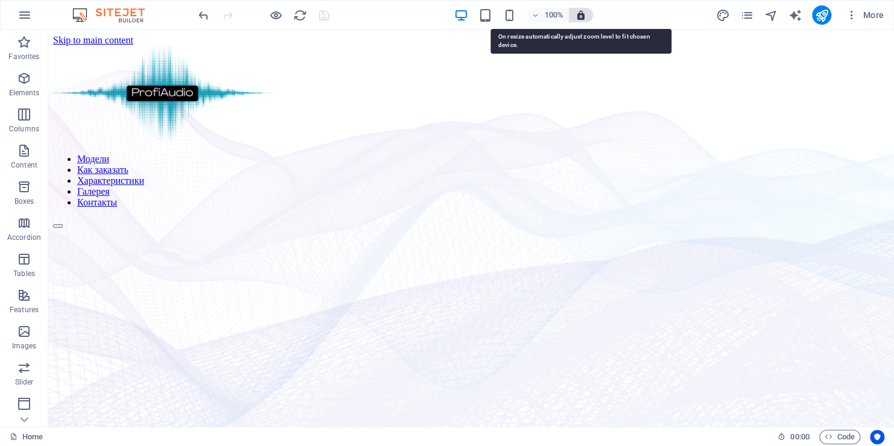
click at [582, 15] on icon "button" at bounding box center [580, 15] width 11 height 11
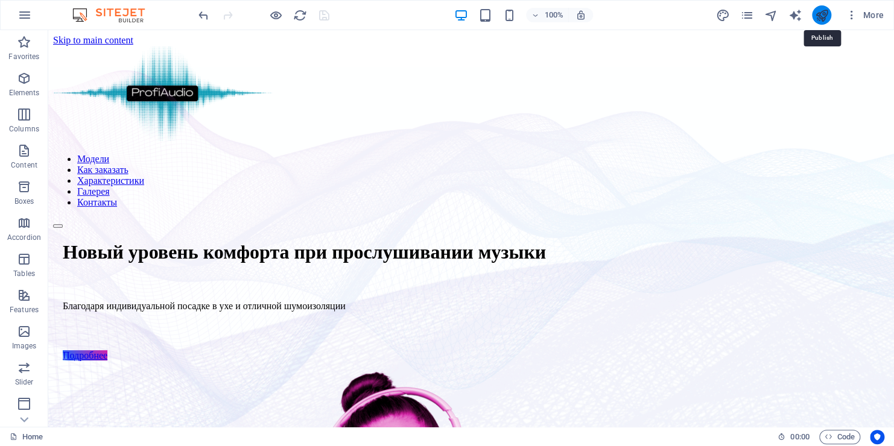
click at [821, 16] on icon "publish" at bounding box center [821, 15] width 14 height 14
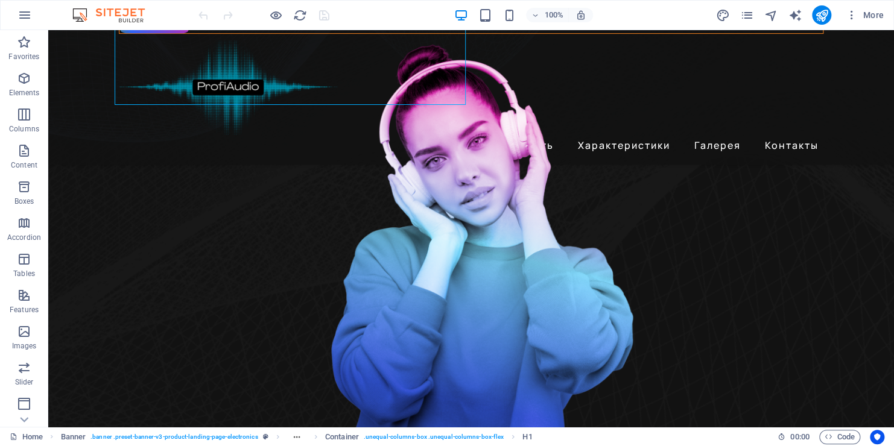
scroll to position [422, 0]
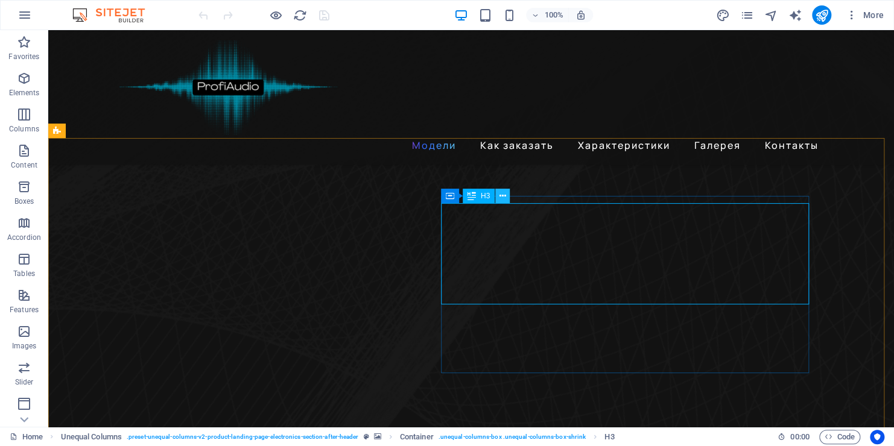
click at [502, 195] on icon at bounding box center [502, 196] width 7 height 13
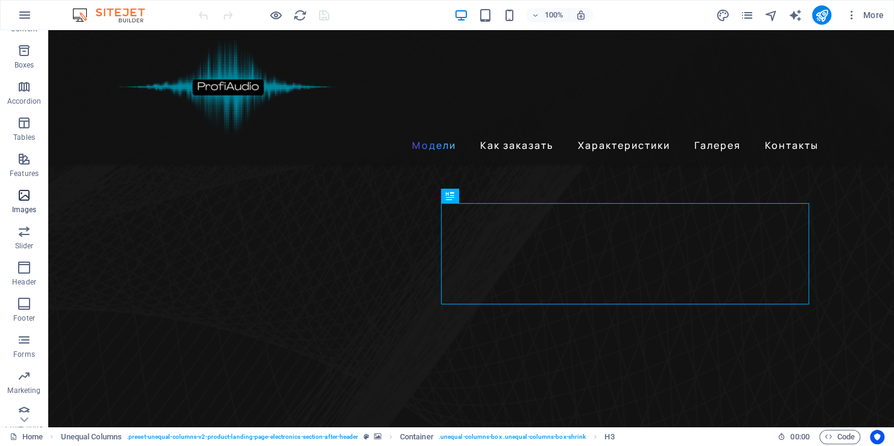
scroll to position [145, 0]
click at [25, 405] on icon "button" at bounding box center [24, 403] width 14 height 14
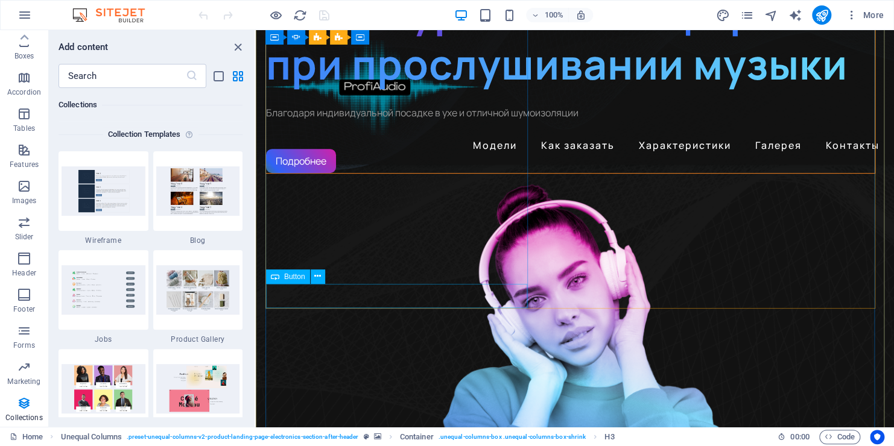
scroll to position [0, 0]
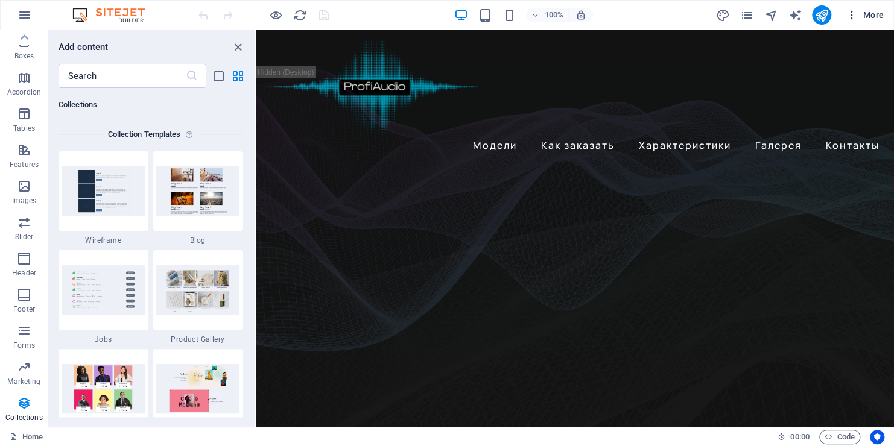
click at [851, 13] on icon "button" at bounding box center [851, 15] width 12 height 12
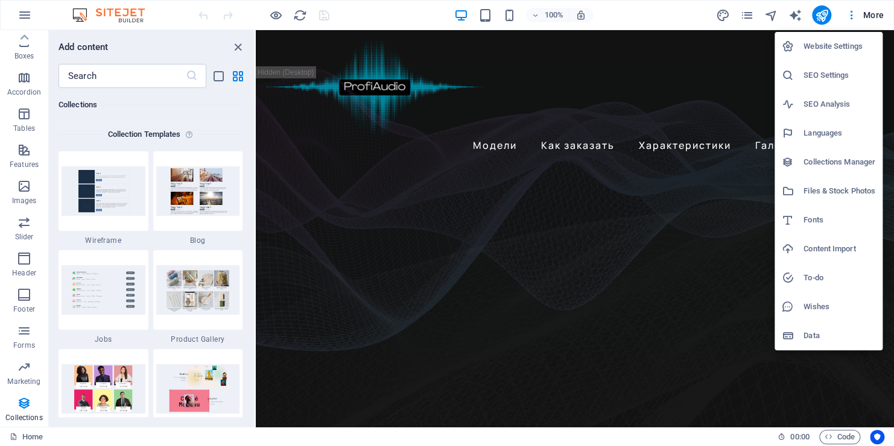
click at [815, 282] on h6 "To-do" at bounding box center [839, 278] width 72 height 14
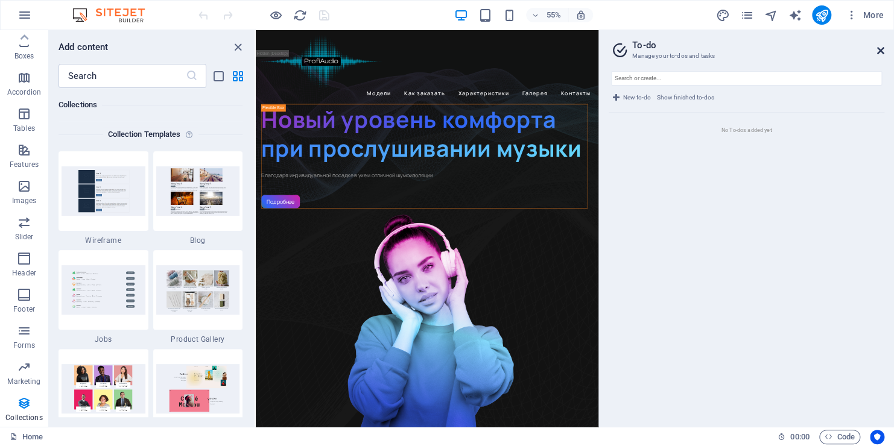
click at [877, 52] on icon at bounding box center [880, 51] width 7 height 10
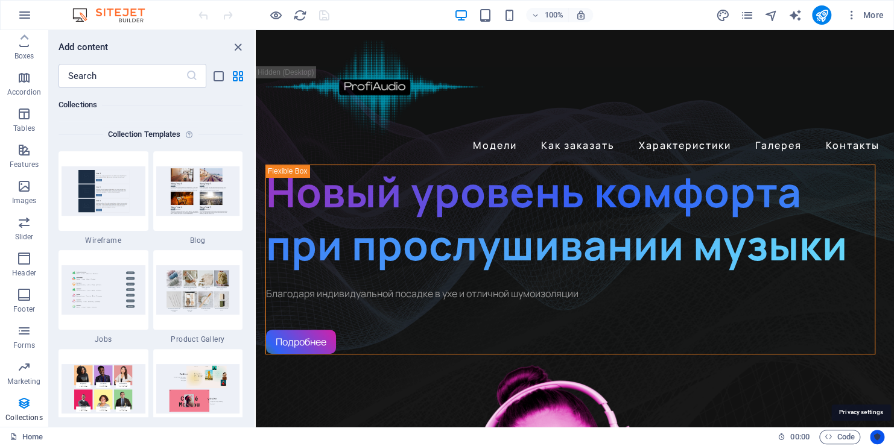
click at [877, 437] on icon "Usercentrics" at bounding box center [877, 437] width 8 height 8
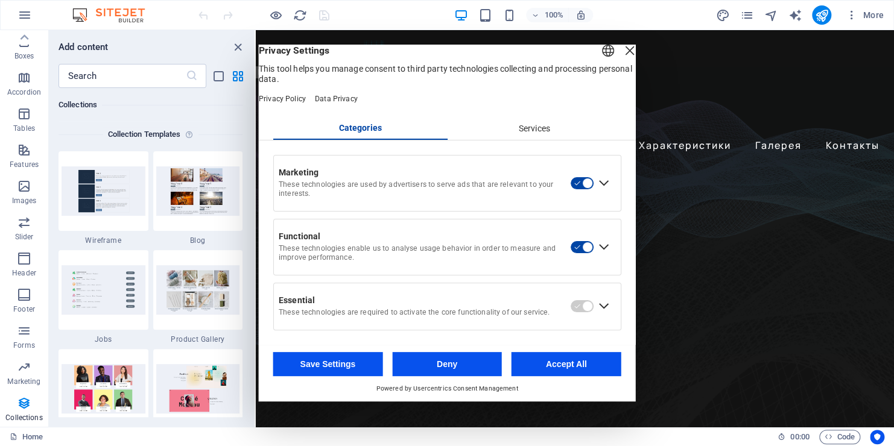
click at [555, 139] on div "Services" at bounding box center [534, 129] width 174 height 21
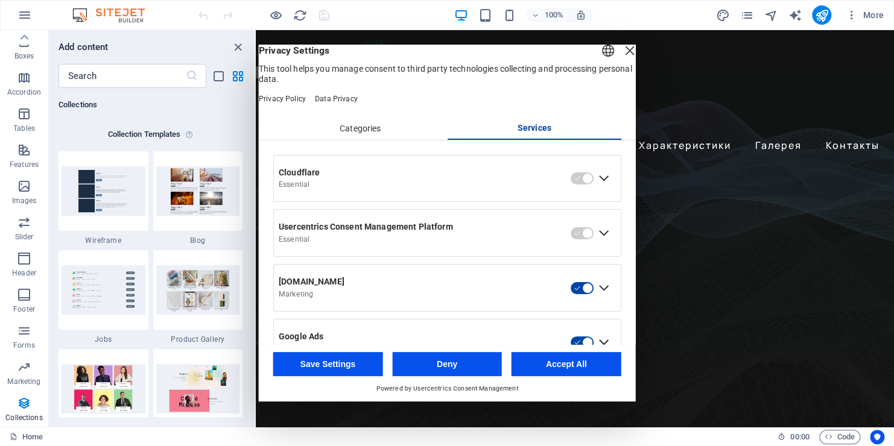
click at [374, 139] on div "Categories" at bounding box center [360, 129] width 174 height 21
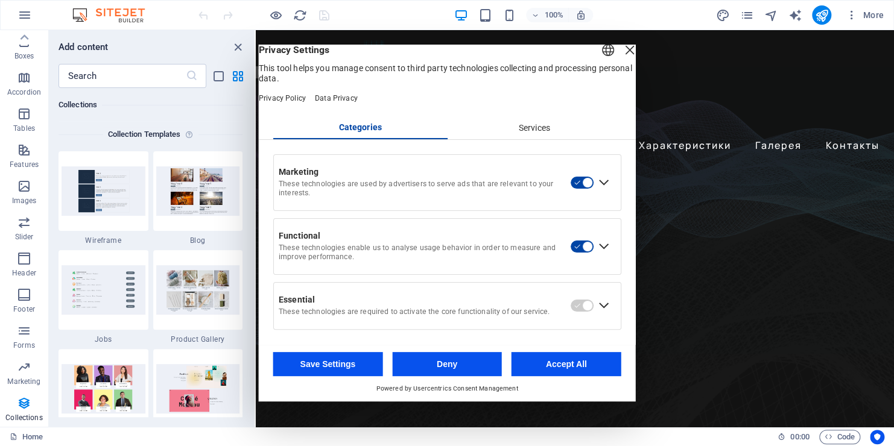
scroll to position [14, 0]
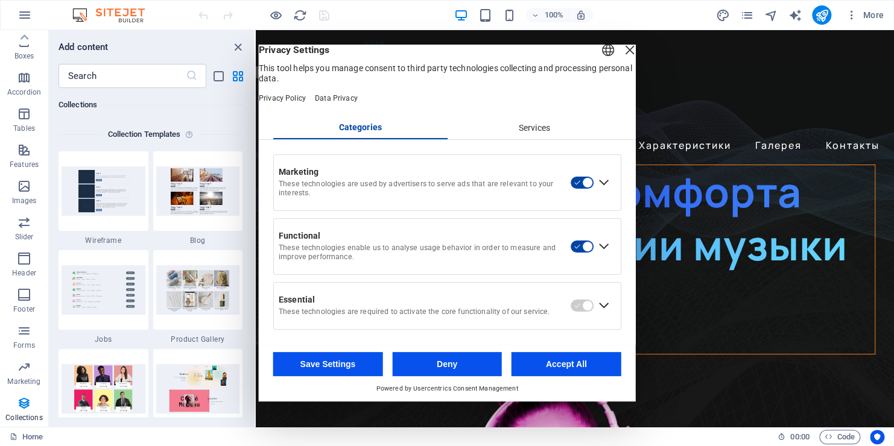
click at [599, 52] on div "English Deutsch" at bounding box center [607, 52] width 17 height 20
click at [616, 65] on li "English" at bounding box center [563, 63] width 135 height 29
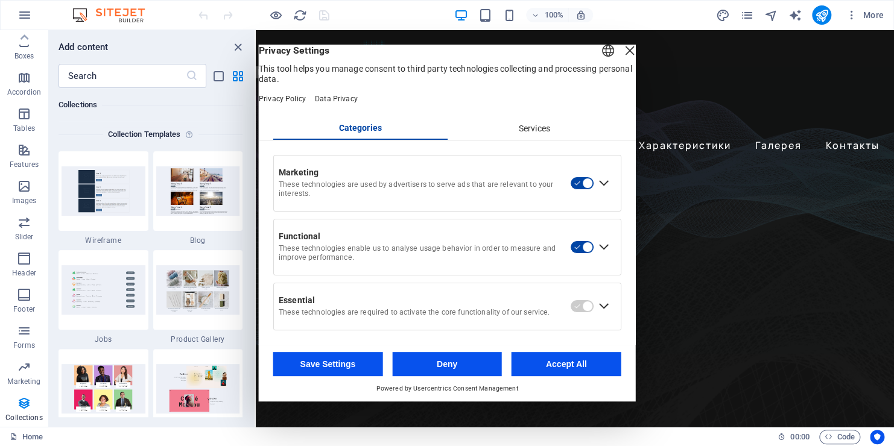
click at [621, 59] on div "Close Layer" at bounding box center [629, 50] width 17 height 17
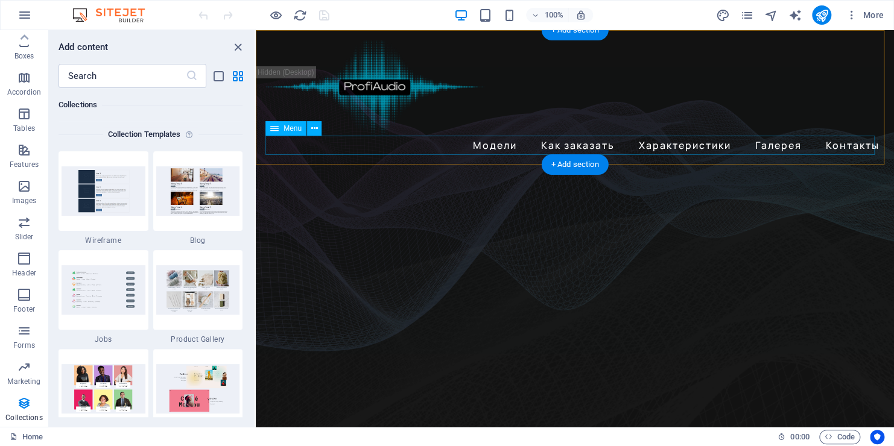
click at [488, 148] on nav "Модели Как заказать Характеристики Галерея Контакты" at bounding box center [574, 145] width 619 height 19
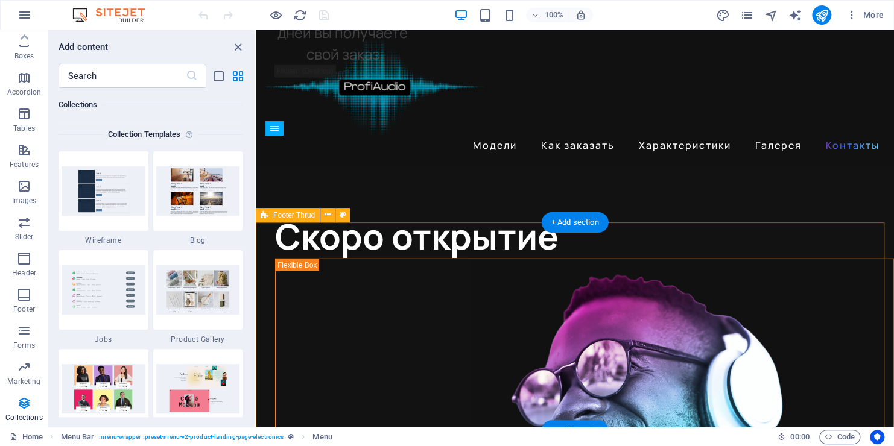
scroll to position [3751, 0]
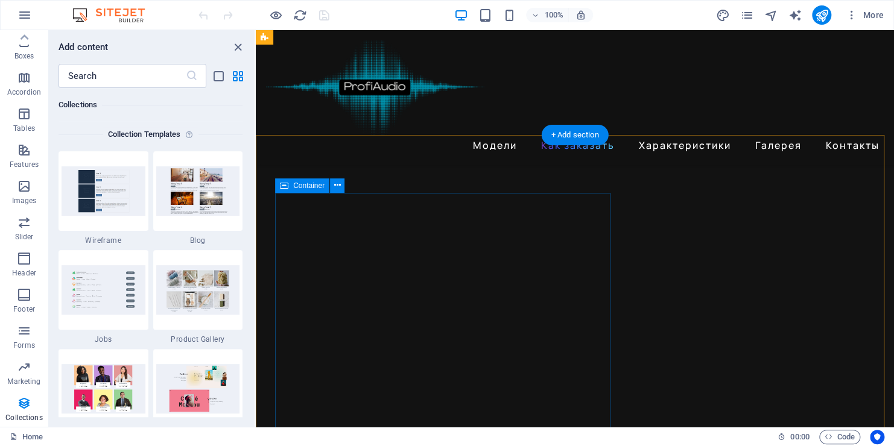
scroll to position [1158, 0]
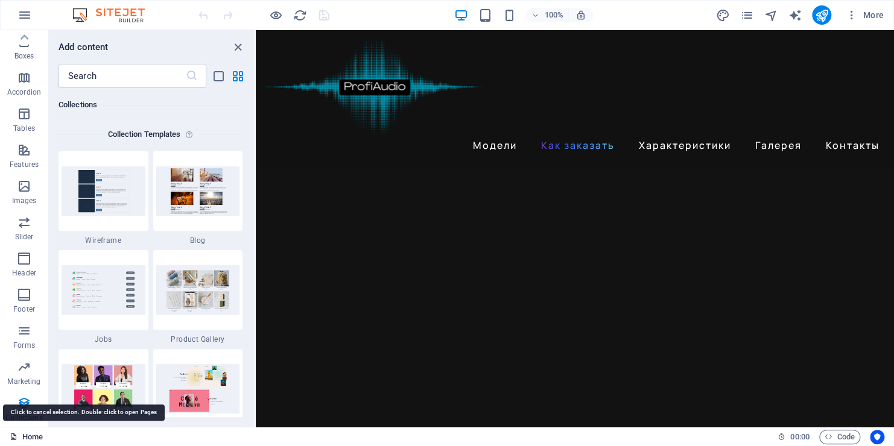
click at [24, 440] on link "Home" at bounding box center [26, 437] width 33 height 14
click at [12, 436] on icon at bounding box center [14, 437] width 8 height 8
click at [25, 437] on link "Home" at bounding box center [26, 437] width 33 height 14
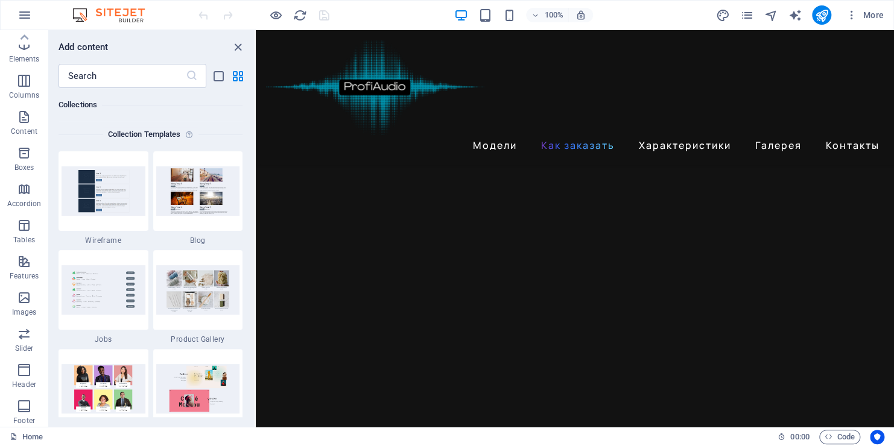
scroll to position [0, 0]
click at [22, 19] on icon "button" at bounding box center [24, 15] width 14 height 14
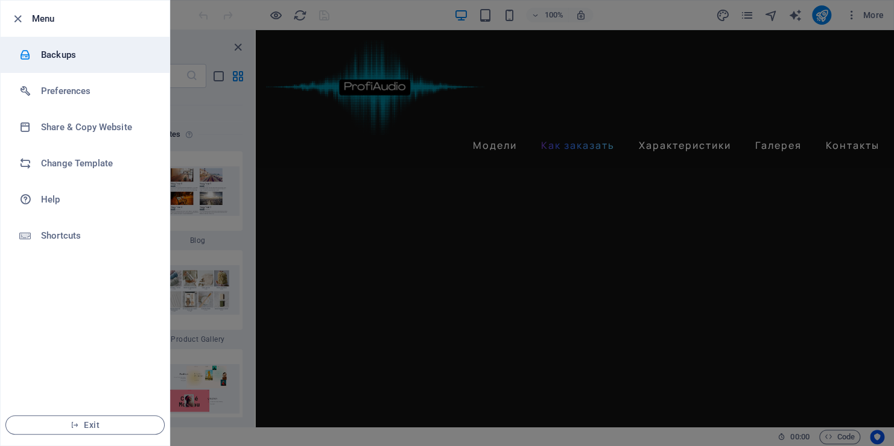
click at [54, 58] on h6 "Backups" at bounding box center [97, 55] width 112 height 14
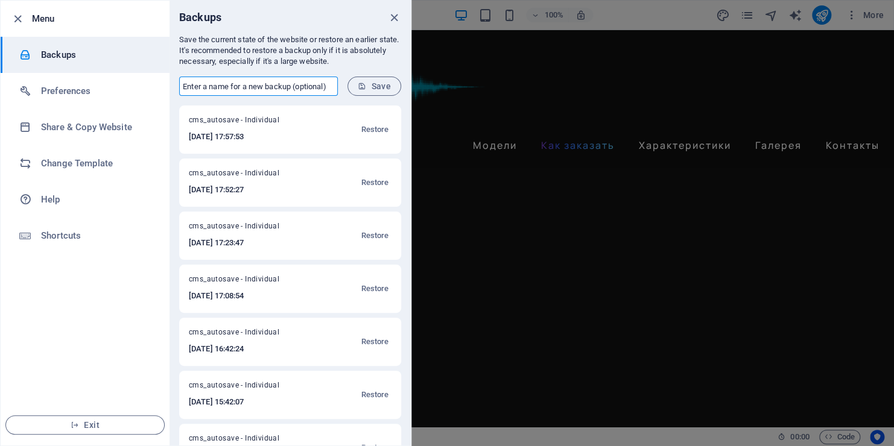
click at [268, 87] on input "text" at bounding box center [258, 86] width 159 height 19
type input "25"
click at [370, 89] on span "Save" at bounding box center [374, 86] width 33 height 10
click at [530, 241] on div at bounding box center [447, 223] width 894 height 446
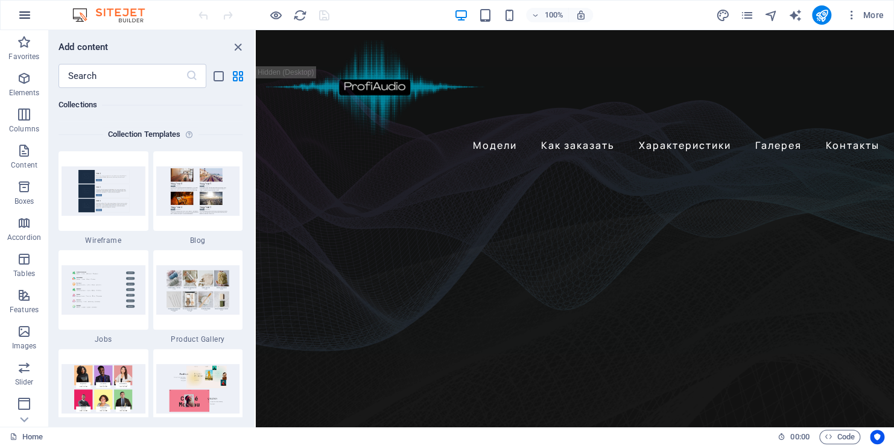
click at [19, 15] on icon "button" at bounding box center [24, 15] width 14 height 14
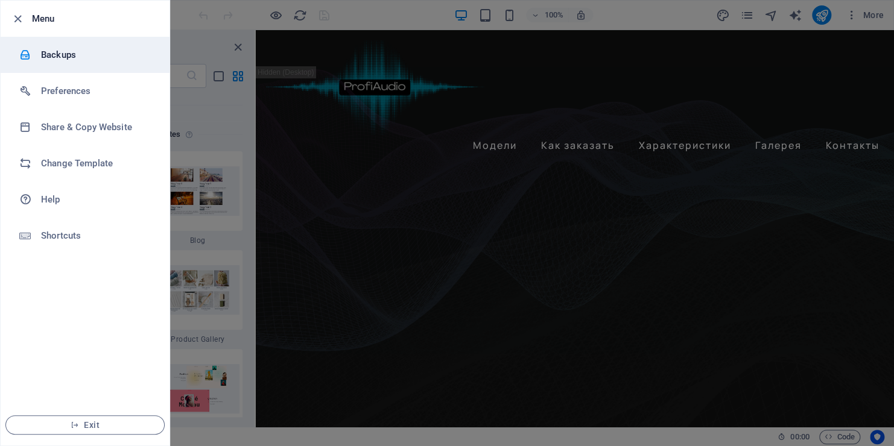
click at [41, 58] on h6 "Backups" at bounding box center [97, 55] width 112 height 14
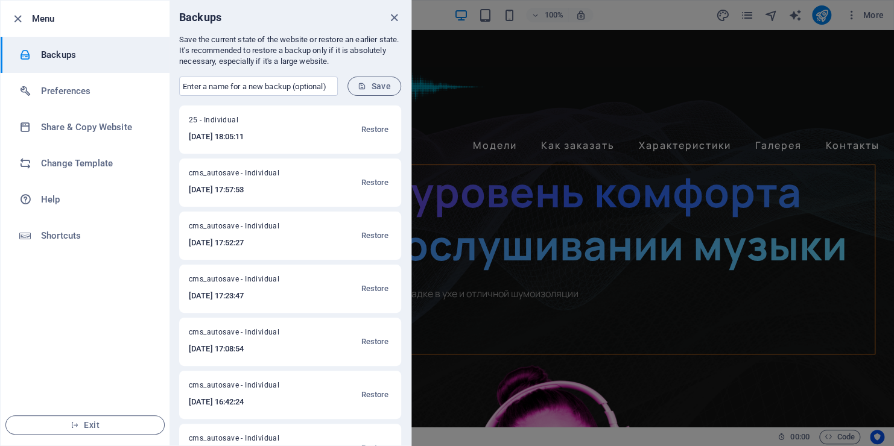
drag, startPoint x: 204, startPoint y: 183, endPoint x: 184, endPoint y: 174, distance: 22.7
click at [184, 174] on div "cms_autosave - Individual [DATE] 17:57:53 Restore" at bounding box center [290, 183] width 222 height 48
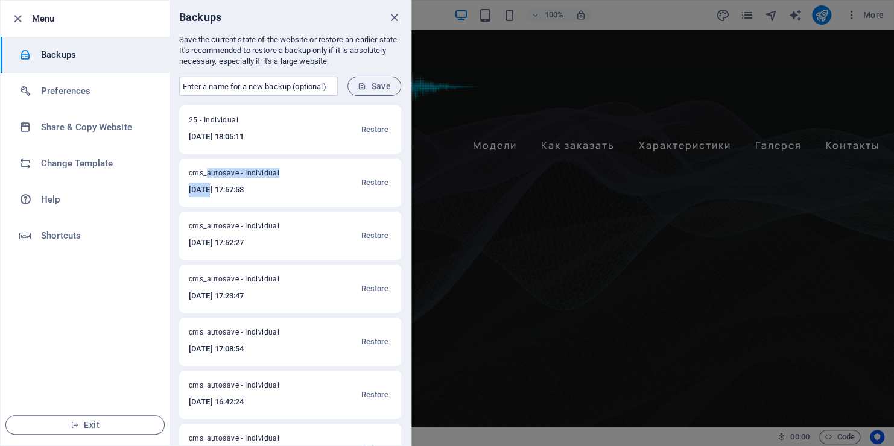
drag, startPoint x: 205, startPoint y: 179, endPoint x: 210, endPoint y: 197, distance: 18.3
click at [210, 197] on div "cms_autosave - Individual [DATE] 17:57:53 Restore" at bounding box center [290, 183] width 222 height 48
drag, startPoint x: 210, startPoint y: 197, endPoint x: 321, endPoint y: 186, distance: 110.9
click at [321, 186] on div "cms_autosave - Individual [DATE] 17:57:53 Restore" at bounding box center [290, 183] width 222 height 48
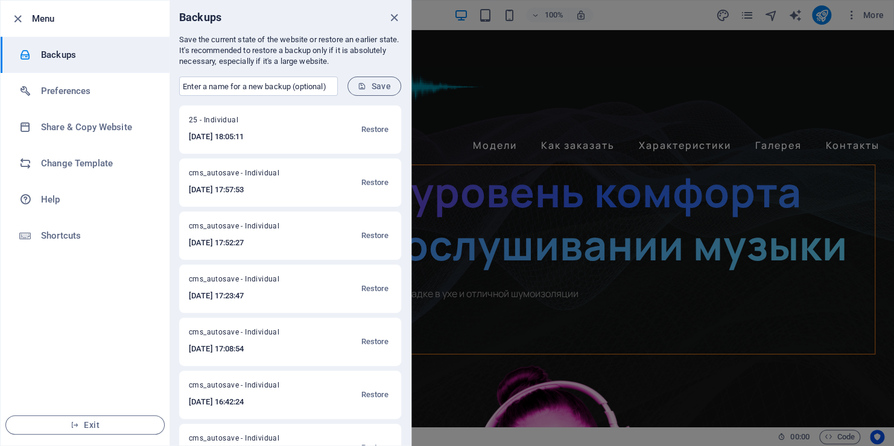
click at [268, 136] on h6 "[DATE] 18:05:11" at bounding box center [239, 137] width 100 height 14
click at [580, 323] on div at bounding box center [447, 223] width 894 height 446
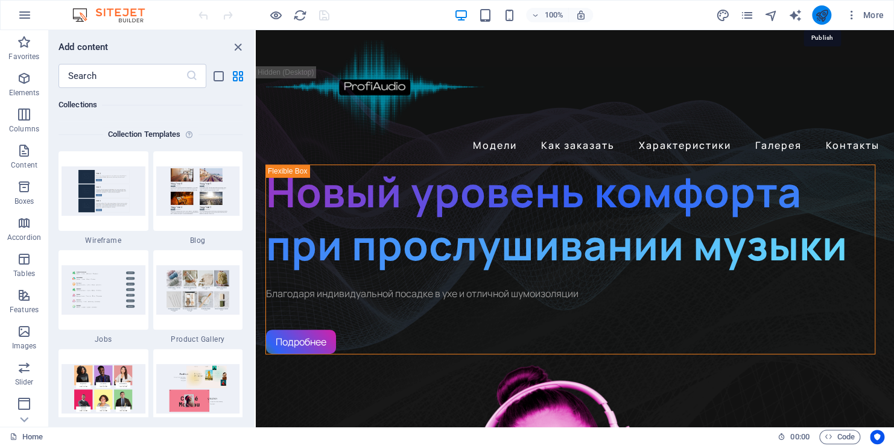
click at [823, 17] on icon "publish" at bounding box center [821, 15] width 14 height 14
